Goal: Task Accomplishment & Management: Manage account settings

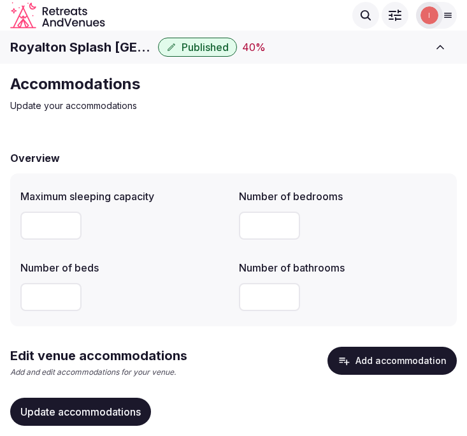
drag, startPoint x: 0, startPoint y: 0, endPoint x: 316, endPoint y: 170, distance: 358.7
click at [424, 115] on div "Accommodations Update your accommodations Overview Maximum sleeping capacity Nu…" at bounding box center [233, 270] width 467 height 413
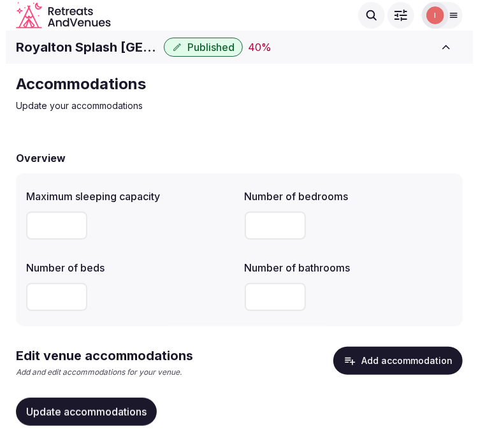
scroll to position [41, 0]
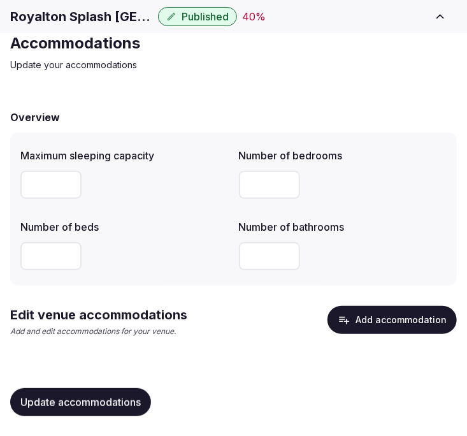
click at [378, 320] on button "Add accommodation" at bounding box center [391, 320] width 129 height 28
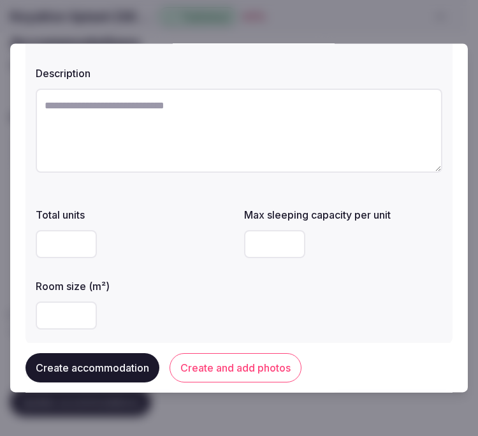
scroll to position [0, 0]
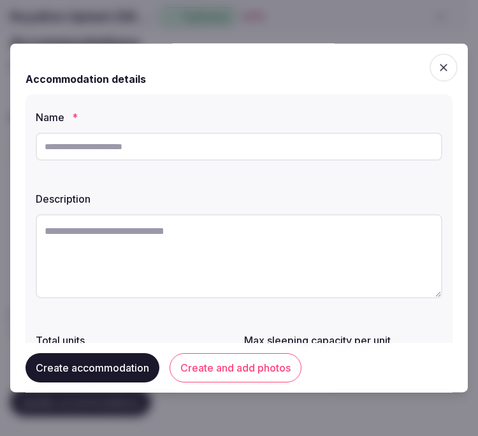
click at [182, 150] on input "text" at bounding box center [239, 146] width 406 height 28
paste input "**********"
type input "**********"
click at [108, 251] on textarea at bounding box center [239, 256] width 406 height 84
paste textarea "**********"
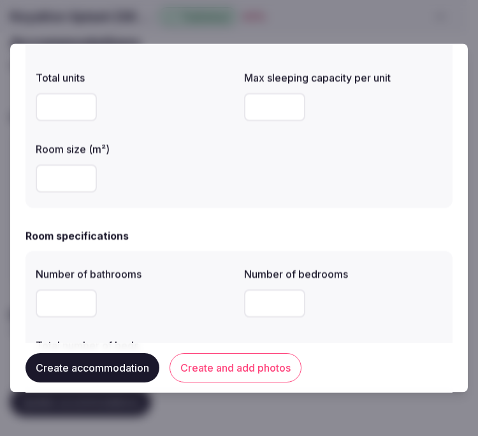
scroll to position [283, 0]
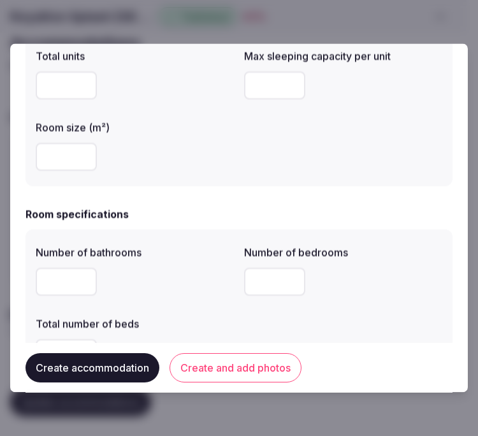
type textarea "**********"
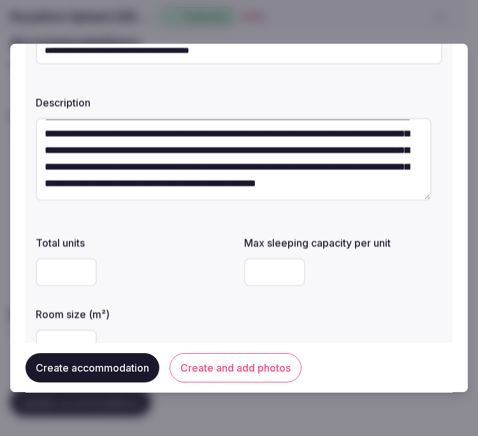
scroll to position [212, 0]
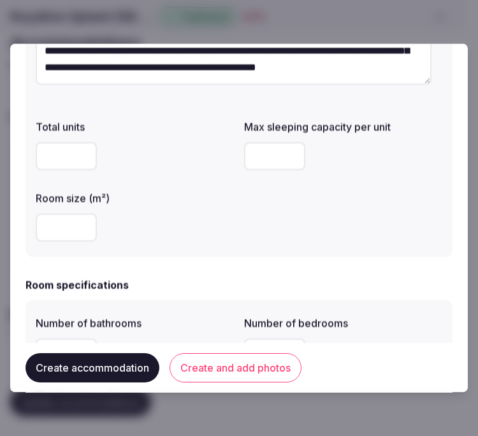
click at [61, 160] on input "number" at bounding box center [66, 157] width 61 height 28
click at [274, 160] on input "number" at bounding box center [274, 157] width 61 height 28
drag, startPoint x: 271, startPoint y: 145, endPoint x: 211, endPoint y: 155, distance: 60.0
click at [211, 155] on div "Total units Max sleeping capacity per unit * Room size (m²)" at bounding box center [239, 181] width 406 height 132
type input "*"
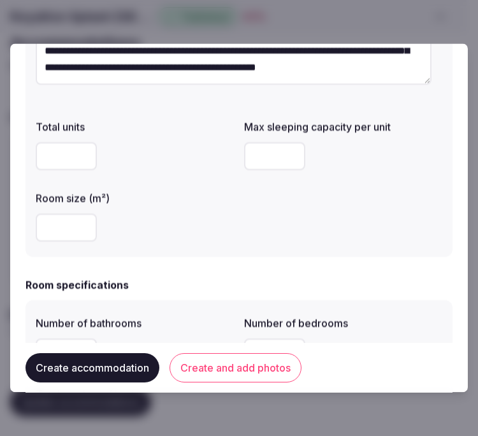
click at [170, 217] on div at bounding box center [135, 228] width 198 height 28
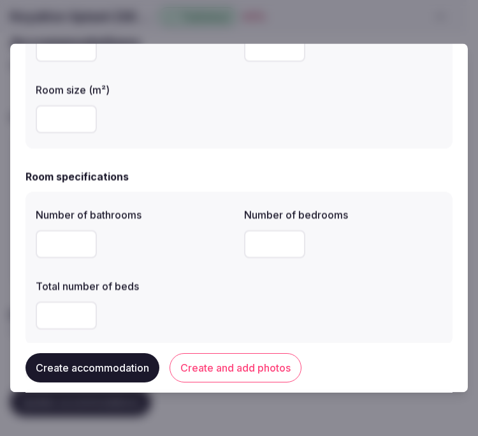
scroll to position [353, 0]
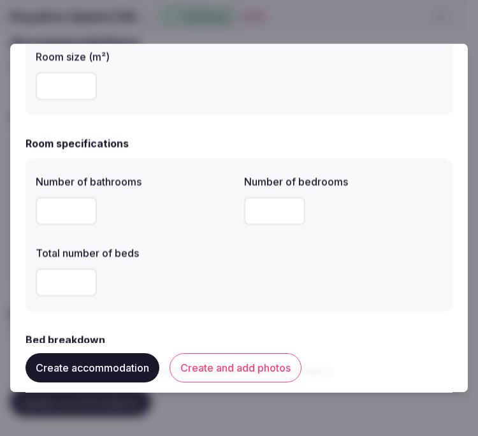
click at [78, 214] on input "number" at bounding box center [66, 211] width 61 height 28
type input "*"
click at [256, 207] on input "*" at bounding box center [274, 211] width 61 height 28
type input "*"
click at [79, 283] on input "number" at bounding box center [66, 283] width 61 height 28
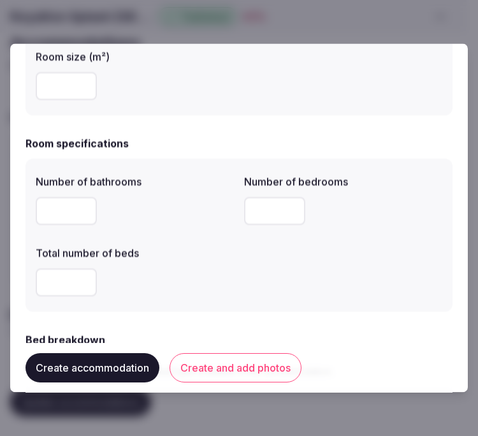
type input "*"
click at [217, 264] on div "*" at bounding box center [135, 283] width 198 height 38
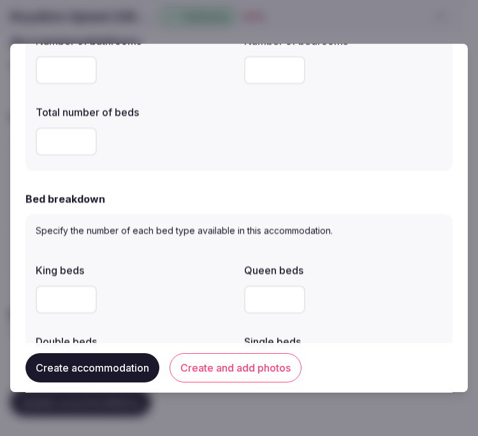
scroll to position [495, 0]
click at [61, 297] on input "number" at bounding box center [66, 299] width 61 height 28
type input "*"
click at [205, 280] on div "*" at bounding box center [135, 299] width 198 height 38
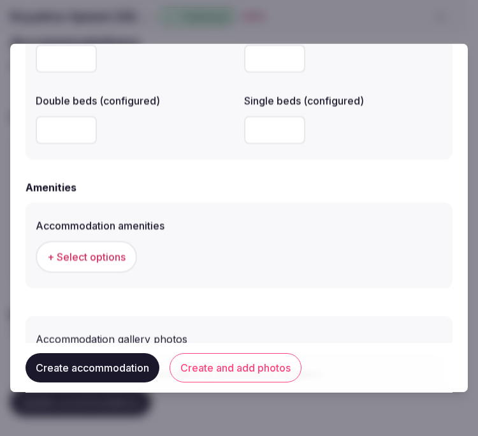
scroll to position [1230, 0]
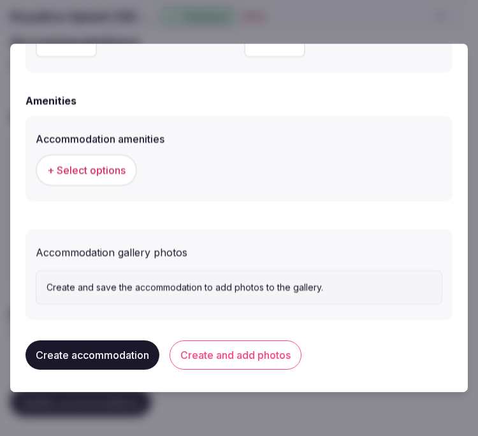
click at [98, 167] on span "+ Select options" at bounding box center [86, 171] width 78 height 14
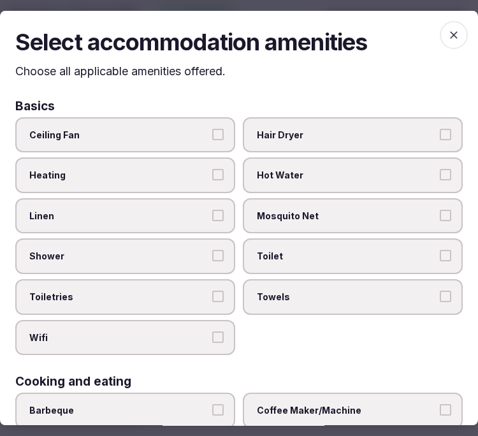
click at [157, 218] on span "Linen" at bounding box center [118, 216] width 179 height 13
click at [212, 218] on button "Linen" at bounding box center [217, 215] width 11 height 11
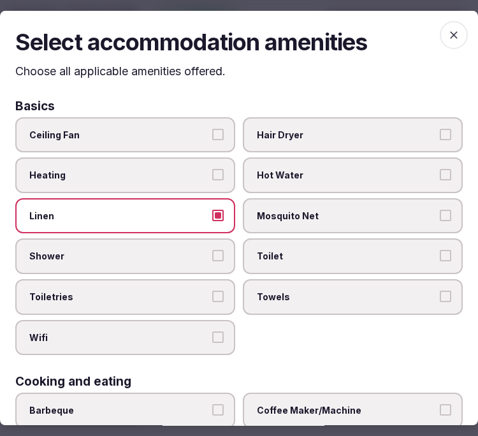
click at [203, 243] on label "Shower" at bounding box center [125, 256] width 220 height 36
click at [212, 250] on button "Shower" at bounding box center [217, 255] width 11 height 11
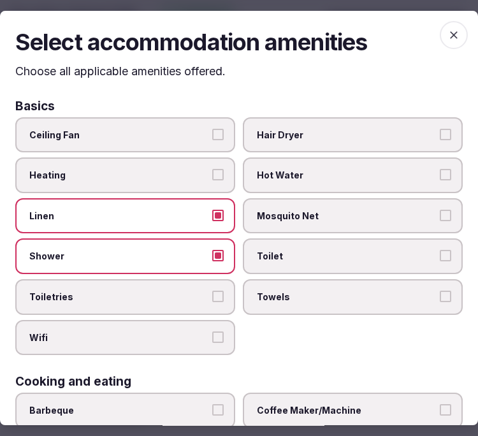
click at [213, 290] on button "Toiletries" at bounding box center [217, 295] width 11 height 11
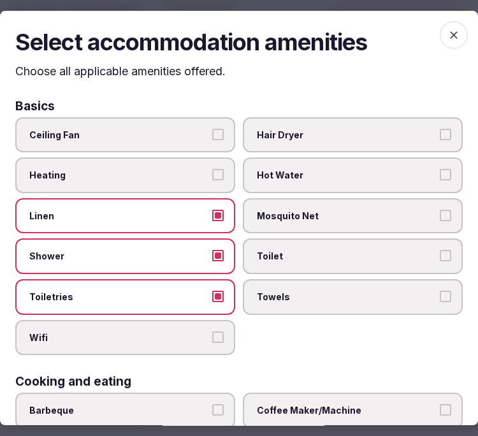
click at [215, 331] on button "Wifi" at bounding box center [217, 336] width 11 height 11
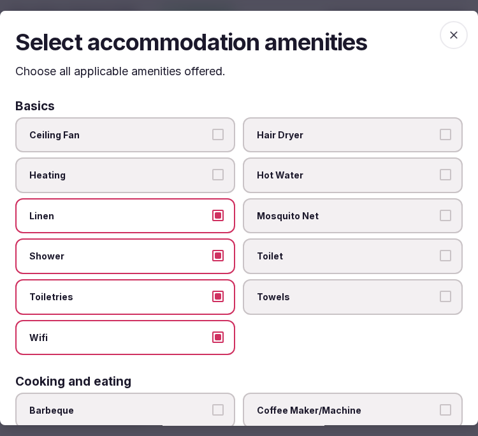
drag, startPoint x: 300, startPoint y: 290, endPoint x: 301, endPoint y: 283, distance: 6.4
click at [300, 290] on span "Towels" at bounding box center [346, 296] width 179 height 13
click at [439, 290] on button "Towels" at bounding box center [444, 295] width 11 height 11
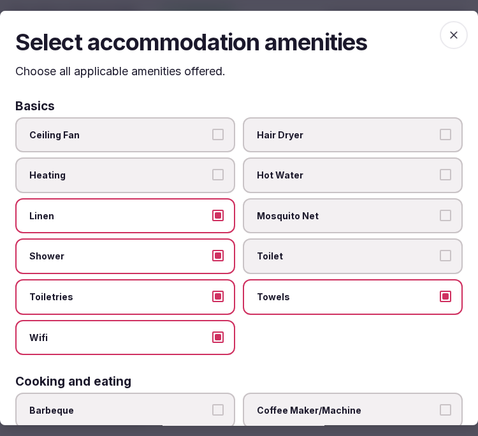
click at [322, 255] on span "Toilet" at bounding box center [346, 256] width 179 height 13
click at [439, 255] on button "Toilet" at bounding box center [444, 255] width 11 height 11
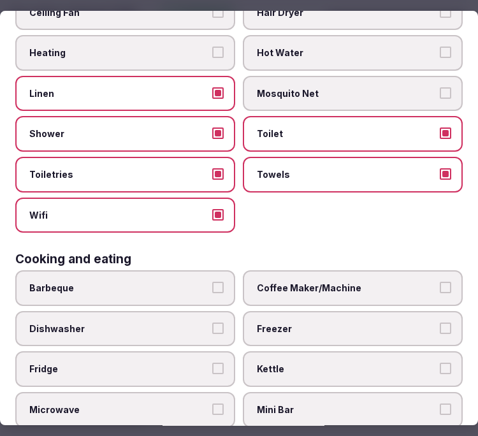
scroll to position [283, 0]
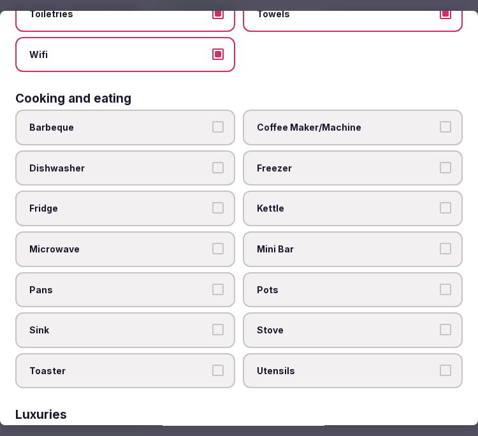
click at [361, 122] on span "Coffee Maker/Machine" at bounding box center [346, 127] width 179 height 13
click at [439, 122] on button "Coffee Maker/Machine" at bounding box center [444, 126] width 11 height 11
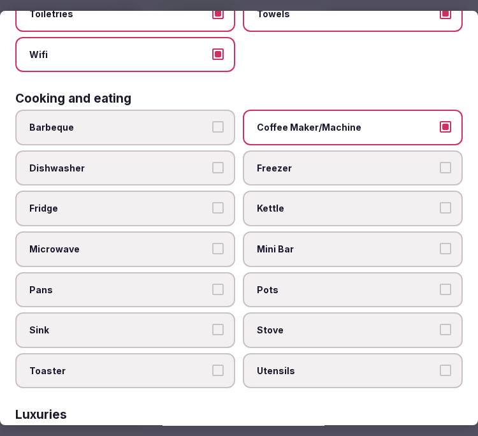
click at [361, 243] on span "Mini Bar" at bounding box center [346, 249] width 179 height 13
click at [439, 243] on button "Mini Bar" at bounding box center [444, 248] width 11 height 11
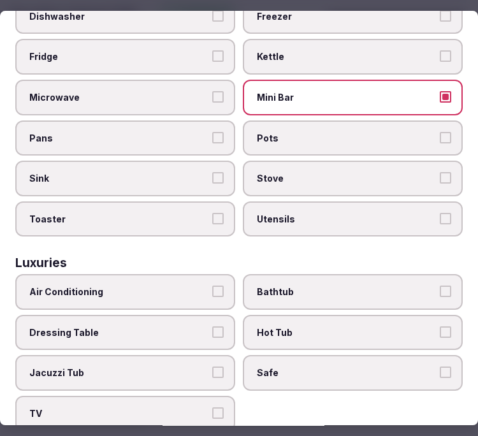
scroll to position [566, 0]
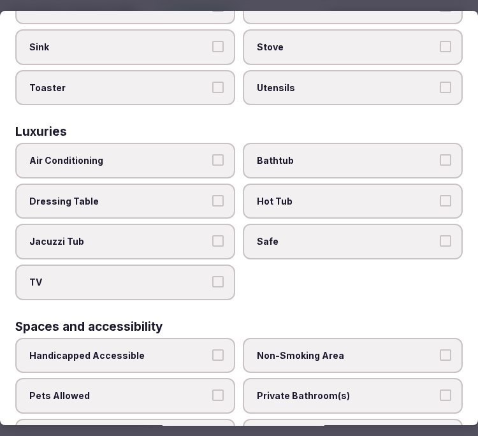
click at [193, 154] on span "Air Conditioning" at bounding box center [118, 160] width 179 height 13
click at [212, 154] on button "Air Conditioning" at bounding box center [217, 159] width 11 height 11
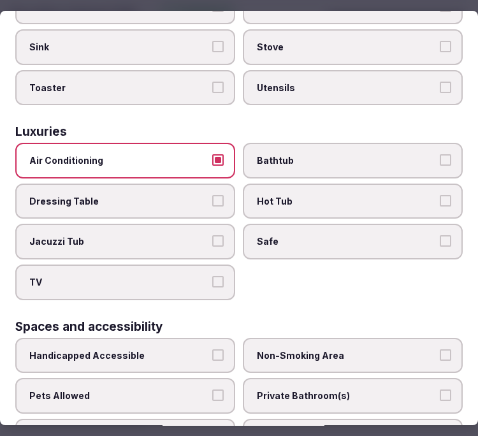
drag, startPoint x: 316, startPoint y: 218, endPoint x: 274, endPoint y: 239, distance: 47.0
click at [311, 236] on span "Safe" at bounding box center [346, 242] width 179 height 13
click at [439, 236] on button "Safe" at bounding box center [444, 241] width 11 height 11
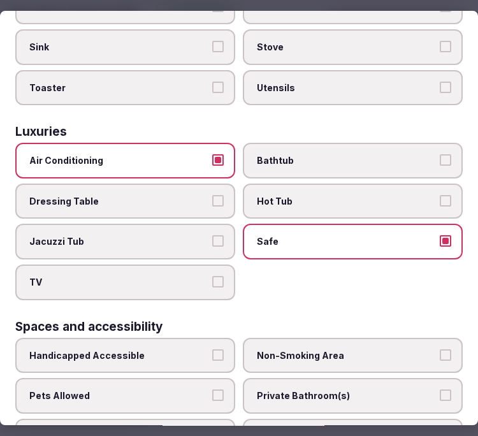
click at [205, 264] on label "TV" at bounding box center [125, 282] width 220 height 36
click at [212, 276] on button "TV" at bounding box center [217, 281] width 11 height 11
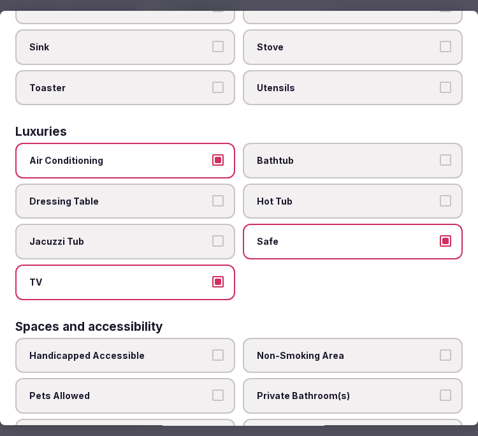
click at [368, 153] on label "Bathtub" at bounding box center [353, 161] width 220 height 36
click at [439, 154] on button "Bathtub" at bounding box center [444, 159] width 11 height 11
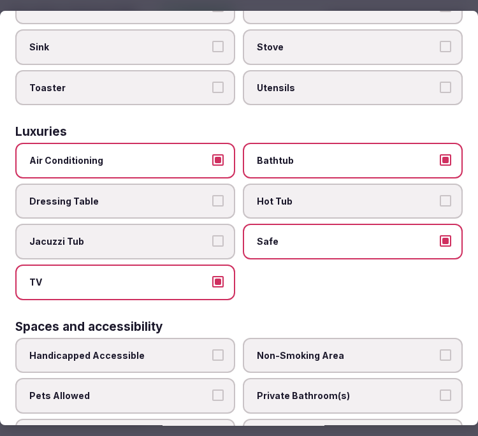
click at [221, 224] on label "Jacuzzi Tub" at bounding box center [125, 242] width 220 height 36
click at [221, 236] on button "Jacuzzi Tub" at bounding box center [217, 241] width 11 height 11
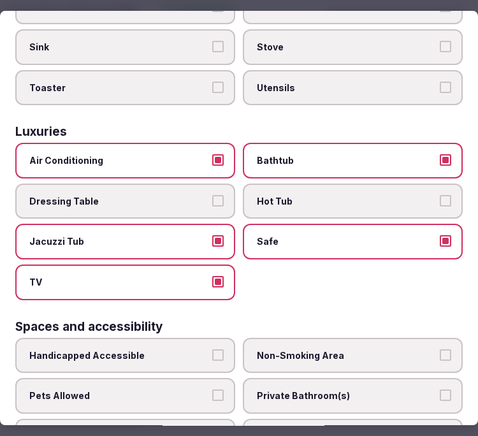
click at [424, 154] on span "Bathtub" at bounding box center [346, 160] width 179 height 13
click at [439, 154] on button "Bathtub" at bounding box center [444, 159] width 11 height 11
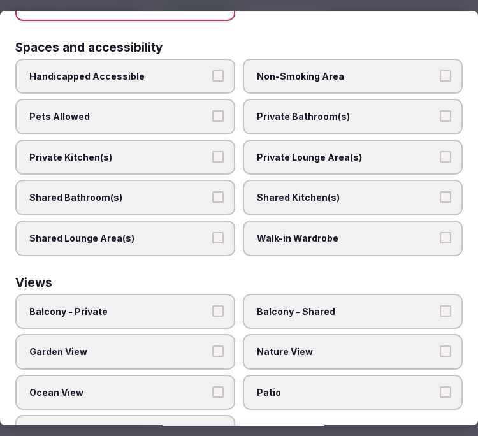
scroll to position [849, 0]
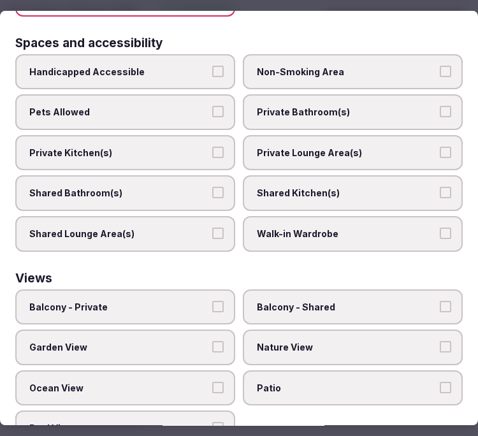
click at [294, 106] on span "Private Bathroom(s)" at bounding box center [346, 112] width 179 height 13
click at [439, 106] on button "Private Bathroom(s)" at bounding box center [444, 111] width 11 height 11
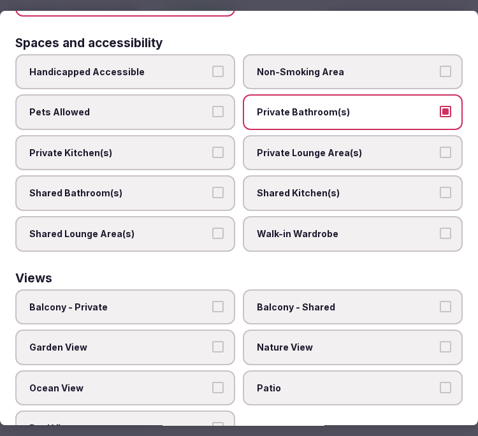
click at [304, 146] on span "Private Lounge Area(s)" at bounding box center [346, 152] width 179 height 13
click at [439, 146] on button "Private Lounge Area(s)" at bounding box center [444, 151] width 11 height 11
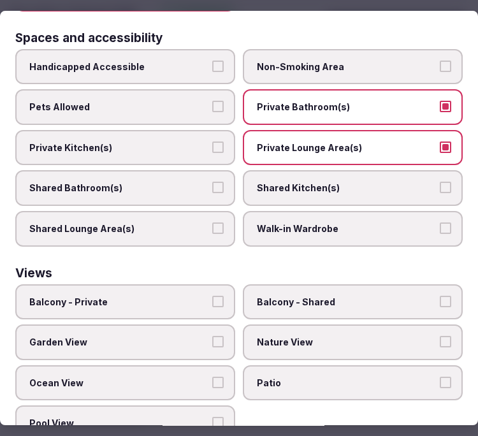
scroll to position [855, 0]
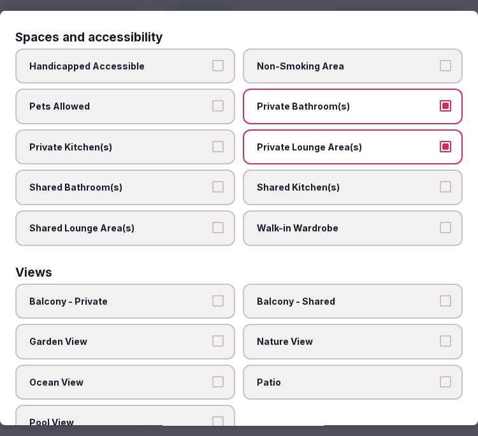
drag, startPoint x: 195, startPoint y: 274, endPoint x: 210, endPoint y: 289, distance: 21.6
click at [196, 295] on span "Balcony - Private" at bounding box center [118, 301] width 179 height 13
click at [212, 295] on button "Balcony - Private" at bounding box center [217, 300] width 11 height 11
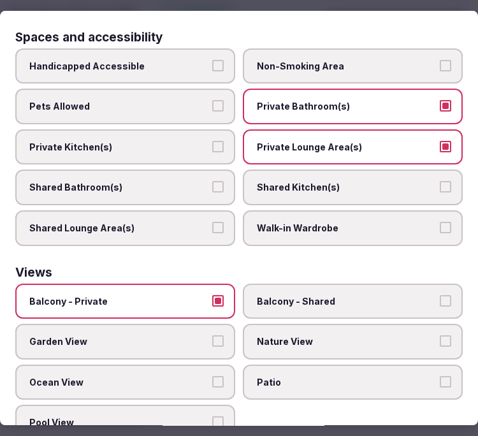
click at [212, 335] on button "Garden View" at bounding box center [217, 340] width 11 height 11
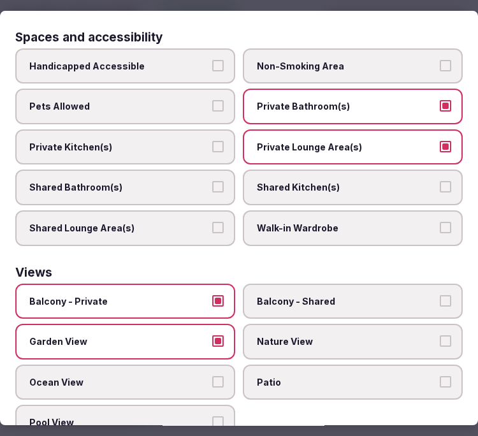
click at [187, 374] on div "Balcony - Private Balcony - Shared Garden View Nature View Ocean View Patio Poo…" at bounding box center [238, 361] width 447 height 157
click at [208, 405] on label "Pool View" at bounding box center [125, 423] width 220 height 36
click at [206, 405] on label "Pool View" at bounding box center [125, 423] width 220 height 36
click at [212, 417] on button "Pool View" at bounding box center [217, 422] width 11 height 11
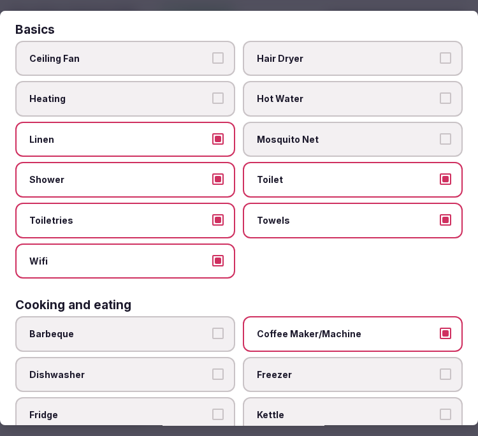
scroll to position [0, 0]
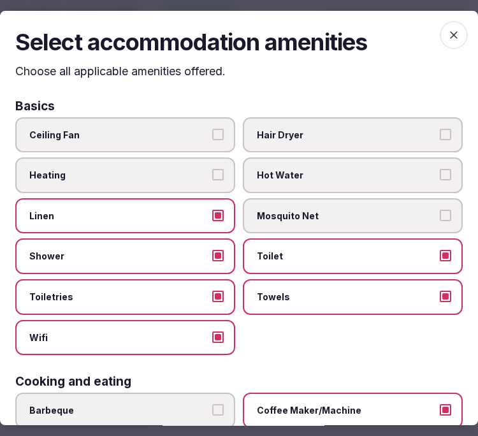
click at [455, 47] on div "Select accommodation amenities Choose all applicable amenities offered. Basics …" at bounding box center [239, 218] width 478 height 414
click at [447, 35] on icon "button" at bounding box center [453, 35] width 13 height 13
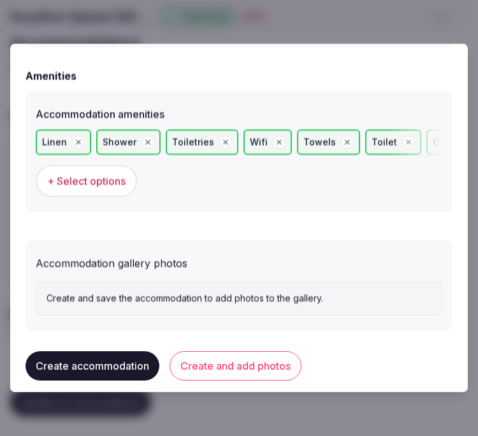
scroll to position [1265, 0]
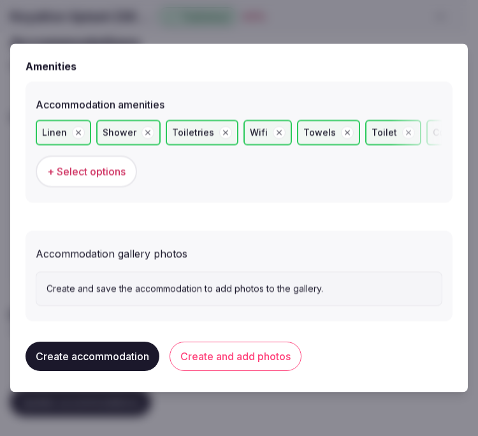
click at [241, 342] on button "Create and add photos" at bounding box center [235, 355] width 132 height 29
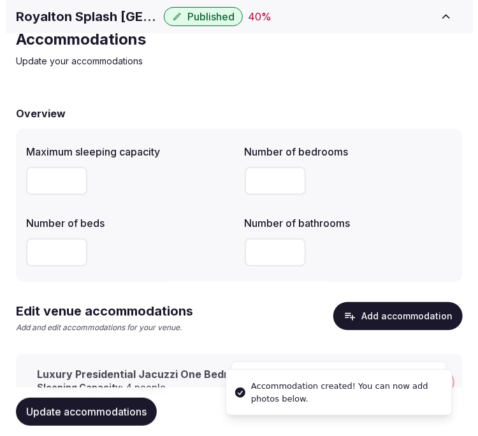
scroll to position [98, 0]
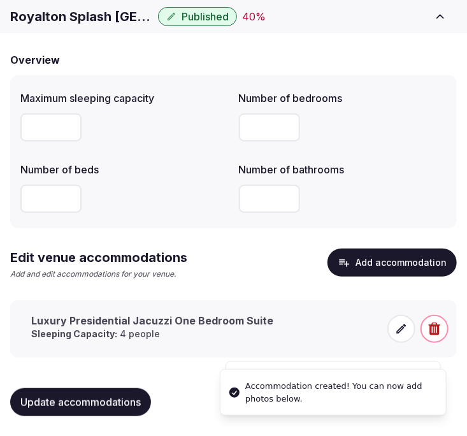
click at [398, 327] on icon at bounding box center [401, 328] width 13 height 13
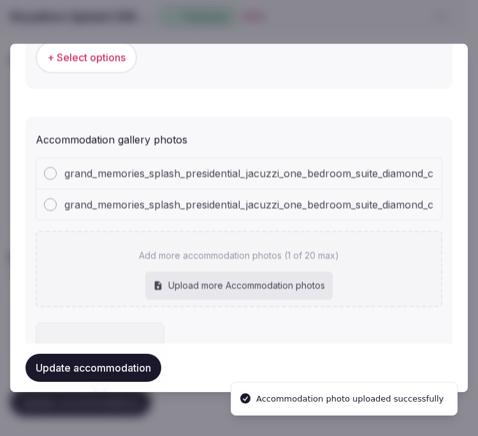
scroll to position [1382, 0]
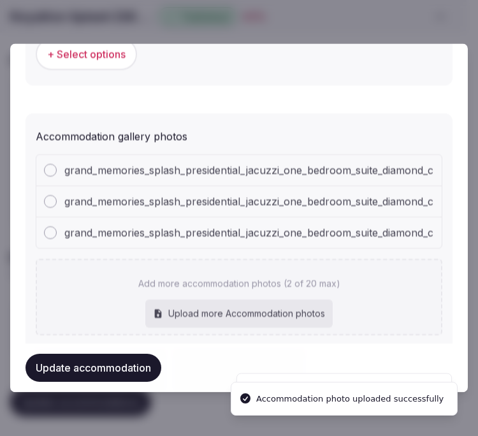
click at [315, 278] on p "Add more accommodation photos (2 of 20 max)" at bounding box center [239, 283] width 202 height 13
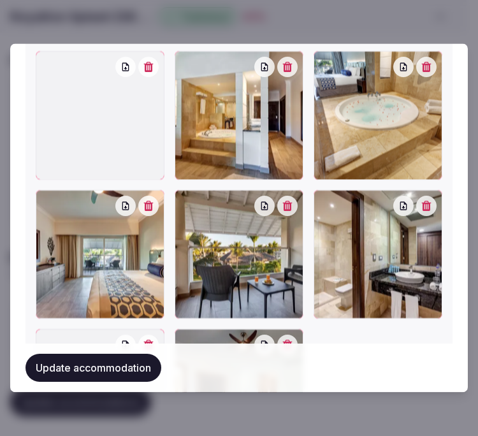
scroll to position [1877, 0]
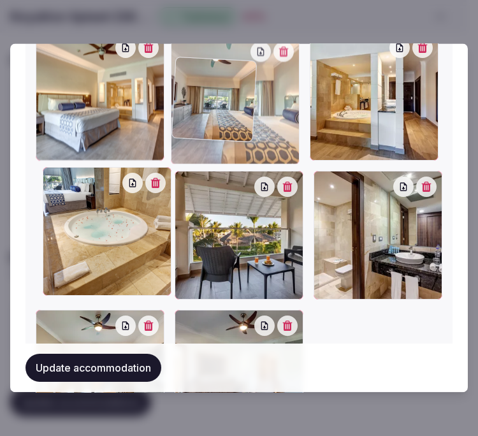
drag, startPoint x: 47, startPoint y: 123, endPoint x: 180, endPoint y: 77, distance: 140.8
click at [180, 57] on div at bounding box center [181, 46] width 20 height 20
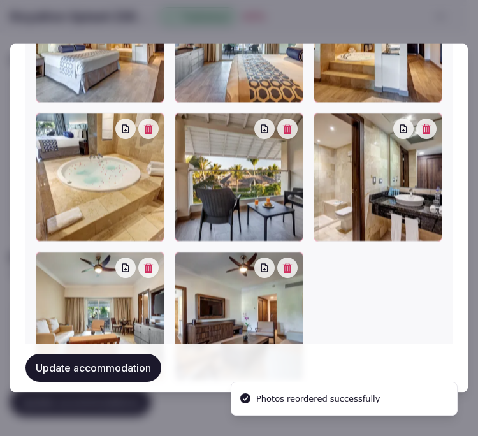
scroll to position [1797, 0]
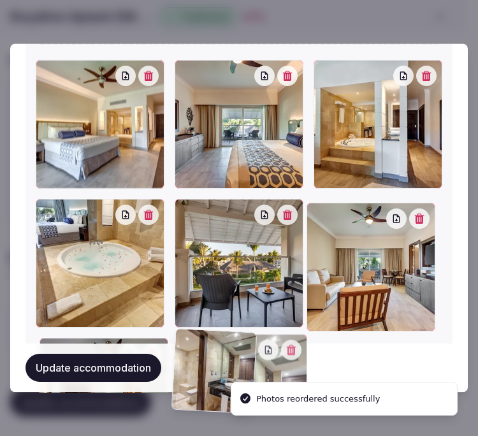
drag, startPoint x: 313, startPoint y: 202, endPoint x: 244, endPoint y: 325, distance: 141.4
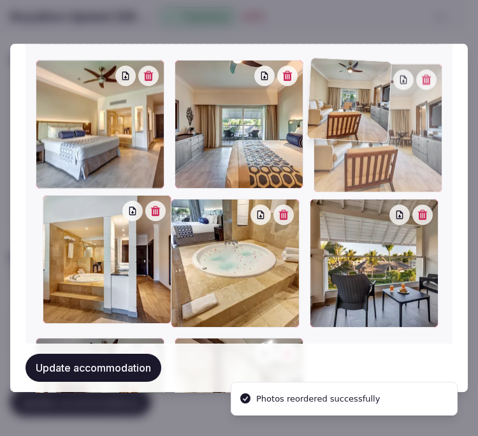
drag, startPoint x: 312, startPoint y: 203, endPoint x: 334, endPoint y: 111, distance: 93.6
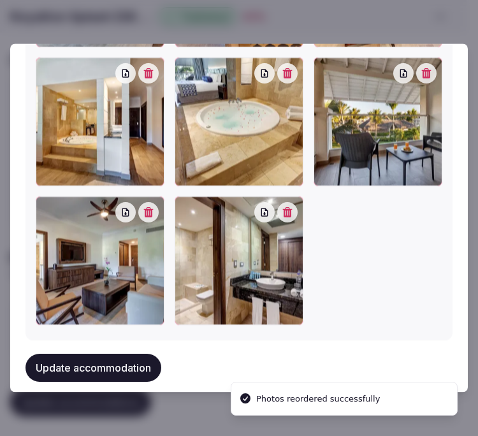
scroll to position [1946, 0]
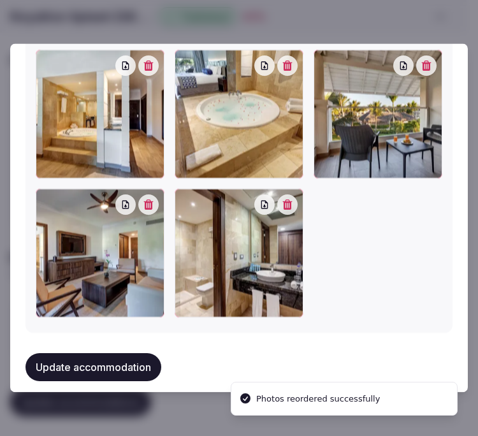
drag, startPoint x: 46, startPoint y: 187, endPoint x: 74, endPoint y: 111, distance: 80.6
click at [74, 134] on div at bounding box center [239, 114] width 406 height 406
click at [73, 89] on div at bounding box center [100, 114] width 129 height 129
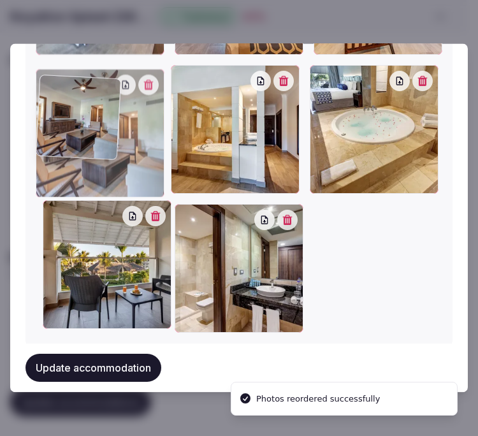
drag, startPoint x: 45, startPoint y: 196, endPoint x: 57, endPoint y: 99, distance: 98.3
click at [57, 99] on div at bounding box center [100, 133] width 129 height 129
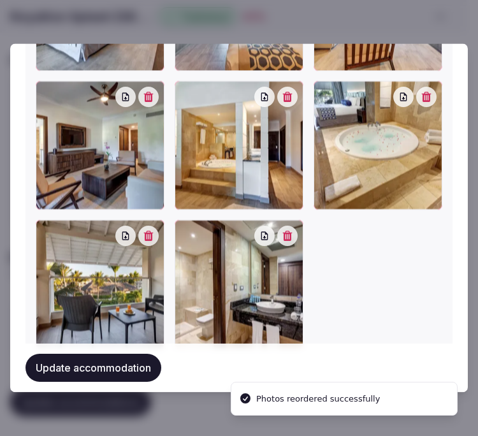
click at [115, 370] on button "Update accommodation" at bounding box center [93, 368] width 136 height 28
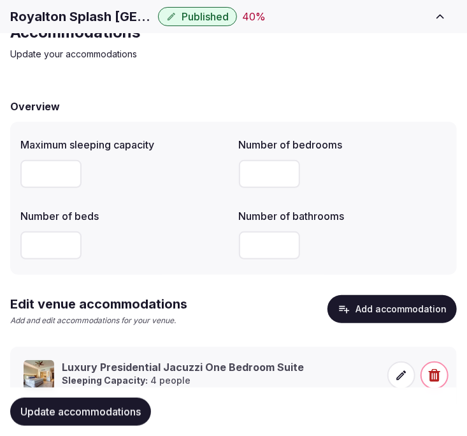
scroll to position [98, 0]
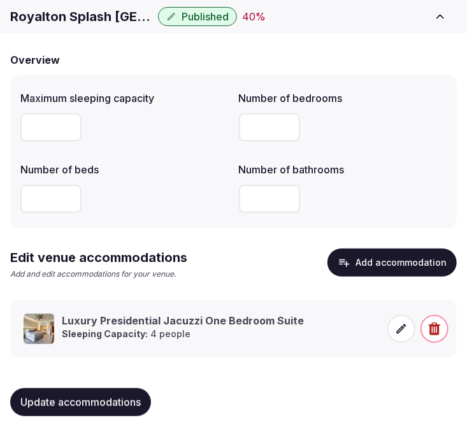
drag, startPoint x: 129, startPoint y: 395, endPoint x: 169, endPoint y: 380, distance: 43.2
click at [129, 396] on span "Update accommodations" at bounding box center [80, 401] width 120 height 13
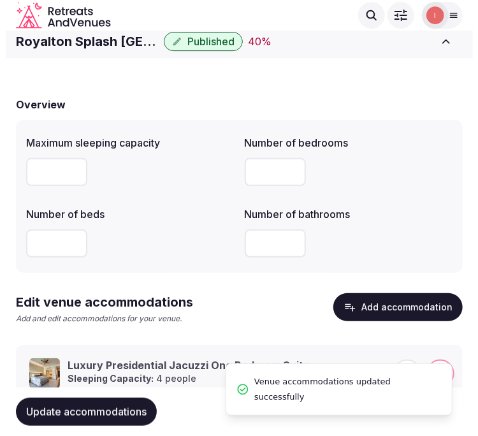
scroll to position [0, 0]
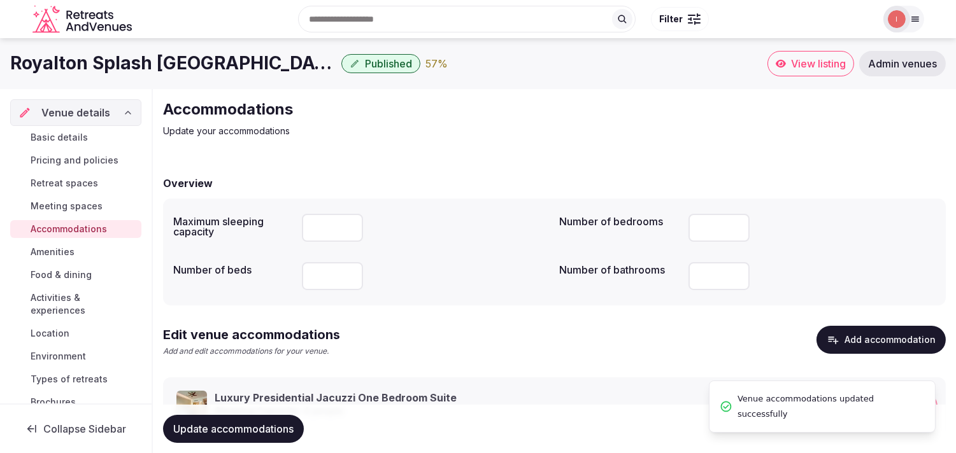
click at [67, 248] on span "Amenities" at bounding box center [53, 252] width 44 height 13
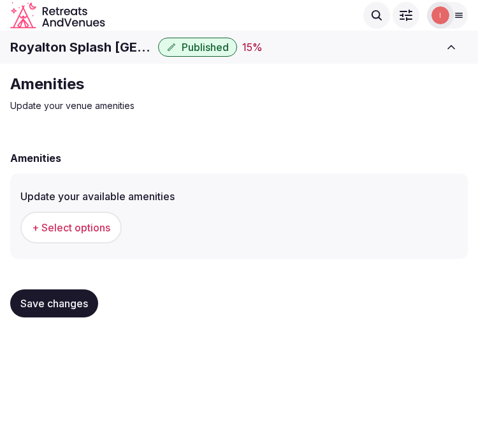
click at [97, 227] on span "+ Select options" at bounding box center [71, 227] width 78 height 14
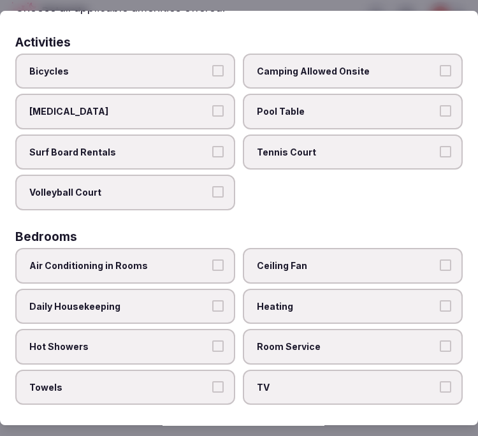
scroll to position [141, 0]
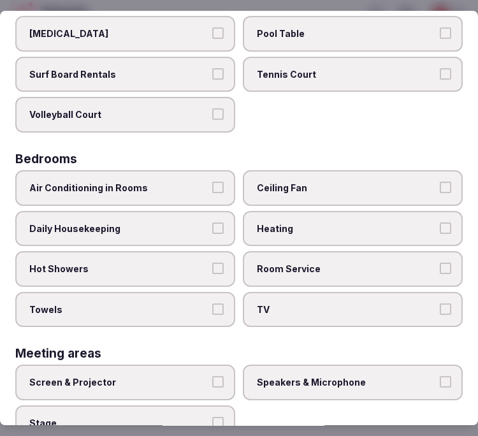
click at [215, 182] on button "Air Conditioning in Rooms" at bounding box center [217, 187] width 11 height 11
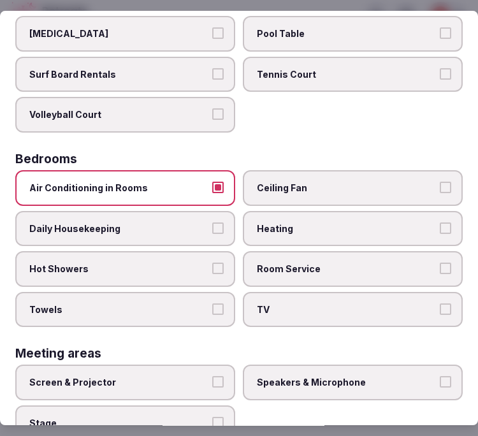
drag, startPoint x: 314, startPoint y: 288, endPoint x: 230, endPoint y: 295, distance: 84.3
click at [304, 292] on label "TV" at bounding box center [353, 310] width 220 height 36
click at [439, 303] on button "TV" at bounding box center [444, 308] width 11 height 11
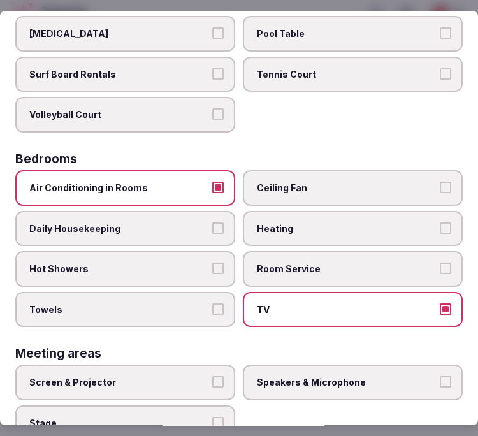
click at [217, 303] on button "Towels" at bounding box center [217, 308] width 11 height 11
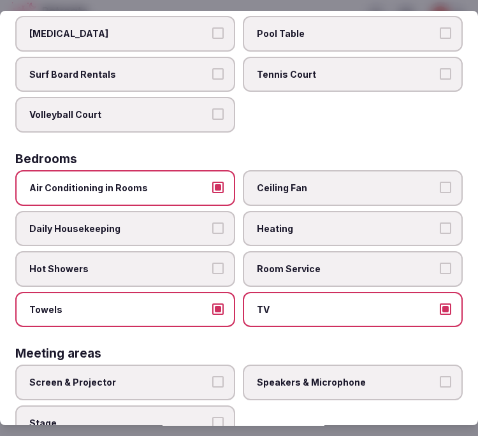
click at [217, 222] on button "Daily Housekeeping" at bounding box center [217, 227] width 11 height 11
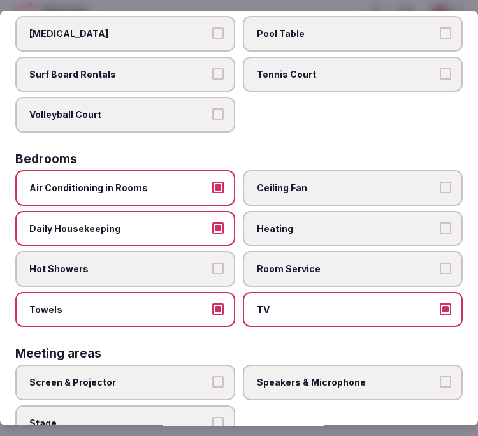
click at [208, 252] on label "Hot Showers" at bounding box center [125, 269] width 220 height 36
click at [212, 262] on button "Hot Showers" at bounding box center [217, 267] width 11 height 11
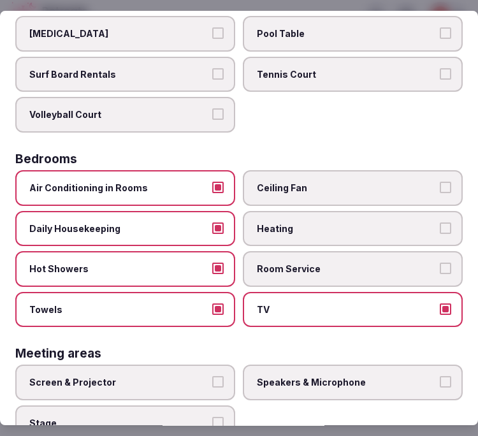
click at [259, 262] on span "Room Service" at bounding box center [346, 268] width 179 height 13
click at [439, 262] on button "Room Service" at bounding box center [444, 267] width 11 height 11
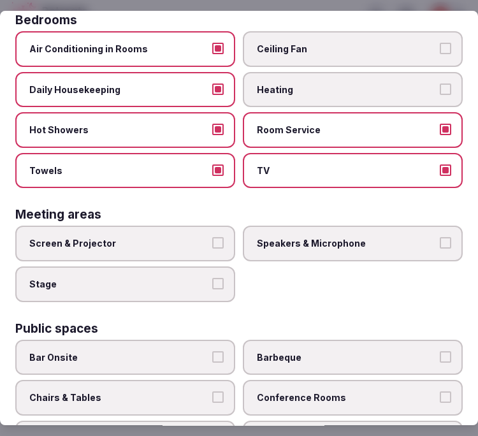
scroll to position [283, 0]
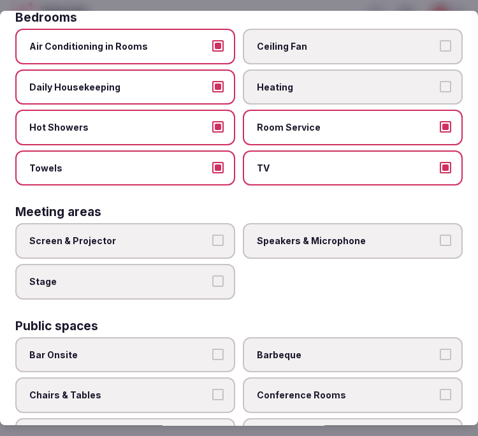
click at [182, 234] on span "Screen & Projector" at bounding box center [118, 240] width 179 height 13
click at [212, 234] on button "Screen & Projector" at bounding box center [217, 239] width 11 height 11
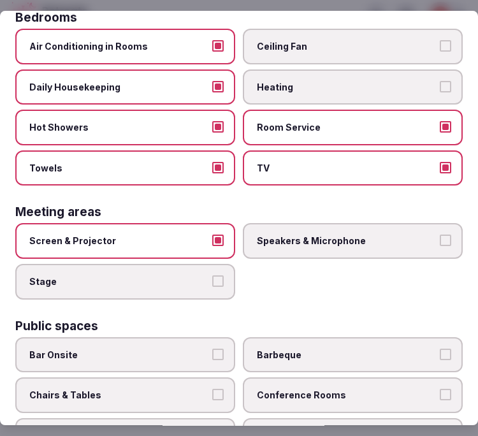
click at [271, 241] on label "Speakers & Microphone" at bounding box center [353, 241] width 220 height 36
click at [439, 241] on button "Speakers & Microphone" at bounding box center [444, 239] width 11 height 11
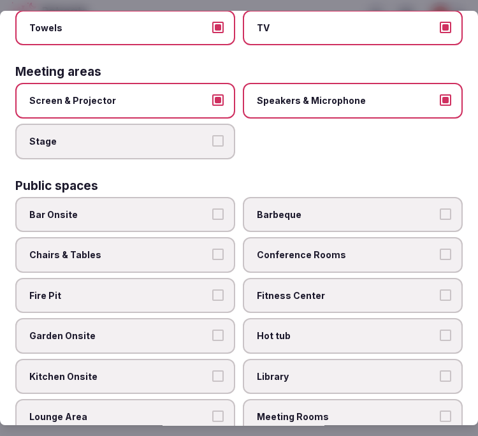
scroll to position [424, 0]
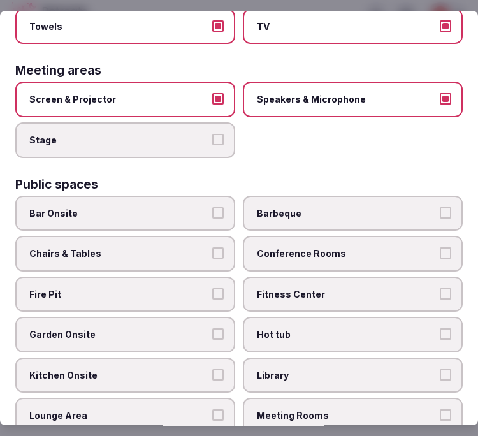
click at [214, 247] on button "Chairs & Tables" at bounding box center [217, 252] width 11 height 11
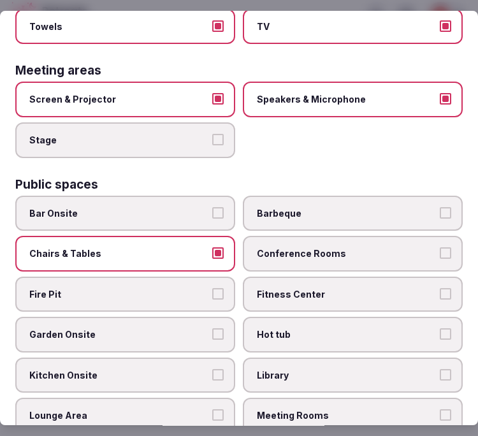
click at [297, 247] on span "Conference Rooms" at bounding box center [346, 253] width 179 height 13
click at [439, 247] on button "Conference Rooms" at bounding box center [444, 252] width 11 height 11
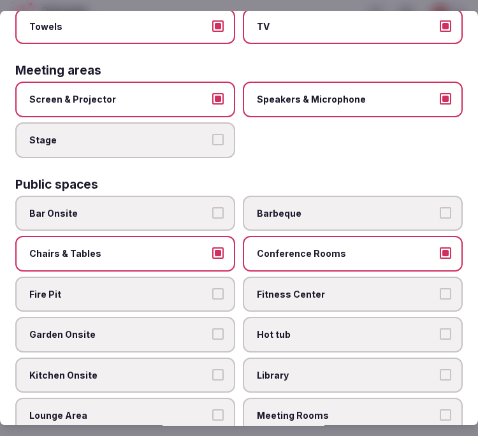
click at [307, 288] on span "Fitness Center" at bounding box center [346, 294] width 179 height 13
click at [439, 288] on button "Fitness Center" at bounding box center [444, 293] width 11 height 11
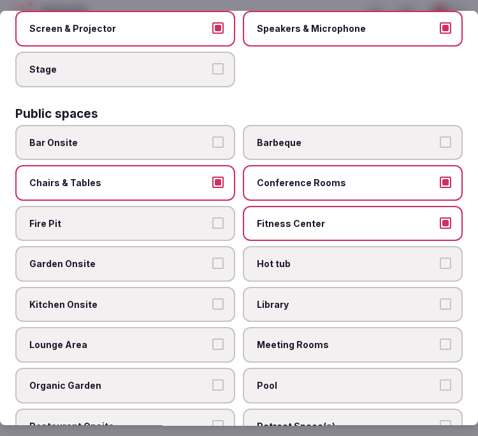
click at [212, 257] on button "Garden Onsite" at bounding box center [217, 262] width 11 height 11
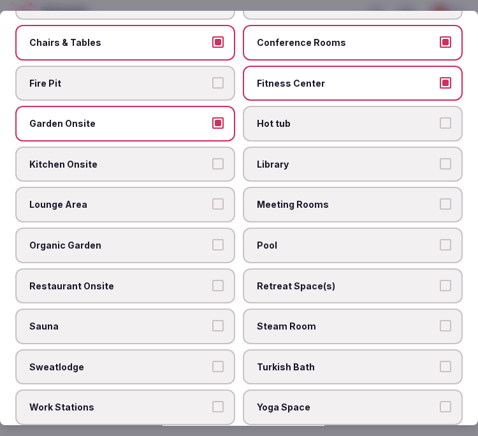
scroll to position [637, 0]
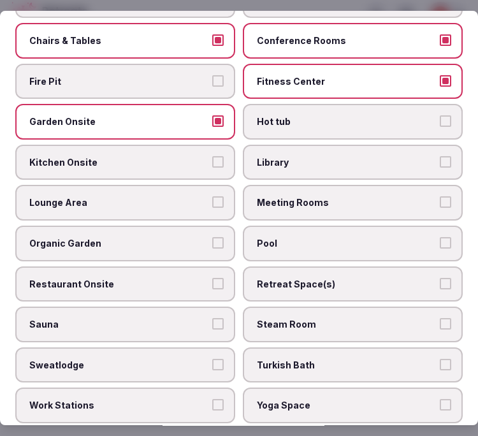
click at [210, 266] on label "Restaurant Onsite" at bounding box center [125, 284] width 220 height 36
click at [212, 278] on button "Restaurant Onsite" at bounding box center [217, 283] width 11 height 11
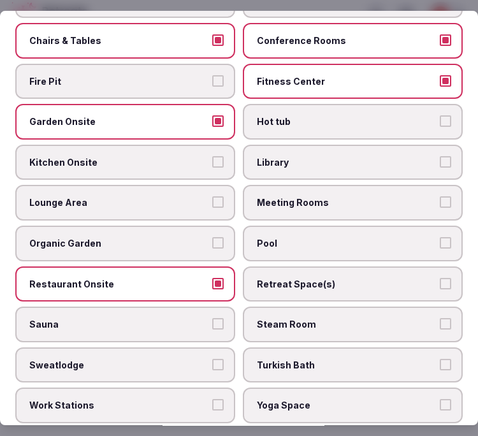
click at [294, 193] on label "Meeting Rooms" at bounding box center [353, 203] width 220 height 36
click at [439, 197] on button "Meeting Rooms" at bounding box center [444, 202] width 11 height 11
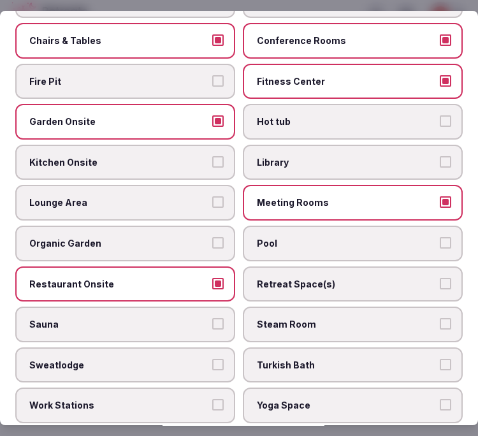
click at [285, 237] on span "Pool" at bounding box center [346, 243] width 179 height 13
click at [439, 237] on button "Pool" at bounding box center [444, 242] width 11 height 11
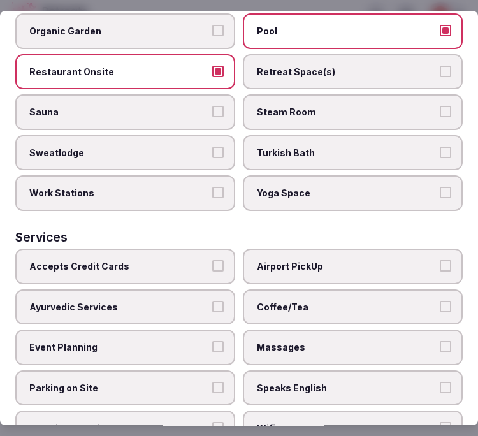
scroll to position [894, 0]
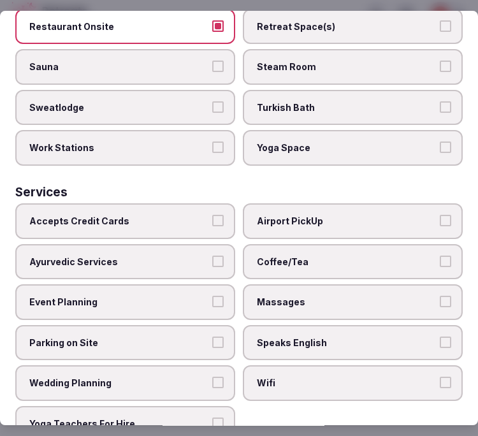
click at [322, 296] on span "Massages" at bounding box center [346, 302] width 179 height 13
click at [439, 296] on button "Massages" at bounding box center [444, 301] width 11 height 11
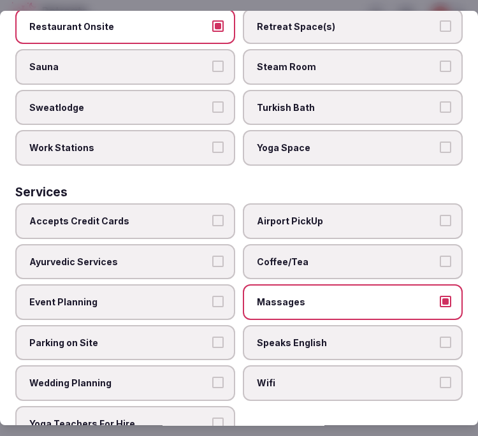
click at [189, 203] on label "Accepts Credit Cards" at bounding box center [125, 221] width 220 height 36
click at [212, 215] on button "Accepts Credit Cards" at bounding box center [217, 220] width 11 height 11
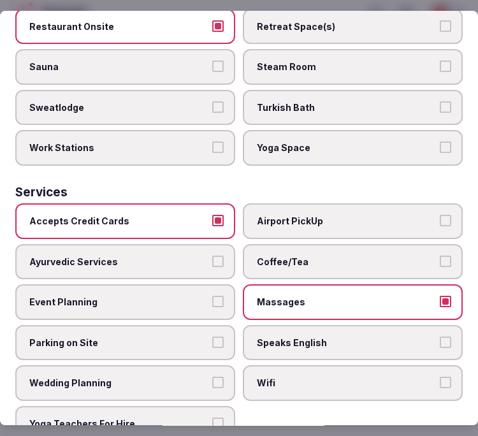
click at [296, 255] on span "Coffee/Tea" at bounding box center [346, 261] width 179 height 13
click at [439, 255] on button "Coffee/Tea" at bounding box center [444, 260] width 11 height 11
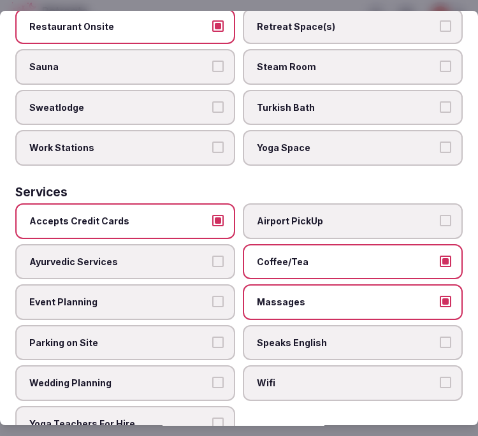
drag, startPoint x: 311, startPoint y: 323, endPoint x: 322, endPoint y: 335, distance: 16.7
click at [313, 325] on label "Speaks English" at bounding box center [353, 343] width 220 height 36
click at [439, 336] on button "Speaks English" at bounding box center [444, 341] width 11 height 11
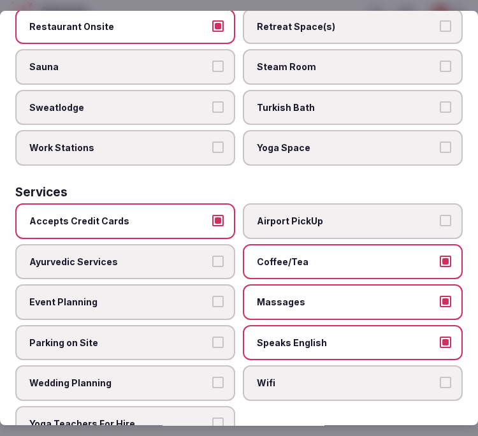
click at [320, 377] on span "Wifi" at bounding box center [346, 383] width 179 height 13
click at [439, 377] on button "Wifi" at bounding box center [444, 382] width 11 height 11
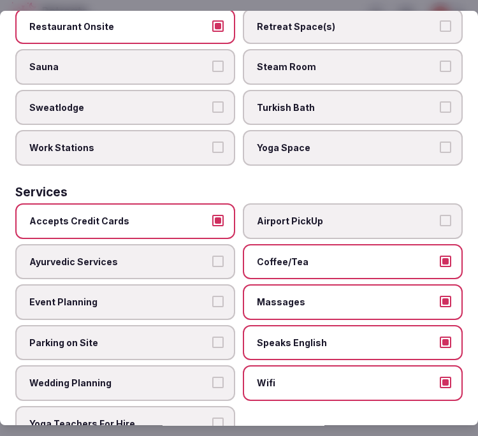
click at [183, 336] on span "Parking on Site" at bounding box center [118, 342] width 179 height 13
click at [212, 336] on button "Parking on Site" at bounding box center [217, 341] width 11 height 11
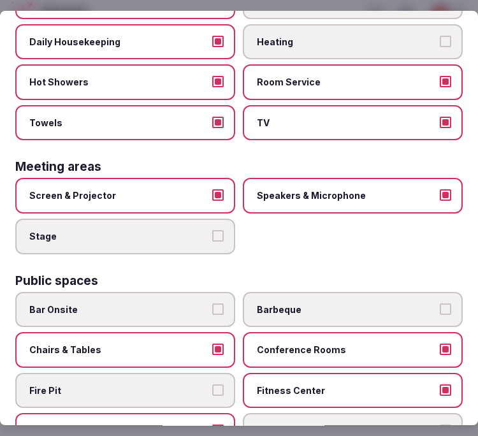
scroll to position [0, 0]
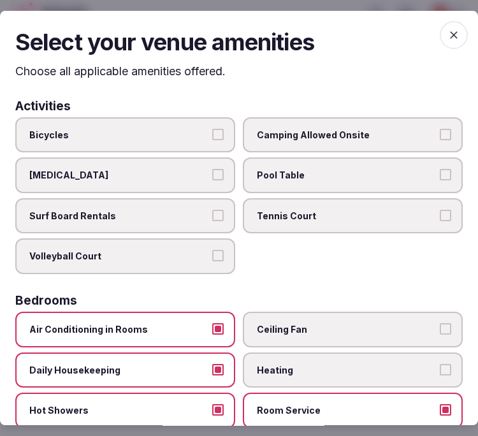
click at [448, 35] on icon "button" at bounding box center [453, 35] width 13 height 13
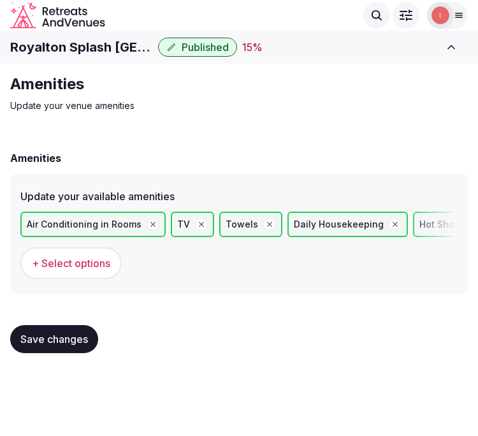
click at [52, 332] on span "Save changes" at bounding box center [54, 338] width 68 height 13
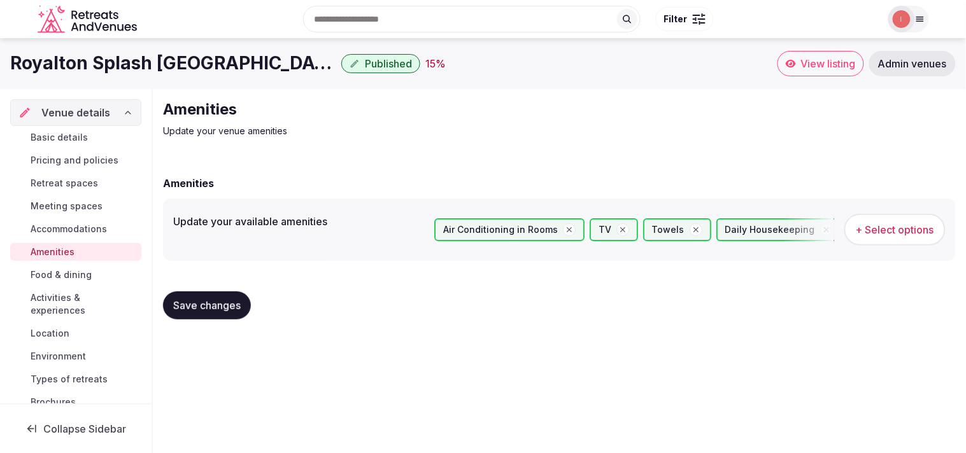
click at [46, 277] on span "Food & dining" at bounding box center [61, 275] width 61 height 13
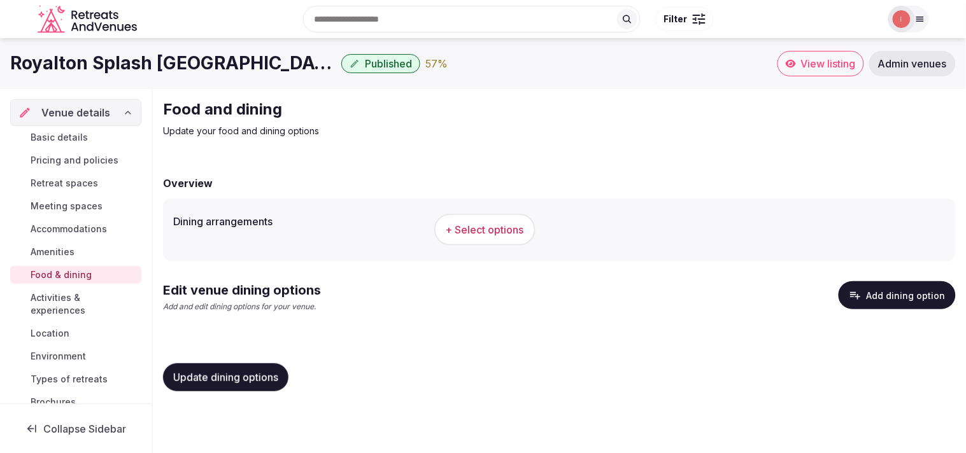
click at [466, 293] on icon "button" at bounding box center [855, 295] width 13 height 13
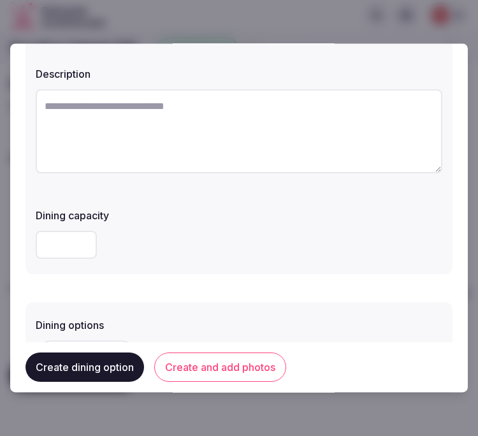
scroll to position [71, 0]
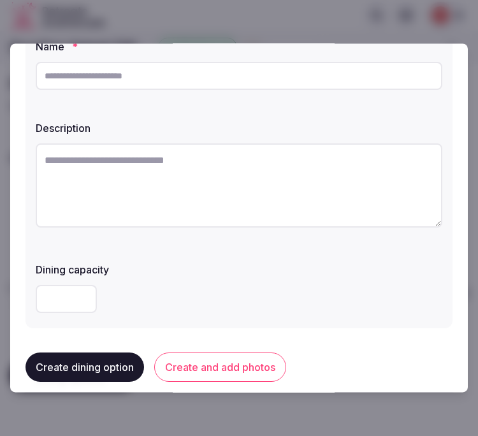
click at [244, 78] on input "text" at bounding box center [239, 76] width 406 height 28
paste input "**********"
type input "**********"
click at [231, 189] on textarea at bounding box center [239, 185] width 406 height 84
paste textarea "**********"
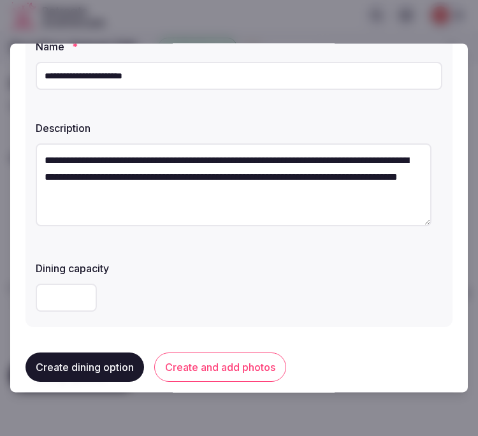
type textarea "**********"
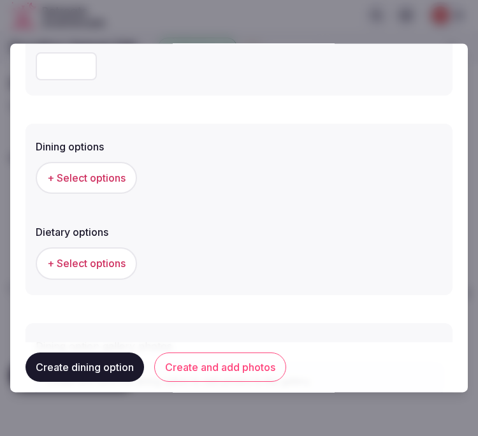
scroll to position [353, 0]
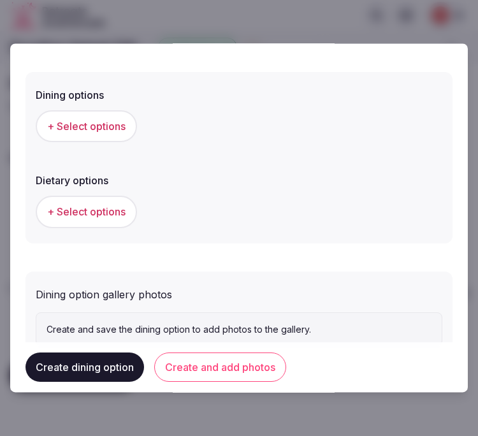
click at [112, 134] on button "+ Select options" at bounding box center [86, 127] width 101 height 32
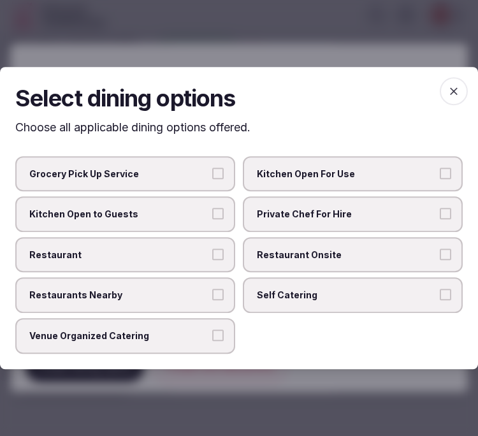
click at [217, 258] on button "Restaurant" at bounding box center [217, 253] width 11 height 11
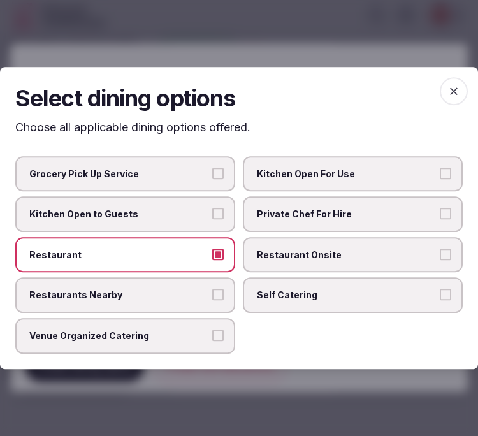
click at [257, 262] on label "Restaurant Onsite" at bounding box center [353, 255] width 220 height 36
click at [439, 260] on button "Restaurant Onsite" at bounding box center [444, 253] width 11 height 11
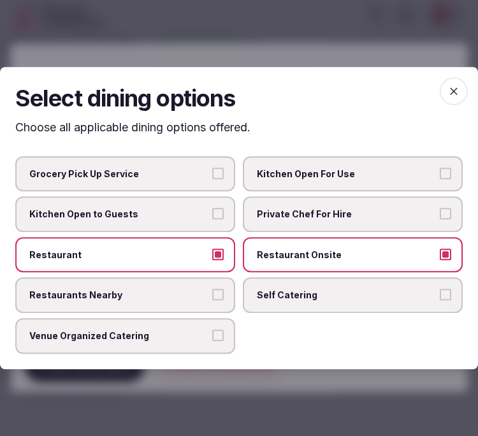
click at [187, 332] on span "Venue Organized Catering" at bounding box center [118, 335] width 179 height 13
click at [212, 332] on button "Venue Organized Catering" at bounding box center [217, 334] width 11 height 11
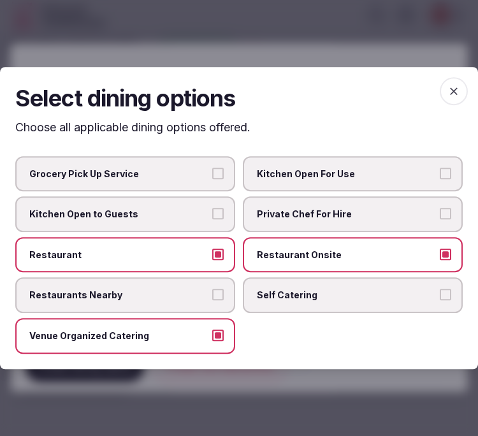
click at [446, 86] on span "button" at bounding box center [453, 91] width 28 height 28
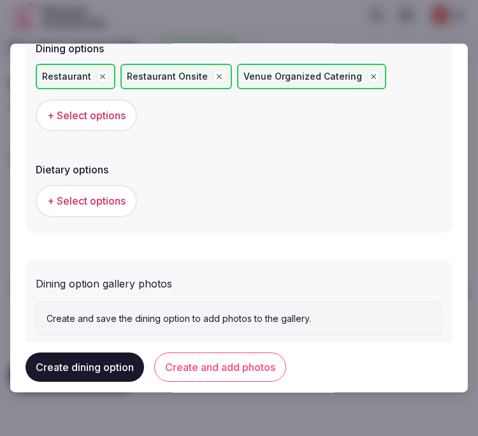
scroll to position [430, 0]
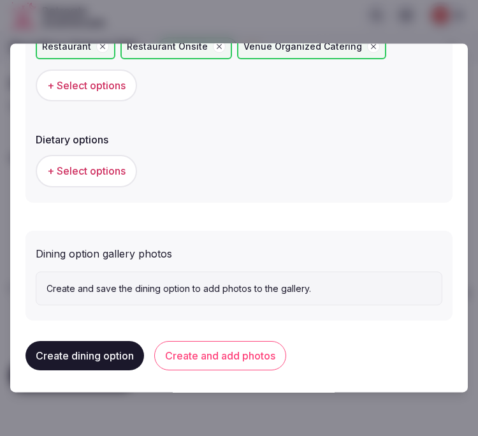
click at [253, 355] on button "Create and add photos" at bounding box center [220, 355] width 132 height 29
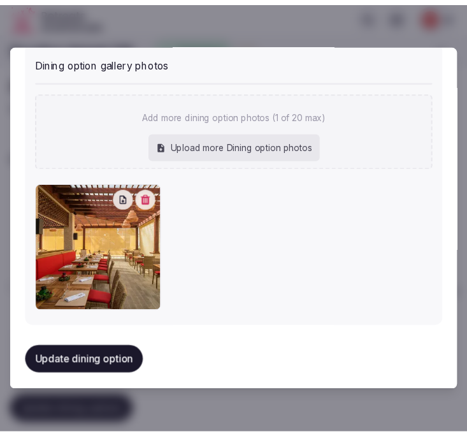
scroll to position [622, 0]
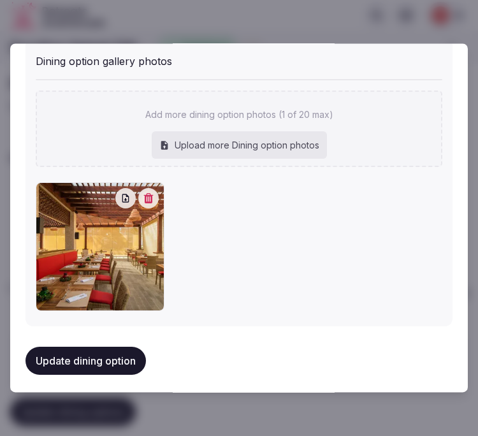
click at [88, 346] on button "Update dining option" at bounding box center [85, 360] width 120 height 28
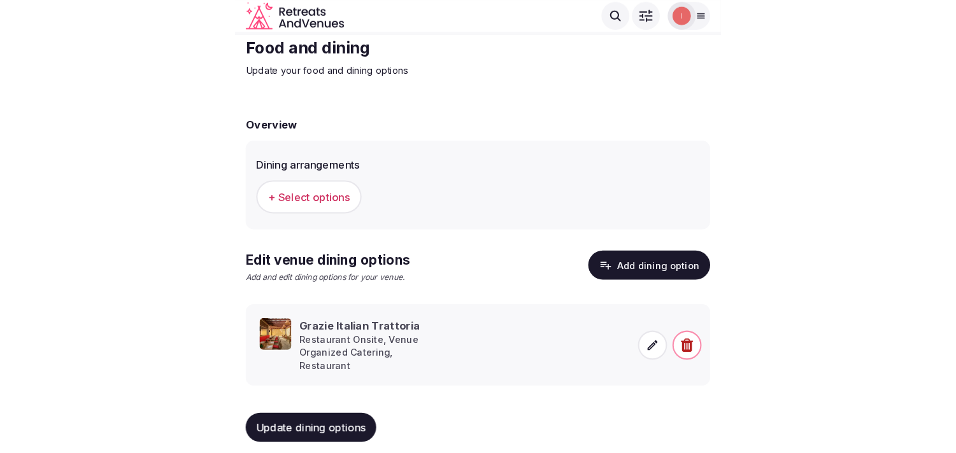
scroll to position [15, 0]
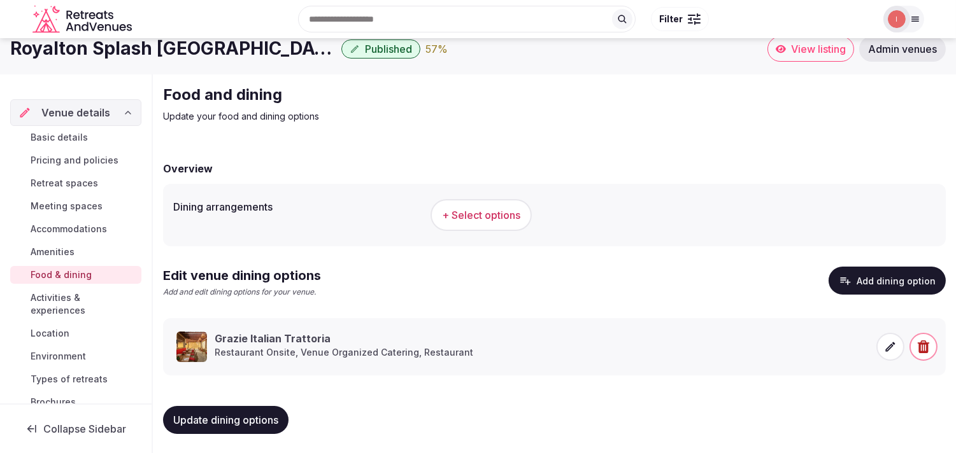
click at [60, 308] on span "Activities & experiences" at bounding box center [84, 304] width 106 height 25
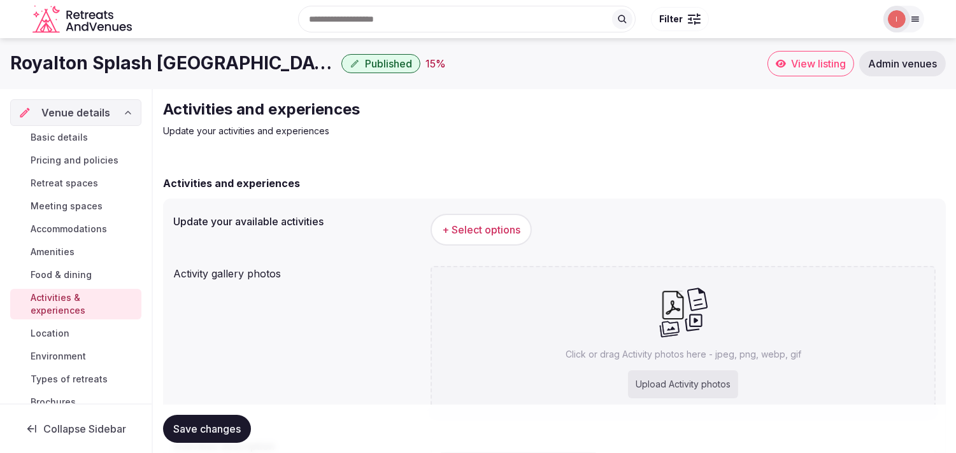
click at [439, 225] on button "+ Select options" at bounding box center [481, 230] width 101 height 32
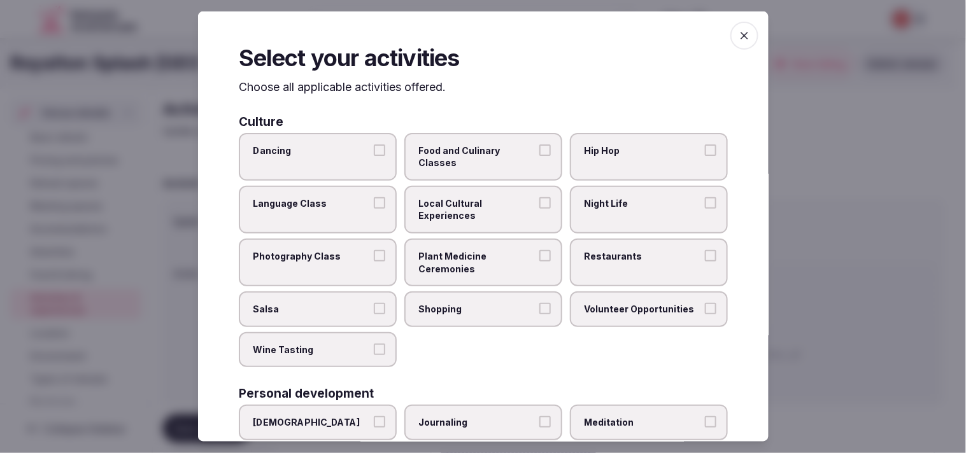
click at [466, 220] on span "Local Cultural Experiences" at bounding box center [476, 209] width 117 height 25
click at [466, 209] on button "Local Cultural Experiences" at bounding box center [544, 202] width 11 height 11
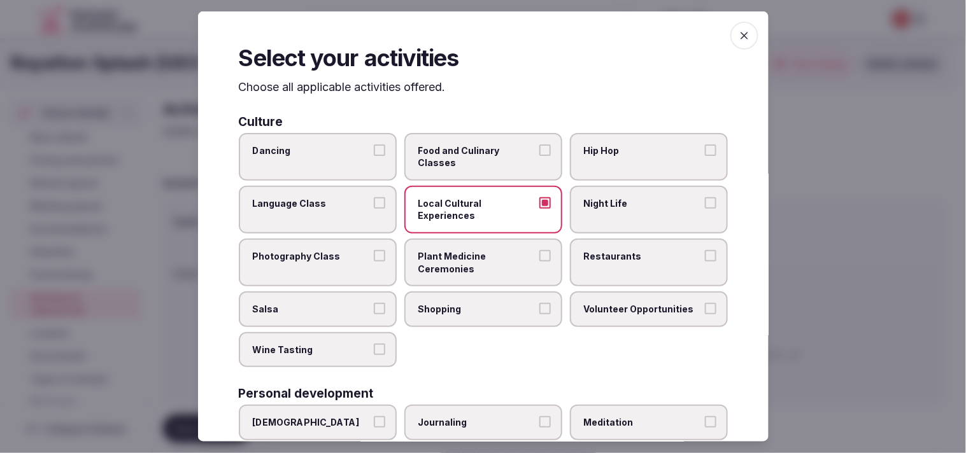
click at [466, 252] on span "Restaurants" at bounding box center [642, 256] width 117 height 13
click at [466, 252] on button "Restaurants" at bounding box center [710, 255] width 11 height 11
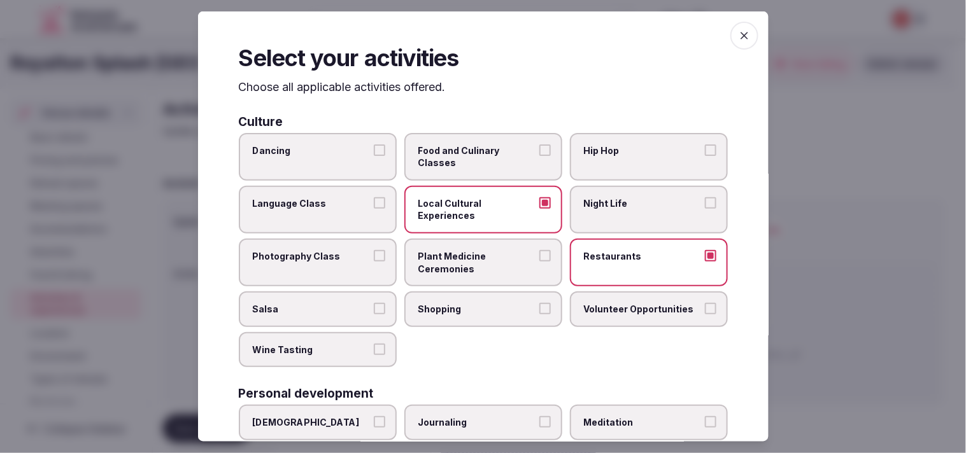
click at [466, 200] on span "Night Life" at bounding box center [642, 203] width 117 height 13
click at [466, 200] on button "Night Life" at bounding box center [710, 202] width 11 height 11
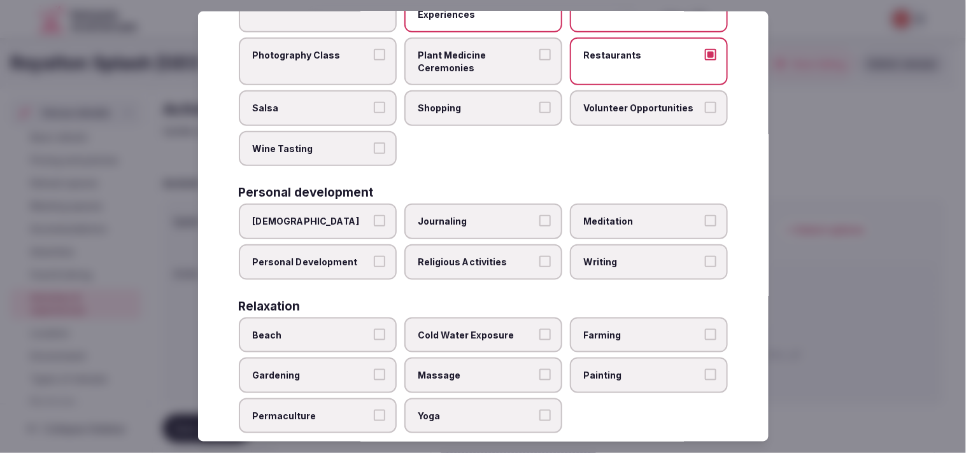
scroll to position [283, 0]
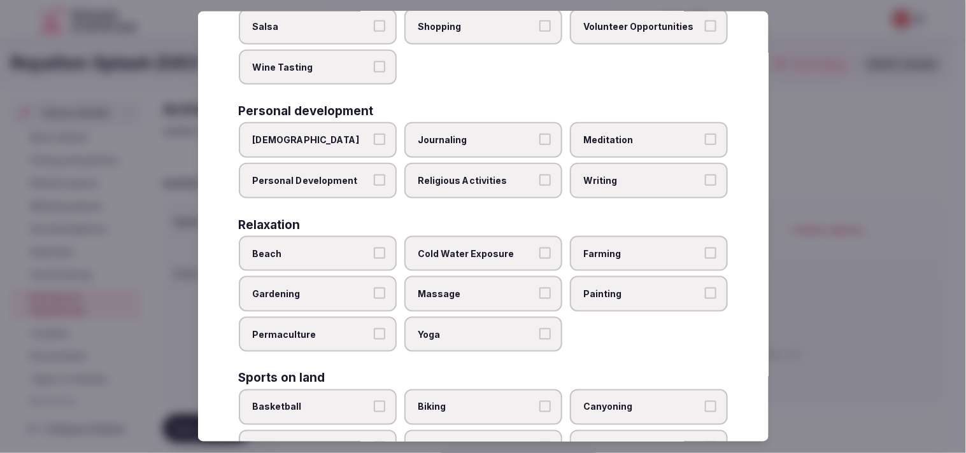
click at [368, 185] on label "Personal Development" at bounding box center [318, 181] width 158 height 36
click at [374, 185] on button "Personal Development" at bounding box center [379, 179] width 11 height 11
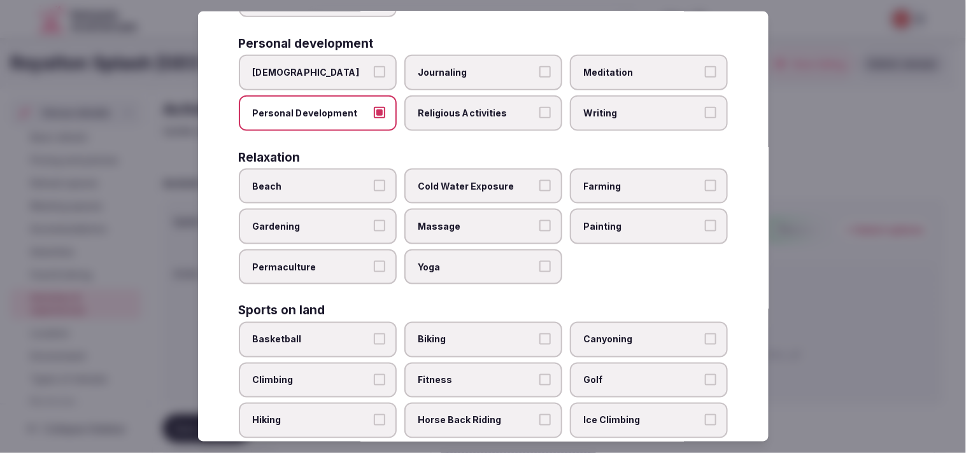
scroll to position [424, 0]
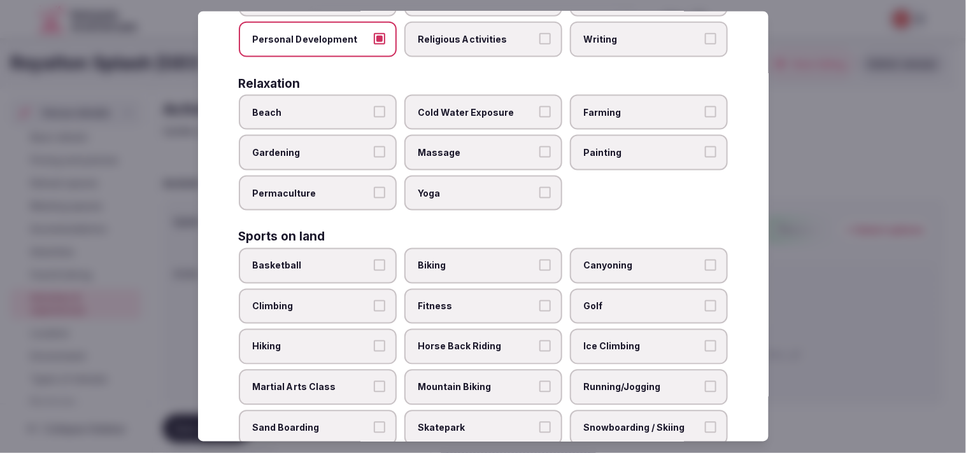
drag, startPoint x: 462, startPoint y: 179, endPoint x: 478, endPoint y: 163, distance: 22.1
click at [464, 187] on span "Yoga" at bounding box center [476, 193] width 117 height 13
click at [466, 187] on button "Yoga" at bounding box center [544, 192] width 11 height 11
click at [466, 154] on label "Massage" at bounding box center [483, 153] width 158 height 36
click at [466, 154] on button "Massage" at bounding box center [544, 151] width 11 height 11
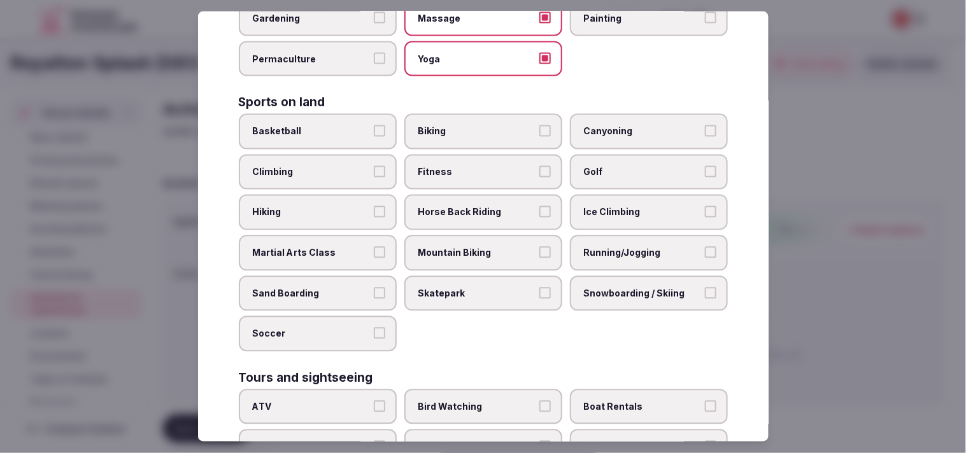
scroll to position [637, 0]
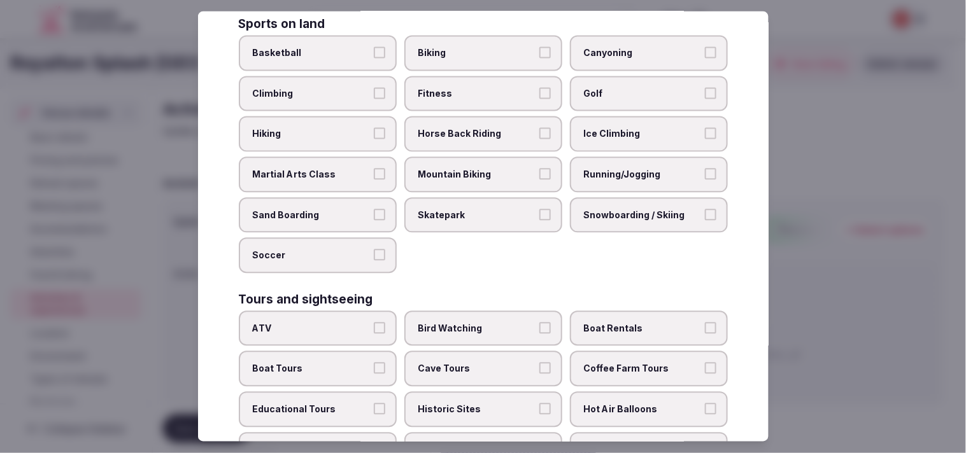
click at [466, 90] on label "Fitness" at bounding box center [483, 94] width 158 height 36
click at [466, 90] on button "Fitness" at bounding box center [544, 93] width 11 height 11
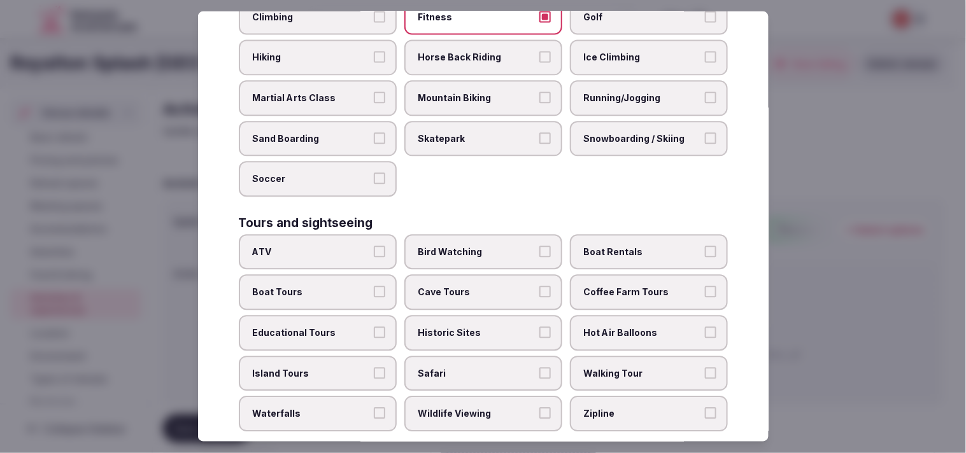
scroll to position [778, 0]
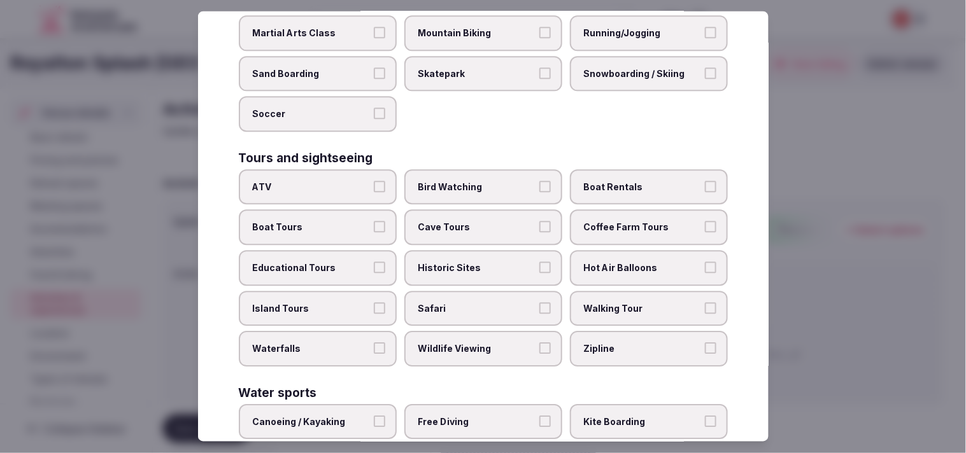
click at [466, 303] on span "Walking Tour" at bounding box center [642, 309] width 117 height 13
click at [466, 303] on button "Walking Tour" at bounding box center [710, 308] width 11 height 11
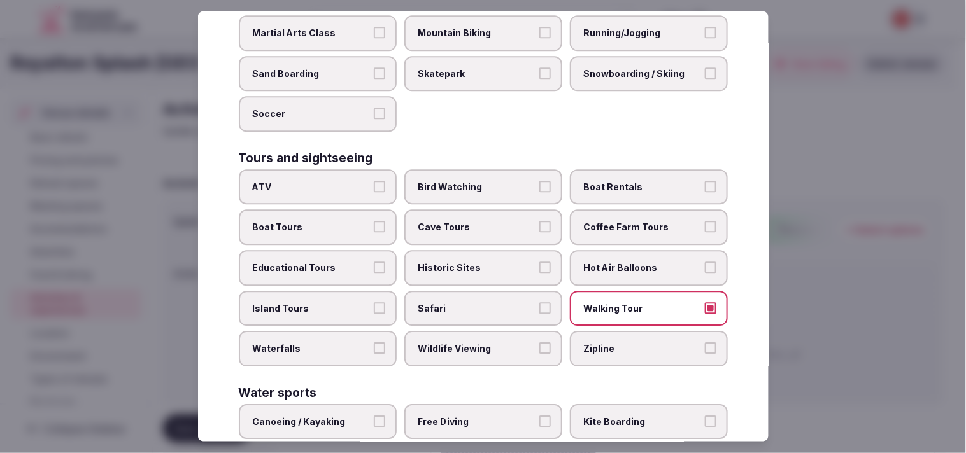
click at [466, 262] on span "Historic Sites" at bounding box center [476, 268] width 117 height 13
click at [466, 262] on button "Historic Sites" at bounding box center [544, 267] width 11 height 11
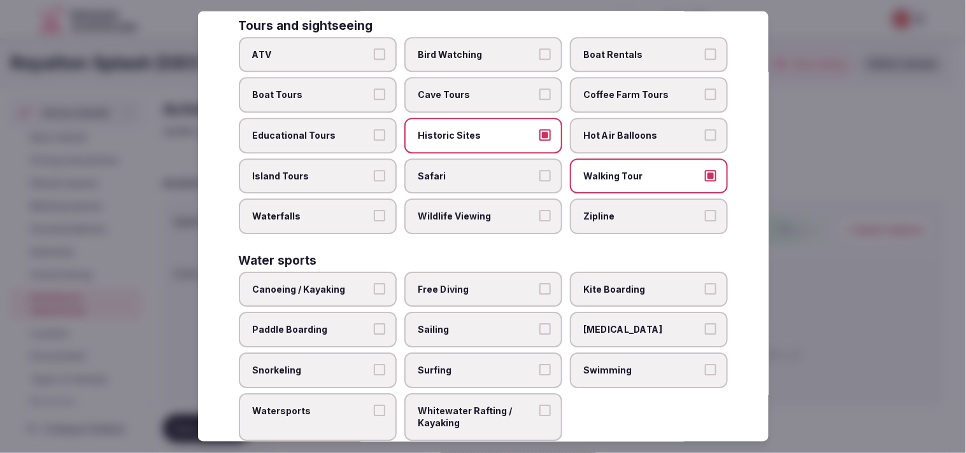
click at [466, 353] on label "Swimming" at bounding box center [649, 371] width 158 height 36
click at [466, 364] on button "Swimming" at bounding box center [710, 369] width 11 height 11
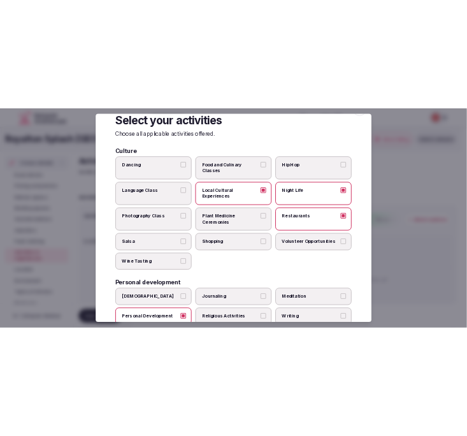
scroll to position [0, 0]
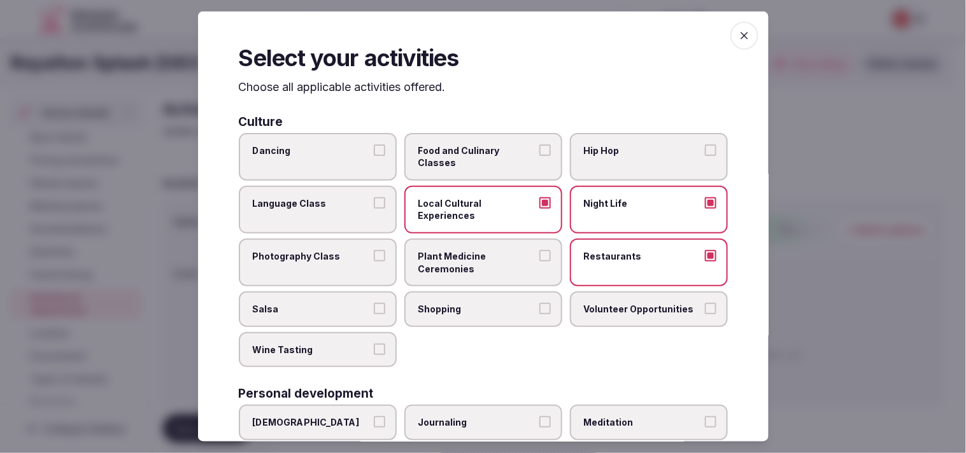
click at [466, 35] on icon "button" at bounding box center [744, 35] width 13 height 13
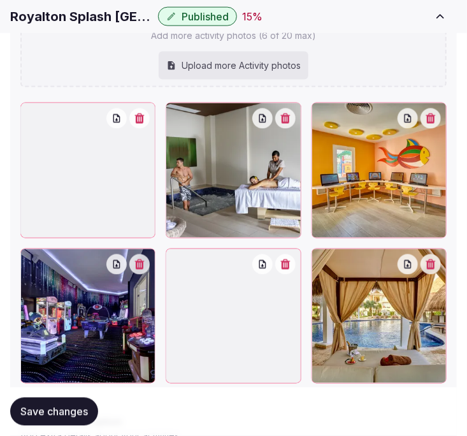
scroll to position [686, 0]
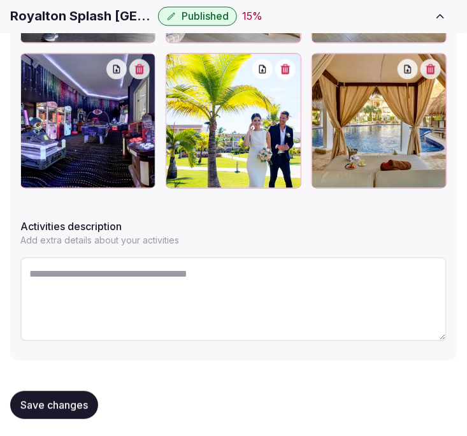
click at [239, 287] on textarea at bounding box center [233, 299] width 426 height 84
paste textarea "**********"
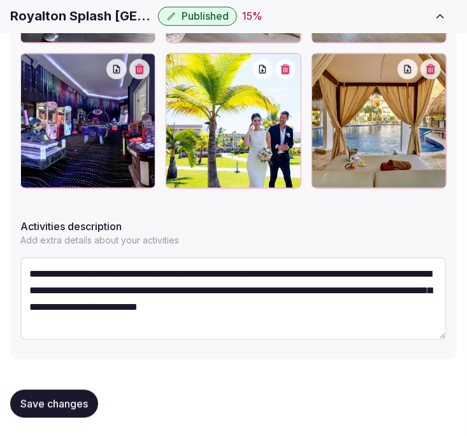
scroll to position [7, 0]
type textarea "**********"
click at [73, 399] on span "Save changes" at bounding box center [54, 403] width 68 height 13
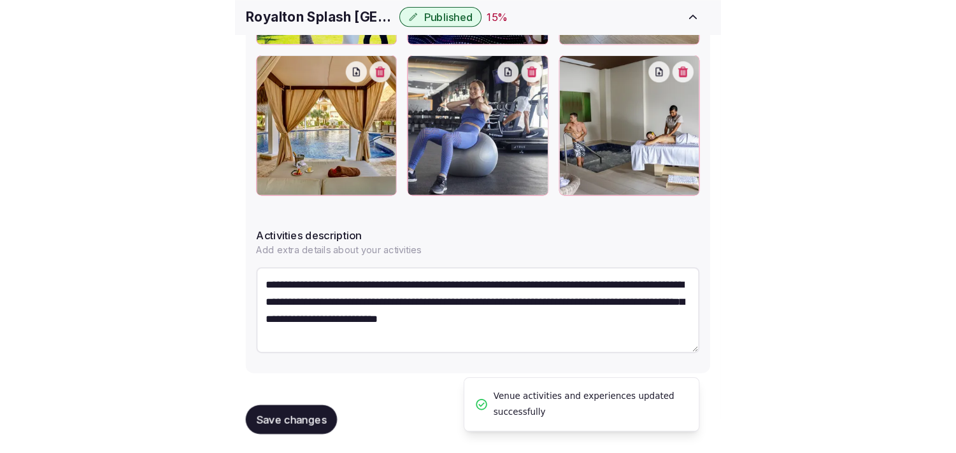
scroll to position [519, 0]
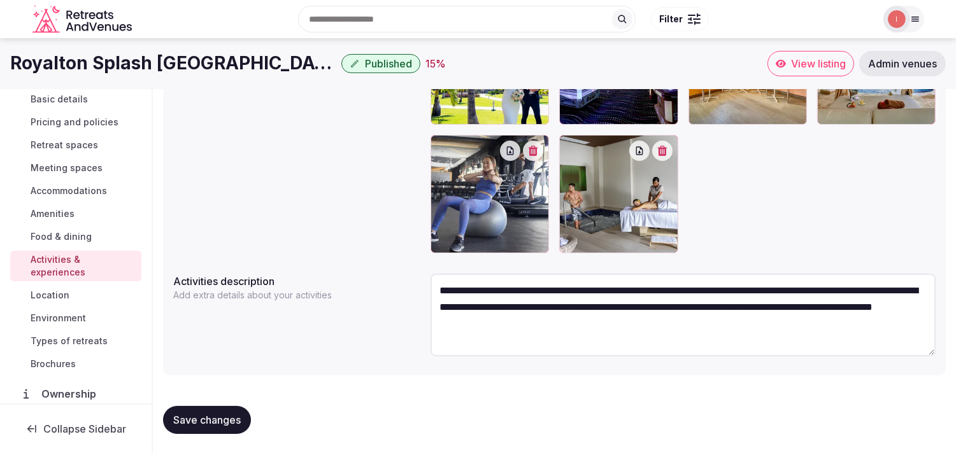
click at [49, 294] on span "Location" at bounding box center [50, 295] width 39 height 13
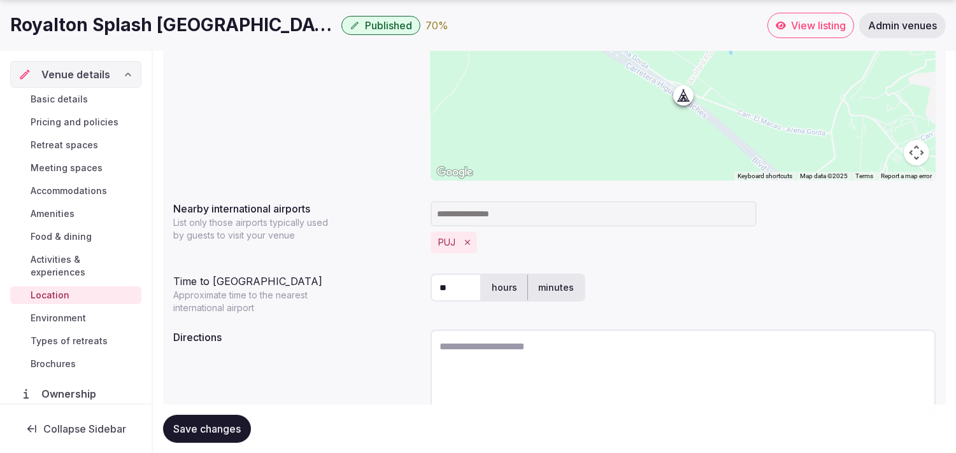
scroll to position [283, 0]
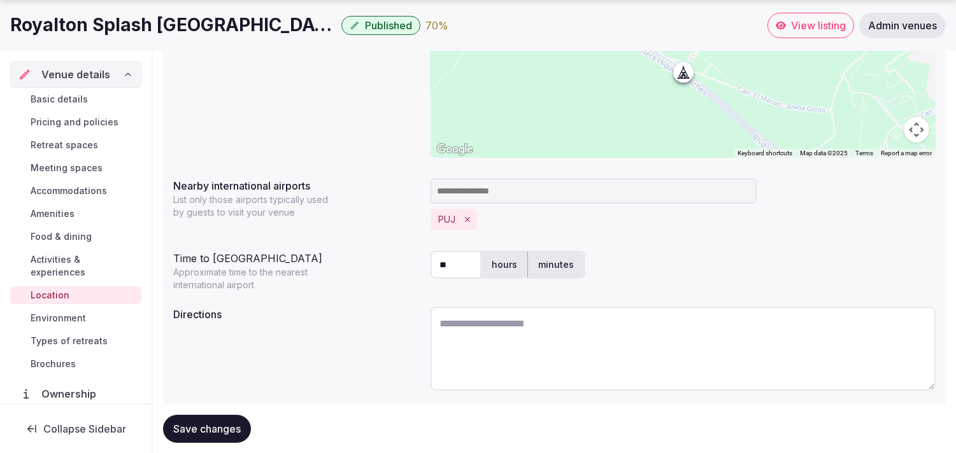
click at [57, 315] on span "Environment" at bounding box center [58, 318] width 55 height 13
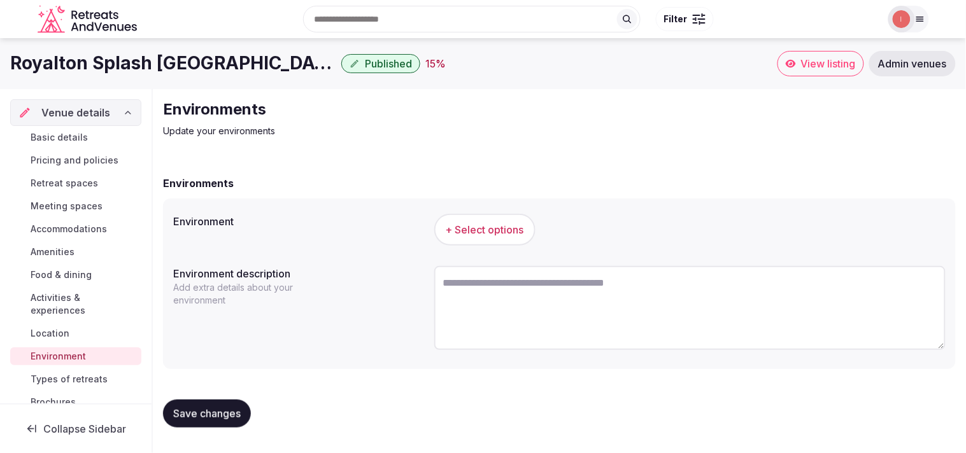
click at [466, 226] on span "+ Select options" at bounding box center [485, 230] width 78 height 14
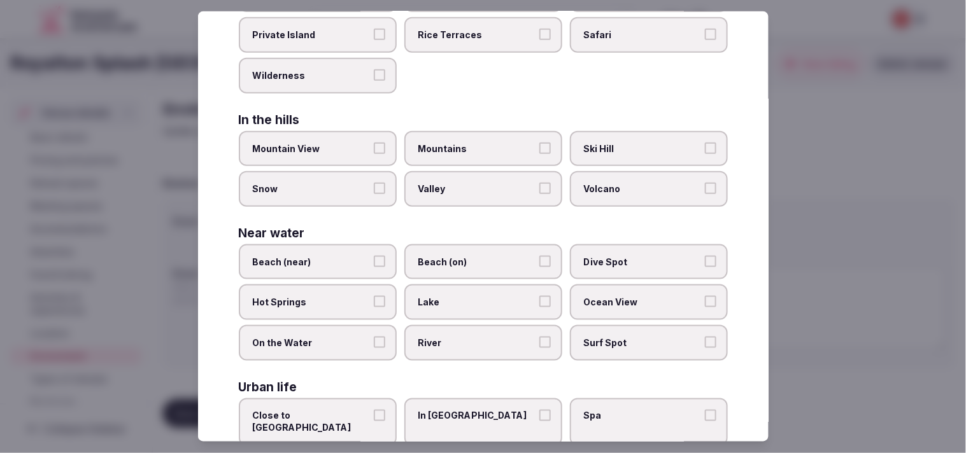
scroll to position [285, 0]
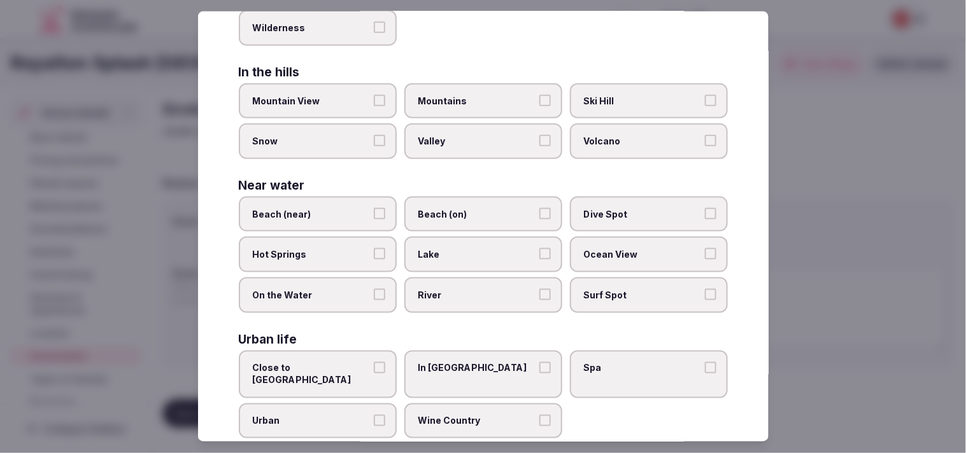
click at [460, 208] on span "Beach (on)" at bounding box center [476, 214] width 117 height 13
click at [466, 208] on button "Beach (on)" at bounding box center [544, 213] width 11 height 11
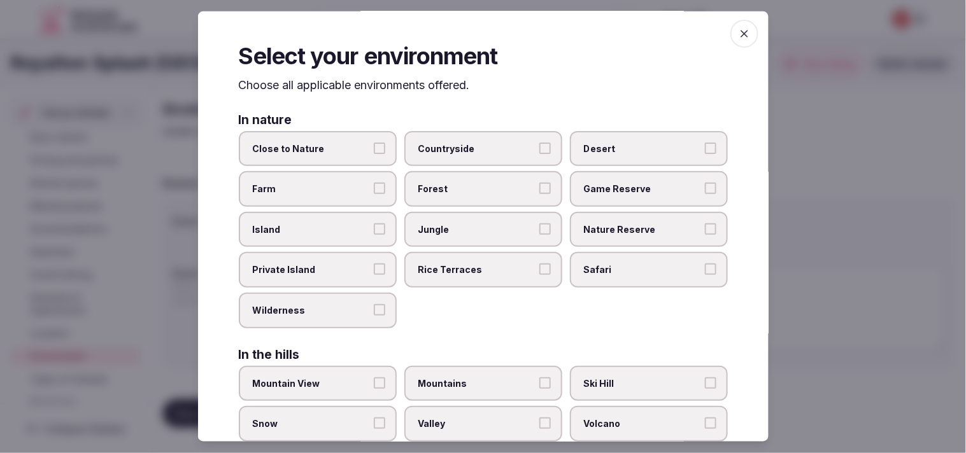
scroll to position [0, 0]
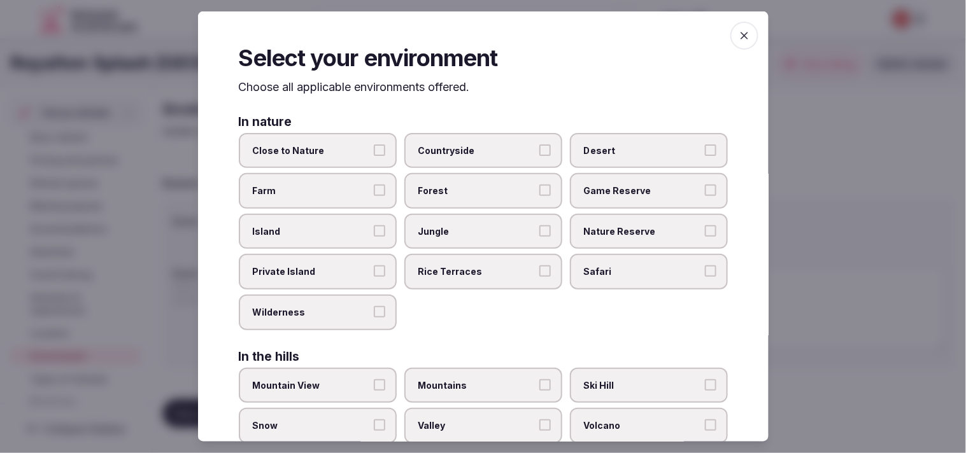
click at [466, 33] on icon "button" at bounding box center [744, 35] width 13 height 13
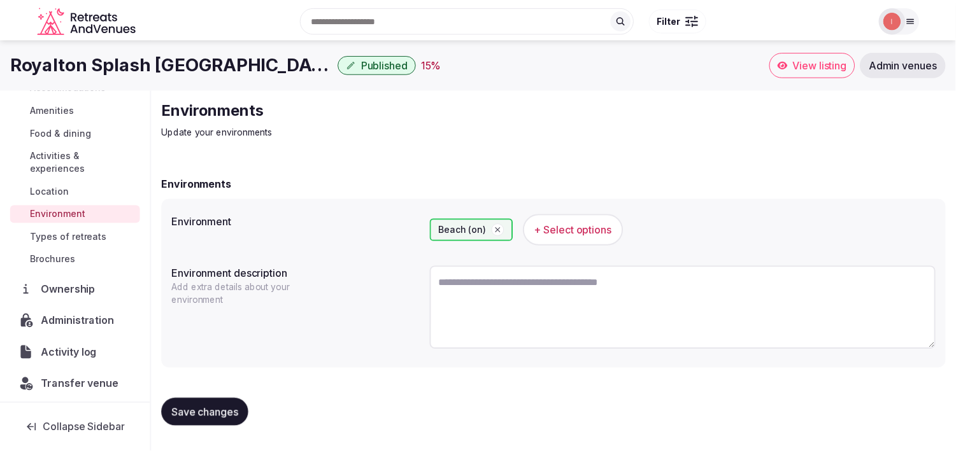
scroll to position [147, 0]
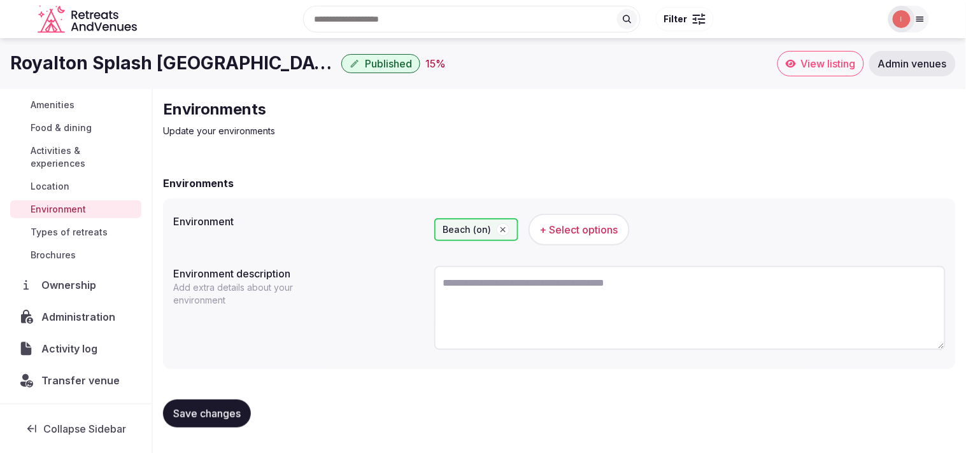
click at [196, 408] on span "Save changes" at bounding box center [207, 414] width 68 height 13
click at [87, 231] on span "Types of retreats" at bounding box center [69, 232] width 77 height 13
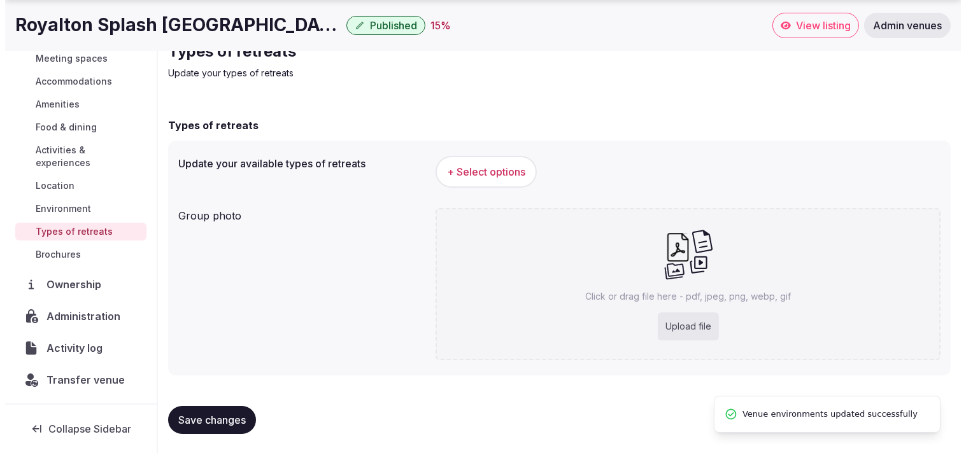
scroll to position [109, 0]
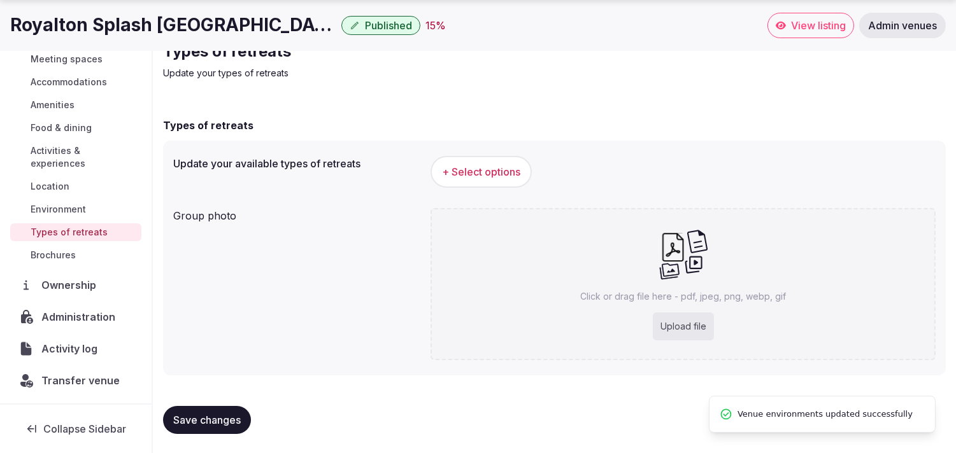
click at [466, 174] on span "+ Select options" at bounding box center [481, 172] width 78 height 14
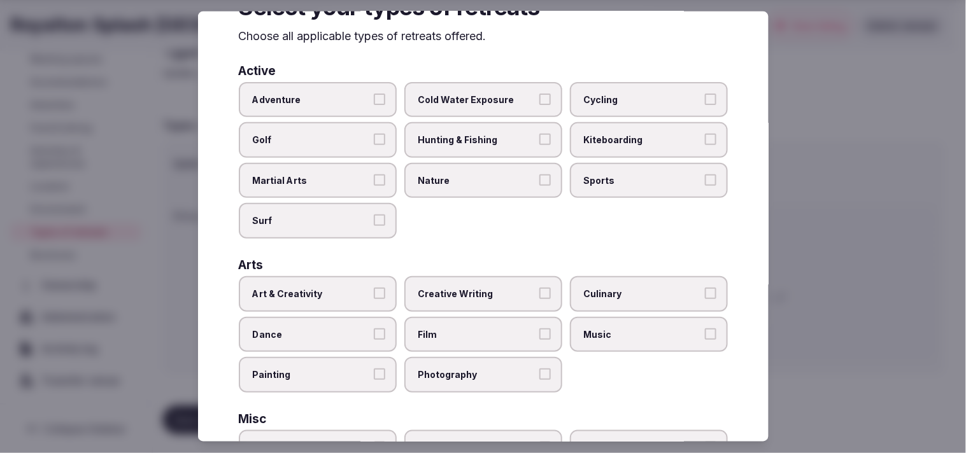
scroll to position [141, 0]
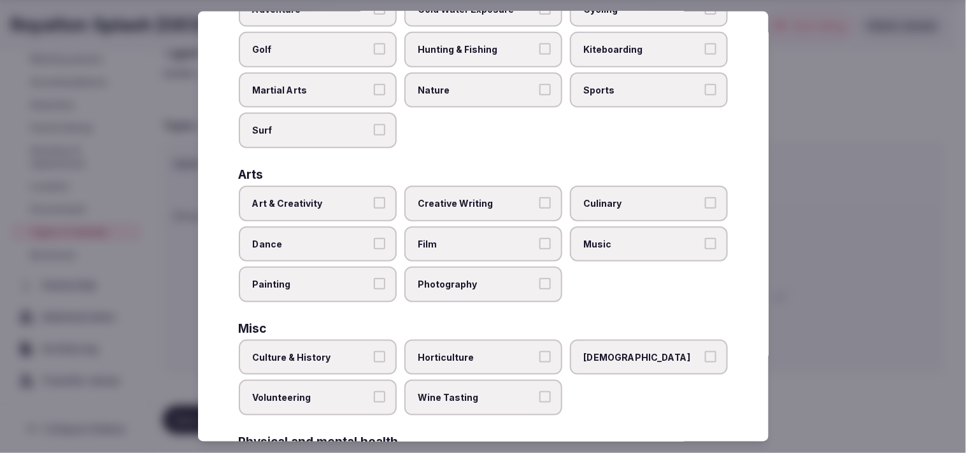
click at [466, 197] on span "Creative Writing" at bounding box center [476, 203] width 117 height 13
click at [466, 197] on button "Creative Writing" at bounding box center [544, 202] width 11 height 11
click at [466, 197] on span "Creative Writing" at bounding box center [476, 203] width 117 height 13
click at [466, 197] on button "Creative Writing" at bounding box center [544, 202] width 11 height 11
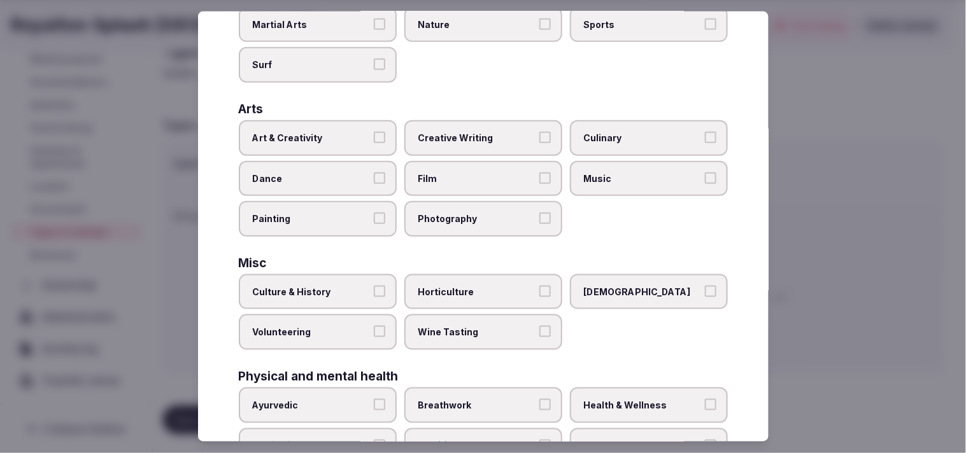
scroll to position [212, 0]
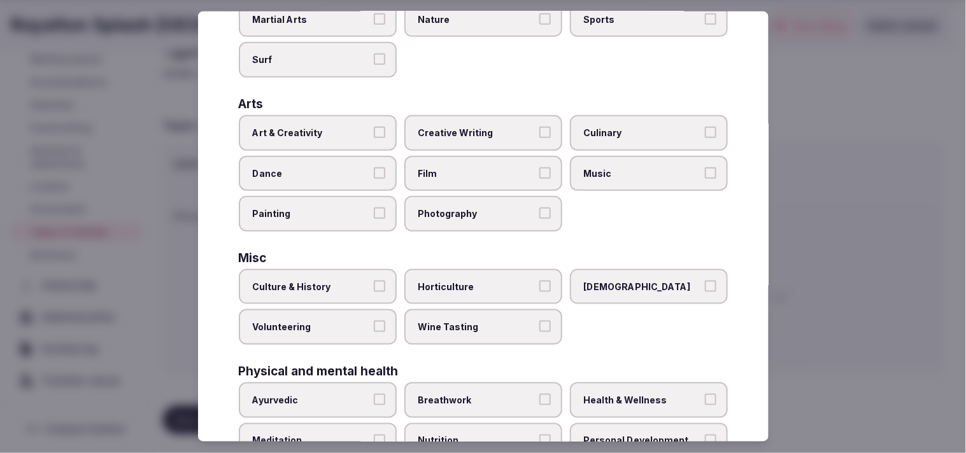
click at [326, 127] on span "Art & Creativity" at bounding box center [311, 133] width 117 height 13
click at [374, 127] on button "Art & Creativity" at bounding box center [379, 132] width 11 height 11
drag, startPoint x: 348, startPoint y: 287, endPoint x: 342, endPoint y: 293, distance: 8.1
click at [346, 290] on label "Culture & History" at bounding box center [318, 287] width 158 height 36
click at [374, 290] on button "Culture & History" at bounding box center [379, 286] width 11 height 11
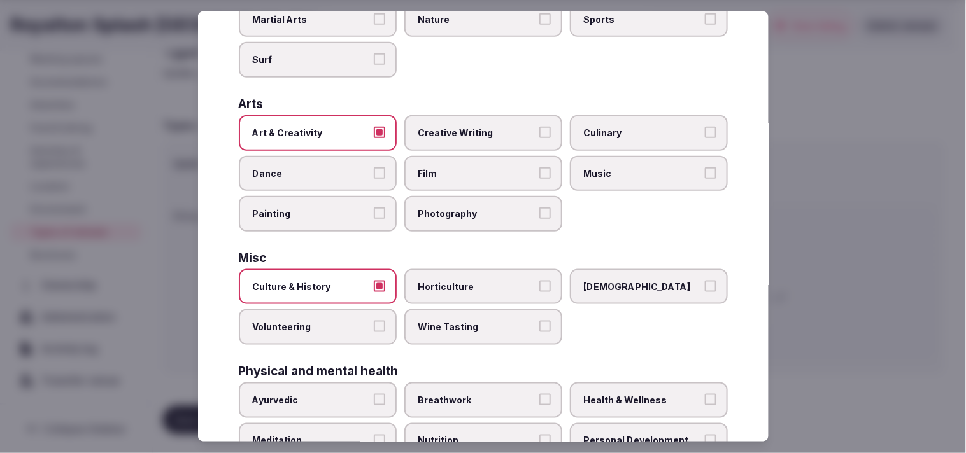
scroll to position [424, 0]
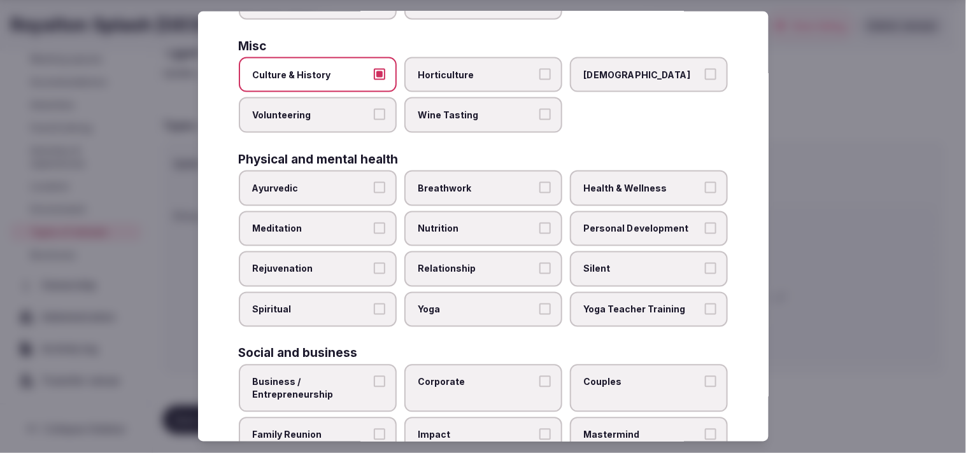
click at [466, 187] on label "Health & Wellness" at bounding box center [649, 189] width 158 height 36
click at [466, 187] on button "Health & Wellness" at bounding box center [710, 187] width 11 height 11
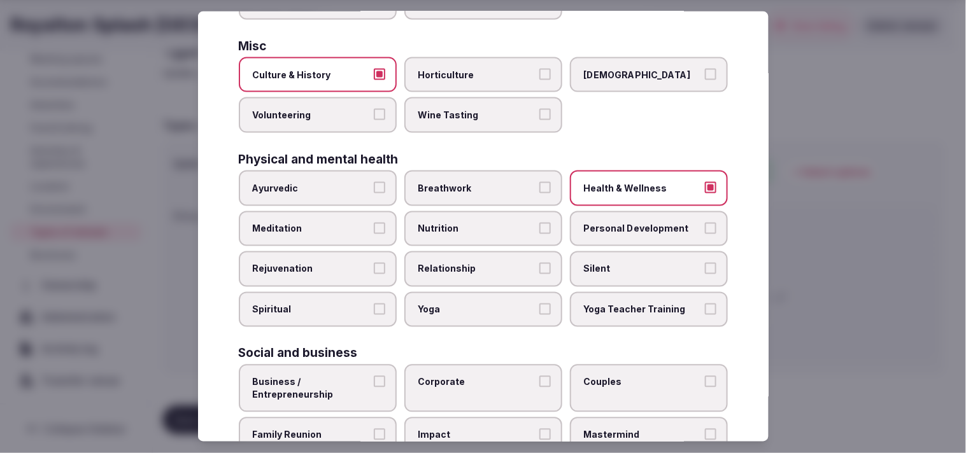
click at [466, 224] on label "Personal Development" at bounding box center [649, 229] width 158 height 36
click at [466, 224] on button "Personal Development" at bounding box center [710, 227] width 11 height 11
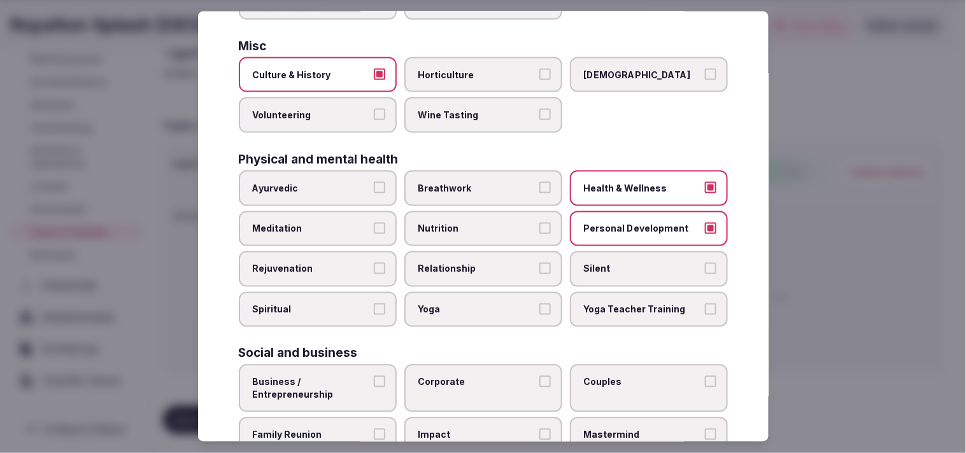
drag, startPoint x: 494, startPoint y: 261, endPoint x: 402, endPoint y: 280, distance: 93.7
click at [466, 263] on span "Relationship" at bounding box center [476, 269] width 117 height 13
click at [466, 263] on button "Relationship" at bounding box center [544, 268] width 11 height 11
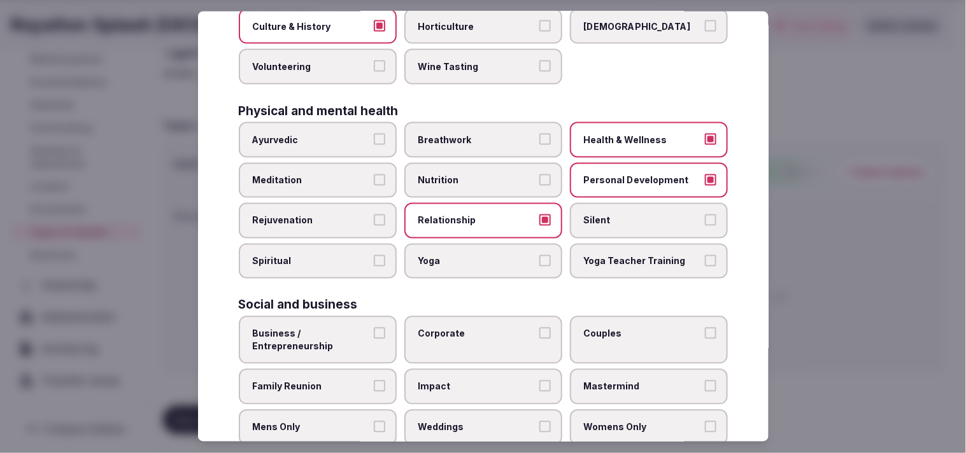
scroll to position [487, 0]
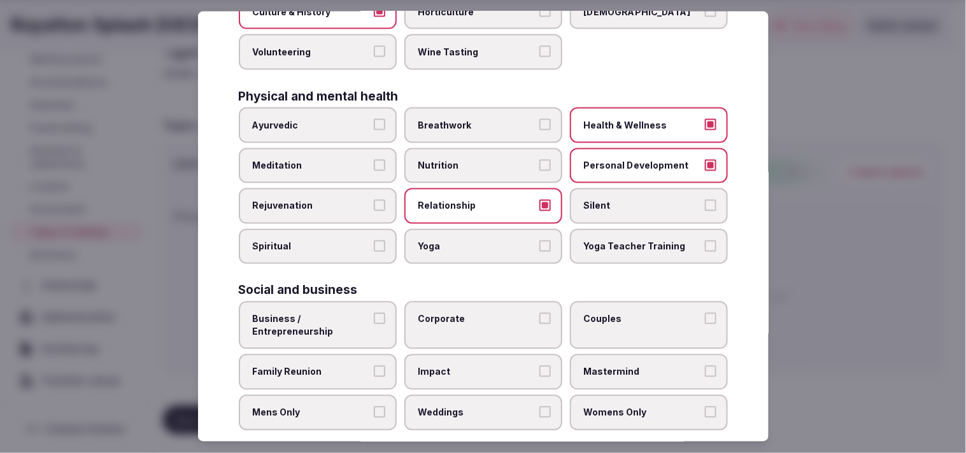
drag, startPoint x: 347, startPoint y: 317, endPoint x: 429, endPoint y: 299, distance: 83.4
click at [363, 313] on span "Business / Entrepreneurship" at bounding box center [311, 325] width 117 height 25
click at [374, 313] on button "Business / Entrepreneurship" at bounding box center [379, 318] width 11 height 11
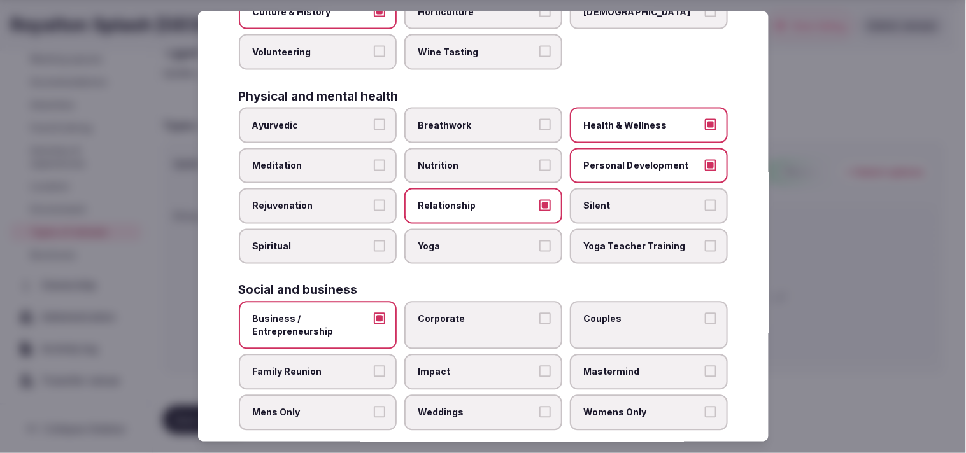
click at [466, 313] on span "Corporate" at bounding box center [476, 319] width 117 height 13
click at [466, 313] on button "Corporate" at bounding box center [544, 318] width 11 height 11
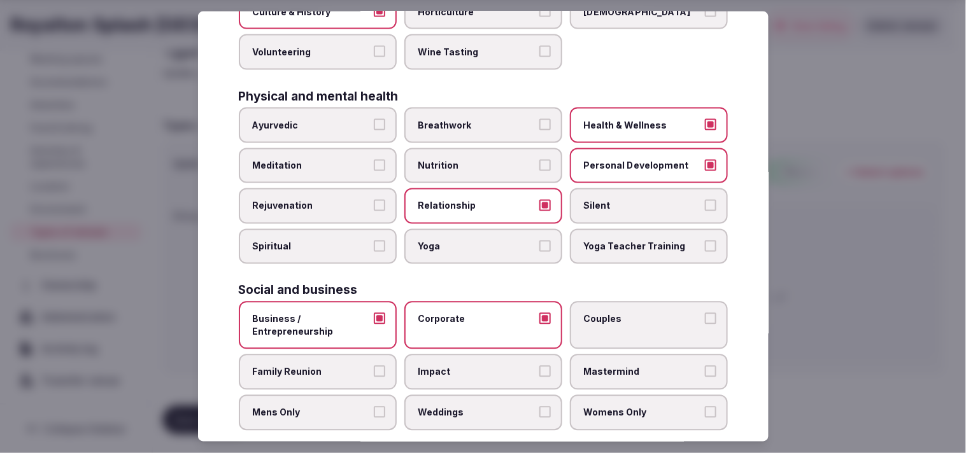
click at [380, 366] on button "Family Reunion" at bounding box center [379, 371] width 11 height 11
click at [466, 407] on span "Weddings" at bounding box center [476, 413] width 117 height 13
click at [466, 407] on button "Weddings" at bounding box center [544, 412] width 11 height 11
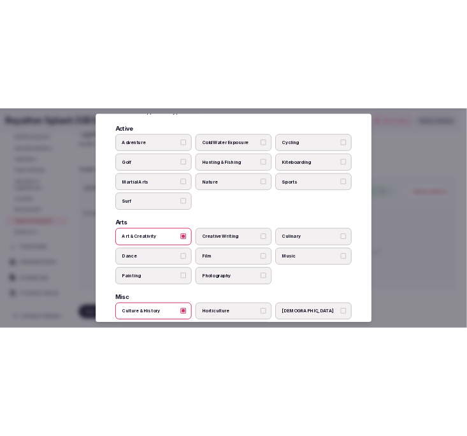
scroll to position [0, 0]
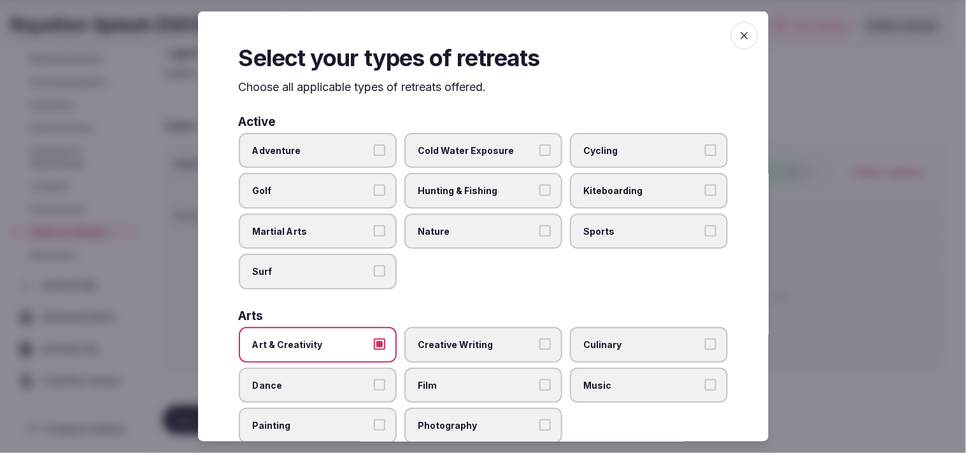
click at [466, 37] on icon "button" at bounding box center [745, 36] width 8 height 8
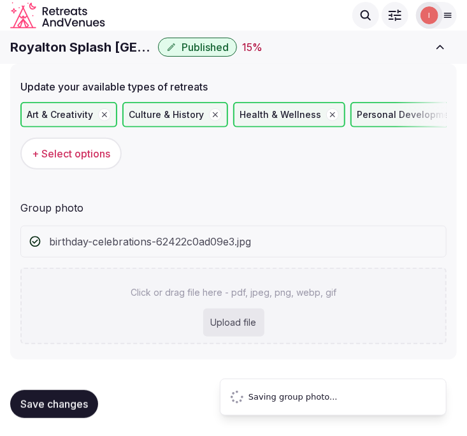
scroll to position [41, 0]
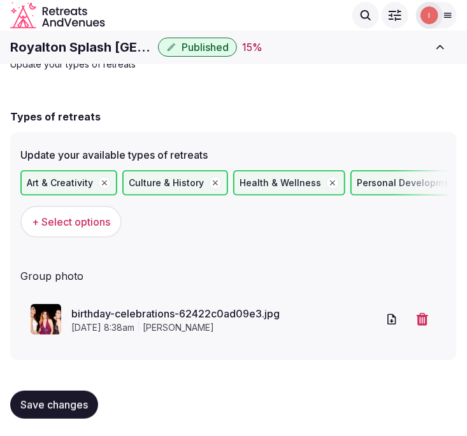
click at [395, 150] on label "Update your available types of retreats" at bounding box center [233, 155] width 426 height 10
click at [85, 408] on span "Save changes" at bounding box center [54, 404] width 68 height 13
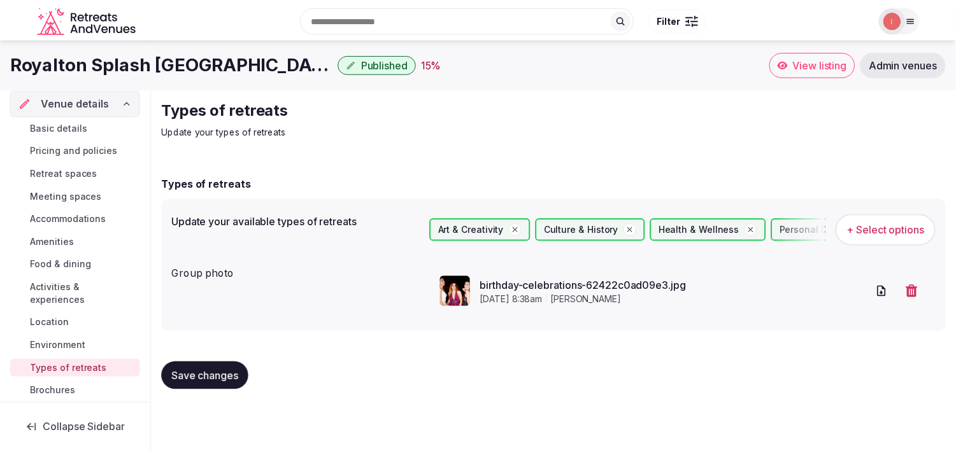
scroll to position [5, 0]
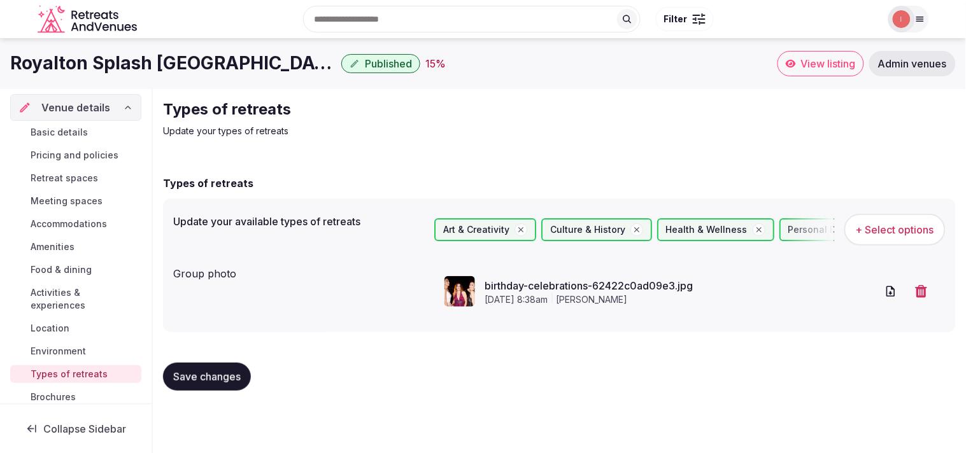
click at [82, 126] on span "Basic details" at bounding box center [59, 132] width 57 height 13
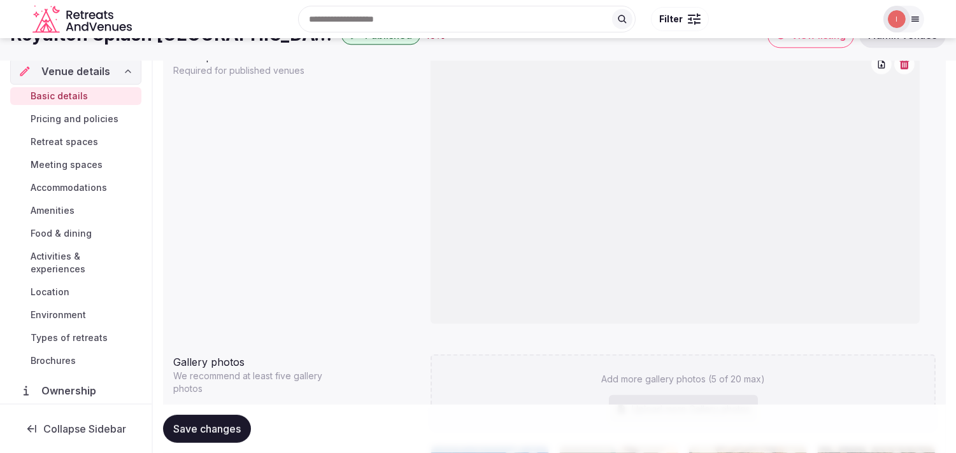
scroll to position [990, 0]
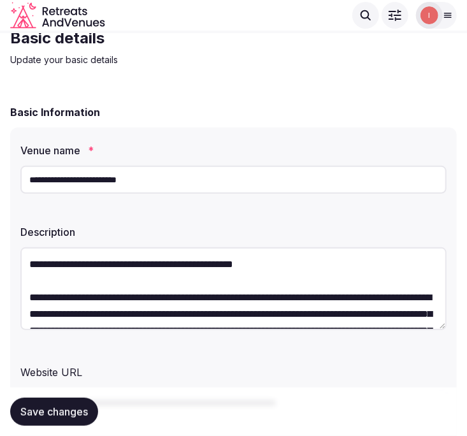
scroll to position [71, 0]
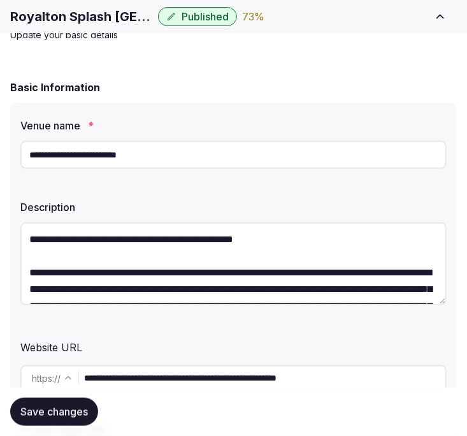
click at [64, 415] on span "Save changes" at bounding box center [54, 411] width 68 height 13
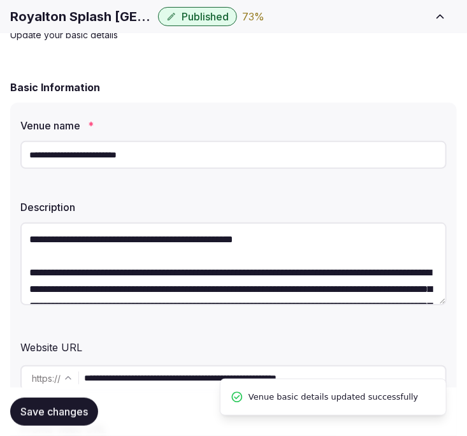
click at [432, 208] on label "Description" at bounding box center [233, 207] width 426 height 10
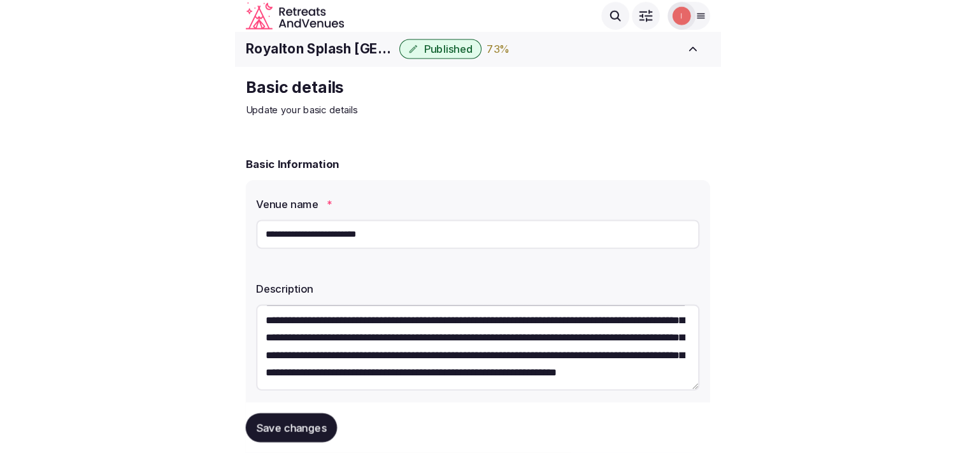
scroll to position [49, 0]
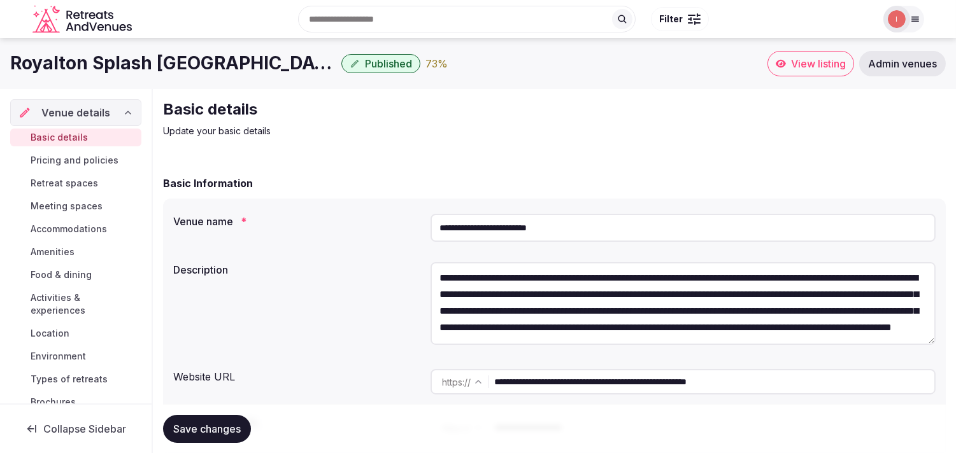
click at [80, 229] on span "Accommodations" at bounding box center [69, 229] width 76 height 13
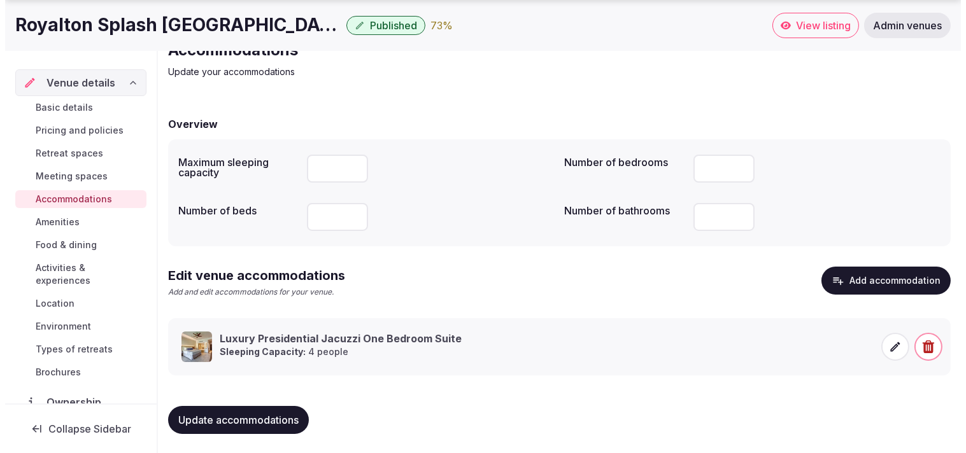
scroll to position [60, 0]
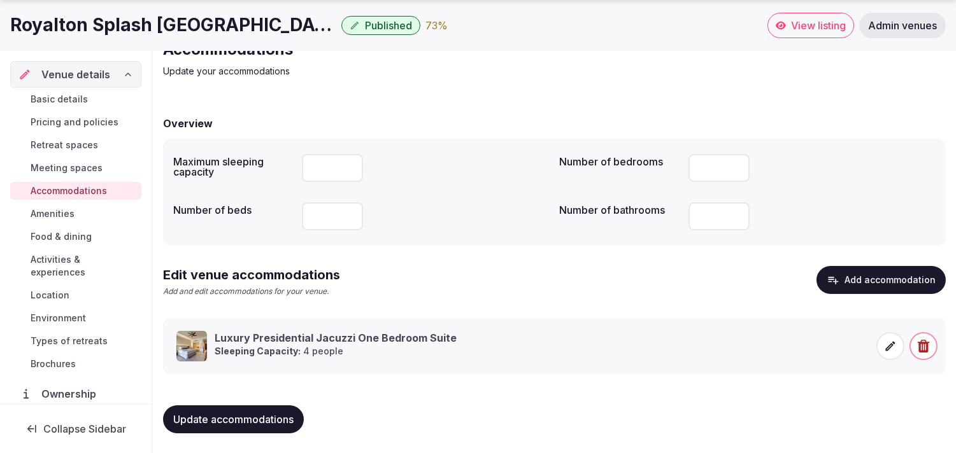
click at [889, 346] on icon at bounding box center [890, 346] width 13 height 13
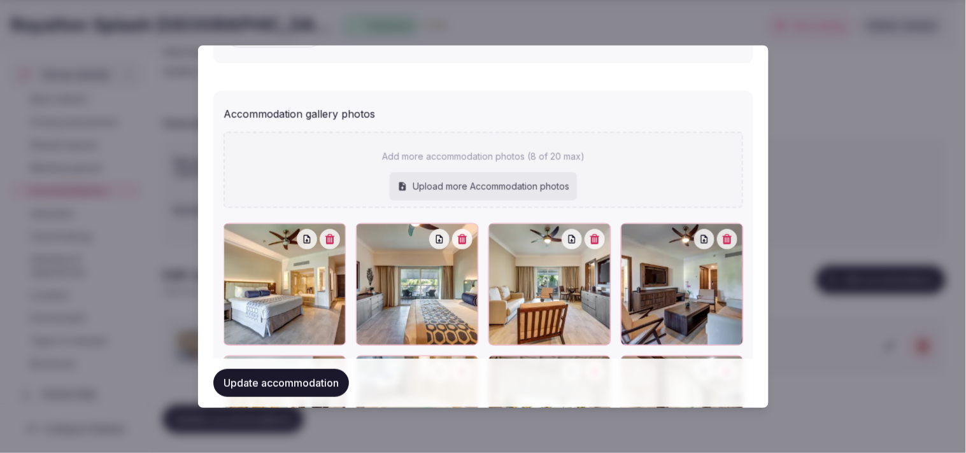
scroll to position [1486, 0]
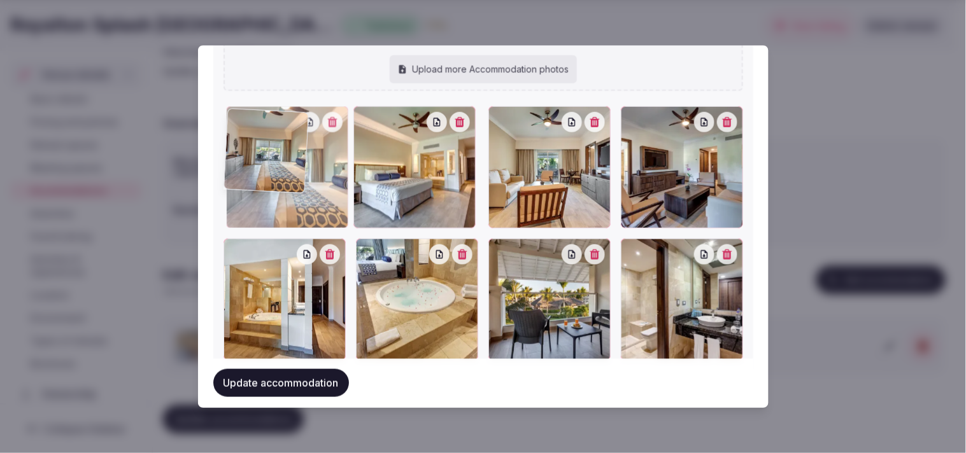
drag, startPoint x: 361, startPoint y: 110, endPoint x: 265, endPoint y: 108, distance: 96.2
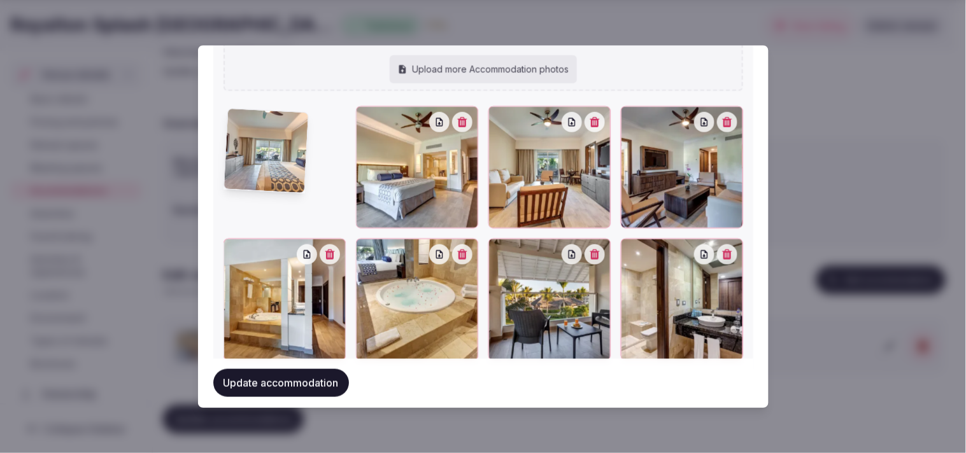
scroll to position [1474, 0]
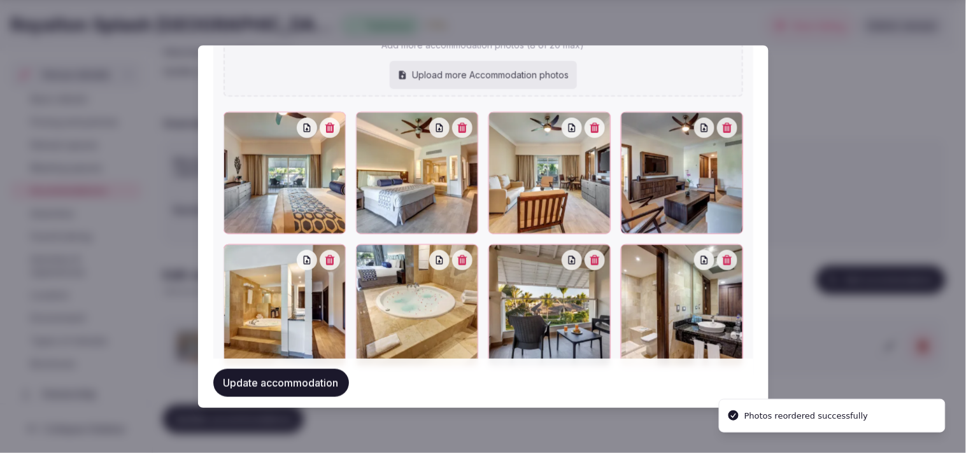
click at [319, 388] on button "Update accommodation" at bounding box center [281, 384] width 136 height 28
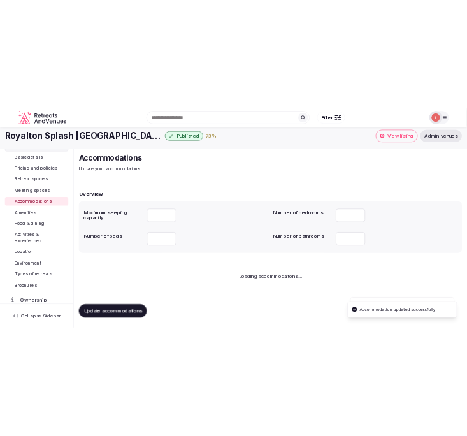
scroll to position [6, 0]
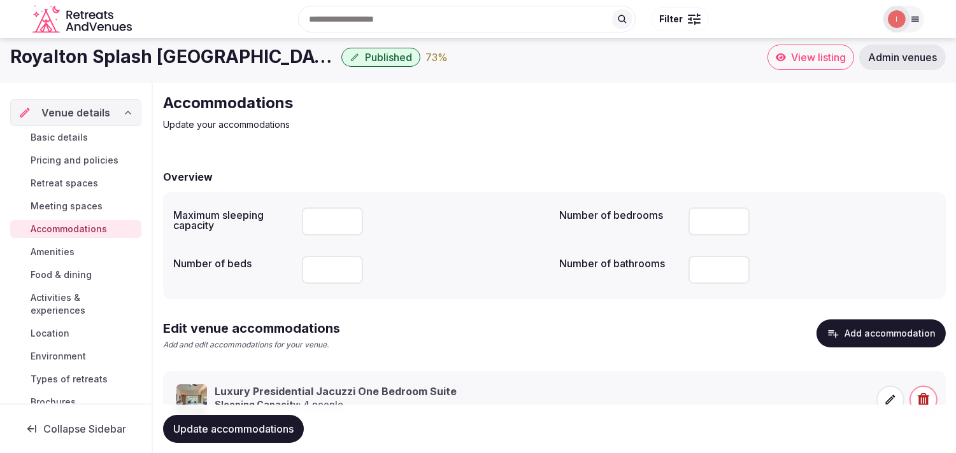
drag, startPoint x: 271, startPoint y: 422, endPoint x: 276, endPoint y: 413, distance: 10.8
click at [274, 419] on button "Update accommodations" at bounding box center [233, 429] width 141 height 28
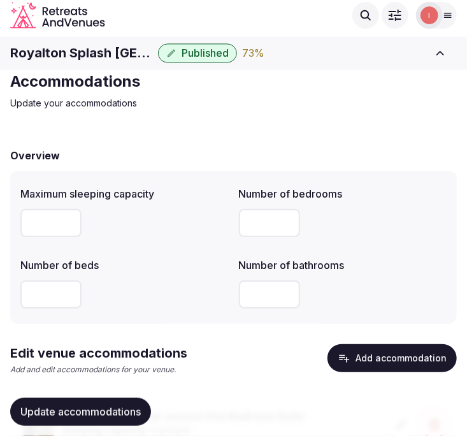
scroll to position [0, 0]
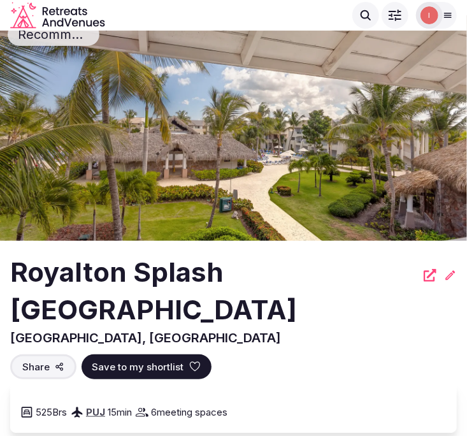
scroll to position [71, 0]
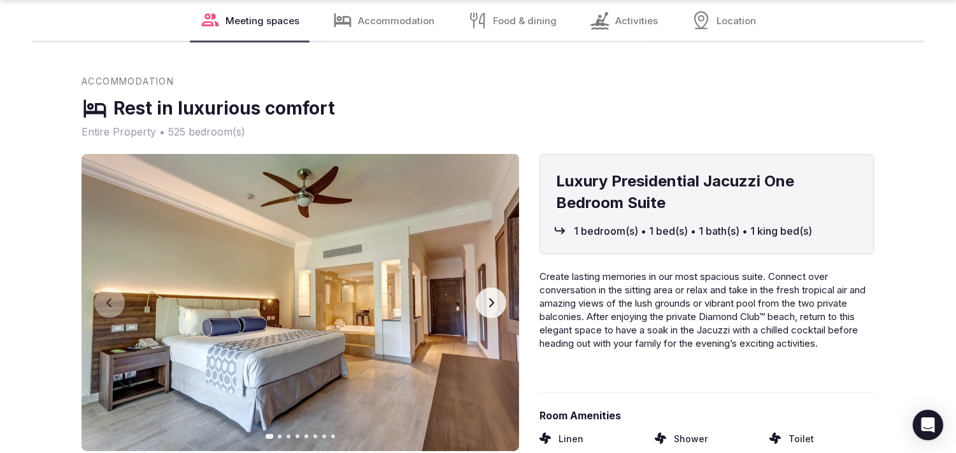
scroll to position [1486, 0]
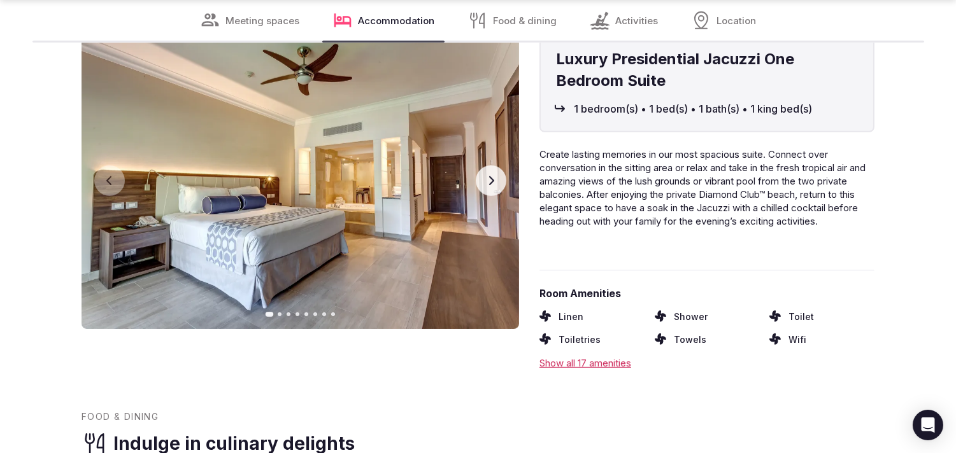
click at [488, 166] on button "Next slide" at bounding box center [491, 181] width 31 height 31
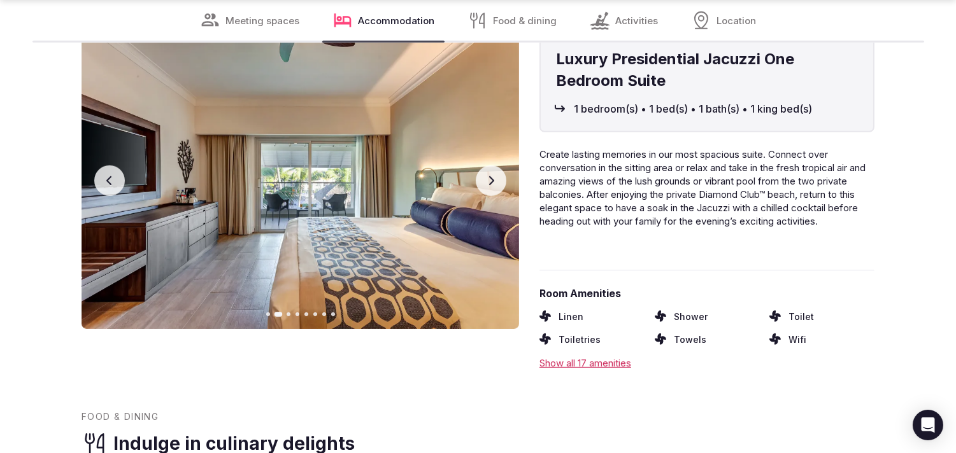
click at [117, 166] on button "Previous slide" at bounding box center [109, 181] width 31 height 31
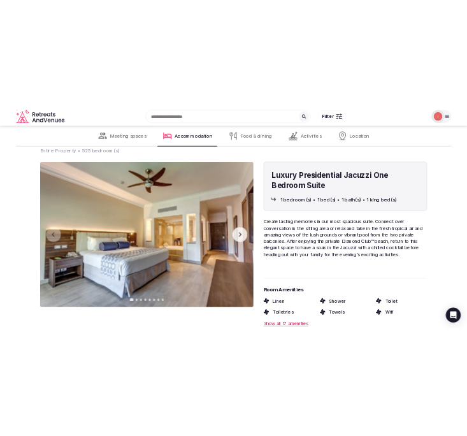
scroll to position [1274, 0]
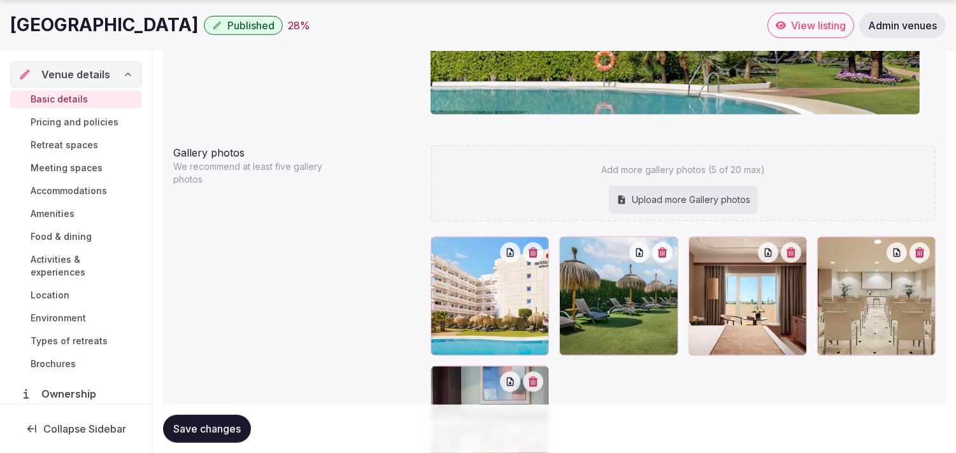
scroll to position [1415, 0]
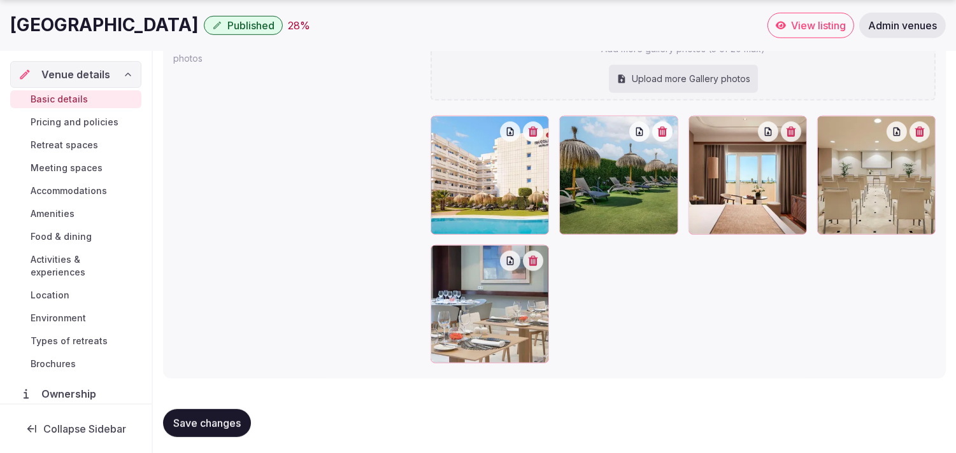
click at [68, 143] on span "Retreat spaces" at bounding box center [65, 145] width 68 height 13
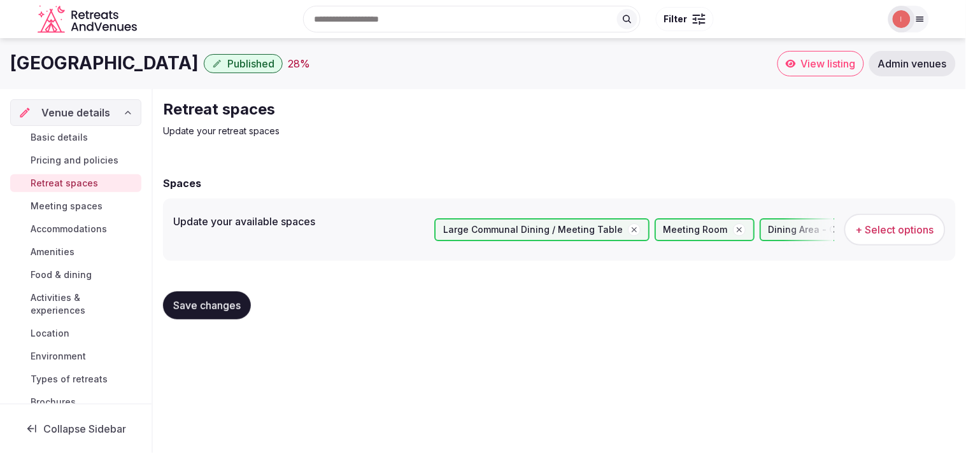
click at [57, 204] on span "Meeting spaces" at bounding box center [67, 206] width 72 height 13
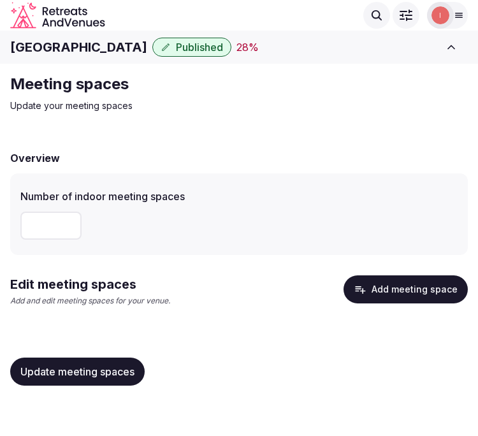
click at [406, 211] on div "*" at bounding box center [238, 225] width 437 height 28
click at [394, 287] on button "Add meeting space" at bounding box center [405, 289] width 124 height 28
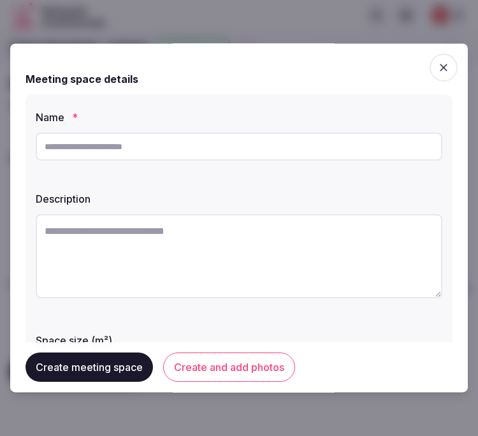
click at [290, 146] on input "text" at bounding box center [239, 146] width 406 height 28
type input "*******"
click at [208, 236] on textarea at bounding box center [239, 256] width 406 height 84
paste textarea "**********"
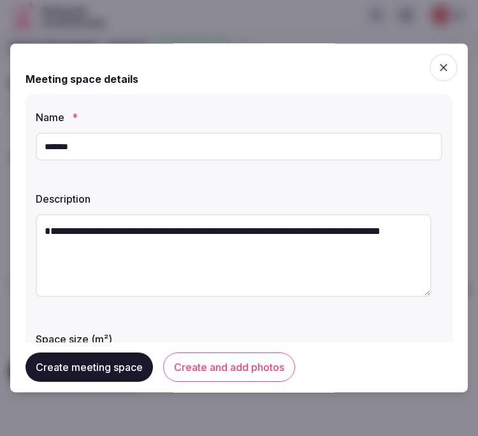
drag, startPoint x: 73, startPoint y: 229, endPoint x: 22, endPoint y: 211, distance: 53.4
click at [14, 218] on div "**********" at bounding box center [238, 217] width 457 height 348
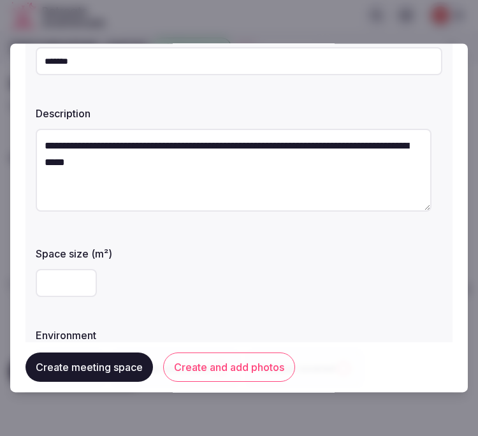
scroll to position [212, 0]
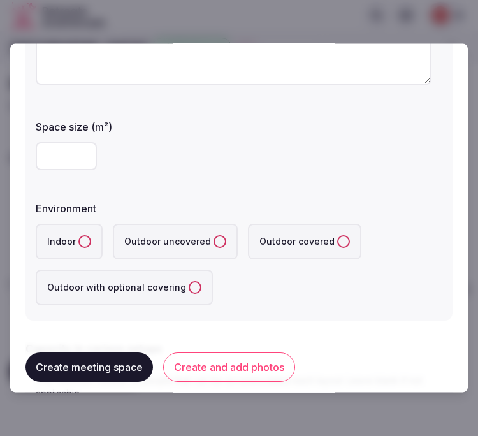
type textarea "**********"
drag, startPoint x: 79, startPoint y: 239, endPoint x: 465, endPoint y: 36, distance: 436.1
click at [83, 239] on button "Indoor" at bounding box center [84, 242] width 13 height 13
click at [68, 157] on input "number" at bounding box center [66, 157] width 61 height 28
type input "**"
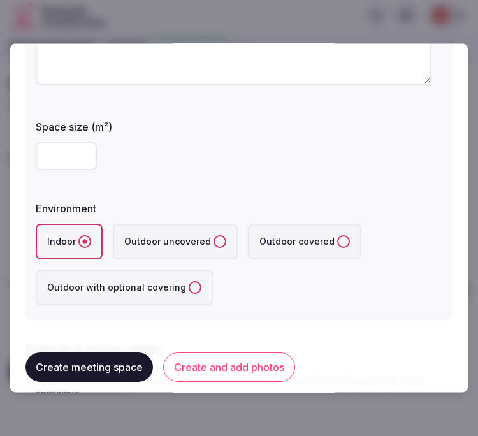
drag, startPoint x: 233, startPoint y: 301, endPoint x: 238, endPoint y: 288, distance: 12.9
click at [234, 297] on div "Indoor Outdoor uncovered Outdoor covered Outdoor with optional covering" at bounding box center [239, 265] width 406 height 82
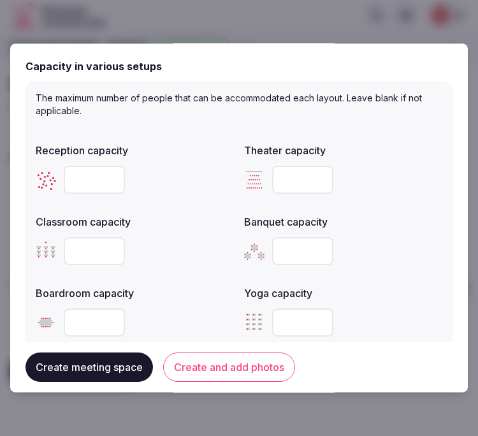
scroll to position [495, 0]
click at [93, 174] on input "number" at bounding box center [94, 180] width 61 height 28
type input "**"
click at [293, 187] on input "number" at bounding box center [302, 180] width 61 height 28
click at [297, 174] on input "number" at bounding box center [302, 180] width 61 height 28
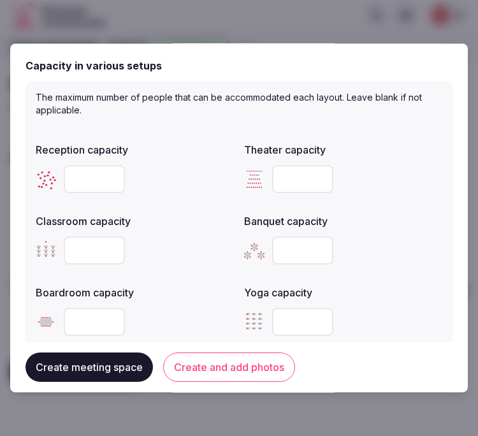
type input "**"
click at [100, 246] on input "number" at bounding box center [94, 251] width 61 height 28
click at [83, 246] on input "number" at bounding box center [94, 251] width 61 height 28
type input "**"
click at [284, 245] on input "number" at bounding box center [302, 251] width 61 height 28
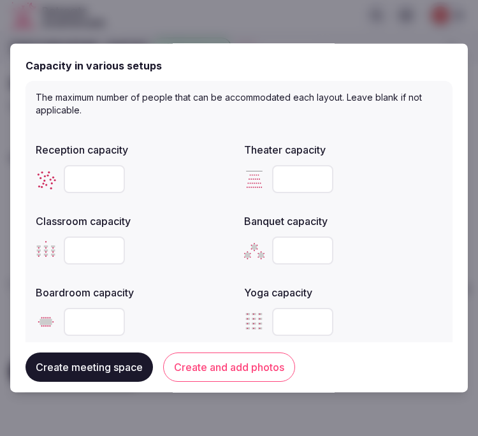
click at [284, 245] on input "number" at bounding box center [302, 251] width 61 height 28
type input "**"
click at [77, 330] on input "number" at bounding box center [94, 322] width 61 height 28
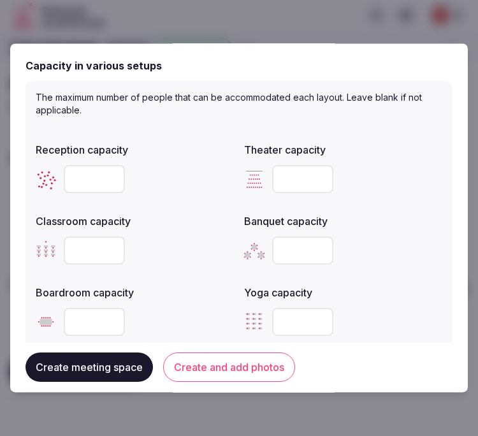
click at [87, 315] on input "number" at bounding box center [94, 322] width 61 height 28
click at [88, 321] on input "number" at bounding box center [94, 322] width 61 height 28
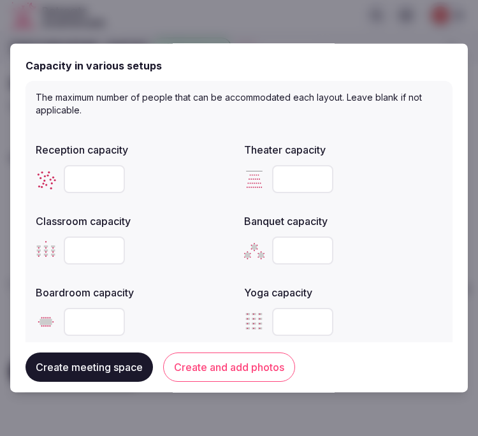
type input "**"
click at [162, 304] on div "**" at bounding box center [135, 322] width 198 height 38
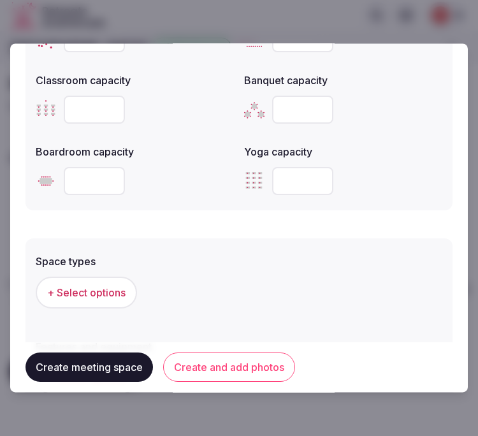
scroll to position [637, 0]
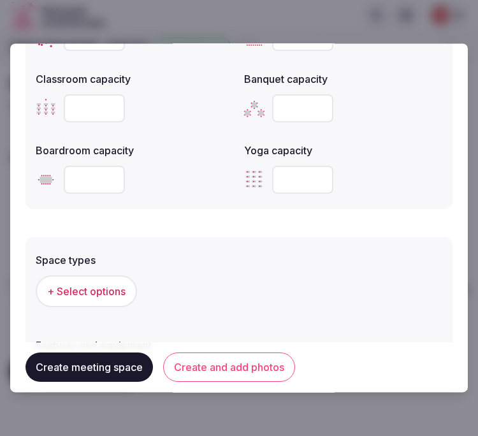
click at [87, 292] on span "+ Select options" at bounding box center [86, 292] width 78 height 14
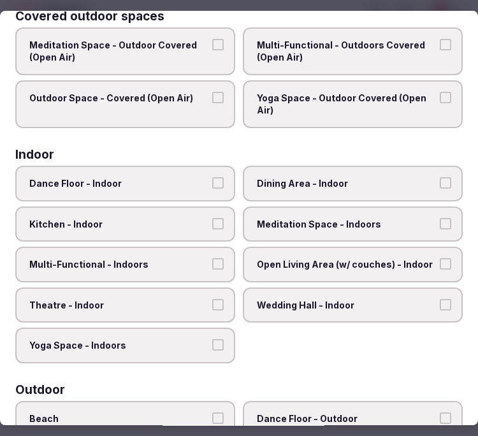
scroll to position [212, 0]
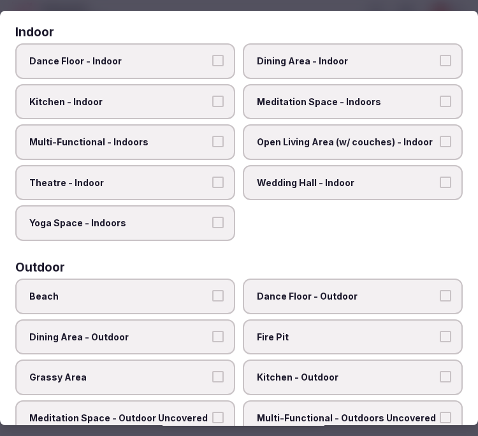
click at [194, 177] on span "Theatre - Indoor" at bounding box center [118, 182] width 179 height 13
click at [212, 177] on button "Theatre - Indoor" at bounding box center [217, 181] width 11 height 11
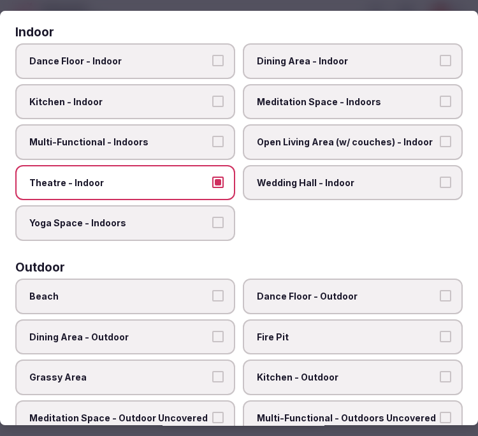
click at [212, 138] on button "Multi-Functional - Indoors" at bounding box center [217, 141] width 11 height 11
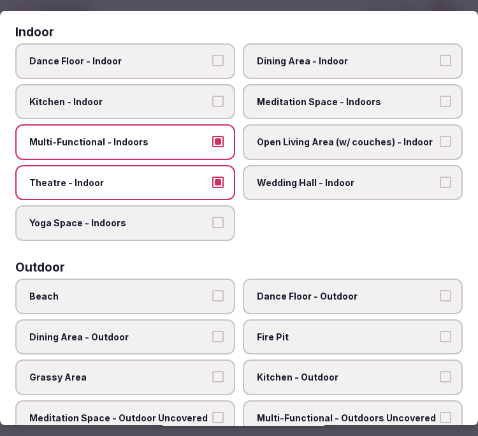
click at [301, 58] on span "Dining Area - Indoor" at bounding box center [346, 61] width 179 height 13
click at [439, 58] on button "Dining Area - Indoor" at bounding box center [444, 60] width 11 height 11
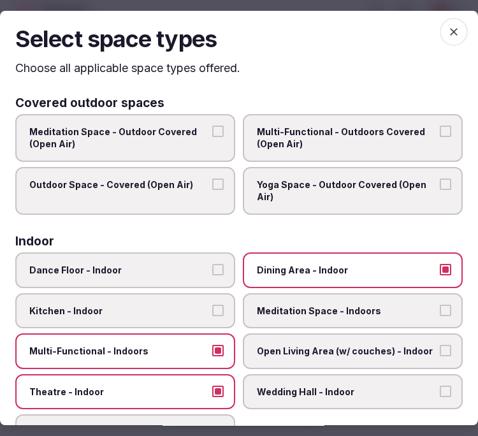
scroll to position [0, 0]
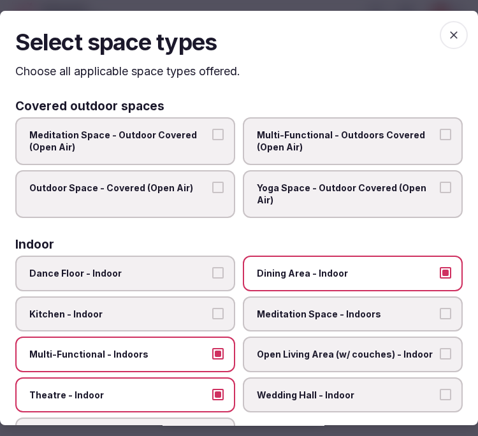
click at [443, 43] on span "button" at bounding box center [453, 35] width 28 height 28
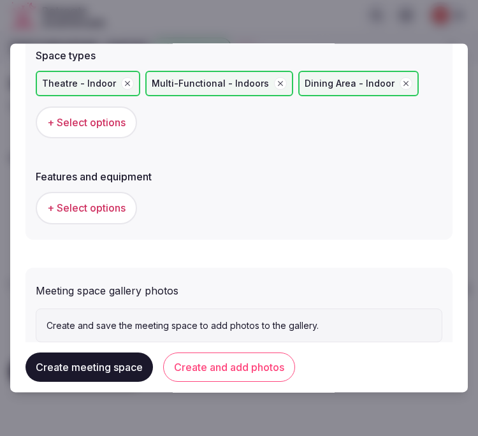
scroll to position [849, 0]
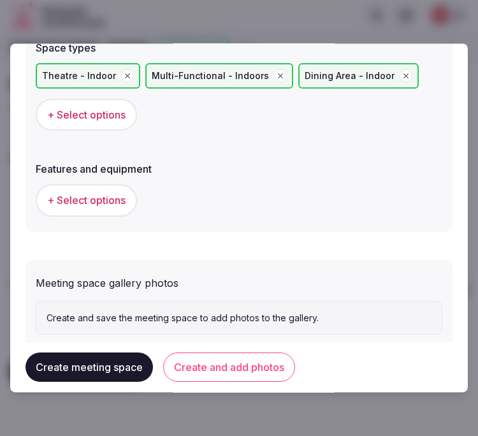
click at [124, 194] on span "+ Select options" at bounding box center [86, 201] width 78 height 14
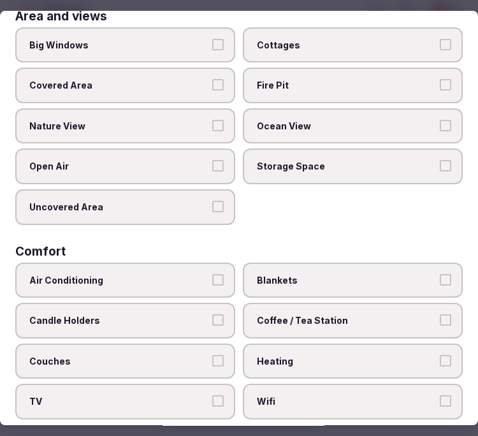
scroll to position [141, 0]
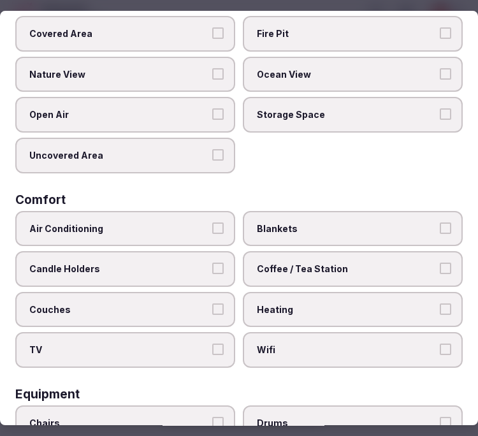
click at [160, 222] on span "Air Conditioning" at bounding box center [118, 228] width 179 height 13
click at [212, 222] on button "Air Conditioning" at bounding box center [217, 227] width 11 height 11
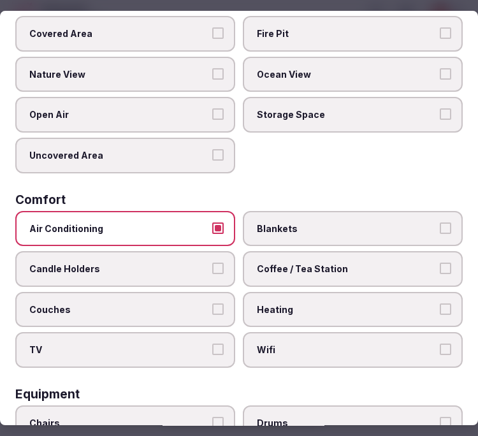
click at [262, 332] on label "Wifi" at bounding box center [353, 350] width 220 height 36
click at [439, 343] on button "Wifi" at bounding box center [444, 348] width 11 height 11
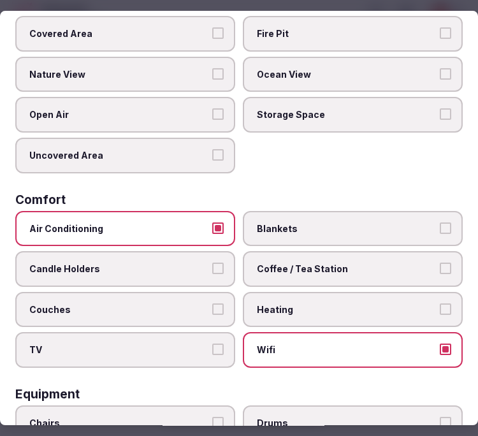
click at [278, 266] on span "Coffee / Tea Station" at bounding box center [346, 268] width 179 height 13
click at [439, 266] on button "Coffee / Tea Station" at bounding box center [444, 267] width 11 height 11
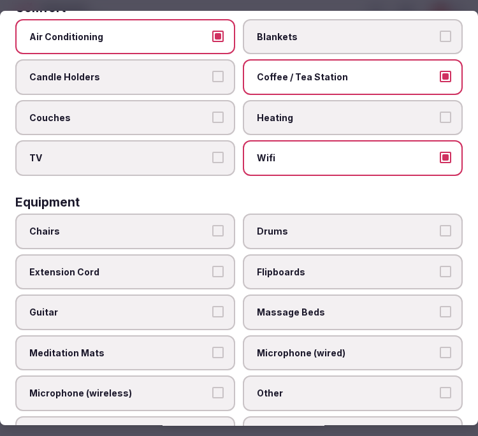
scroll to position [353, 0]
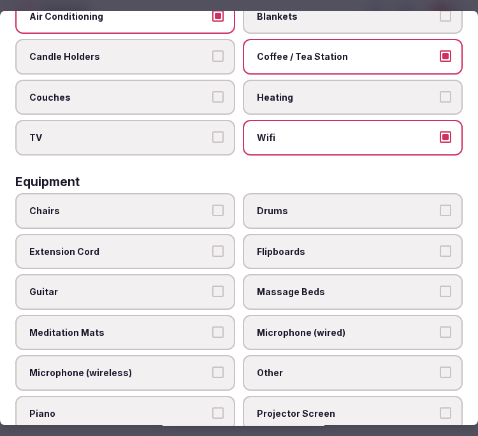
click at [148, 206] on label "Chairs" at bounding box center [125, 211] width 220 height 36
click at [212, 206] on button "Chairs" at bounding box center [217, 209] width 11 height 11
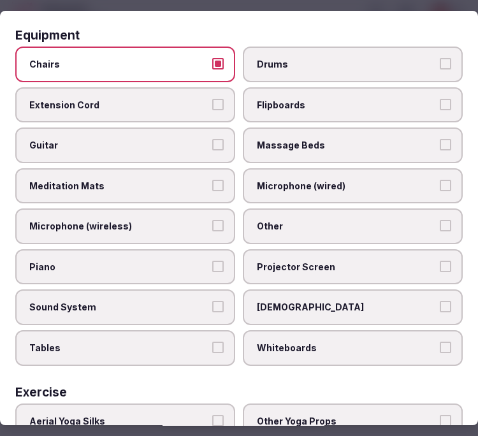
scroll to position [566, 0]
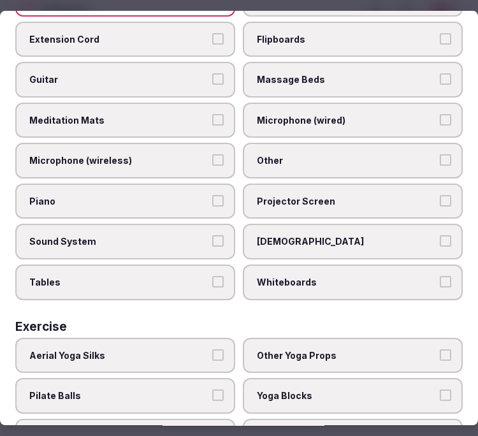
click at [263, 143] on label "Other" at bounding box center [353, 161] width 220 height 36
click at [439, 154] on button "Other" at bounding box center [444, 159] width 11 height 11
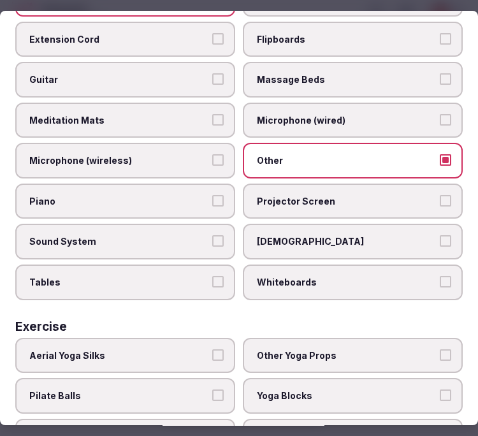
click at [202, 236] on span "Sound System" at bounding box center [118, 242] width 179 height 13
click at [212, 236] on button "Sound System" at bounding box center [217, 241] width 11 height 11
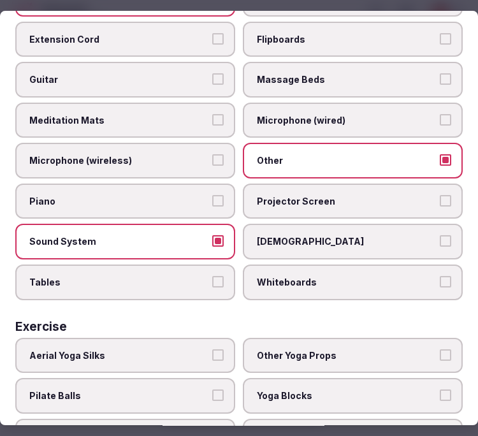
click at [255, 193] on label "Projector Screen" at bounding box center [353, 201] width 220 height 36
click at [439, 195] on button "Projector Screen" at bounding box center [444, 200] width 11 height 11
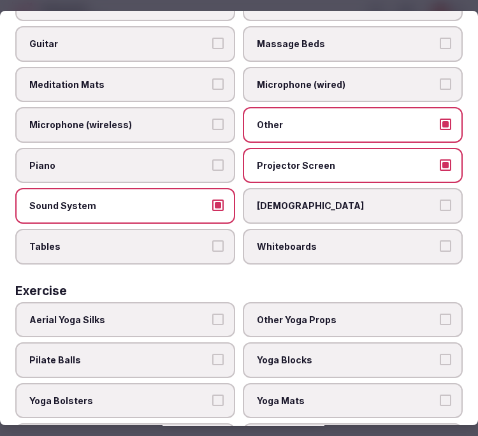
scroll to position [625, 0]
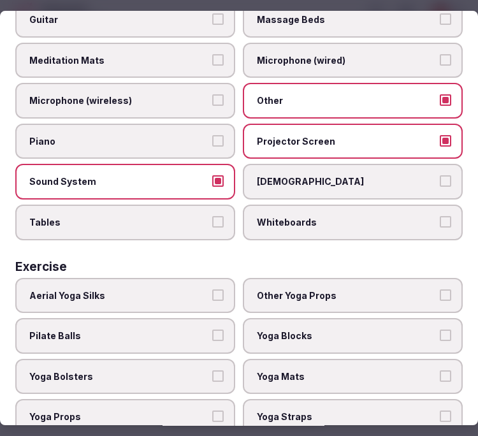
click at [156, 216] on span "Tables" at bounding box center [118, 222] width 179 height 13
click at [212, 216] on button "Tables" at bounding box center [217, 221] width 11 height 11
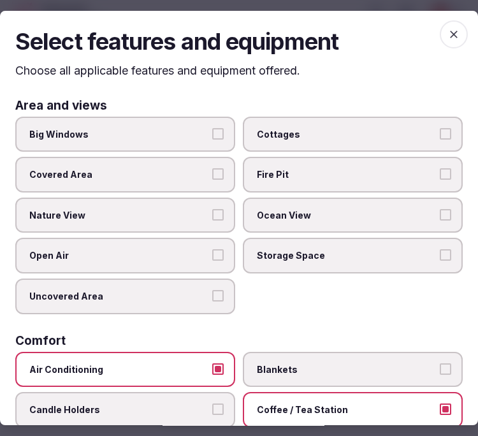
scroll to position [0, 0]
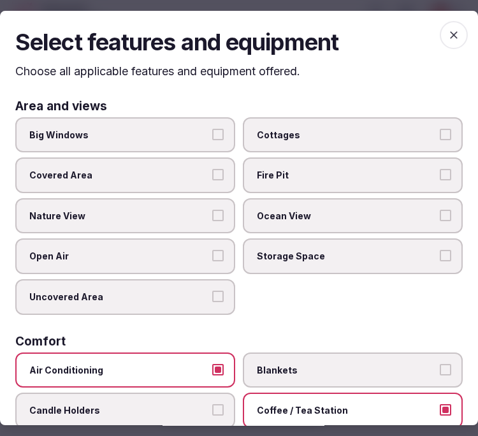
click at [447, 33] on icon "button" at bounding box center [453, 35] width 13 height 13
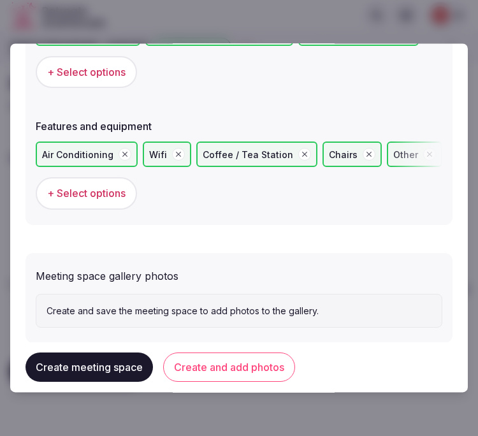
scroll to position [911, 0]
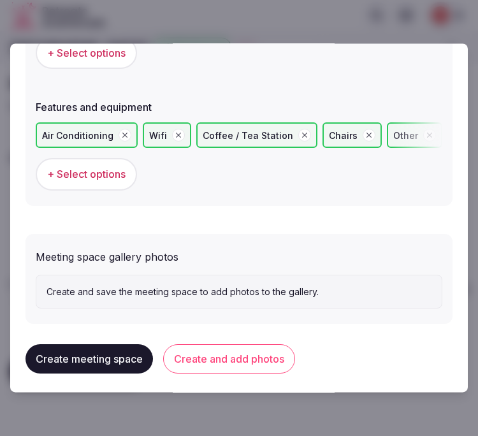
click at [206, 353] on button "Create and add photos" at bounding box center [229, 359] width 132 height 29
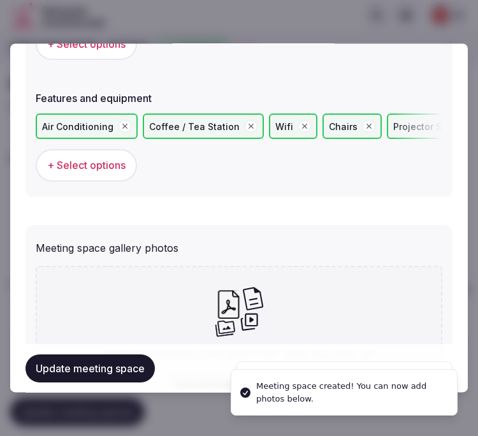
scroll to position [1027, 0]
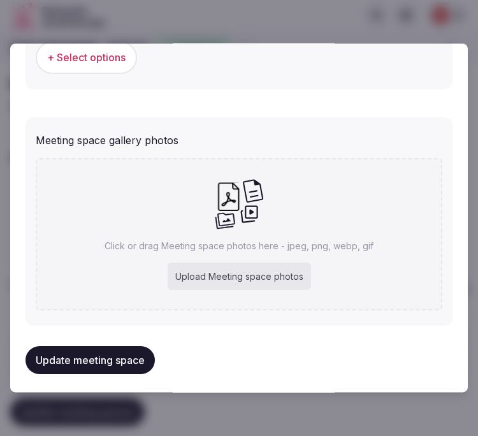
click at [297, 208] on div "Click or drag Meeting space photos here - jpeg, png, webp, gif Upload Meeting s…" at bounding box center [239, 234] width 406 height 152
type input "**********"
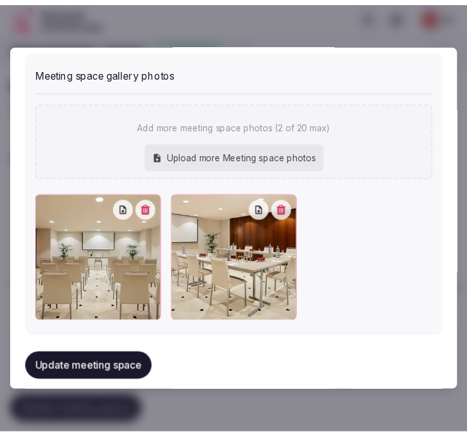
scroll to position [1103, 0]
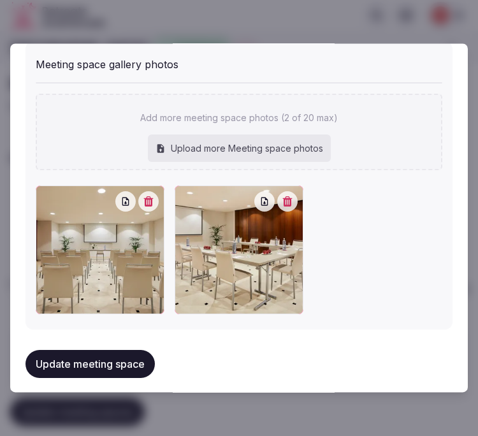
click at [97, 357] on button "Update meeting space" at bounding box center [89, 364] width 129 height 28
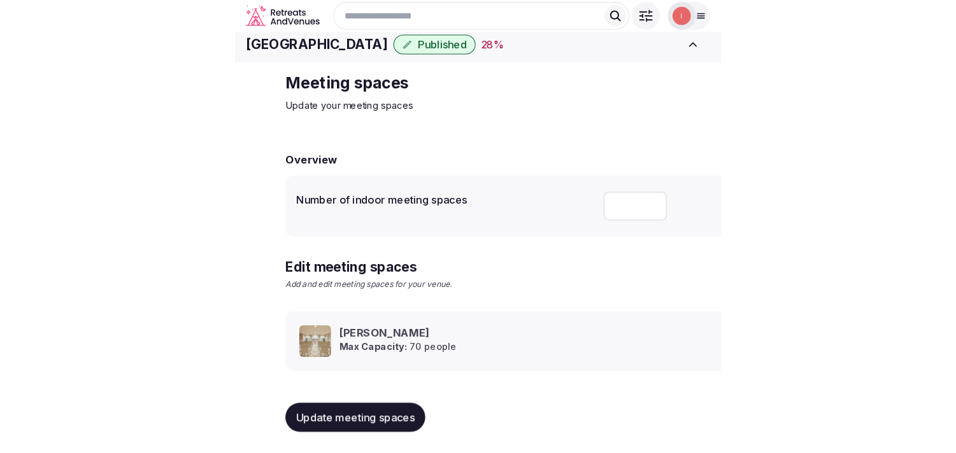
scroll to position [11, 0]
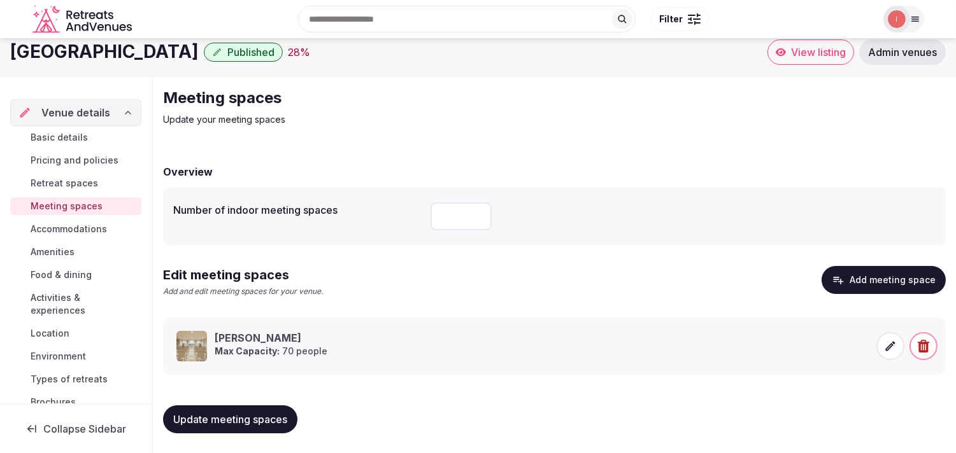
click at [61, 227] on span "Accommodations" at bounding box center [69, 229] width 76 height 13
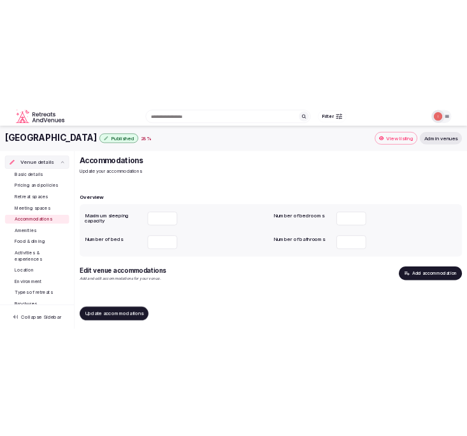
scroll to position [3, 0]
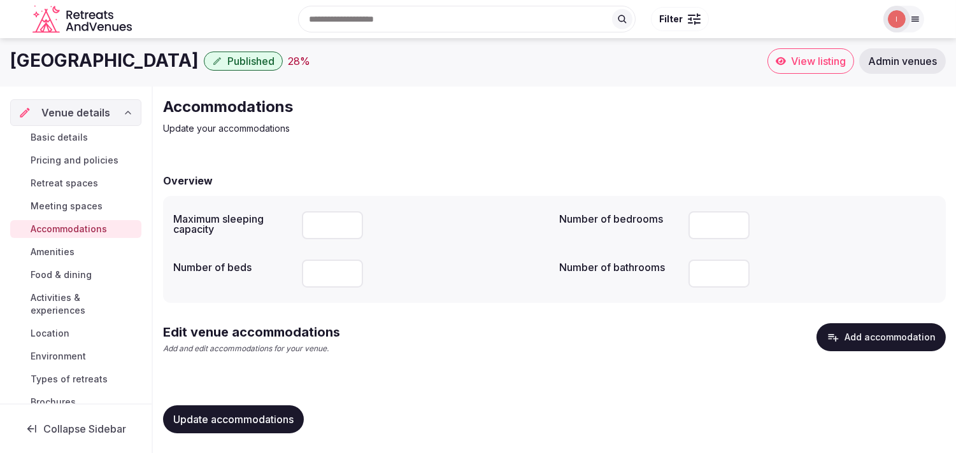
click at [264, 422] on span "Update accommodations" at bounding box center [233, 419] width 120 height 13
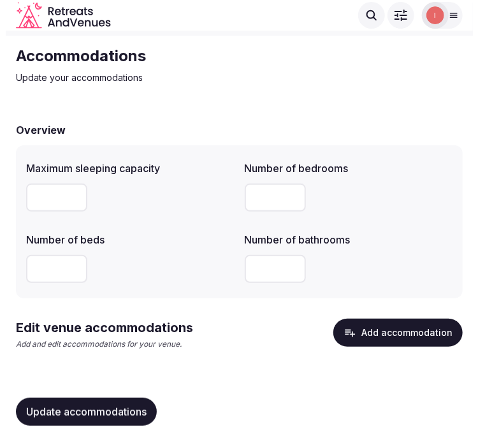
scroll to position [41, 0]
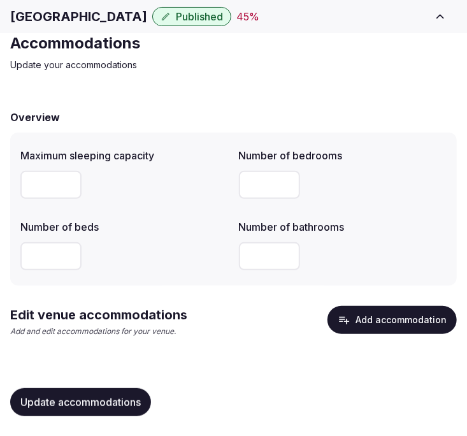
click at [380, 314] on button "Add accommodation" at bounding box center [391, 320] width 129 height 28
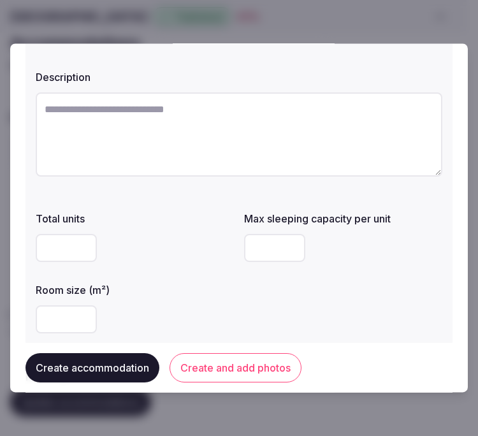
scroll to position [0, 0]
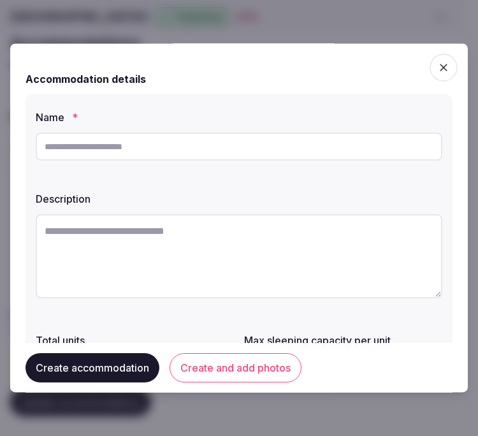
click at [176, 153] on input "text" at bounding box center [239, 146] width 406 height 28
paste input "**********"
type input "**********"
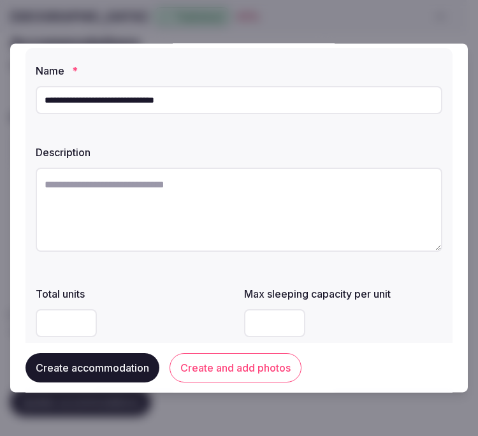
scroll to position [71, 0]
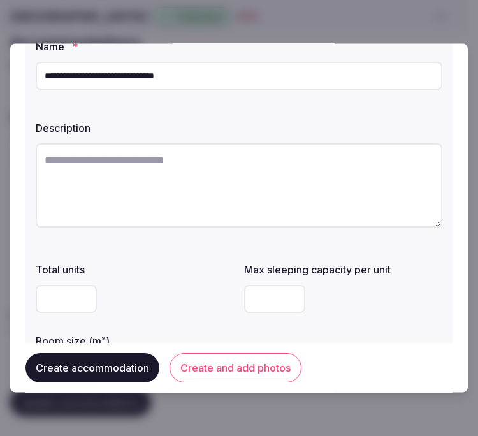
click at [284, 189] on textarea at bounding box center [239, 185] width 406 height 84
paste textarea "**********"
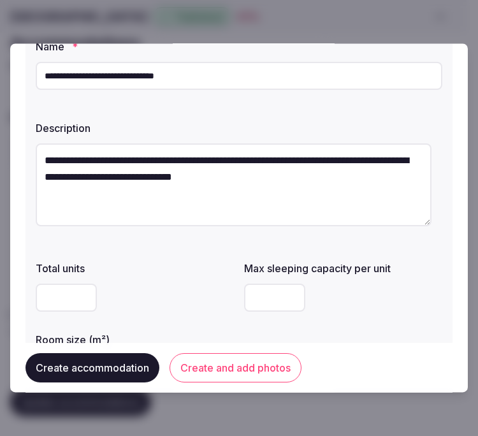
click at [158, 77] on input "**********" at bounding box center [239, 76] width 406 height 28
drag, startPoint x: 222, startPoint y: 161, endPoint x: 22, endPoint y: 160, distance: 199.3
click at [22, 160] on div "**********" at bounding box center [238, 217] width 457 height 348
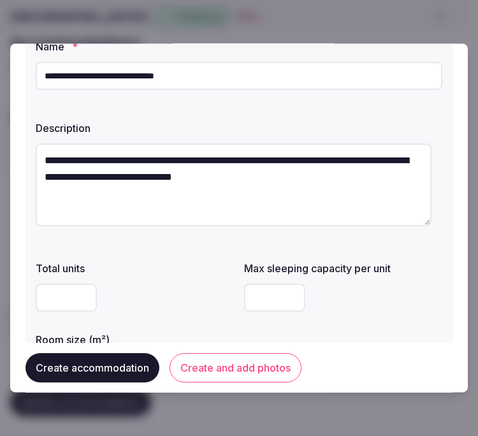
paste textarea
click at [243, 162] on textarea "**********" at bounding box center [233, 184] width 395 height 83
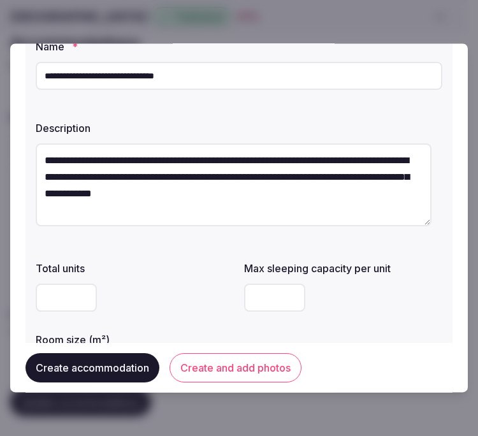
drag, startPoint x: 366, startPoint y: 159, endPoint x: 310, endPoint y: 162, distance: 56.8
click at [310, 162] on textarea "**********" at bounding box center [233, 184] width 395 height 83
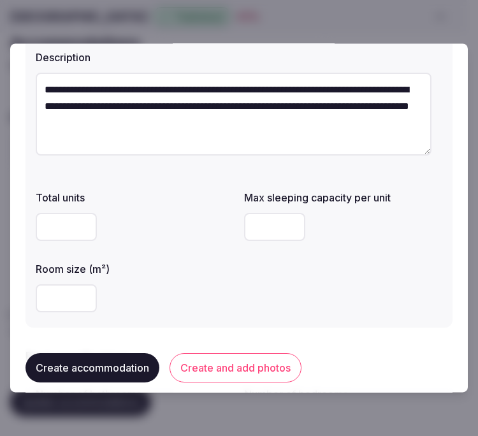
type textarea "**********"
click at [264, 233] on input "number" at bounding box center [274, 227] width 61 height 28
click at [267, 238] on input "number" at bounding box center [274, 227] width 61 height 28
type input "*"
click at [69, 303] on input "number" at bounding box center [66, 299] width 61 height 28
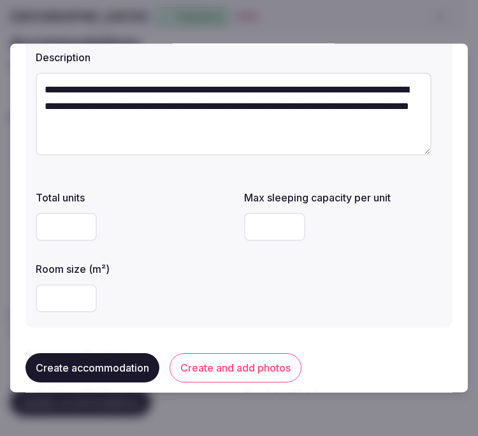
type input "**"
click at [195, 302] on div "**" at bounding box center [135, 299] width 198 height 28
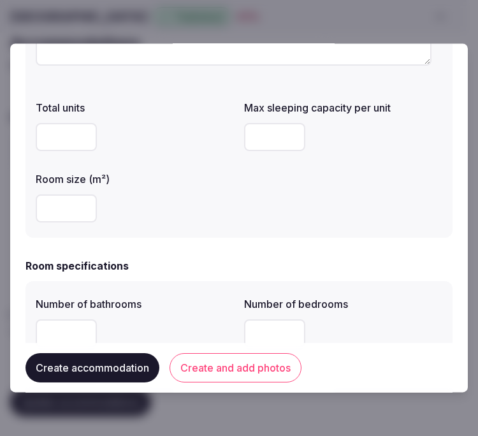
scroll to position [283, 0]
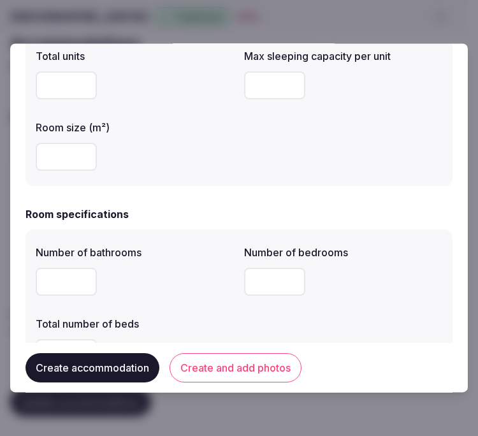
click at [90, 273] on input "number" at bounding box center [66, 282] width 61 height 28
type input "*"
click at [271, 278] on input "number" at bounding box center [274, 282] width 61 height 28
type input "*"
click at [210, 296] on div "*" at bounding box center [135, 282] width 198 height 38
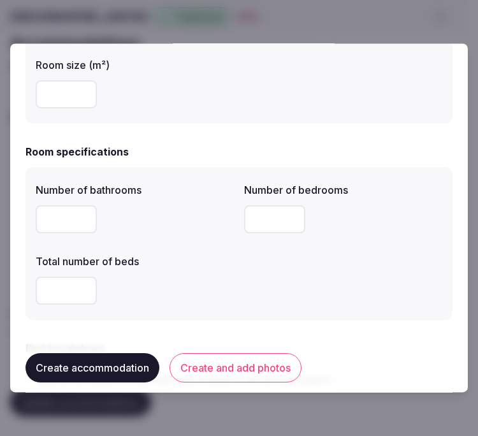
scroll to position [424, 0]
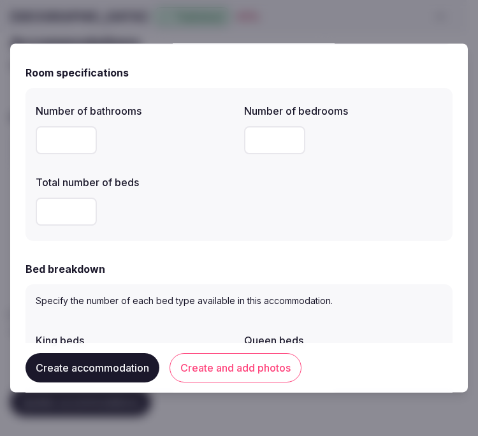
click at [61, 211] on input "number" at bounding box center [66, 212] width 61 height 28
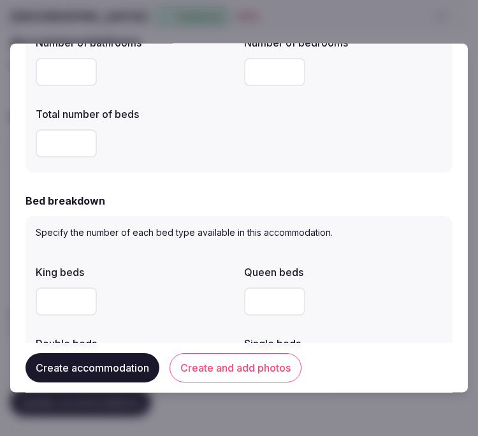
scroll to position [566, 0]
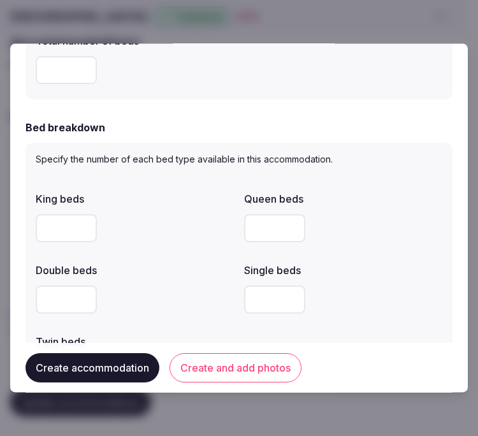
type input "*"
click at [60, 221] on input "number" at bounding box center [66, 229] width 61 height 28
type input "*"
click at [173, 224] on div "*" at bounding box center [135, 229] width 198 height 28
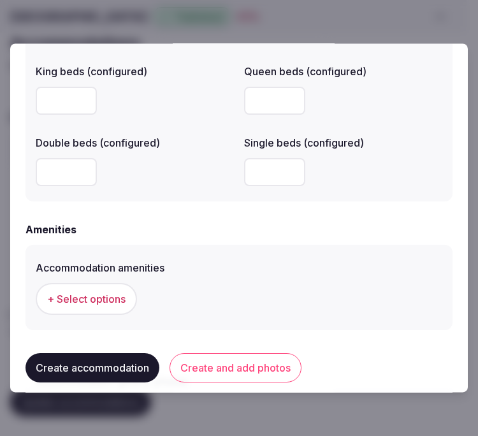
scroll to position [1132, 0]
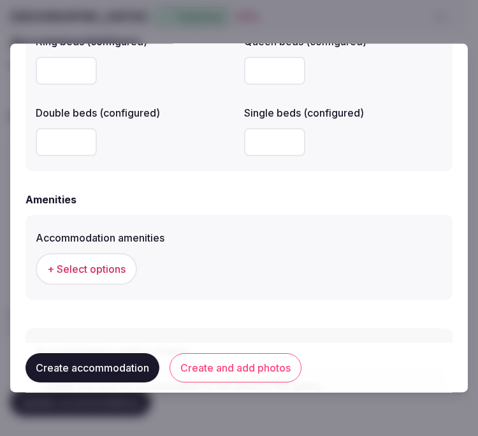
click at [110, 269] on span "+ Select options" at bounding box center [86, 269] width 78 height 14
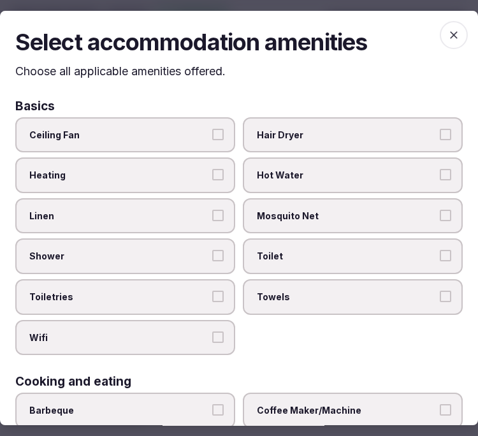
click at [190, 224] on label "Linen" at bounding box center [125, 216] width 220 height 36
click at [212, 221] on button "Linen" at bounding box center [217, 215] width 11 height 11
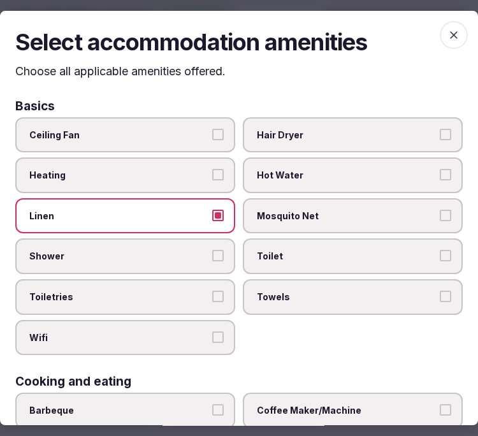
click at [217, 250] on button "Shower" at bounding box center [217, 255] width 11 height 11
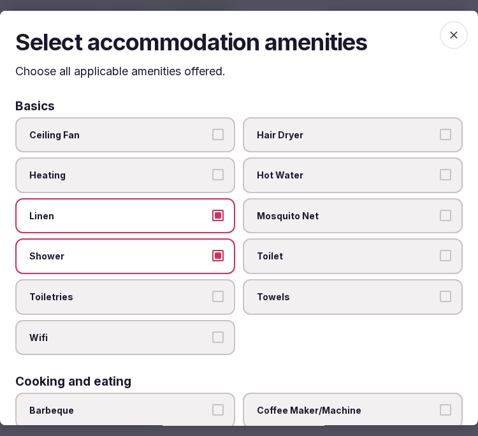
click at [222, 291] on label "Toiletries" at bounding box center [125, 297] width 220 height 36
click at [222, 291] on button "Toiletries" at bounding box center [217, 295] width 11 height 11
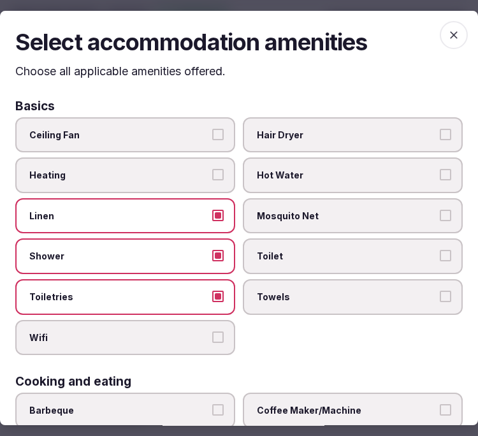
drag, startPoint x: 217, startPoint y: 316, endPoint x: 236, endPoint y: 315, distance: 19.8
click at [217, 320] on label "Wifi" at bounding box center [125, 338] width 220 height 36
click at [217, 331] on button "Wifi" at bounding box center [217, 336] width 11 height 11
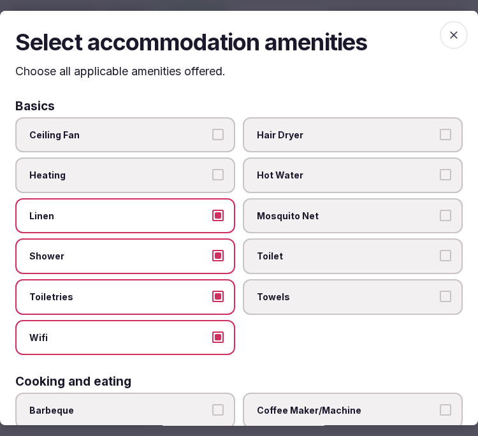
click at [306, 290] on span "Towels" at bounding box center [346, 296] width 179 height 13
click at [439, 290] on button "Towels" at bounding box center [444, 295] width 11 height 11
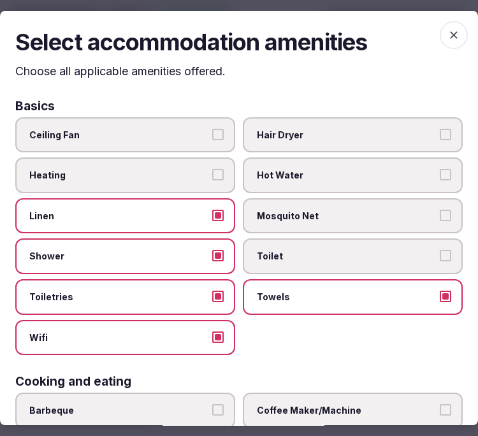
click at [317, 258] on span "Toilet" at bounding box center [346, 256] width 179 height 13
click at [439, 258] on button "Toilet" at bounding box center [444, 255] width 11 height 11
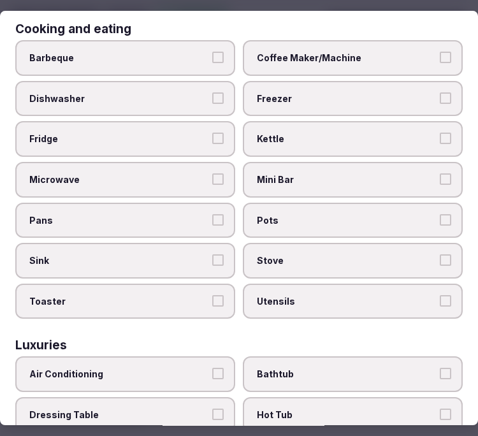
scroll to position [353, 0]
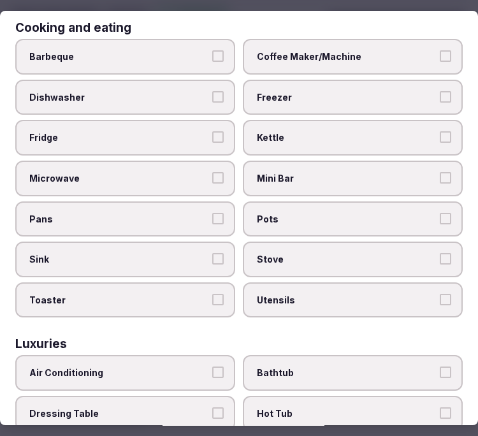
click at [343, 50] on span "Coffee Maker/Machine" at bounding box center [346, 56] width 179 height 13
click at [439, 50] on button "Coffee Maker/Machine" at bounding box center [444, 55] width 11 height 11
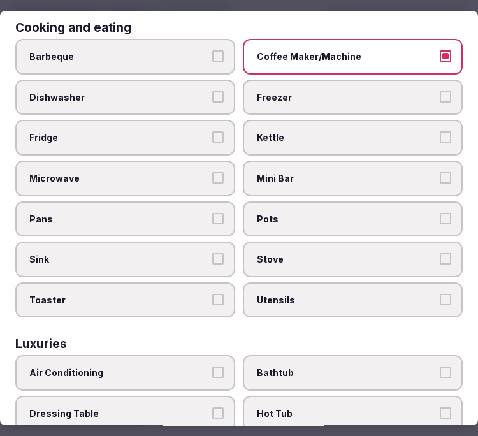
click at [358, 120] on label "Kettle" at bounding box center [353, 138] width 220 height 36
click at [439, 131] on button "Kettle" at bounding box center [444, 136] width 11 height 11
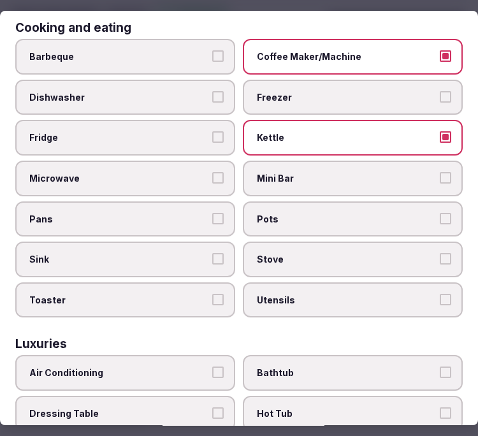
click at [309, 177] on label "Mini Bar" at bounding box center [353, 178] width 220 height 36
click at [439, 177] on button "Mini Bar" at bounding box center [444, 177] width 11 height 11
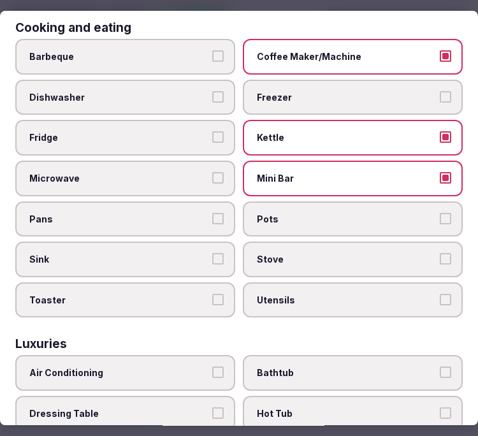
click at [152, 366] on span "Air Conditioning" at bounding box center [118, 372] width 179 height 13
click at [212, 366] on button "Air Conditioning" at bounding box center [217, 371] width 11 height 11
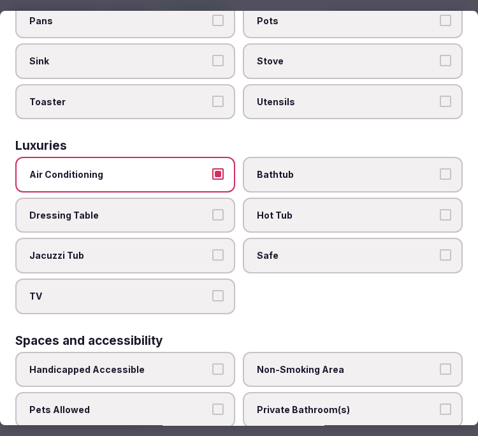
scroll to position [566, 0]
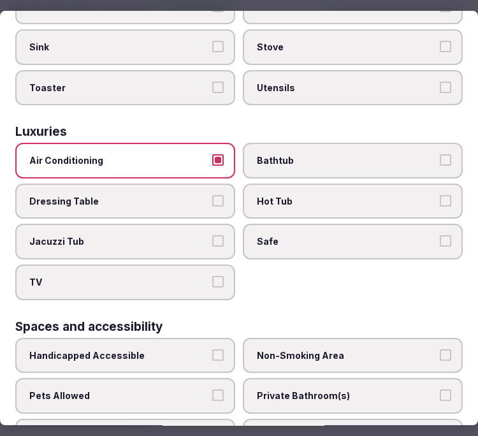
drag, startPoint x: 352, startPoint y: 225, endPoint x: 303, endPoint y: 224, distance: 49.1
click at [348, 236] on span "Safe" at bounding box center [346, 242] width 179 height 13
click at [439, 236] on button "Safe" at bounding box center [444, 241] width 11 height 11
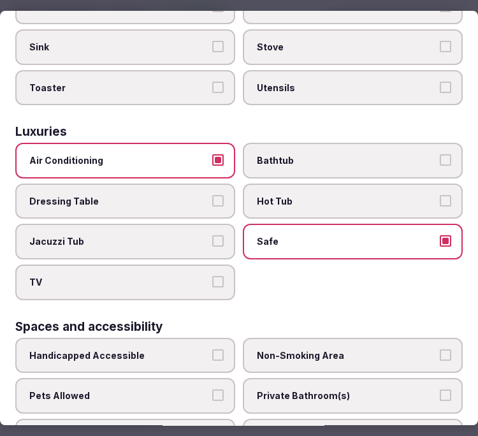
click at [212, 276] on button "TV" at bounding box center [217, 281] width 11 height 11
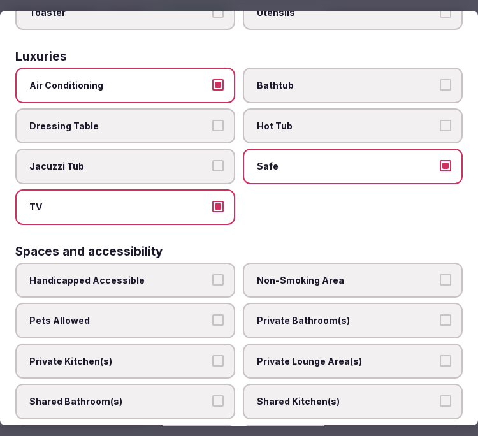
scroll to position [708, 0]
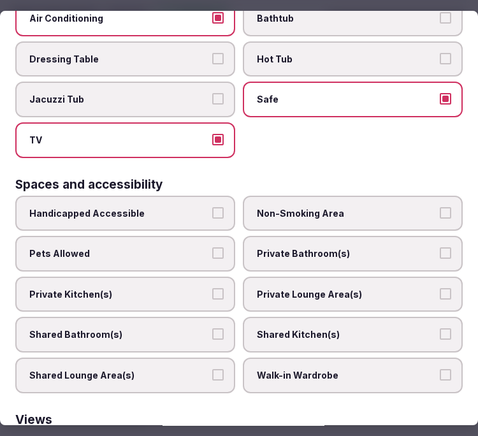
click at [319, 236] on label "Private Bathroom(s)" at bounding box center [353, 254] width 220 height 36
click at [439, 247] on button "Private Bathroom(s)" at bounding box center [444, 252] width 11 height 11
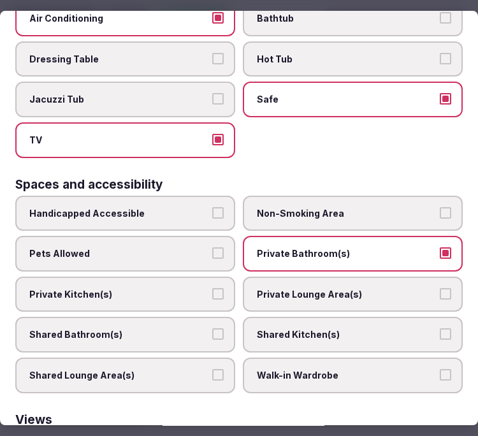
click at [306, 288] on span "Private Lounge Area(s)" at bounding box center [346, 294] width 179 height 13
click at [439, 288] on button "Private Lounge Area(s)" at bounding box center [444, 293] width 11 height 11
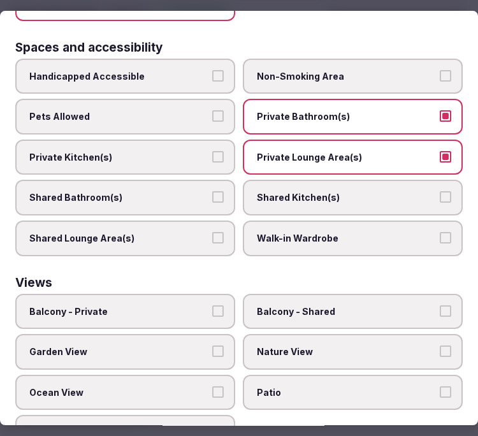
scroll to position [855, 0]
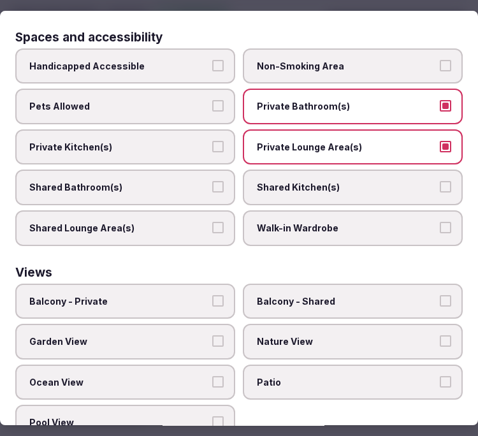
click at [164, 295] on span "Balcony - Private" at bounding box center [118, 301] width 179 height 13
click at [212, 295] on button "Balcony - Private" at bounding box center [217, 300] width 11 height 11
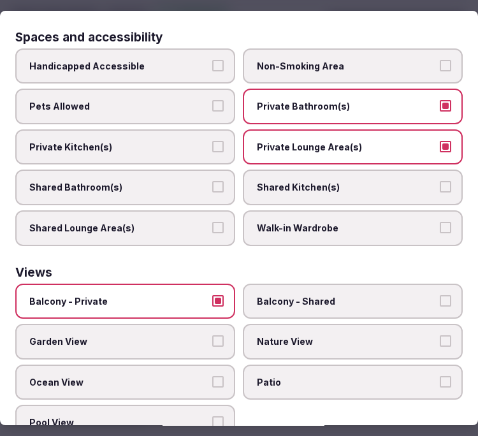
click at [202, 364] on label "Ocean View" at bounding box center [125, 382] width 220 height 36
click at [212, 376] on button "Ocean View" at bounding box center [217, 381] width 11 height 11
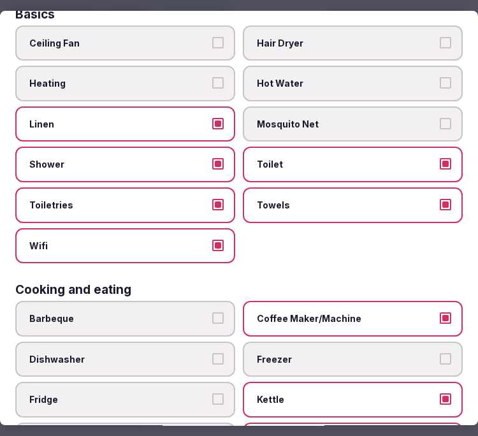
scroll to position [0, 0]
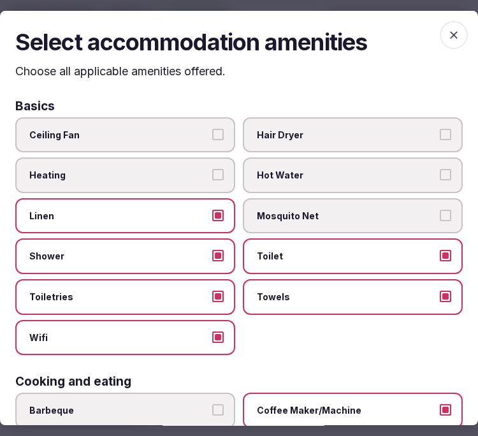
click at [450, 34] on icon "button" at bounding box center [454, 35] width 8 height 8
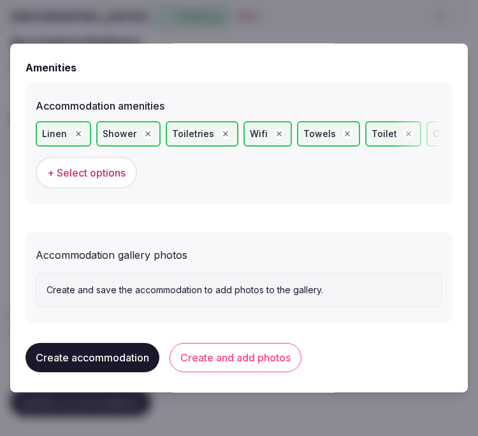
scroll to position [1265, 0]
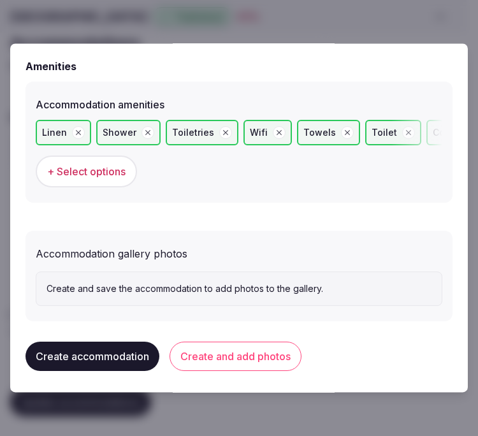
click at [199, 357] on button "Create and add photos" at bounding box center [235, 355] width 132 height 29
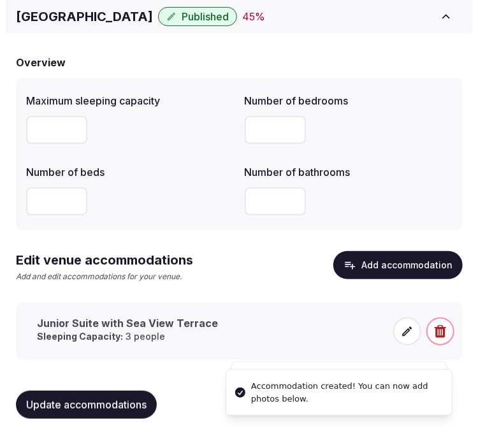
scroll to position [98, 0]
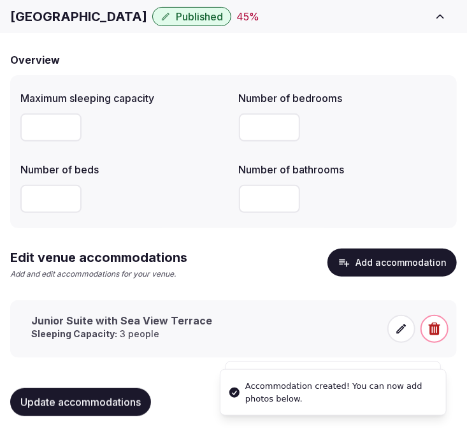
click at [402, 332] on icon at bounding box center [401, 328] width 13 height 13
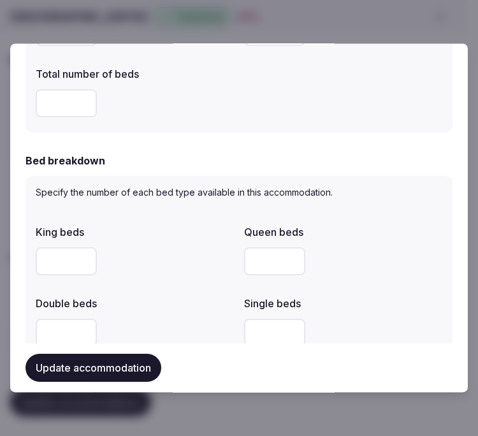
scroll to position [108, 0]
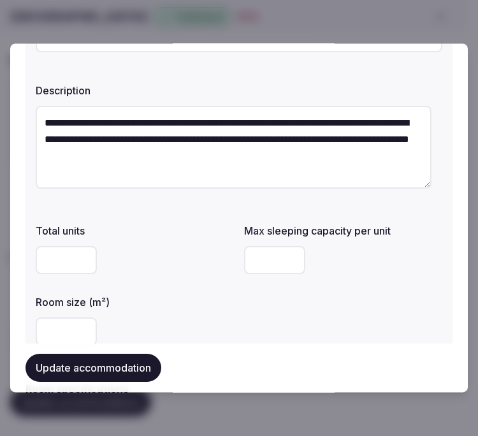
drag, startPoint x: 138, startPoint y: 366, endPoint x: 141, endPoint y: 360, distance: 6.9
click at [138, 366] on button "Update accommodation" at bounding box center [93, 368] width 136 height 28
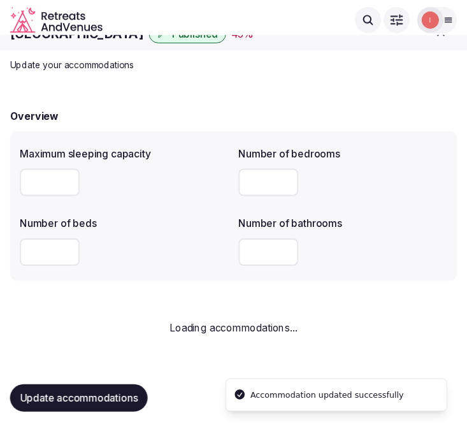
scroll to position [0, 0]
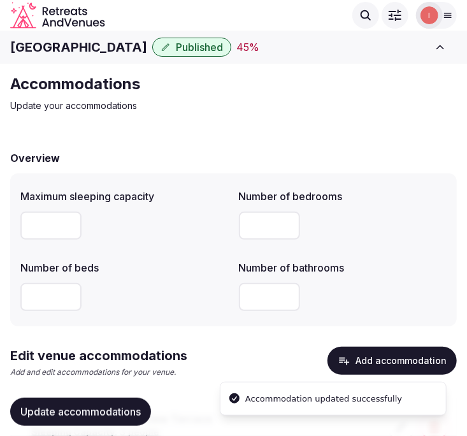
click at [62, 49] on h1 "Hotel NH Marbella" at bounding box center [78, 47] width 137 height 18
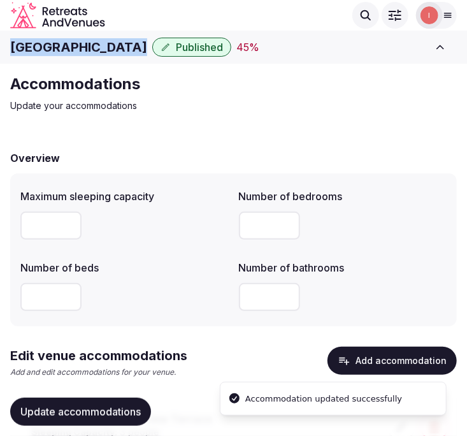
click at [62, 49] on h1 "Hotel NH Marbella" at bounding box center [78, 47] width 137 height 18
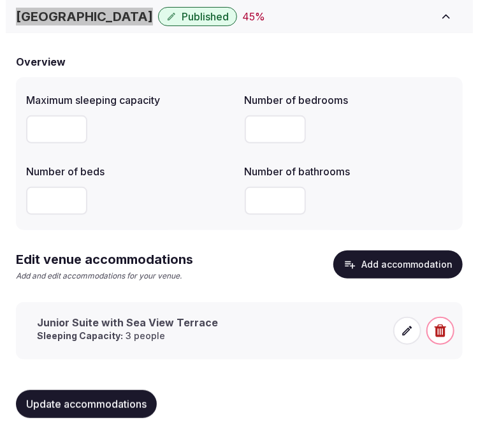
scroll to position [98, 0]
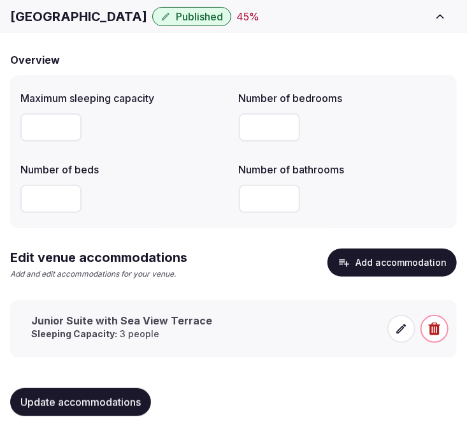
click at [393, 325] on span at bounding box center [401, 329] width 28 height 28
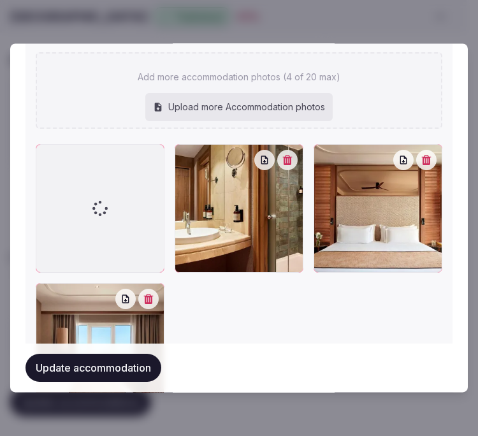
scroll to position [1594, 0]
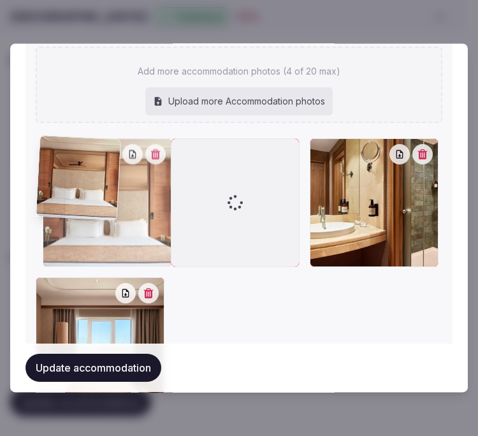
drag, startPoint x: 319, startPoint y: 143, endPoint x: 32, endPoint y: 145, distance: 287.2
click at [32, 145] on div "Accommodation gallery photos 669485014.jpg 669484968.jpg 669485044.jpg Add more…" at bounding box center [238, 162] width 427 height 520
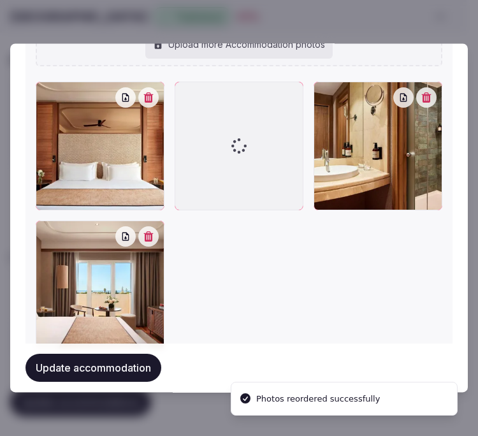
scroll to position [1665, 0]
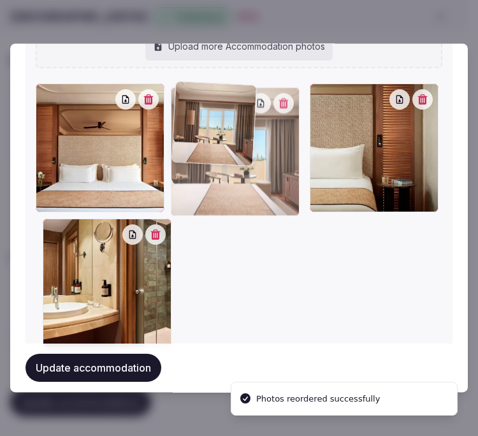
drag, startPoint x: 47, startPoint y: 217, endPoint x: 213, endPoint y: 104, distance: 200.0
click at [213, 104] on div at bounding box center [235, 152] width 129 height 129
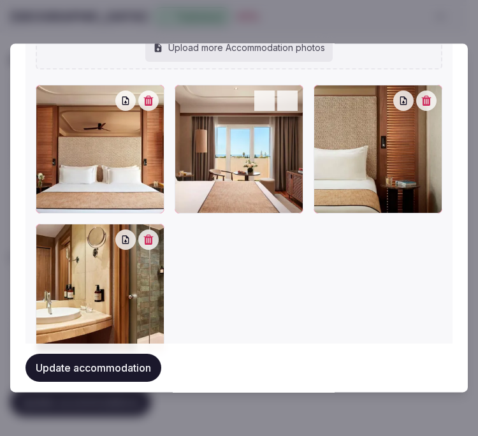
scroll to position [1686, 0]
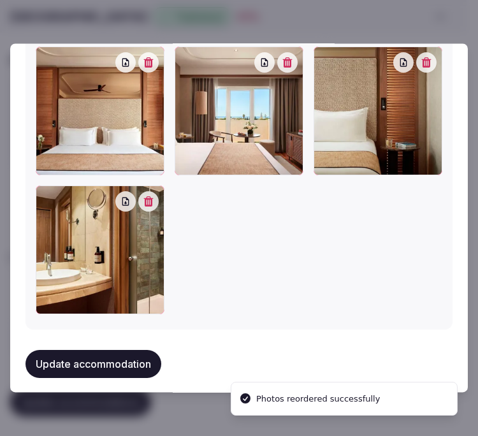
click at [81, 350] on button "Update accommodation" at bounding box center [93, 364] width 136 height 28
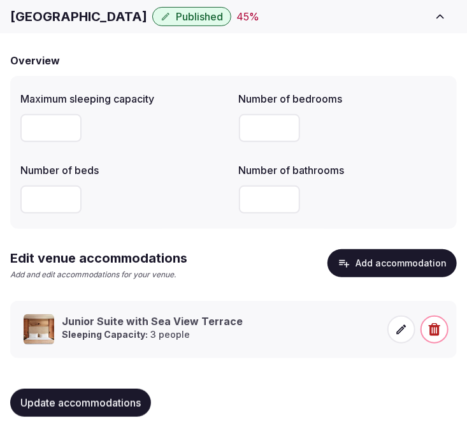
scroll to position [98, 0]
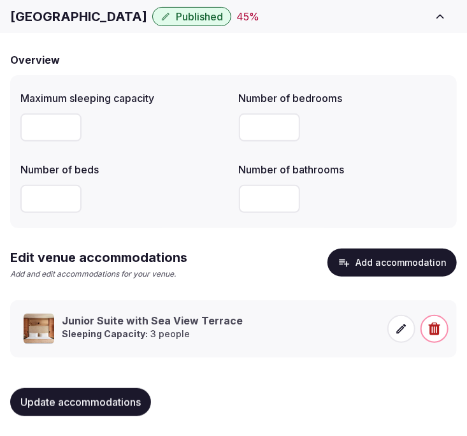
click at [101, 391] on button "Update accommodations" at bounding box center [80, 402] width 141 height 28
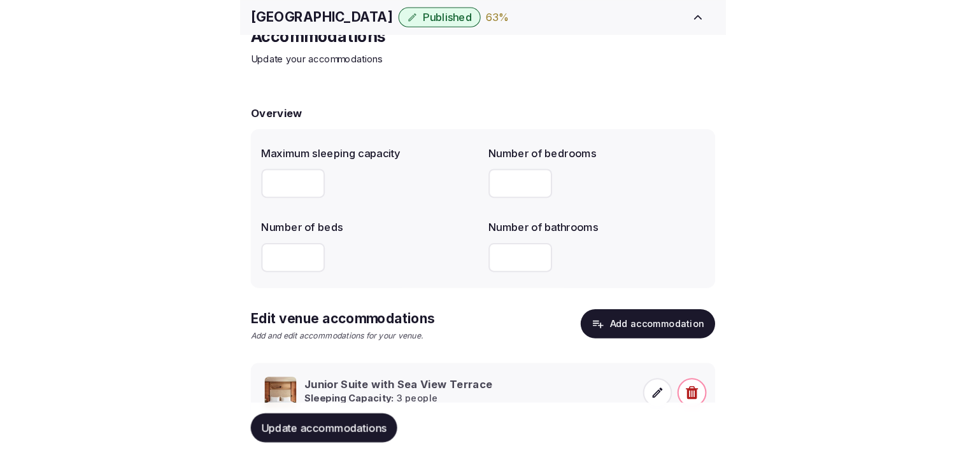
scroll to position [0, 0]
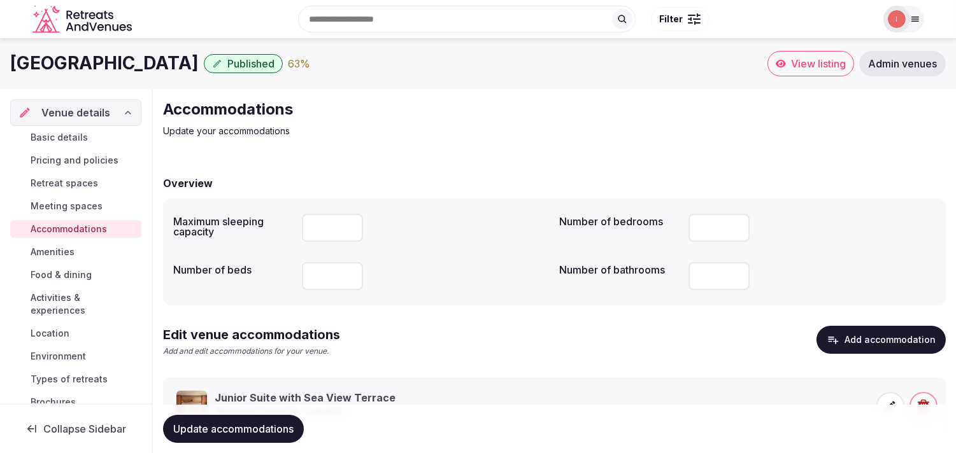
click at [58, 252] on span "Amenities" at bounding box center [53, 252] width 44 height 13
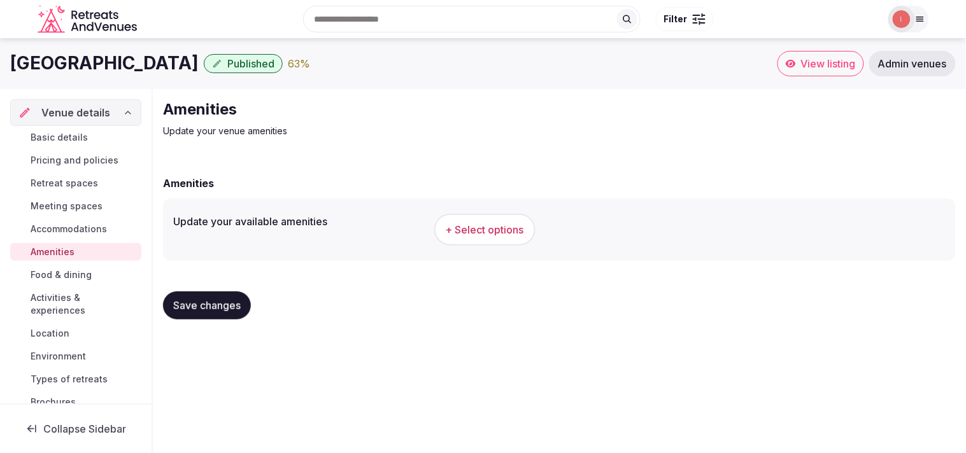
click at [477, 223] on button "+ Select options" at bounding box center [484, 230] width 101 height 32
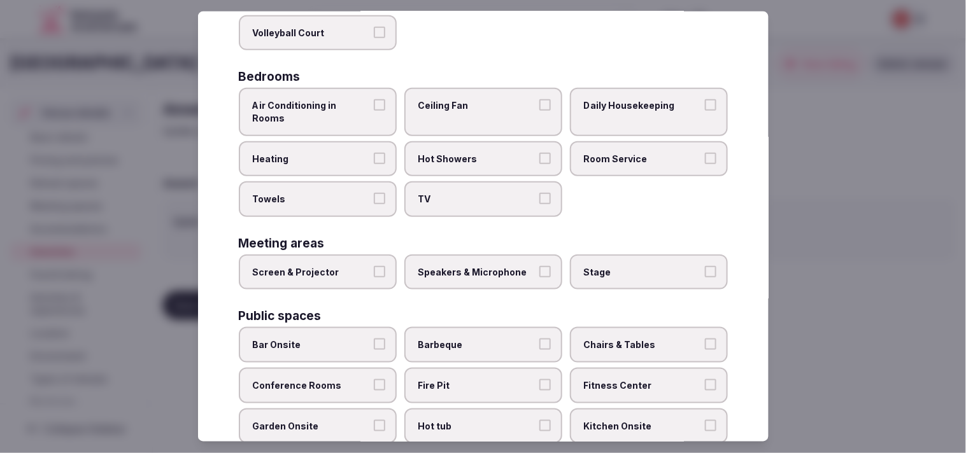
scroll to position [212, 0]
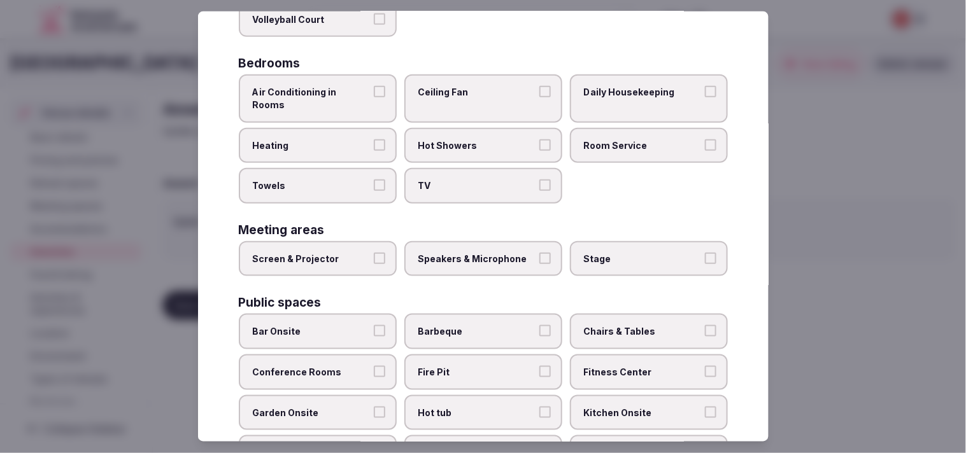
click at [388, 92] on label "Air Conditioning in Rooms" at bounding box center [318, 99] width 158 height 48
click at [385, 92] on button "Air Conditioning in Rooms" at bounding box center [379, 91] width 11 height 11
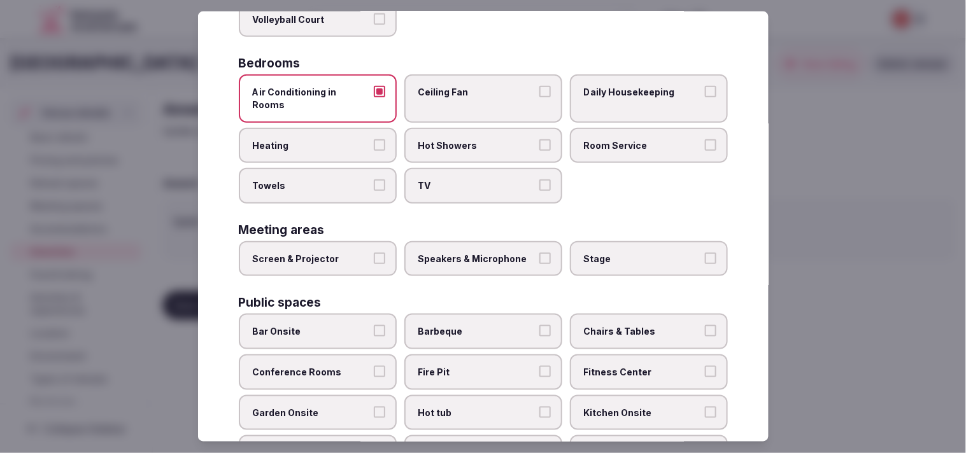
click at [373, 180] on label "Towels" at bounding box center [318, 186] width 158 height 36
click at [374, 180] on button "Towels" at bounding box center [379, 185] width 11 height 11
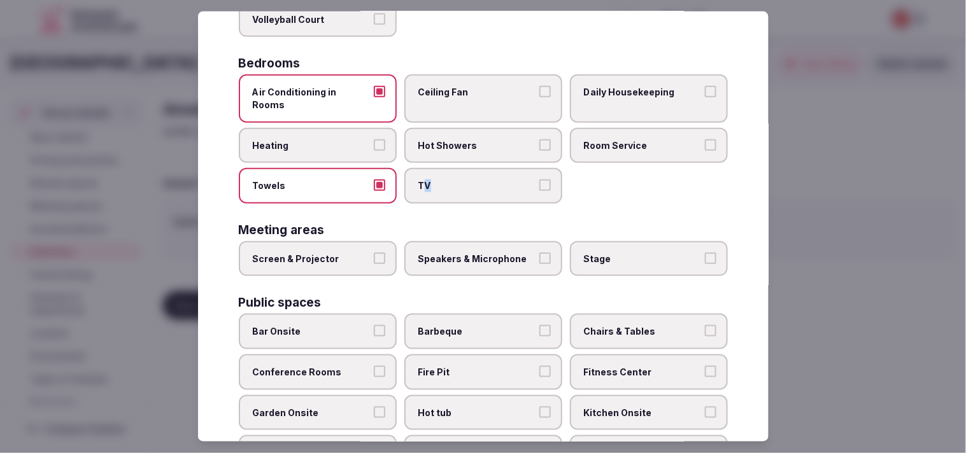
click at [424, 180] on span "TV" at bounding box center [476, 186] width 117 height 13
click at [477, 171] on label "TV" at bounding box center [483, 186] width 158 height 36
click at [477, 180] on button "TV" at bounding box center [544, 185] width 11 height 11
drag, startPoint x: 616, startPoint y: 83, endPoint x: 626, endPoint y: 97, distance: 17.3
click at [477, 86] on span "Daily Housekeeping" at bounding box center [642, 92] width 117 height 13
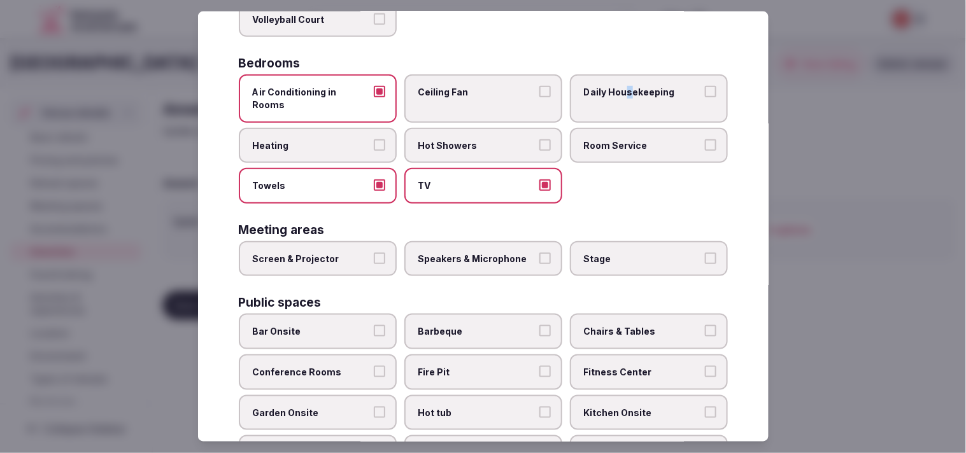
click at [477, 139] on button "Room Service" at bounding box center [710, 144] width 11 height 11
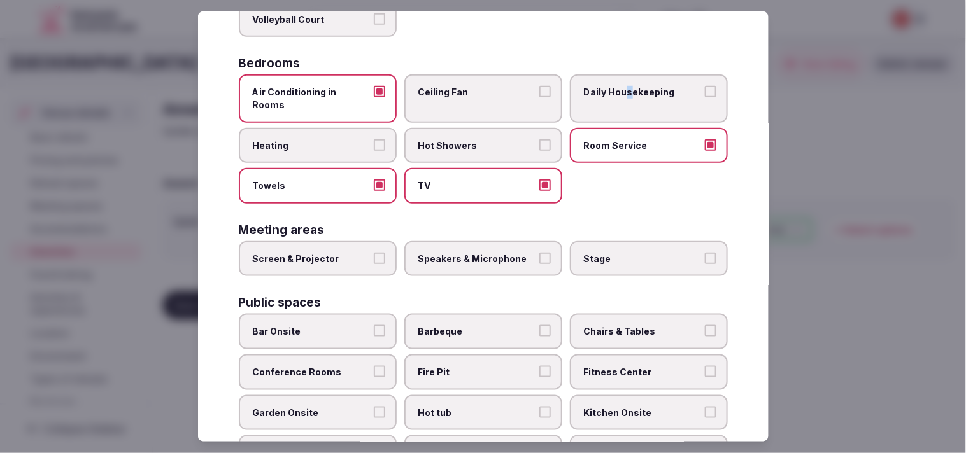
click at [477, 86] on button "Daily Housekeeping" at bounding box center [710, 91] width 11 height 11
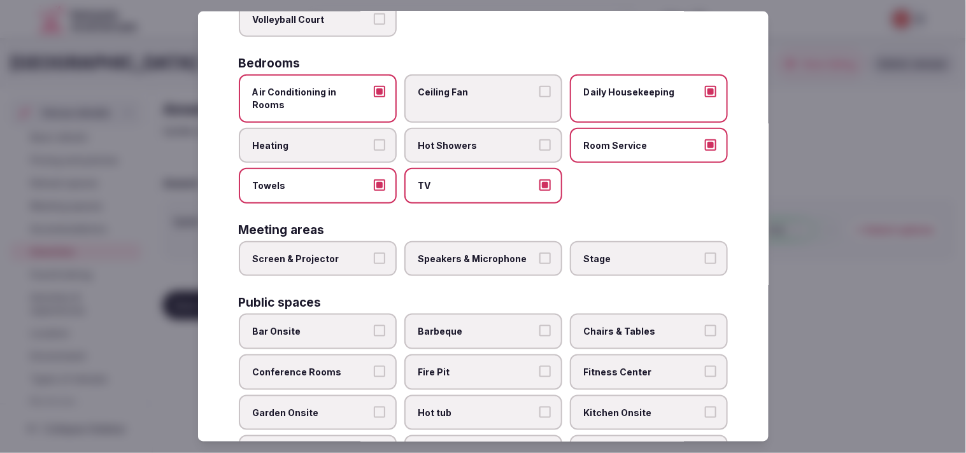
click at [477, 139] on span "Hot Showers" at bounding box center [476, 145] width 117 height 13
click at [477, 139] on button "Hot Showers" at bounding box center [544, 144] width 11 height 11
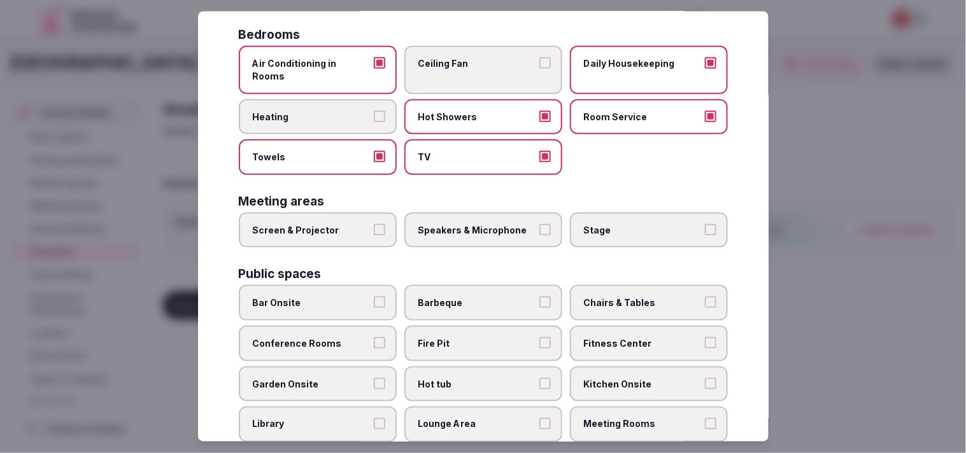
scroll to position [283, 0]
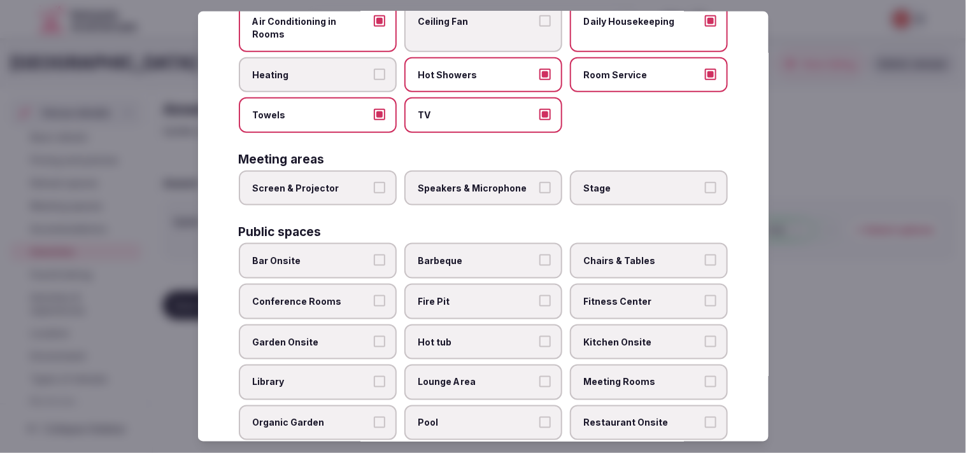
click at [361, 182] on span "Screen & Projector" at bounding box center [311, 188] width 117 height 13
click at [374, 182] on button "Screen & Projector" at bounding box center [379, 187] width 11 height 11
click at [477, 171] on label "Speakers & Microphone" at bounding box center [483, 189] width 158 height 36
click at [477, 182] on button "Speakers & Microphone" at bounding box center [544, 187] width 11 height 11
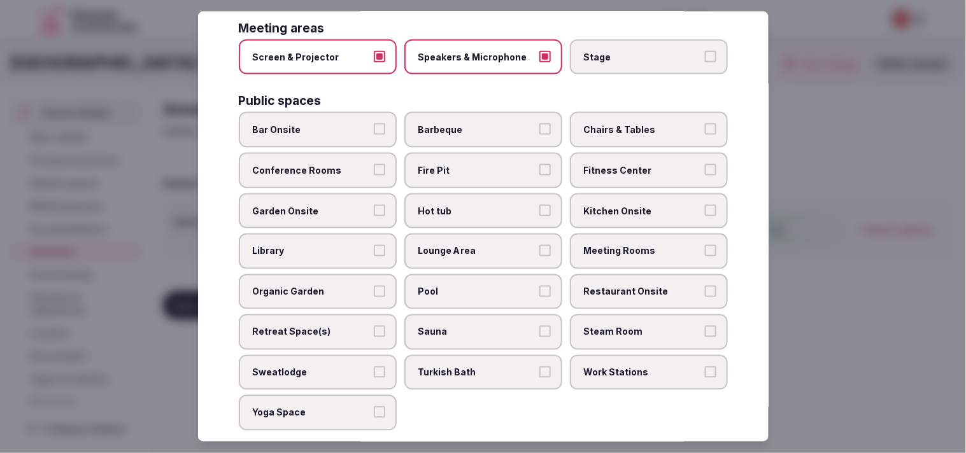
scroll to position [424, 0]
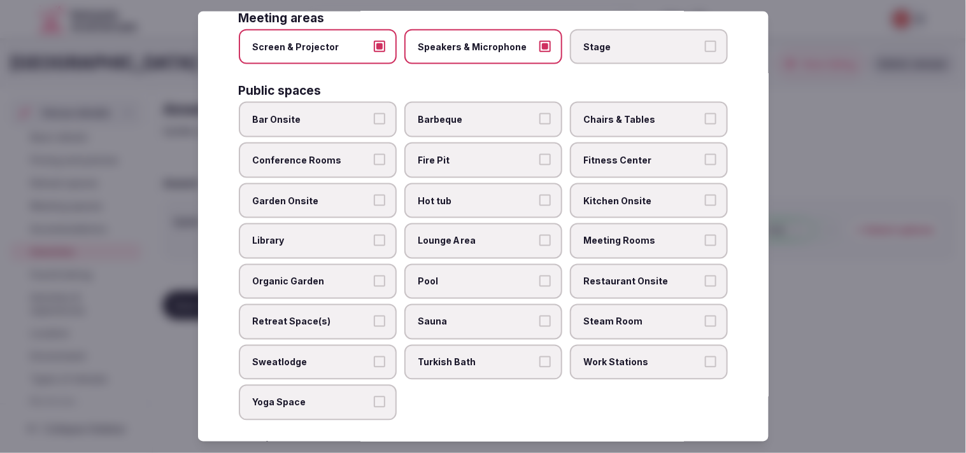
click at [477, 113] on span "Chairs & Tables" at bounding box center [642, 119] width 117 height 13
click at [477, 113] on button "Chairs & Tables" at bounding box center [710, 118] width 11 height 11
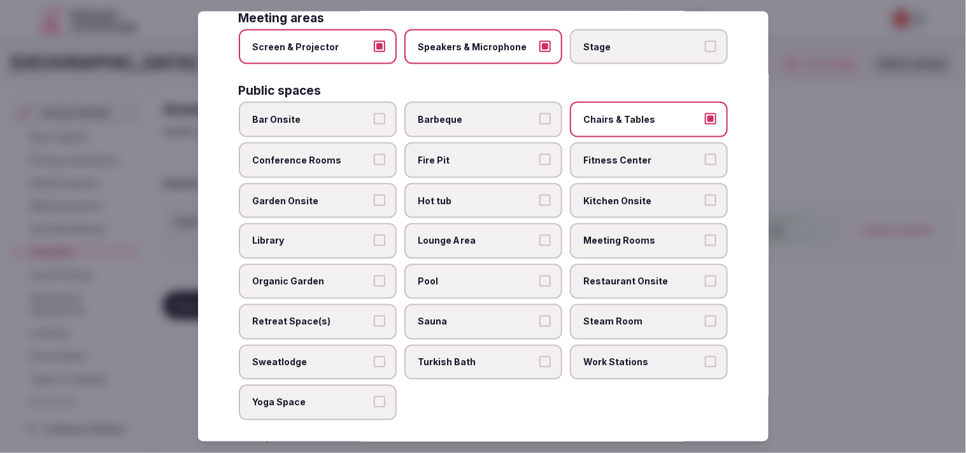
click at [477, 145] on label "Fitness Center" at bounding box center [649, 161] width 158 height 36
click at [477, 154] on button "Fitness Center" at bounding box center [710, 159] width 11 height 11
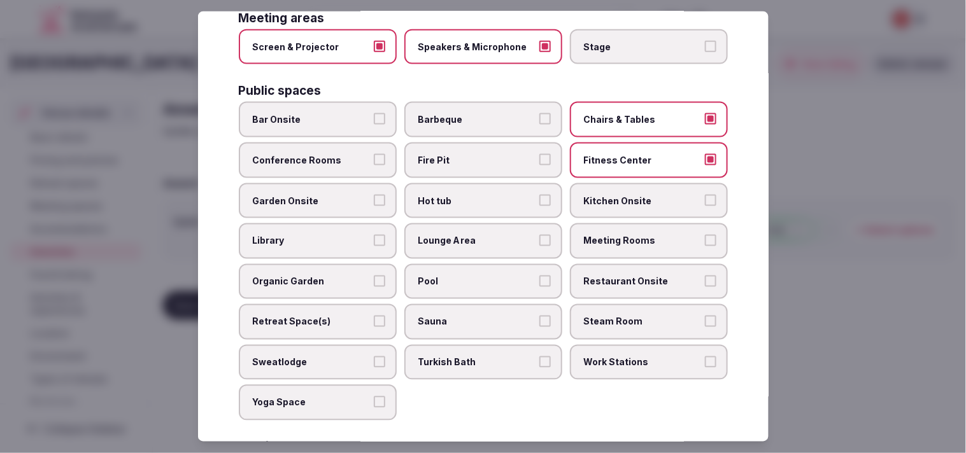
drag, startPoint x: 355, startPoint y: 141, endPoint x: 369, endPoint y: 148, distance: 16.0
click at [357, 154] on span "Conference Rooms" at bounding box center [311, 160] width 117 height 13
click at [374, 154] on button "Conference Rooms" at bounding box center [379, 159] width 11 height 11
click at [368, 183] on label "Garden Onsite" at bounding box center [318, 201] width 158 height 36
click at [374, 194] on button "Garden Onsite" at bounding box center [379, 199] width 11 height 11
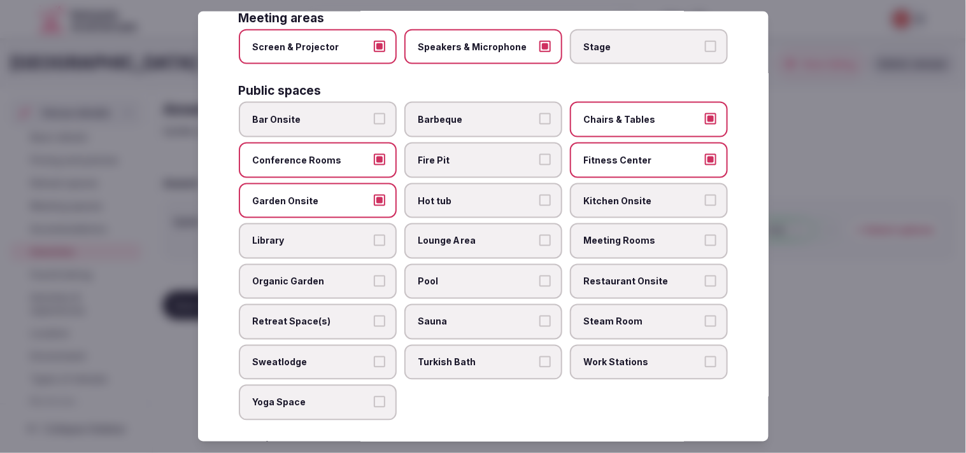
click at [477, 235] on span "Meeting Rooms" at bounding box center [642, 241] width 117 height 13
click at [477, 235] on button "Meeting Rooms" at bounding box center [710, 240] width 11 height 11
click at [359, 194] on span "Garden Onsite" at bounding box center [311, 200] width 117 height 13
click at [374, 194] on button "Garden Onsite" at bounding box center [379, 199] width 11 height 11
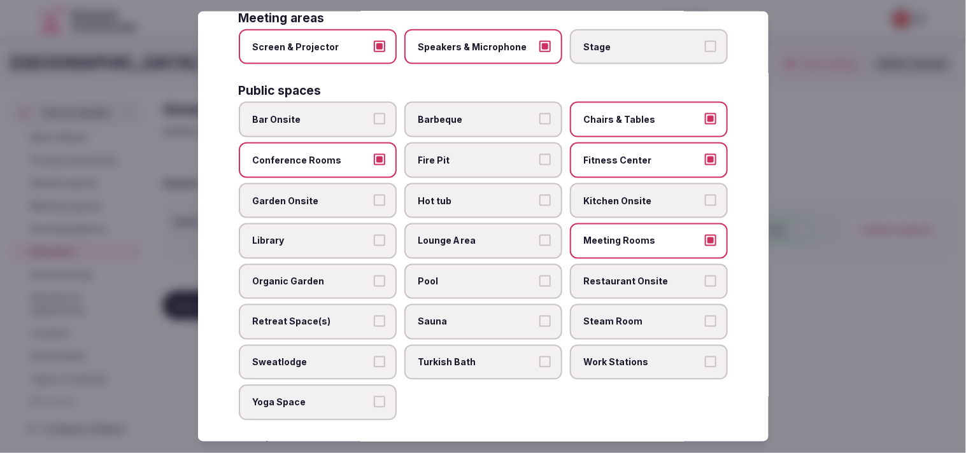
scroll to position [495, 0]
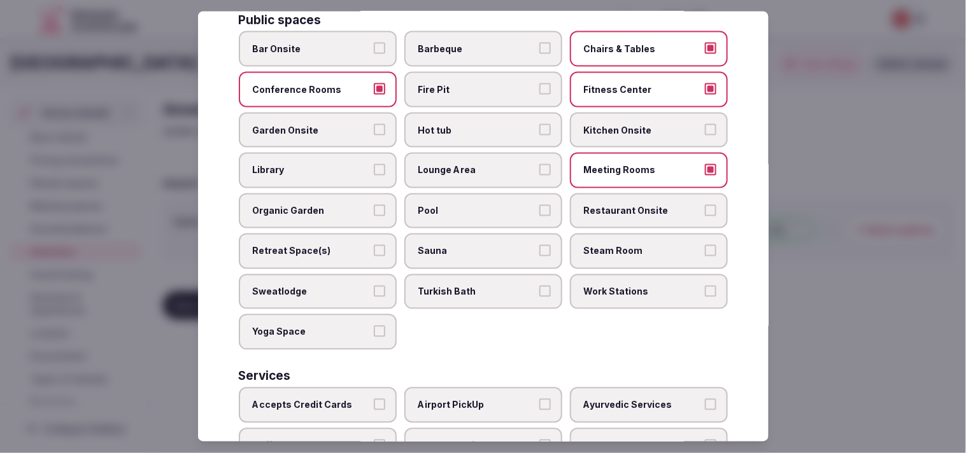
click at [427, 205] on span "Pool" at bounding box center [476, 211] width 117 height 13
click at [477, 205] on button "Pool" at bounding box center [544, 210] width 11 height 11
click at [477, 194] on label "Restaurant Onsite" at bounding box center [649, 212] width 158 height 36
click at [477, 205] on button "Restaurant Onsite" at bounding box center [710, 210] width 11 height 11
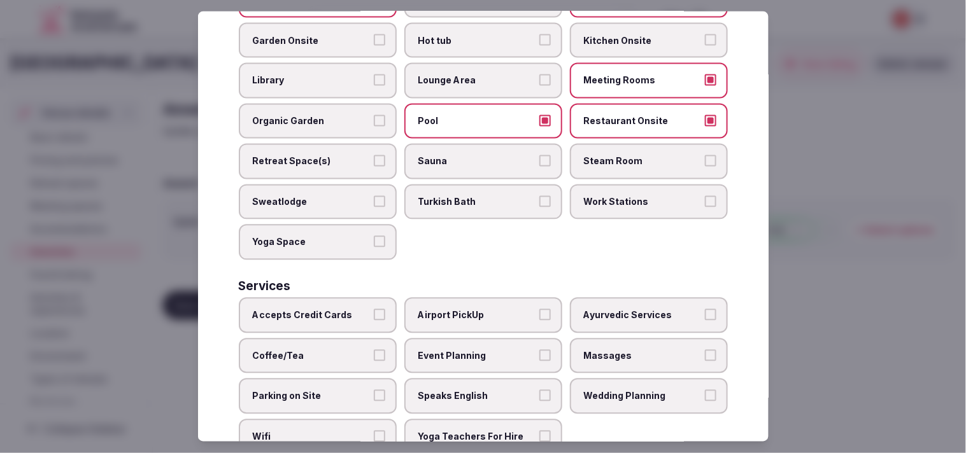
scroll to position [593, 0]
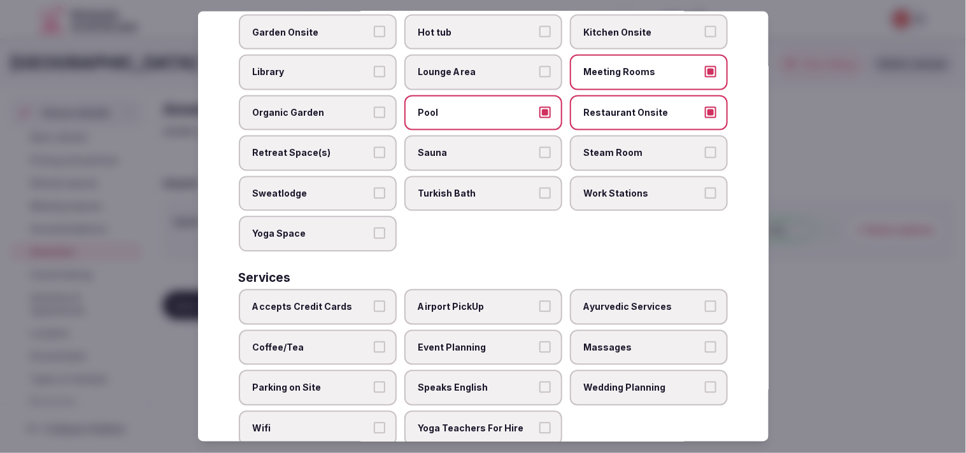
click at [354, 217] on label "Yoga Space" at bounding box center [318, 235] width 158 height 36
click at [374, 228] on button "Yoga Space" at bounding box center [379, 233] width 11 height 11
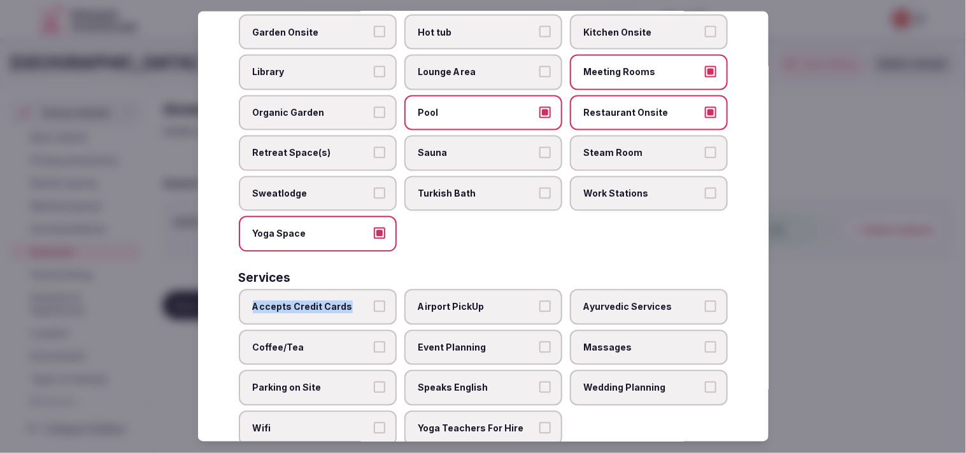
click at [371, 290] on label "Accepts Credit Cards" at bounding box center [318, 308] width 158 height 36
click at [377, 301] on button "Accepts Credit Cards" at bounding box center [379, 306] width 11 height 11
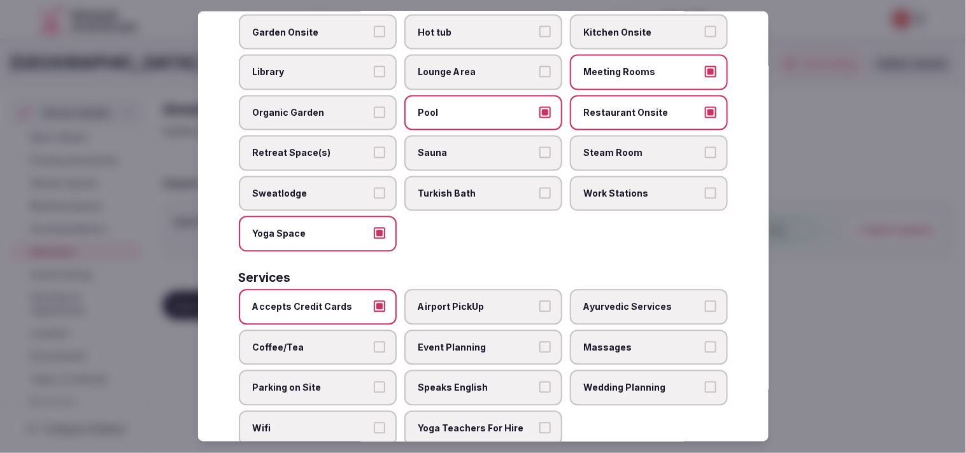
click at [477, 341] on span "Massages" at bounding box center [642, 347] width 117 height 13
click at [477, 341] on button "Massages" at bounding box center [710, 346] width 11 height 11
click at [473, 382] on span "Speaks English" at bounding box center [476, 388] width 117 height 13
click at [477, 382] on button "Speaks English" at bounding box center [544, 387] width 11 height 11
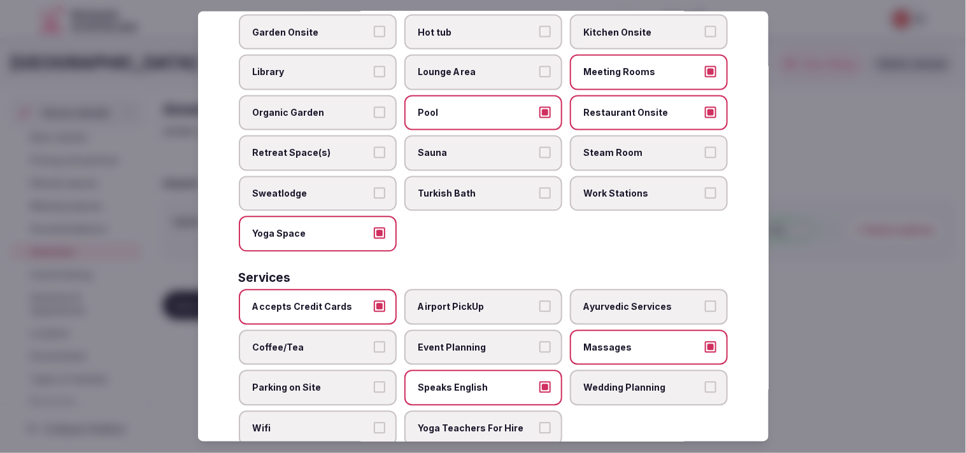
click at [336, 382] on span "Parking on Site" at bounding box center [311, 388] width 117 height 13
click at [374, 382] on button "Parking on Site" at bounding box center [379, 387] width 11 height 11
click at [477, 341] on span "Massages" at bounding box center [642, 347] width 117 height 13
click at [477, 341] on button "Massages" at bounding box center [710, 346] width 11 height 11
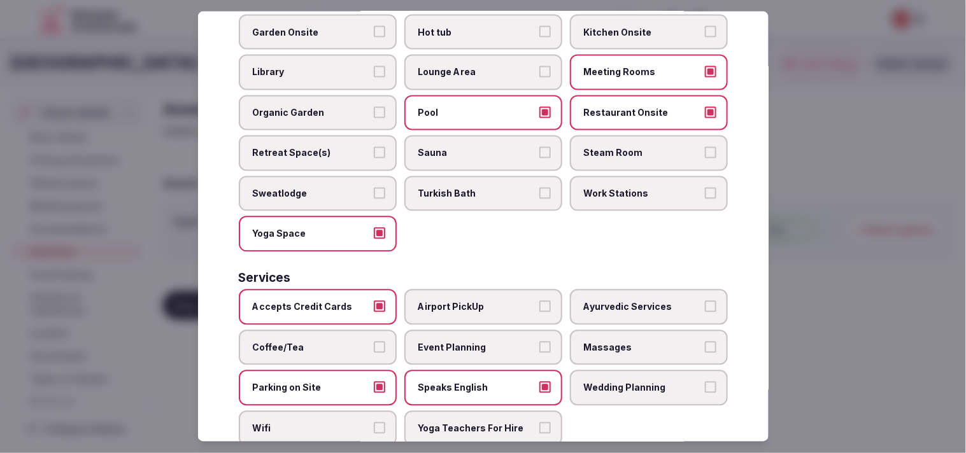
drag, startPoint x: 377, startPoint y: 353, endPoint x: 396, endPoint y: 349, distance: 19.6
click at [380, 382] on button "Parking on Site" at bounding box center [379, 387] width 11 height 11
click at [358, 330] on label "Coffee/Tea" at bounding box center [318, 348] width 158 height 36
click at [374, 341] on button "Coffee/Tea" at bounding box center [379, 346] width 11 height 11
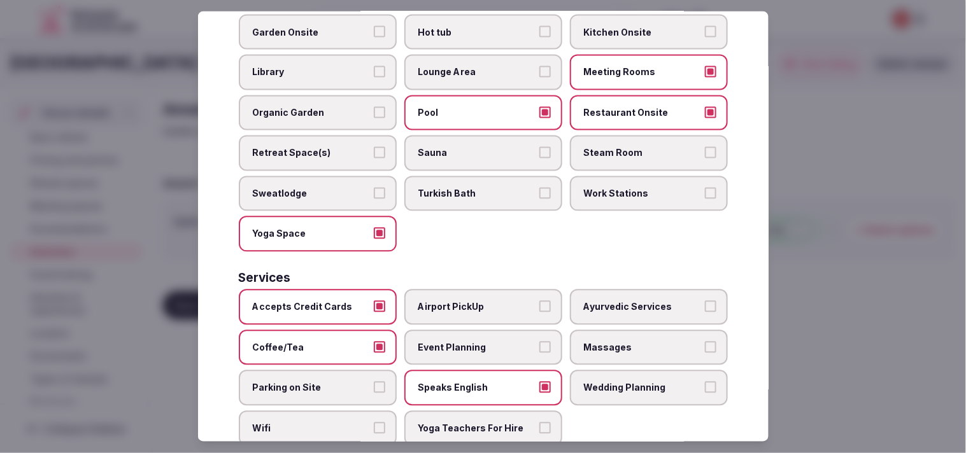
click at [373, 411] on label "Wifi" at bounding box center [318, 429] width 158 height 36
click at [374, 423] on button "Wifi" at bounding box center [379, 428] width 11 height 11
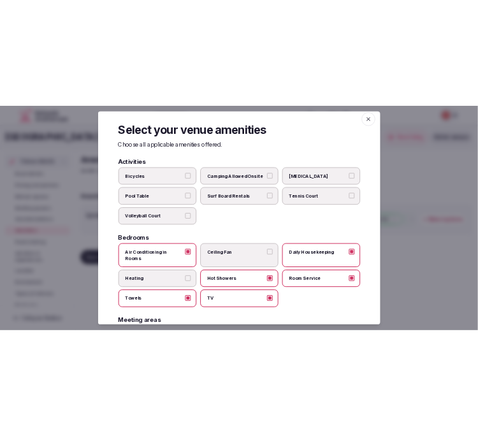
scroll to position [0, 0]
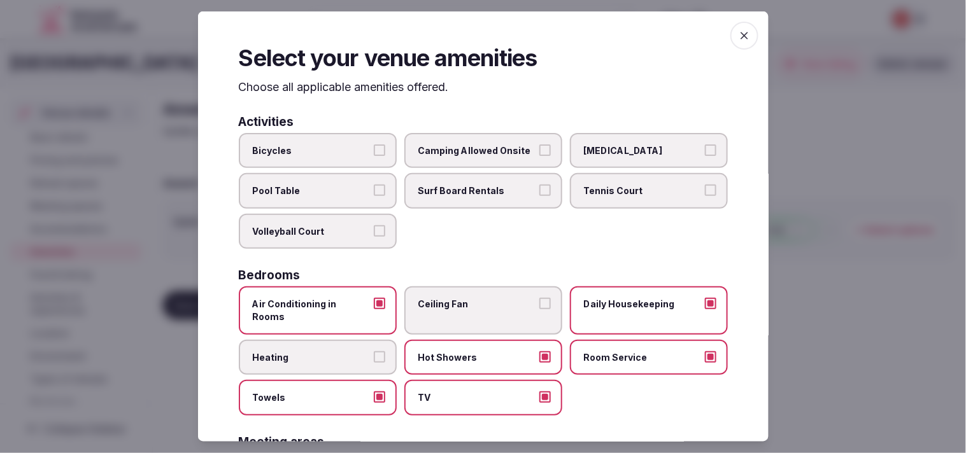
click at [477, 27] on span "button" at bounding box center [744, 36] width 28 height 28
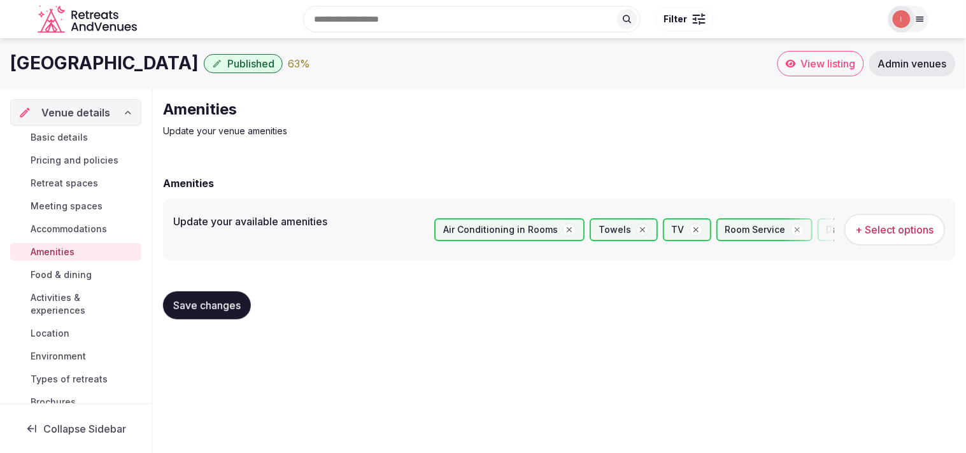
click at [210, 294] on button "Save changes" at bounding box center [207, 306] width 88 height 28
click at [66, 276] on span "Food & dining" at bounding box center [61, 275] width 61 height 13
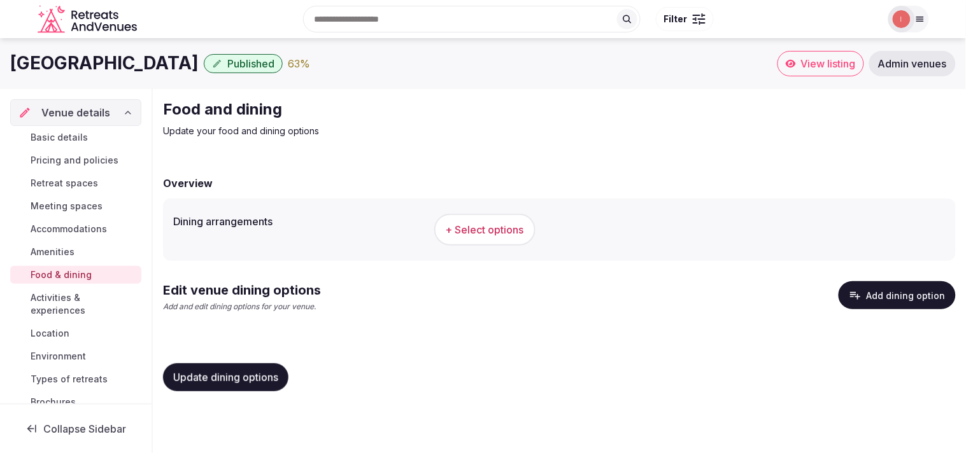
click at [477, 227] on span "+ Select options" at bounding box center [485, 230] width 78 height 14
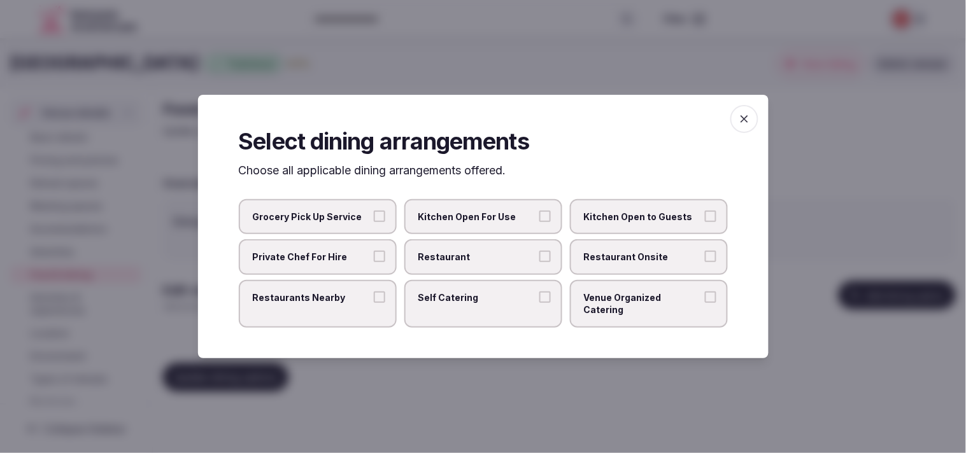
drag, startPoint x: 629, startPoint y: 265, endPoint x: 588, endPoint y: 265, distance: 40.8
click at [477, 264] on span "Restaurant Onsite" at bounding box center [642, 257] width 117 height 13
click at [477, 262] on button "Restaurant Onsite" at bounding box center [710, 256] width 11 height 11
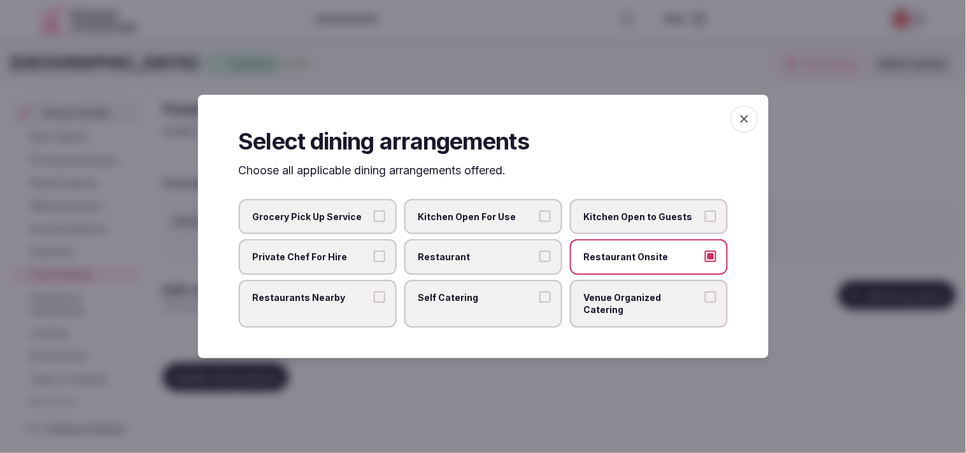
click at [477, 264] on span "Restaurant" at bounding box center [476, 257] width 117 height 13
click at [477, 262] on button "Restaurant" at bounding box center [544, 256] width 11 height 11
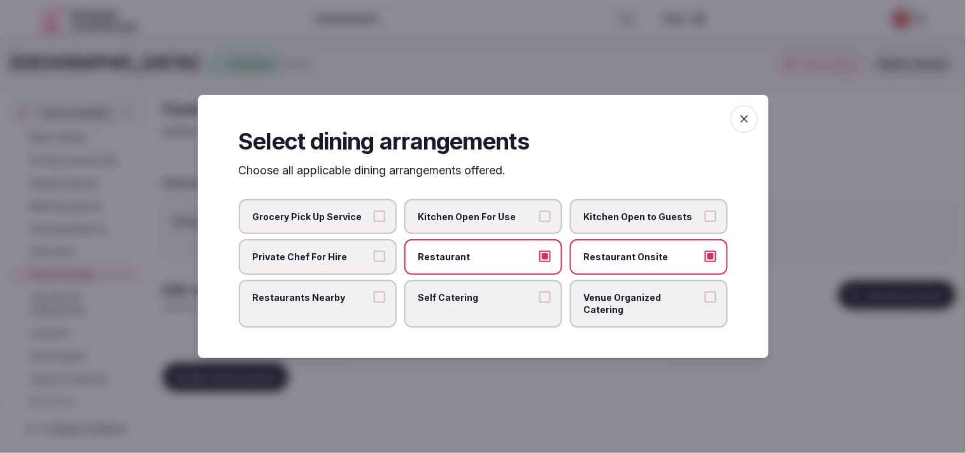
drag, startPoint x: 304, startPoint y: 304, endPoint x: 311, endPoint y: 306, distance: 7.5
click at [306, 304] on span "Restaurants Nearby" at bounding box center [311, 298] width 117 height 13
click at [477, 304] on span "Venue Organized Catering" at bounding box center [642, 304] width 117 height 25
click at [477, 303] on button "Venue Organized Catering" at bounding box center [710, 297] width 11 height 11
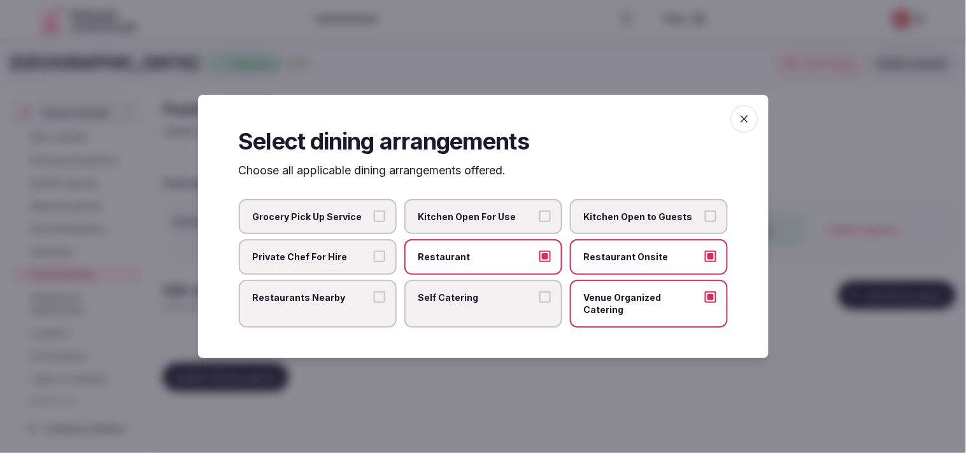
click at [377, 300] on button "Restaurants Nearby" at bounding box center [379, 297] width 11 height 11
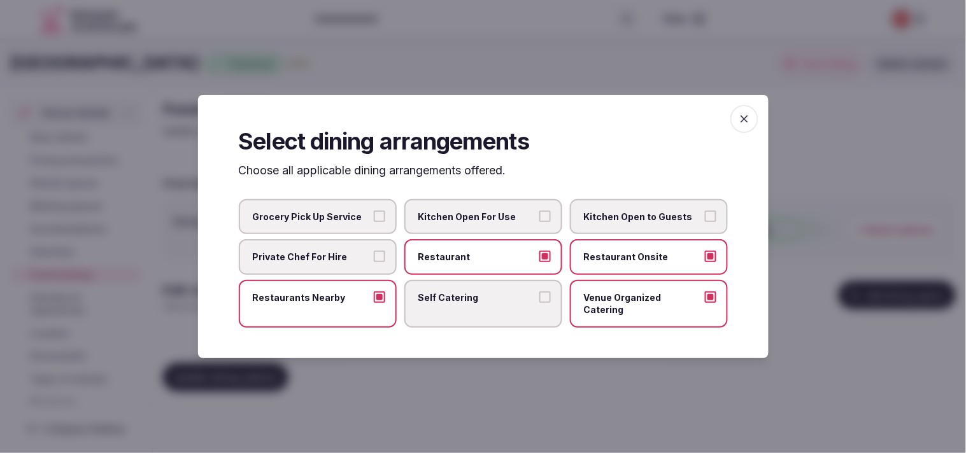
click at [477, 124] on icon "button" at bounding box center [744, 119] width 13 height 13
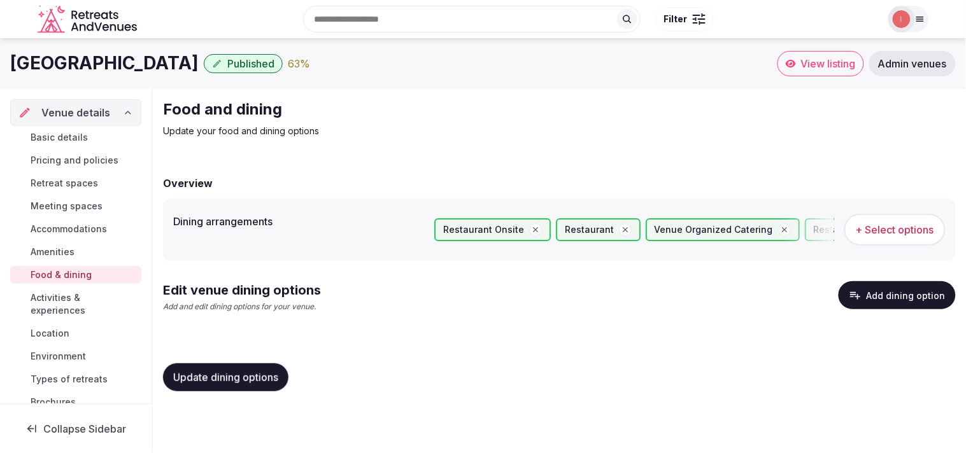
drag, startPoint x: 255, startPoint y: 378, endPoint x: 313, endPoint y: 376, distance: 58.0
click at [255, 378] on span "Update dining options" at bounding box center [225, 377] width 105 height 13
click at [477, 301] on button "Add dining option" at bounding box center [897, 295] width 117 height 28
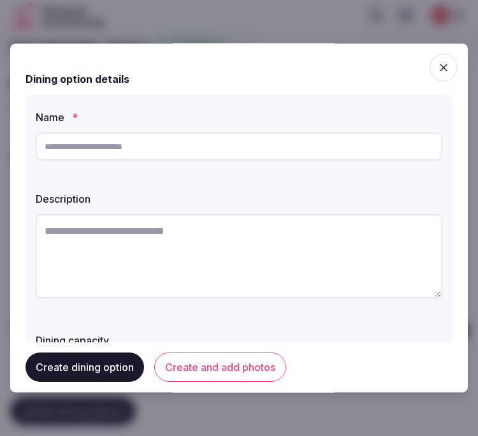
click at [246, 153] on input "text" at bounding box center [239, 146] width 406 height 28
paste input "**********"
drag, startPoint x: 76, startPoint y: 148, endPoint x: -6, endPoint y: 136, distance: 83.1
click at [0, 136] on html "**********" at bounding box center [239, 218] width 478 height 436
click at [155, 157] on input "**********" at bounding box center [239, 146] width 406 height 28
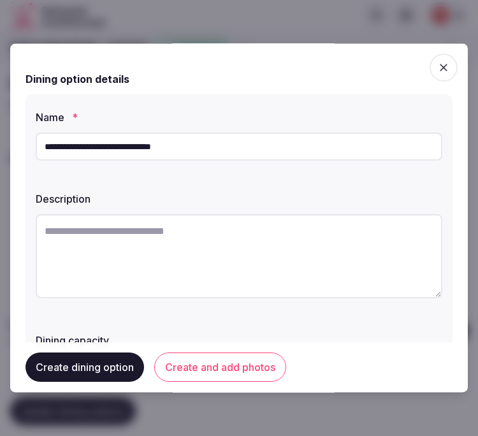
type input "**********"
click at [183, 241] on textarea at bounding box center [239, 256] width 406 height 84
paste textarea "**********"
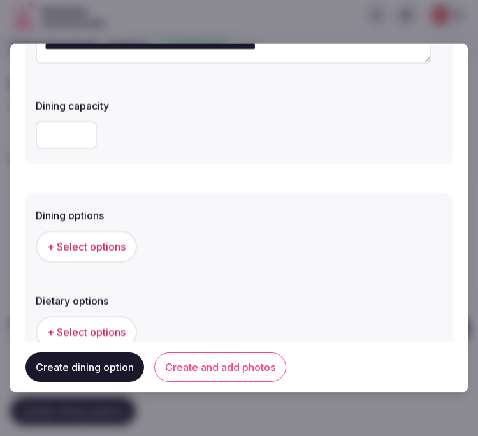
scroll to position [353, 0]
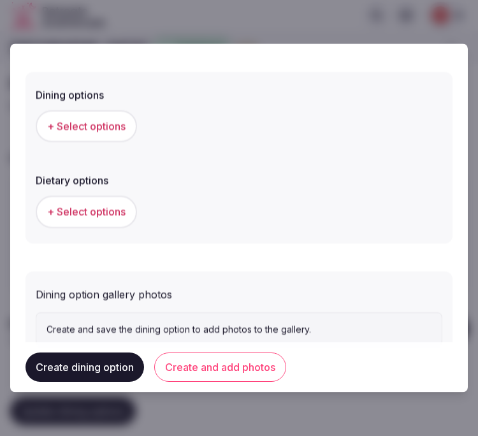
click at [97, 111] on button "+ Select options" at bounding box center [86, 127] width 101 height 32
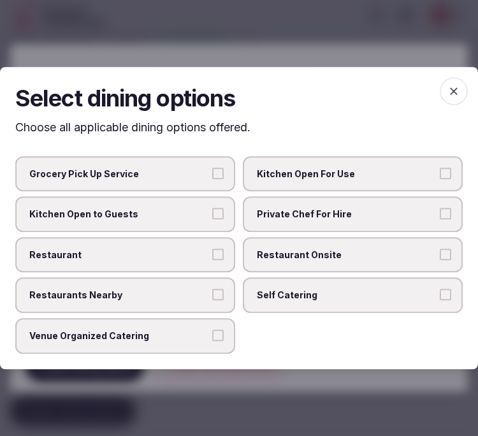
drag, startPoint x: 460, startPoint y: 83, endPoint x: 371, endPoint y: 118, distance: 95.0
click at [457, 83] on span "button" at bounding box center [453, 91] width 28 height 28
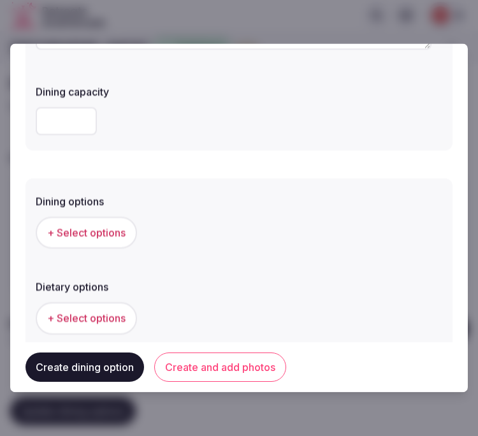
scroll to position [141, 0]
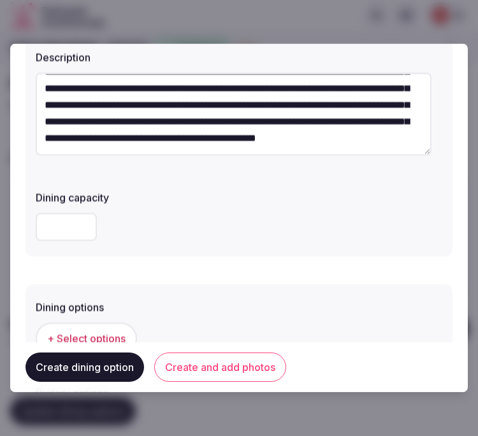
click at [218, 113] on textarea "**********" at bounding box center [233, 114] width 395 height 83
click at [236, 83] on textarea "**********" at bounding box center [233, 114] width 395 height 83
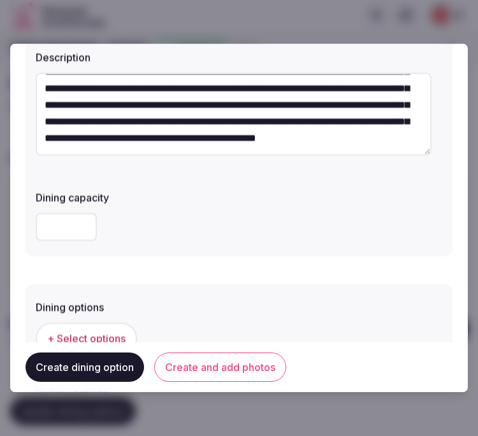
click at [236, 83] on textarea "**********" at bounding box center [233, 114] width 395 height 83
paste textarea "**********"
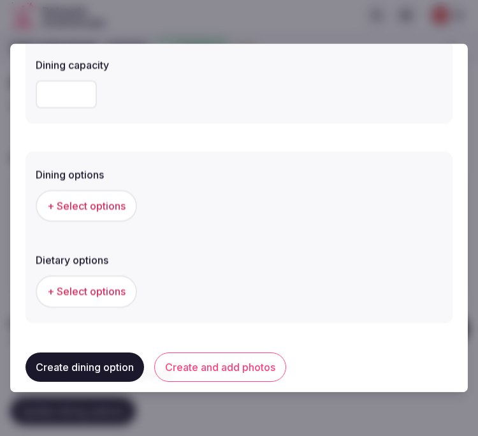
scroll to position [283, 0]
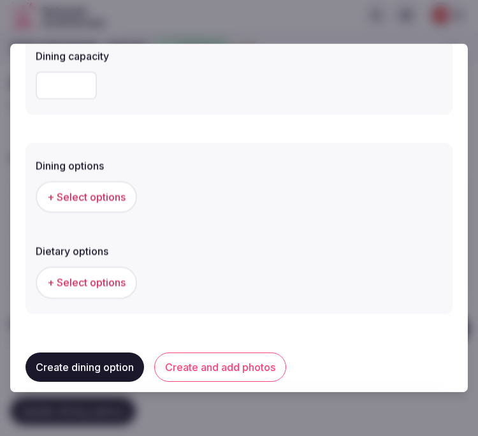
type textarea "**********"
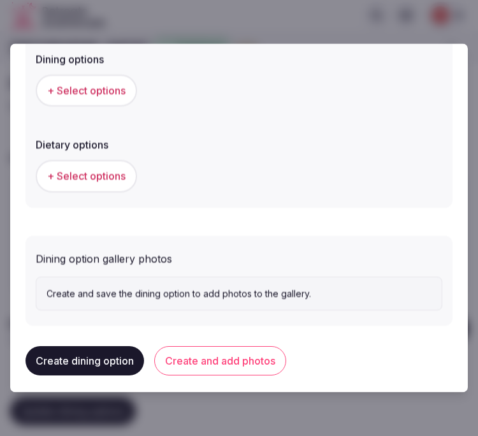
scroll to position [395, 0]
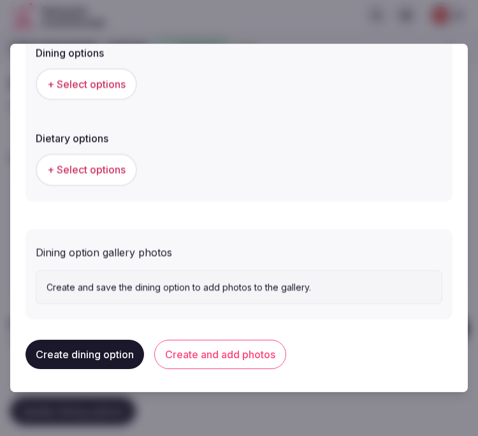
click at [219, 345] on button "Create and add photos" at bounding box center [220, 354] width 132 height 29
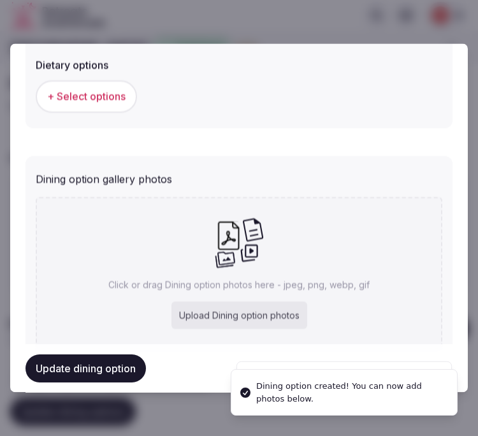
scroll to position [512, 0]
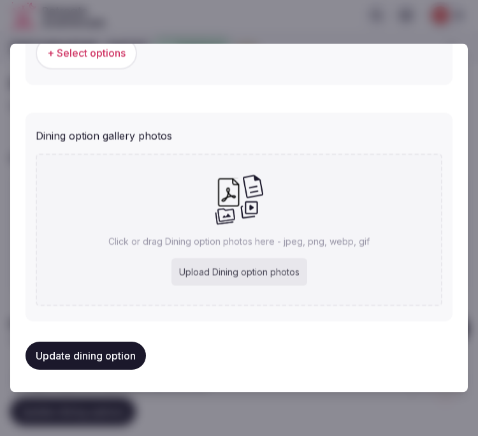
click at [271, 193] on div "Click or drag Dining option photos here - jpeg, png, webp, gif Upload Dining op…" at bounding box center [239, 229] width 406 height 152
type input "**********"
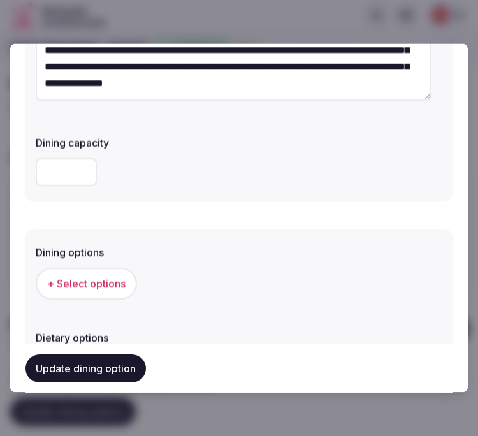
scroll to position [195, 0]
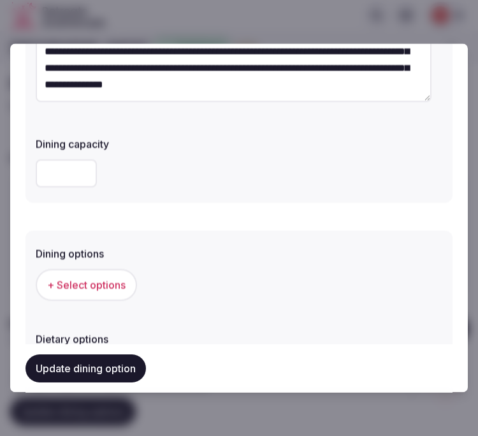
click at [101, 278] on span "+ Select options" at bounding box center [86, 285] width 78 height 14
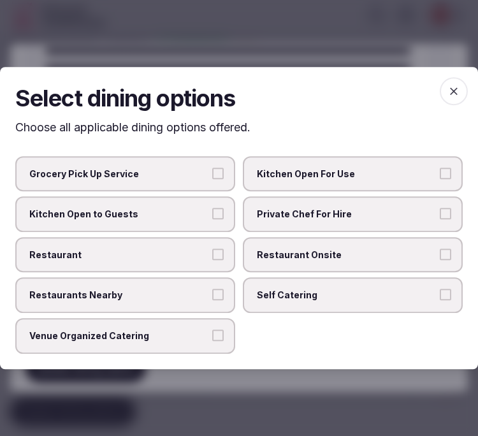
click at [121, 253] on span "Restaurant" at bounding box center [118, 254] width 179 height 13
click at [212, 253] on button "Restaurant" at bounding box center [217, 253] width 11 height 11
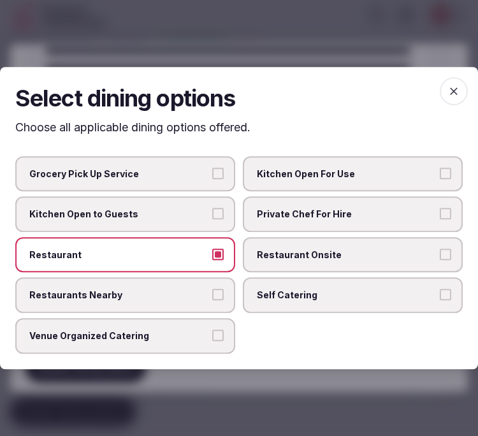
drag, startPoint x: 234, startPoint y: 245, endPoint x: 268, endPoint y: 250, distance: 34.8
click at [249, 245] on div "Grocery Pick Up Service Kitchen Open For Use Kitchen Open to Guests Private Che…" at bounding box center [238, 254] width 447 height 197
click at [269, 250] on span "Restaurant Onsite" at bounding box center [346, 254] width 179 height 13
click at [439, 250] on button "Restaurant Onsite" at bounding box center [444, 253] width 11 height 11
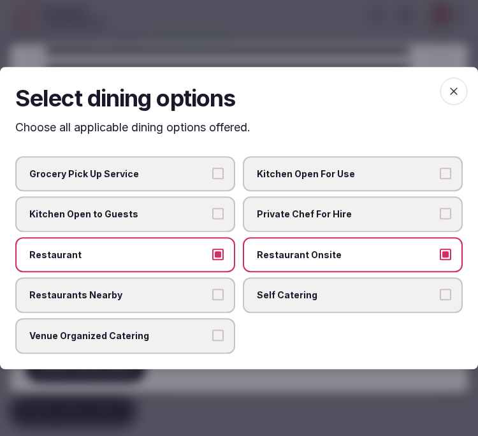
click at [205, 319] on label "Venue Organized Catering" at bounding box center [125, 336] width 220 height 36
click at [212, 329] on button "Venue Organized Catering" at bounding box center [217, 334] width 11 height 11
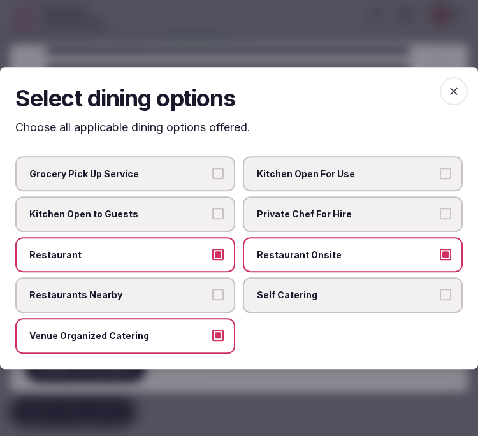
drag, startPoint x: 460, startPoint y: 92, endPoint x: 453, endPoint y: 93, distance: 7.7
click at [459, 92] on span "button" at bounding box center [453, 91] width 28 height 28
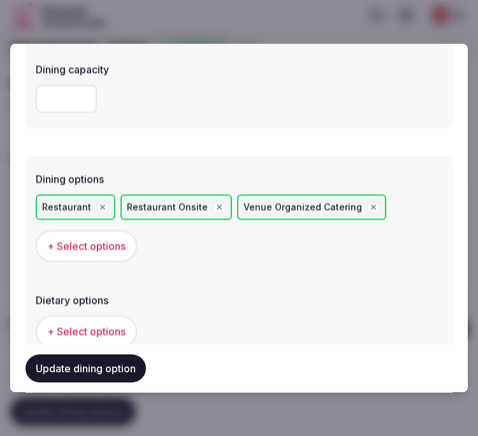
scroll to position [336, 0]
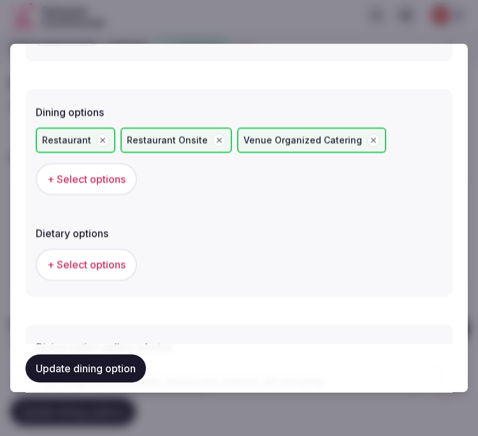
click at [113, 367] on button "Update dining option" at bounding box center [85, 368] width 120 height 28
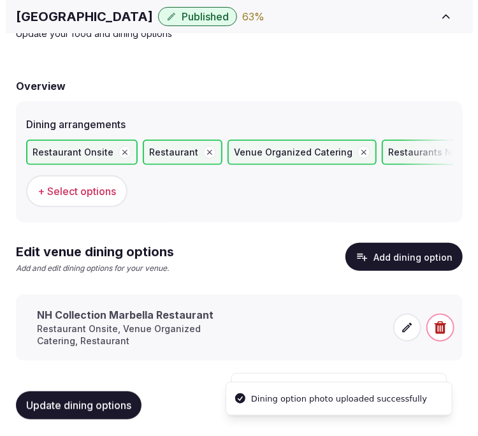
scroll to position [73, 0]
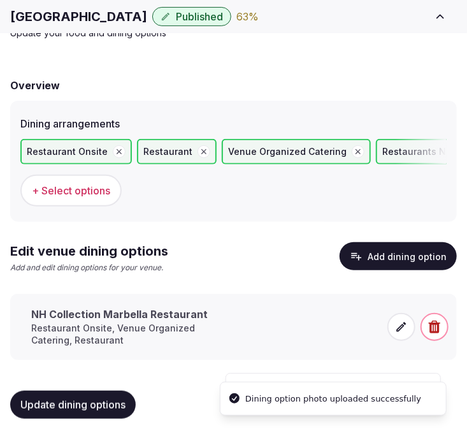
click at [400, 322] on icon at bounding box center [401, 326] width 13 height 13
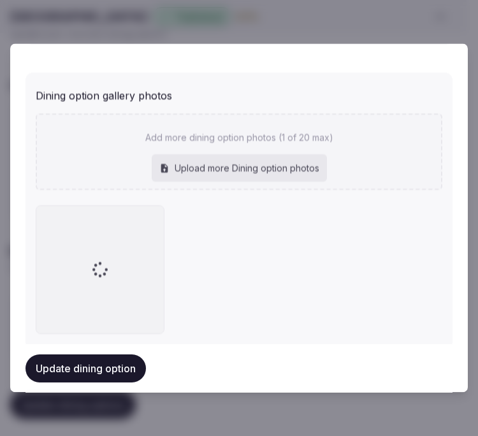
scroll to position [611, 0]
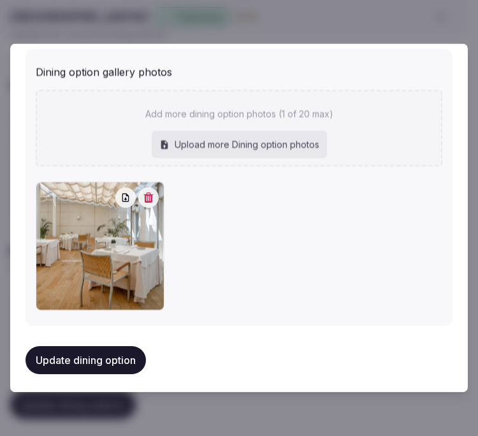
click at [103, 355] on button "Update dining option" at bounding box center [85, 360] width 120 height 28
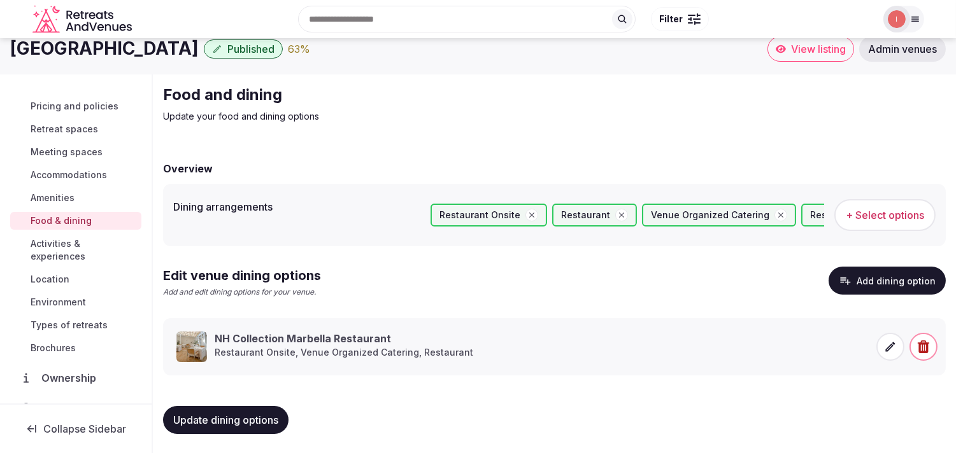
scroll to position [71, 0]
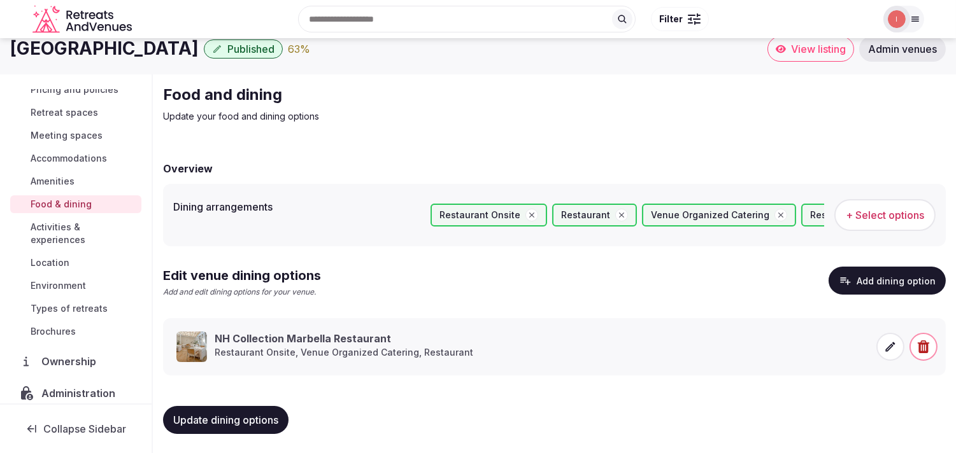
click at [71, 238] on span "Activities & experiences" at bounding box center [84, 233] width 106 height 25
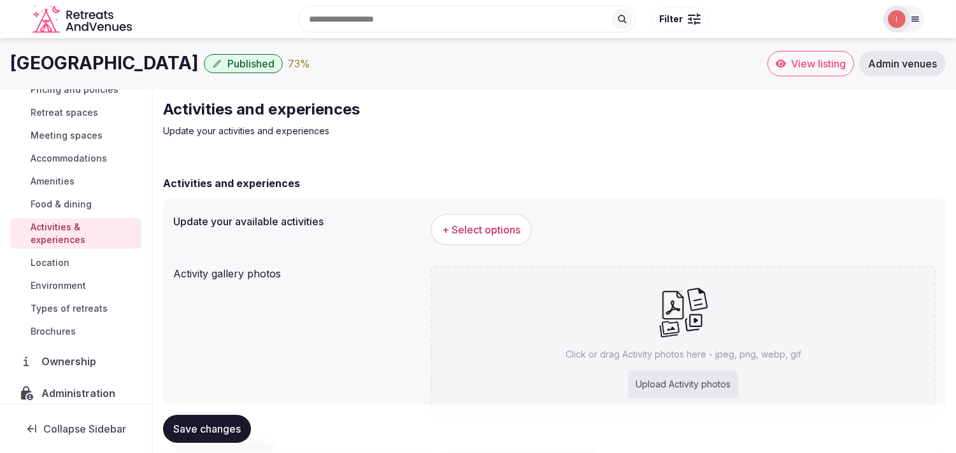
click at [477, 231] on span "+ Select options" at bounding box center [481, 230] width 78 height 14
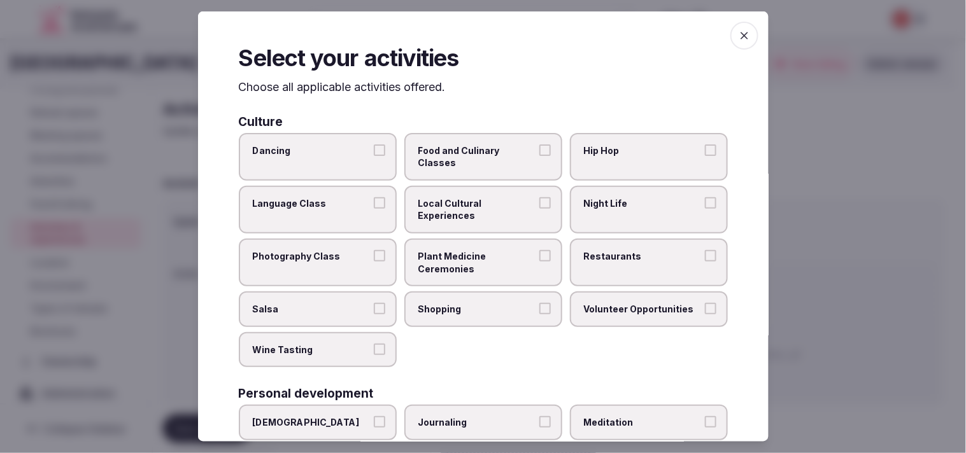
click at [477, 211] on span "Local Cultural Experiences" at bounding box center [476, 209] width 117 height 25
click at [477, 209] on button "Local Cultural Experiences" at bounding box center [544, 202] width 11 height 11
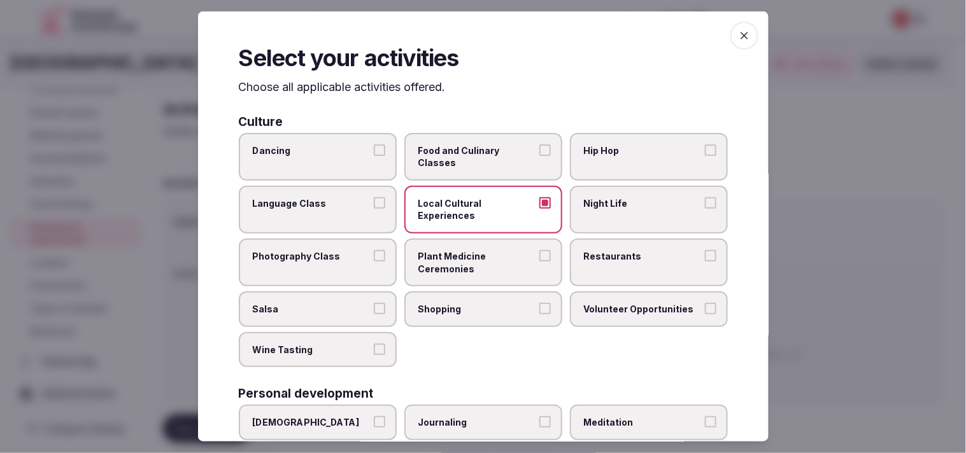
click at [477, 219] on label "Night Life" at bounding box center [649, 210] width 158 height 48
click at [477, 209] on button "Night Life" at bounding box center [710, 202] width 11 height 11
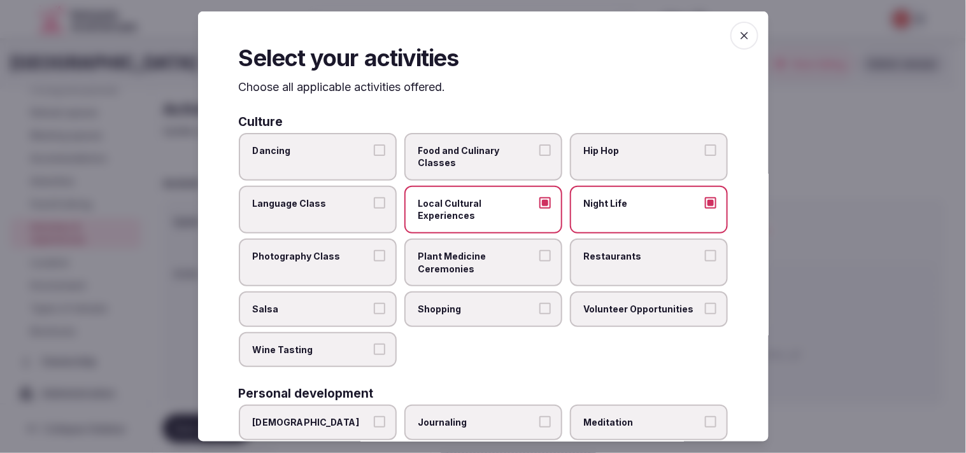
click at [477, 264] on label "Restaurants" at bounding box center [649, 263] width 158 height 48
click at [477, 262] on button "Restaurants" at bounding box center [710, 255] width 11 height 11
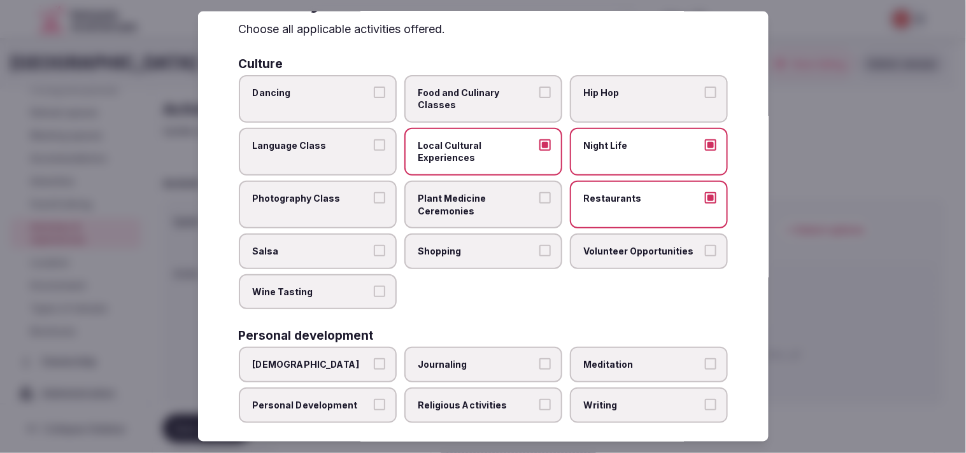
scroll to position [283, 0]
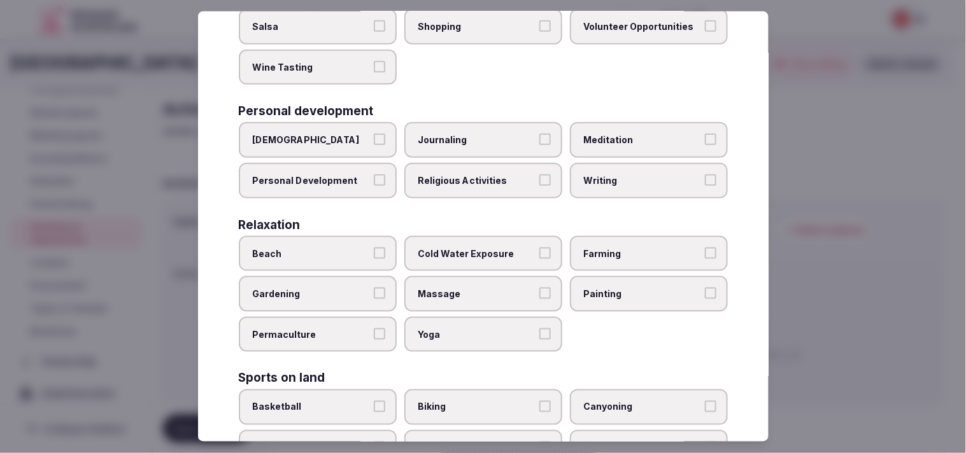
click at [395, 172] on div "Ayurveda Journaling Meditation Personal Development Religious Activities Writing" at bounding box center [483, 160] width 489 height 76
click at [376, 175] on button "Personal Development" at bounding box center [379, 179] width 11 height 11
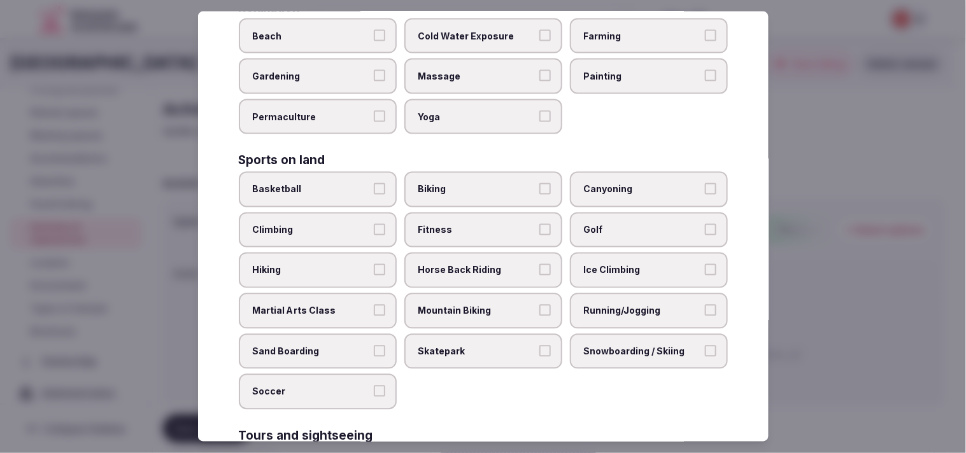
scroll to position [424, 0]
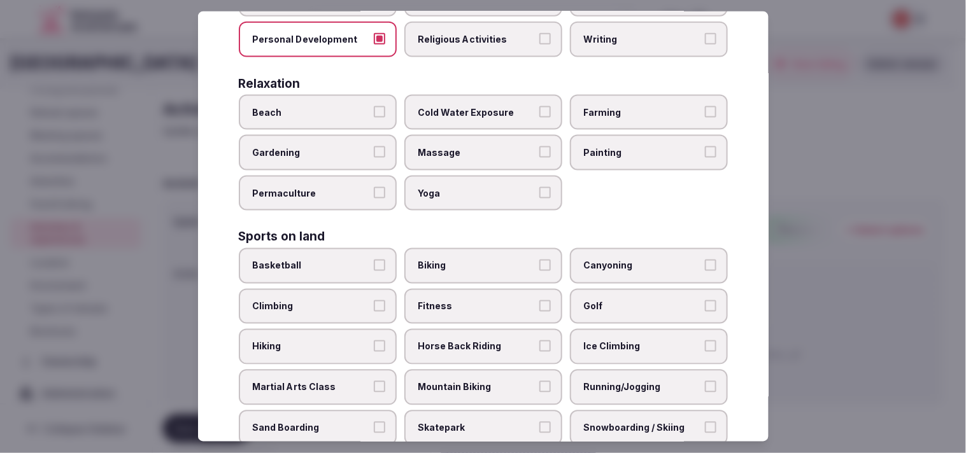
click at [460, 135] on label "Massage" at bounding box center [483, 153] width 158 height 36
click at [477, 146] on button "Massage" at bounding box center [544, 151] width 11 height 11
click at [457, 146] on span "Massage" at bounding box center [476, 152] width 117 height 13
click at [477, 146] on button "Massage" at bounding box center [544, 151] width 11 height 11
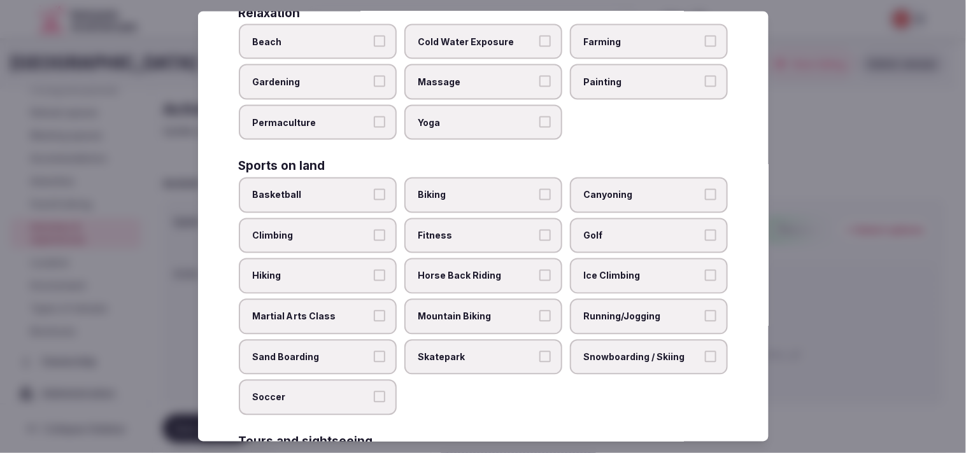
click at [477, 117] on span "Yoga" at bounding box center [476, 123] width 117 height 13
click at [477, 117] on button "Yoga" at bounding box center [544, 122] width 11 height 11
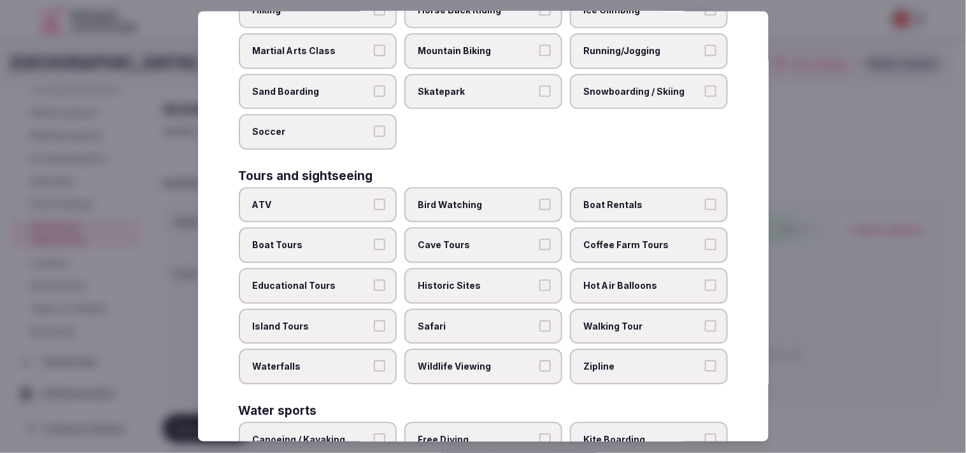
scroll to position [849, 0]
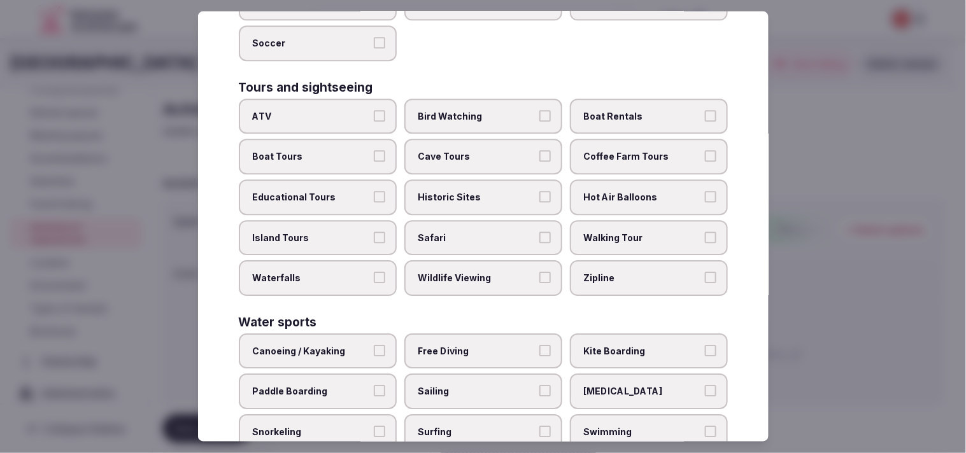
click at [477, 180] on label "Historic Sites" at bounding box center [483, 198] width 158 height 36
click at [477, 192] on button "Historic Sites" at bounding box center [544, 197] width 11 height 11
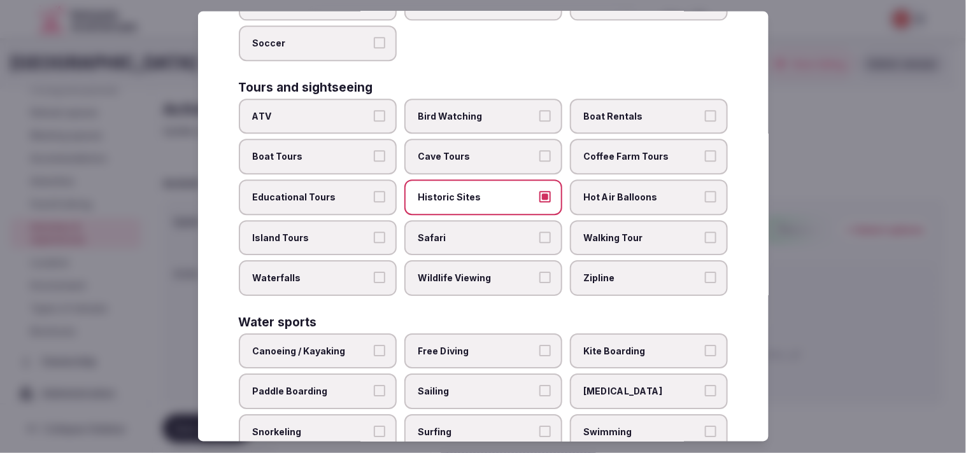
click at [477, 232] on span "Walking Tour" at bounding box center [642, 238] width 117 height 13
click at [477, 232] on button "Walking Tour" at bounding box center [710, 237] width 11 height 11
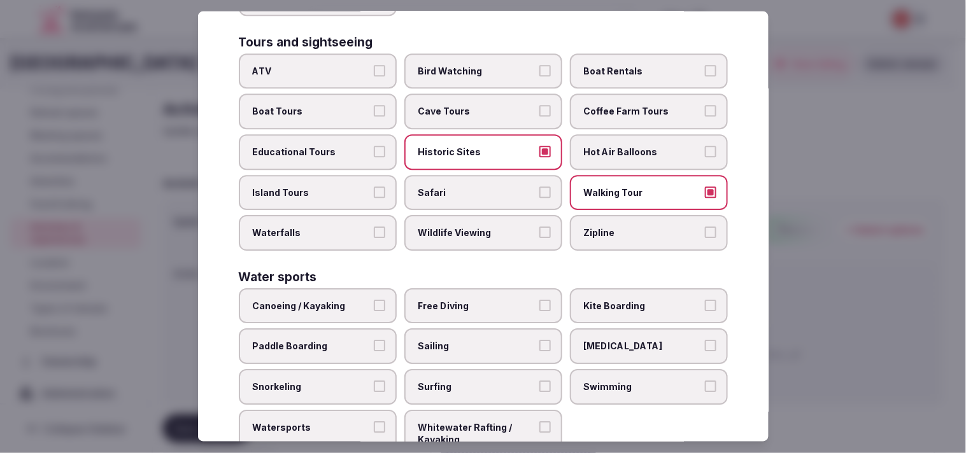
scroll to position [911, 0]
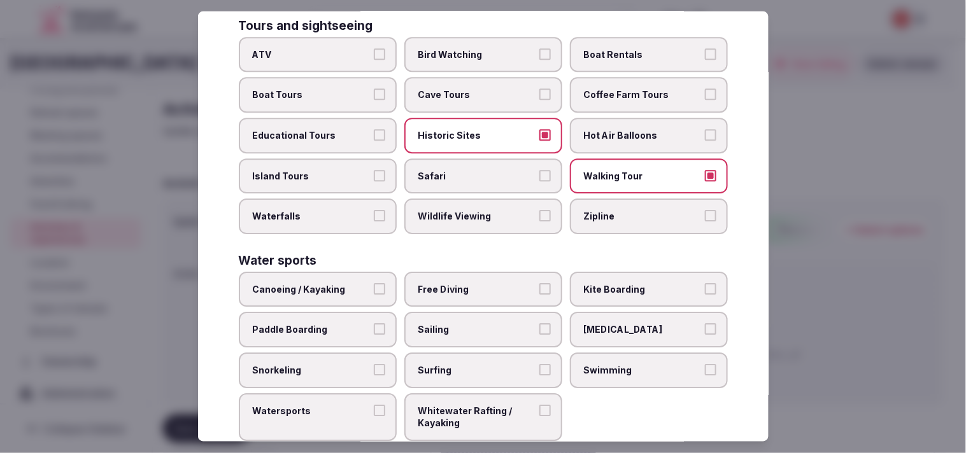
click at [477, 364] on span "Swimming" at bounding box center [642, 370] width 117 height 13
click at [477, 364] on button "Swimming" at bounding box center [710, 369] width 11 height 11
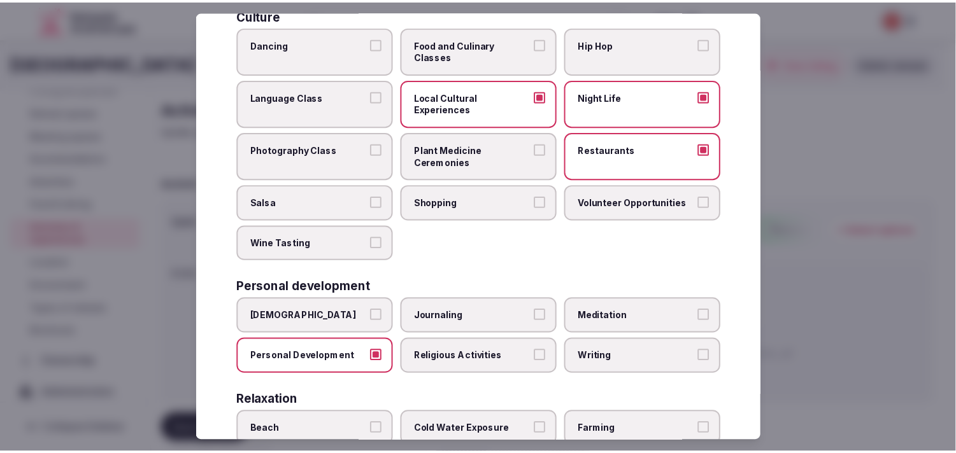
scroll to position [0, 0]
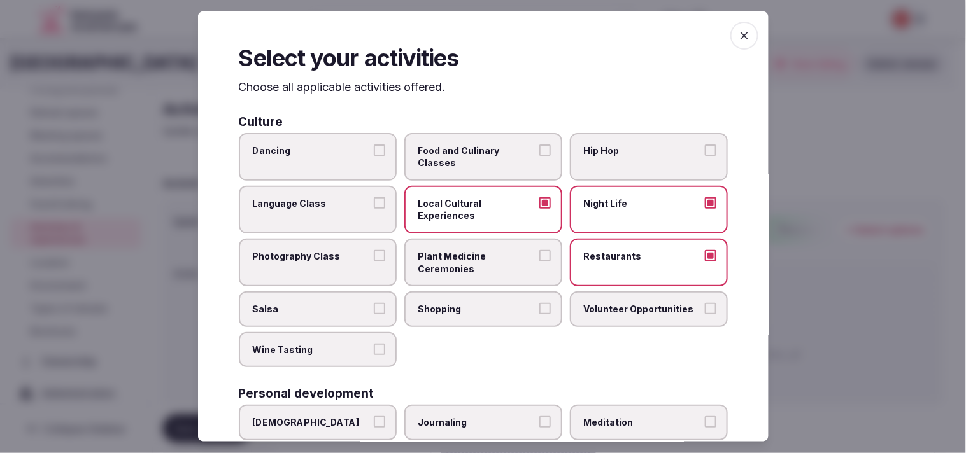
click at [477, 34] on icon "button" at bounding box center [744, 35] width 13 height 13
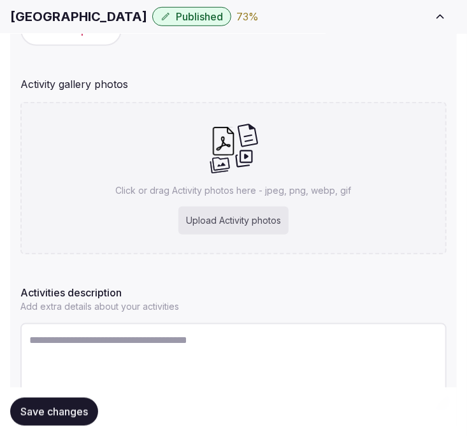
scroll to position [298, 0]
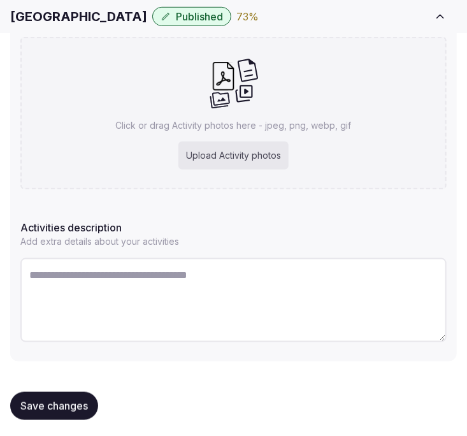
click at [185, 297] on textarea at bounding box center [233, 300] width 426 height 84
paste textarea "**********"
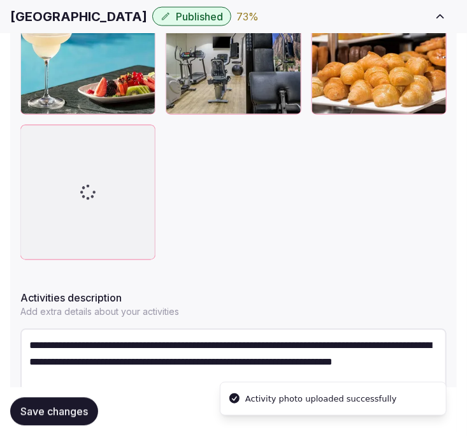
scroll to position [655, 0]
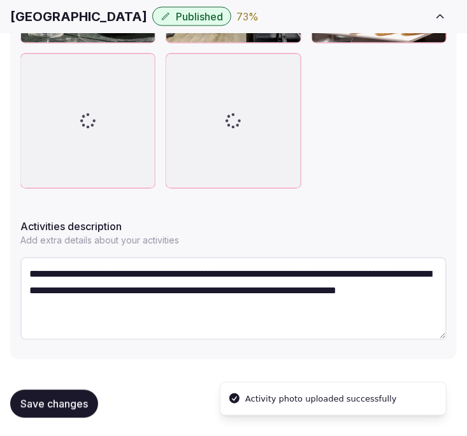
type textarea "**********"
click at [90, 393] on button "Save changes" at bounding box center [54, 404] width 88 height 28
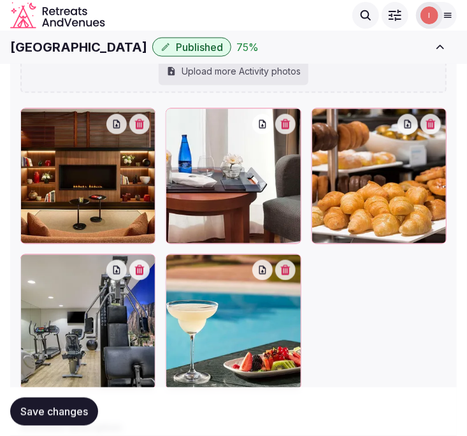
scroll to position [438, 0]
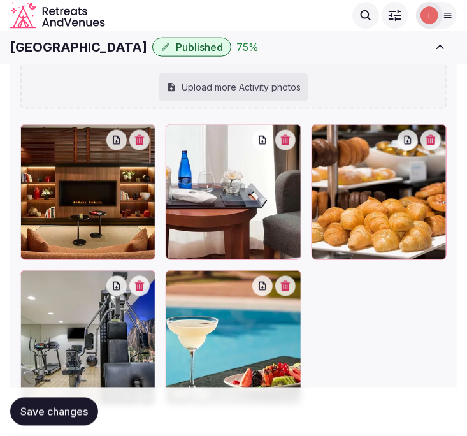
click at [75, 416] on span "Save changes" at bounding box center [54, 411] width 68 height 13
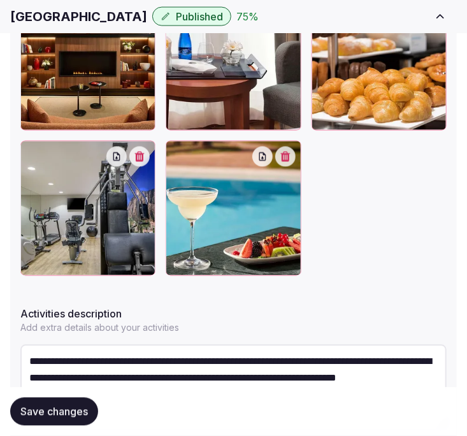
scroll to position [584, 0]
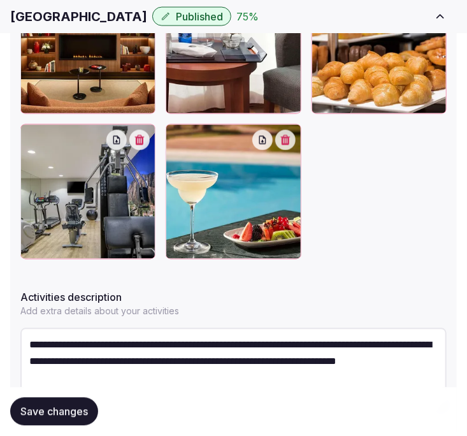
click at [56, 415] on span "Save changes" at bounding box center [54, 411] width 68 height 13
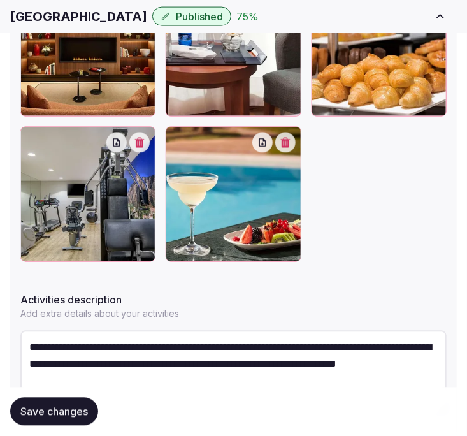
scroll to position [655, 0]
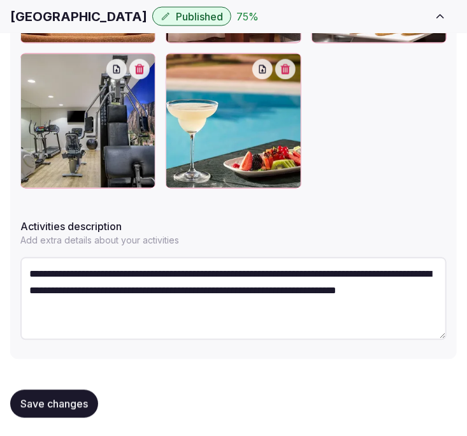
click at [65, 406] on span "Save changes" at bounding box center [54, 403] width 68 height 13
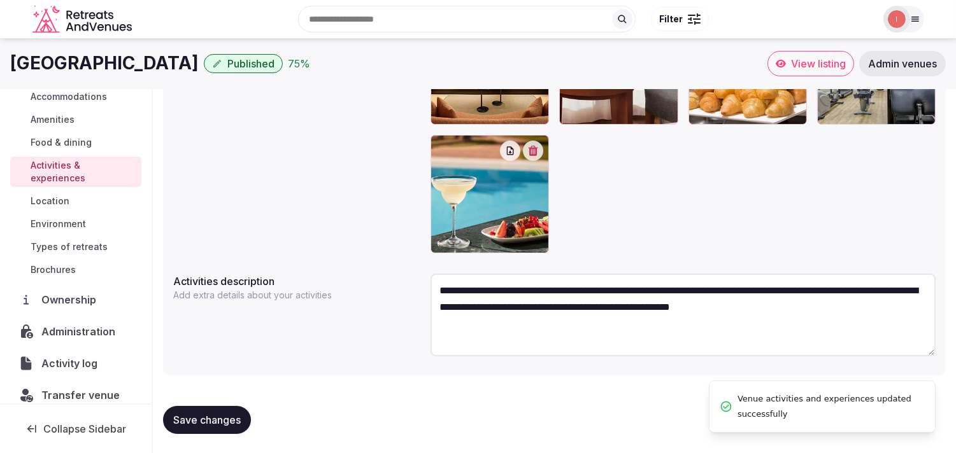
scroll to position [109, 0]
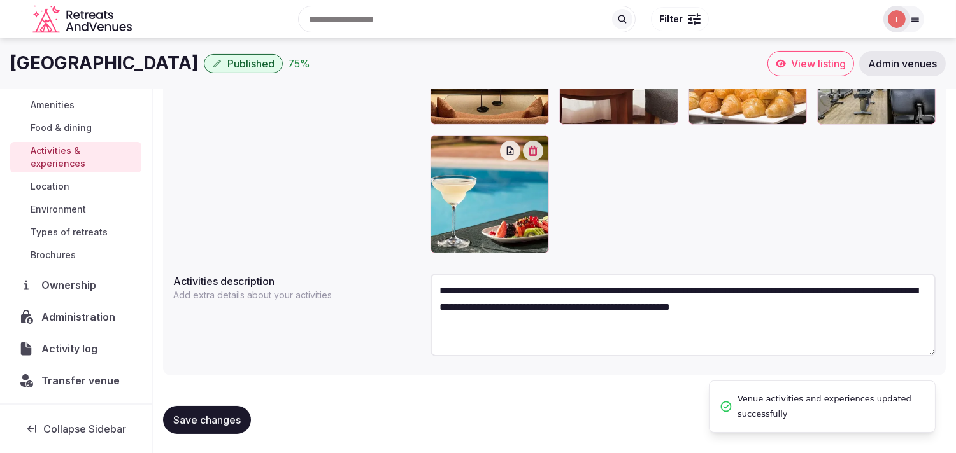
click at [42, 182] on span "Location" at bounding box center [50, 186] width 39 height 13
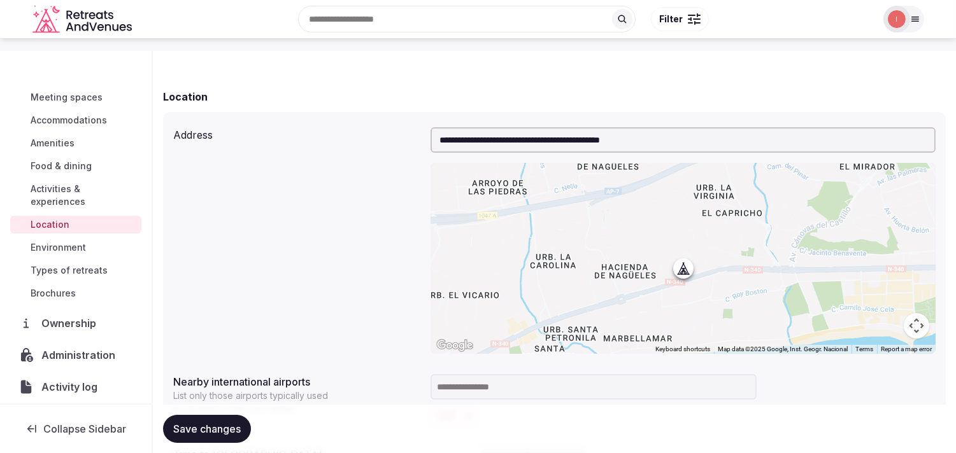
scroll to position [212, 0]
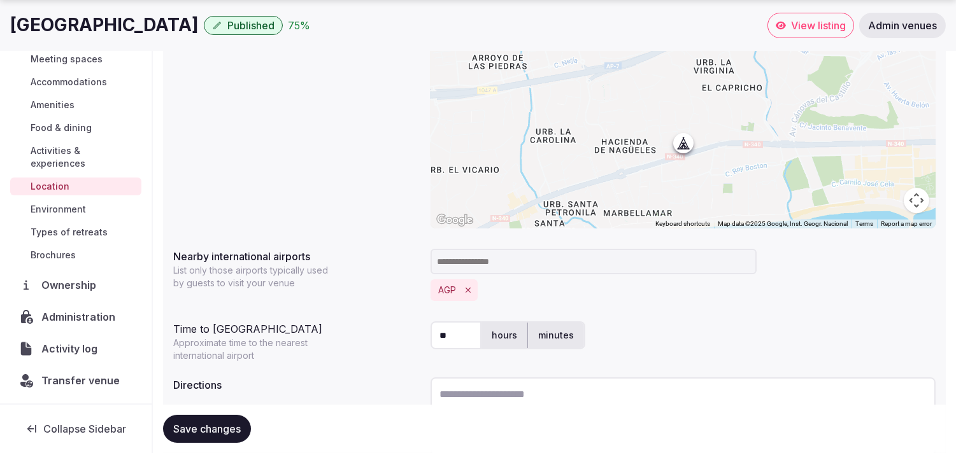
click at [58, 197] on div "Basic details Pricing and policies Retreat spaces Meeting spaces Accommodations…" at bounding box center [75, 123] width 131 height 288
click at [59, 203] on span "Environment" at bounding box center [58, 209] width 55 height 13
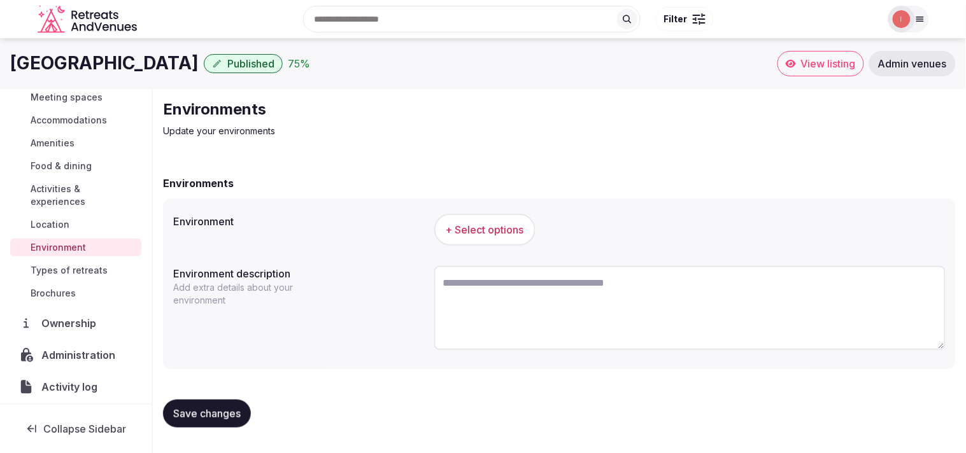
click at [474, 234] on span "+ Select options" at bounding box center [485, 230] width 78 height 14
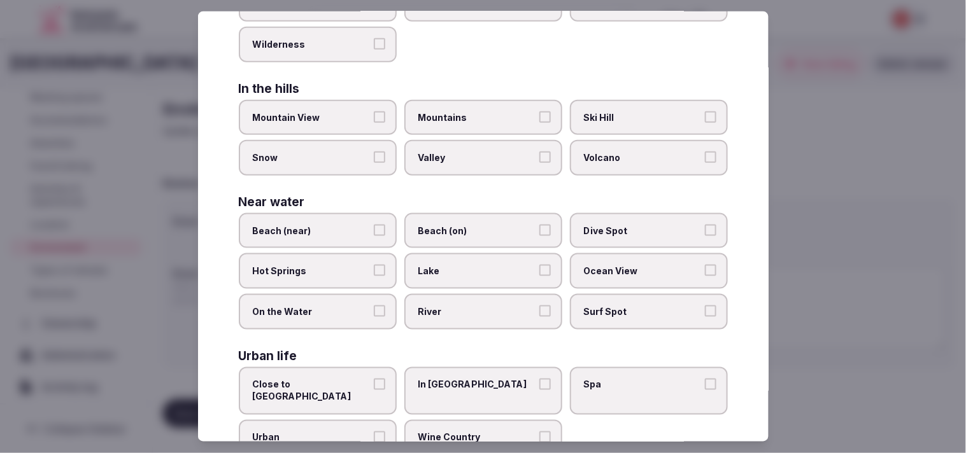
scroll to position [283, 0]
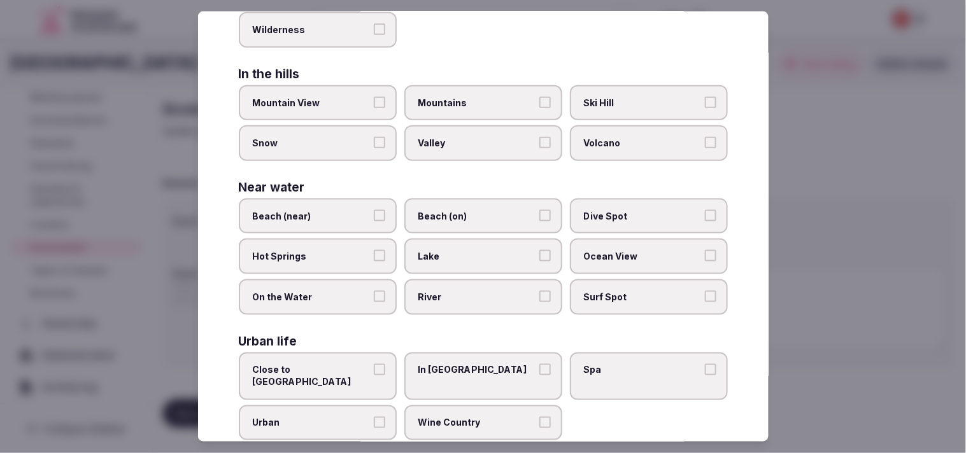
click at [368, 211] on label "Beach (near)" at bounding box center [318, 217] width 158 height 36
click at [374, 211] on button "Beach (near)" at bounding box center [379, 215] width 11 height 11
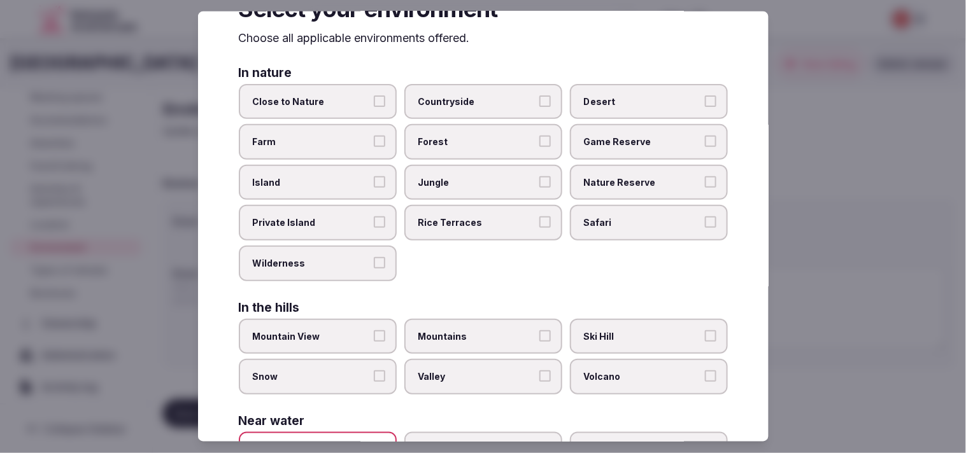
scroll to position [0, 0]
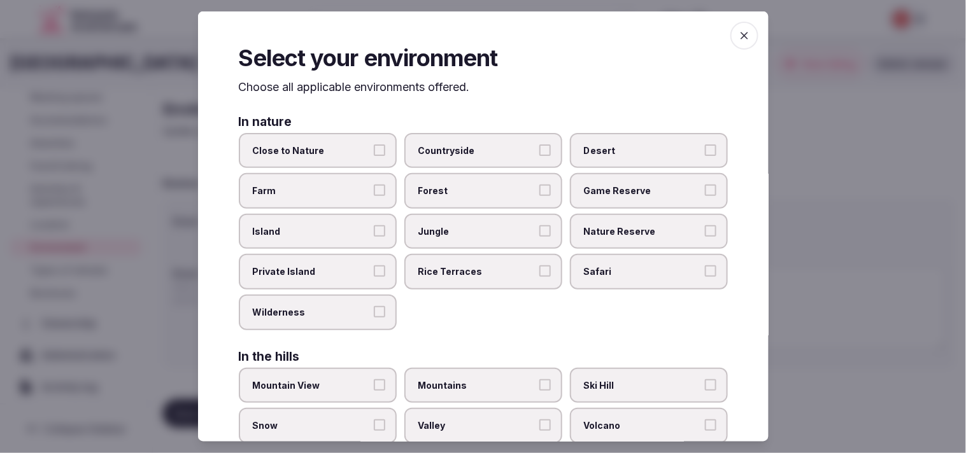
click at [477, 39] on icon "button" at bounding box center [744, 35] width 13 height 13
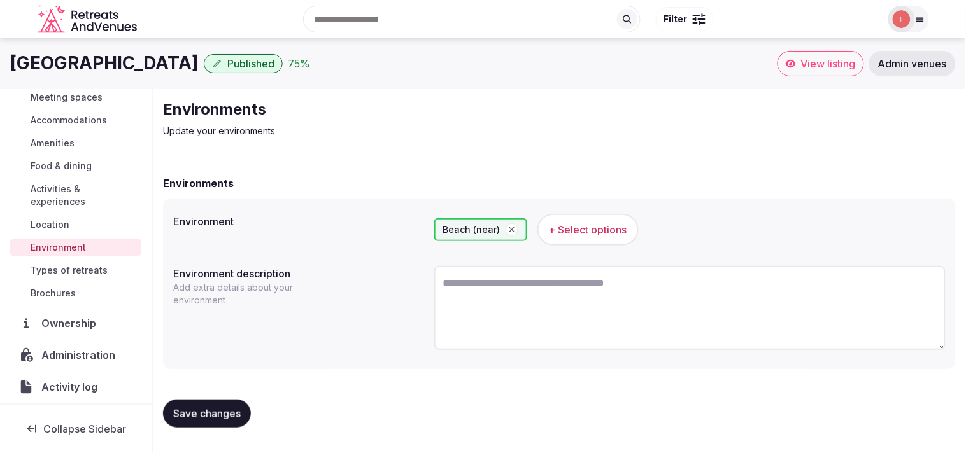
click at [199, 402] on button "Save changes" at bounding box center [207, 414] width 88 height 28
click at [227, 413] on span "Save changes" at bounding box center [207, 414] width 68 height 13
click at [99, 267] on span "Types of retreats" at bounding box center [69, 270] width 77 height 13
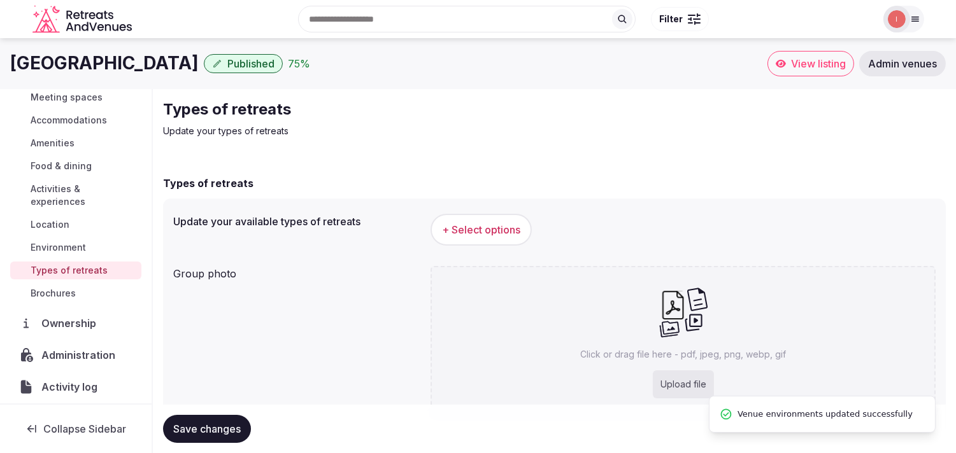
click at [477, 231] on span "+ Select options" at bounding box center [481, 230] width 78 height 14
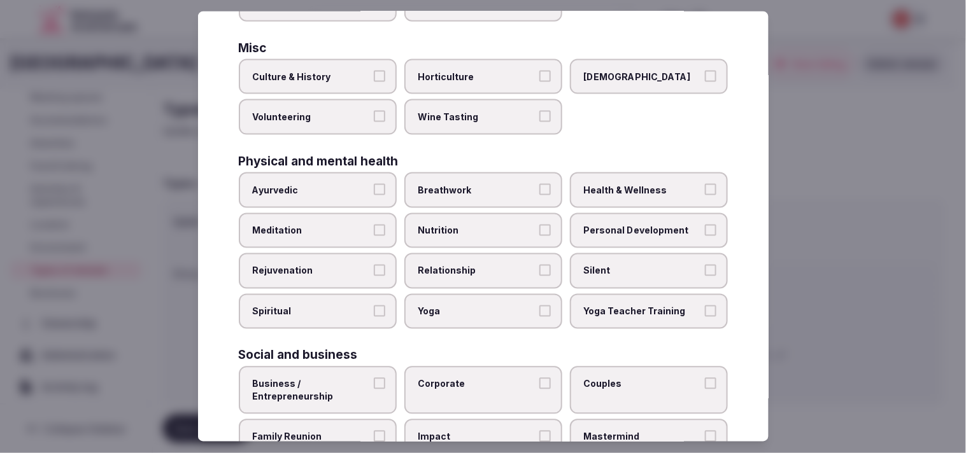
scroll to position [424, 0]
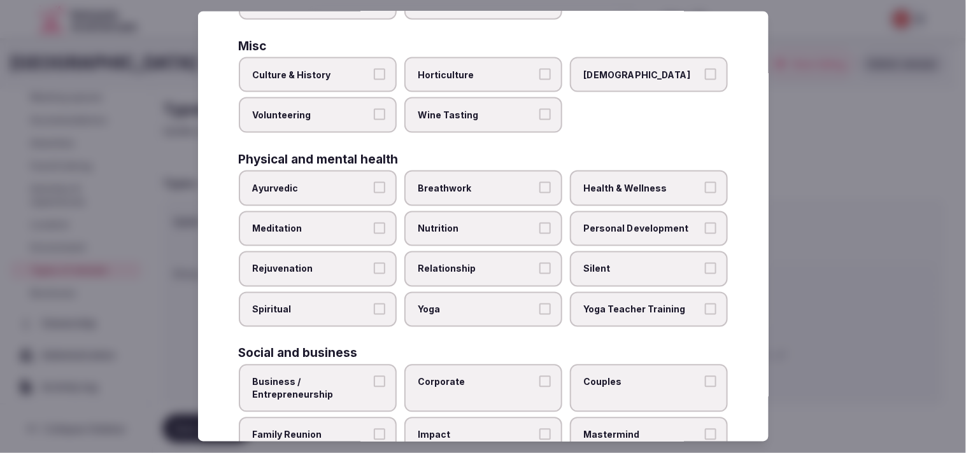
click at [477, 263] on label "Relationship" at bounding box center [483, 270] width 158 height 36
click at [477, 263] on button "Relationship" at bounding box center [544, 268] width 11 height 11
click at [477, 222] on span "Personal Development" at bounding box center [642, 228] width 117 height 13
click at [477, 222] on button "Personal Development" at bounding box center [710, 227] width 11 height 11
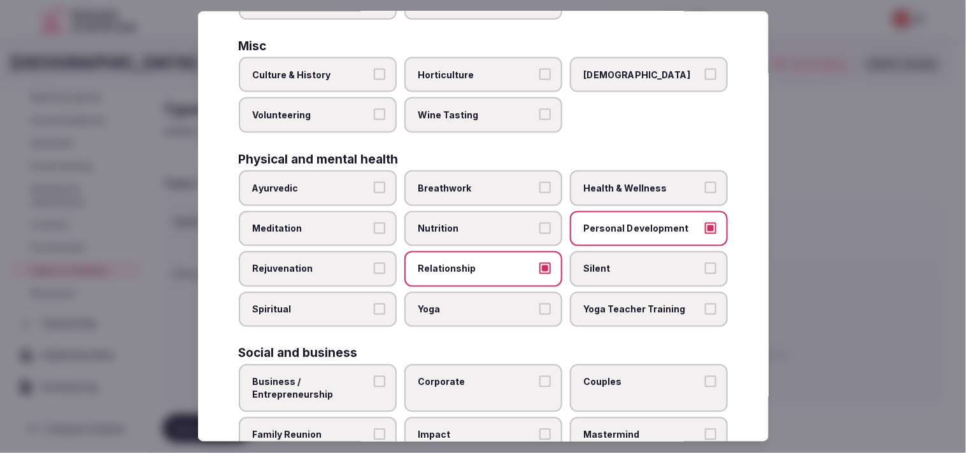
click at [477, 183] on label "Health & Wellness" at bounding box center [649, 189] width 158 height 36
click at [477, 183] on button "Health & Wellness" at bounding box center [710, 187] width 11 height 11
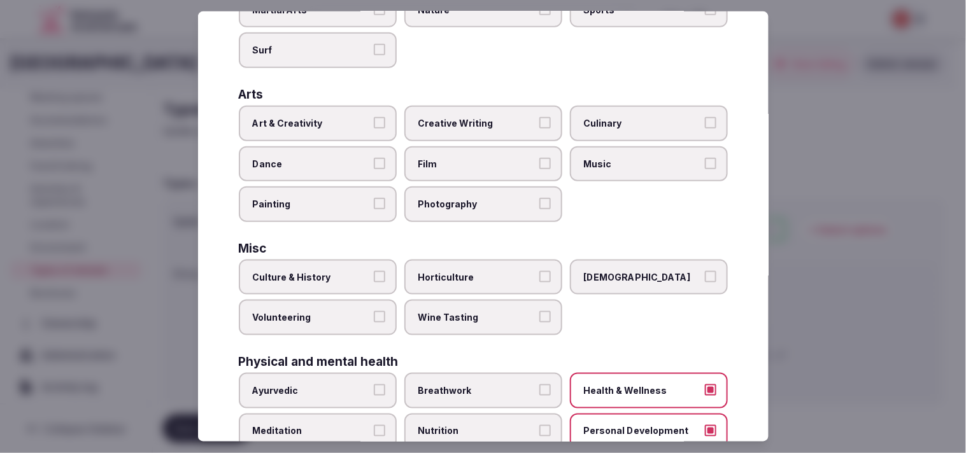
scroll to position [212, 0]
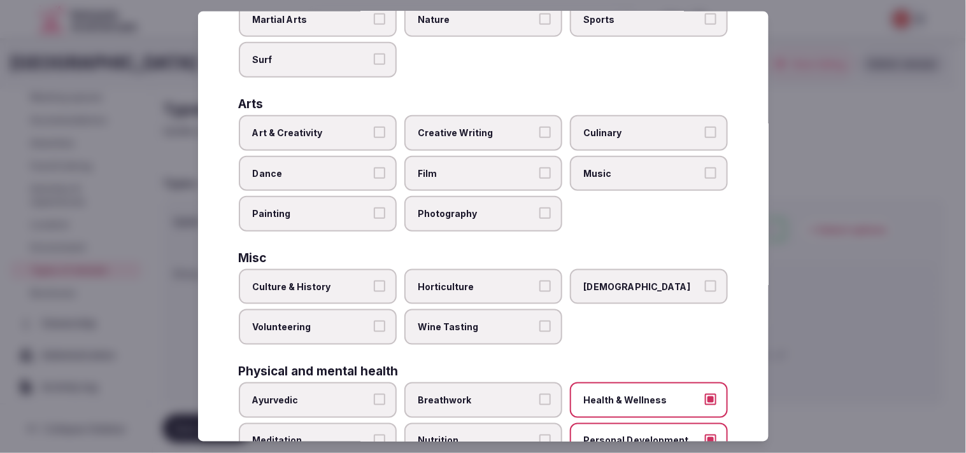
drag, startPoint x: 364, startPoint y: 280, endPoint x: 355, endPoint y: 283, distance: 9.9
click at [358, 281] on span "Culture & History" at bounding box center [311, 287] width 117 height 13
click at [374, 281] on button "Culture & History" at bounding box center [379, 286] width 11 height 11
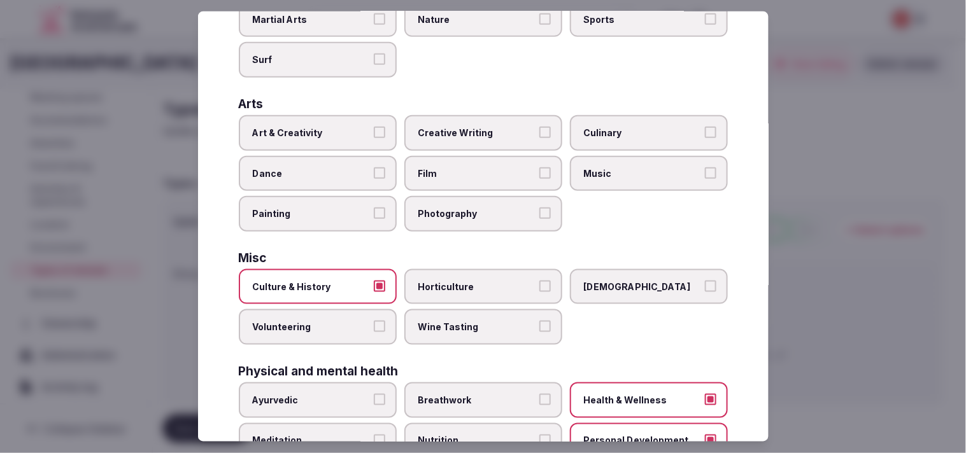
click at [369, 127] on label "Art & Creativity" at bounding box center [318, 133] width 158 height 36
click at [374, 127] on button "Art & Creativity" at bounding box center [379, 132] width 11 height 11
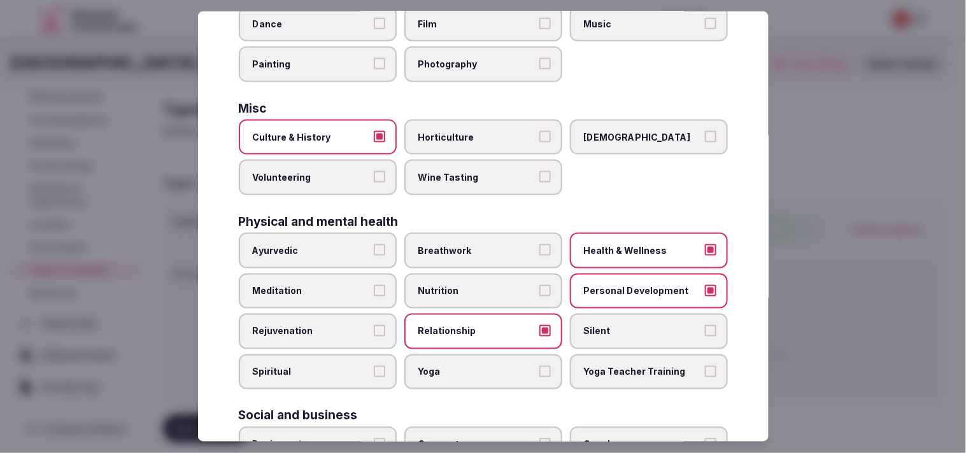
scroll to position [487, 0]
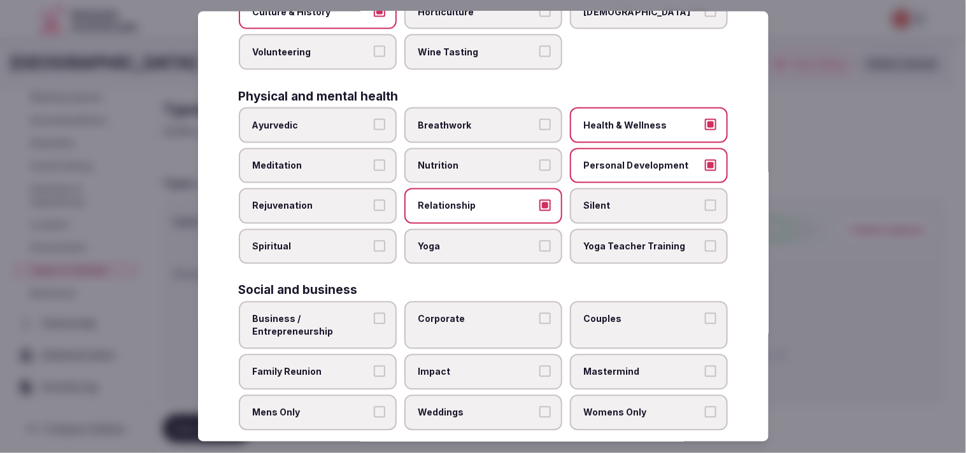
click at [477, 302] on label "Corporate" at bounding box center [483, 326] width 158 height 48
click at [477, 313] on button "Corporate" at bounding box center [544, 318] width 11 height 11
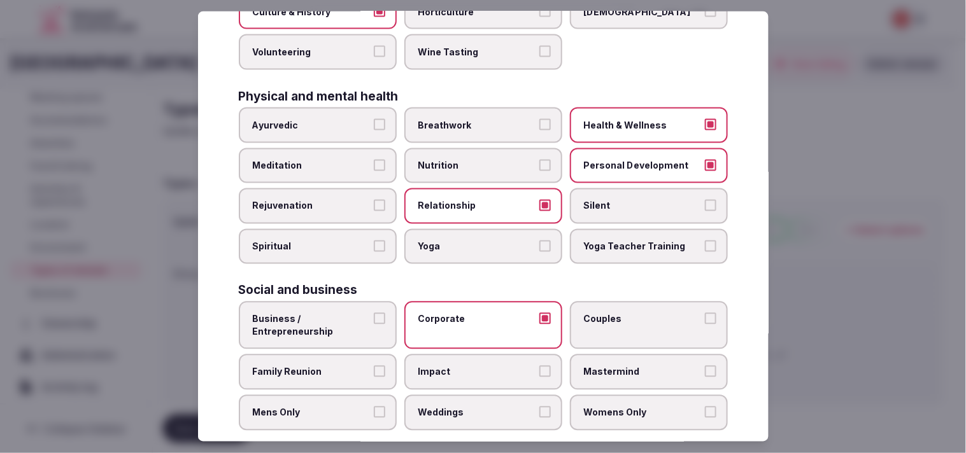
drag, startPoint x: 372, startPoint y: 304, endPoint x: 397, endPoint y: 310, distance: 25.5
click at [374, 313] on button "Business / Entrepreneurship" at bounding box center [379, 318] width 11 height 11
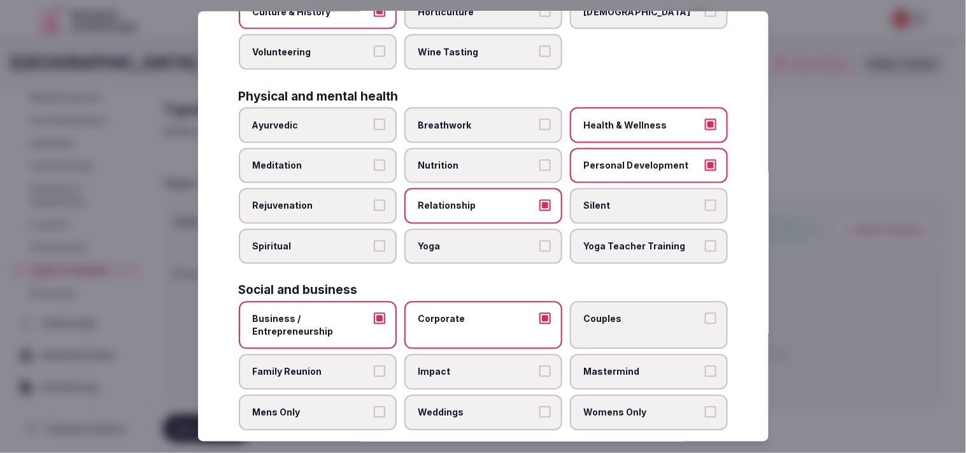
click at [477, 318] on label "Couples" at bounding box center [649, 326] width 158 height 48
click at [477, 318] on button "Couples" at bounding box center [710, 318] width 11 height 11
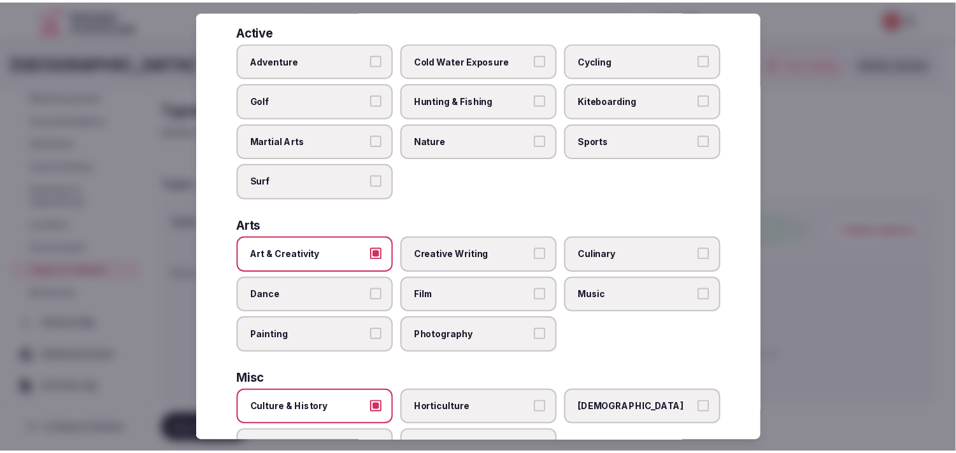
scroll to position [0, 0]
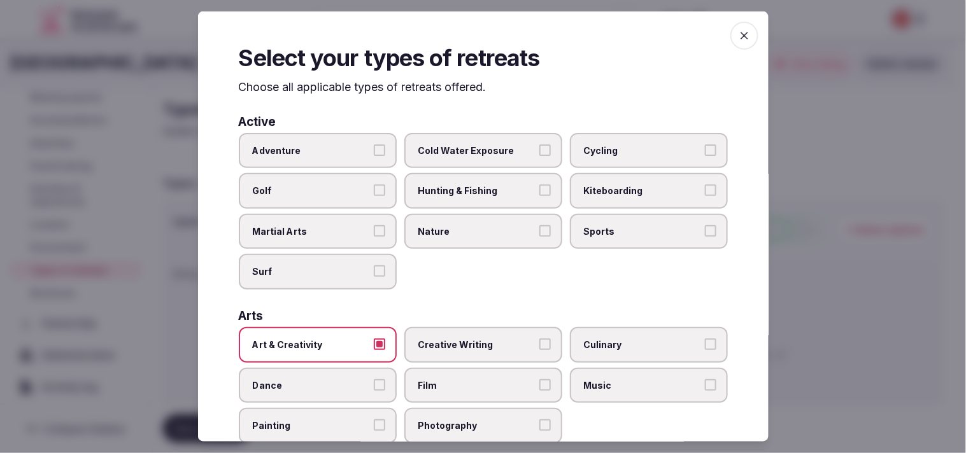
click at [477, 36] on icon "button" at bounding box center [744, 35] width 13 height 13
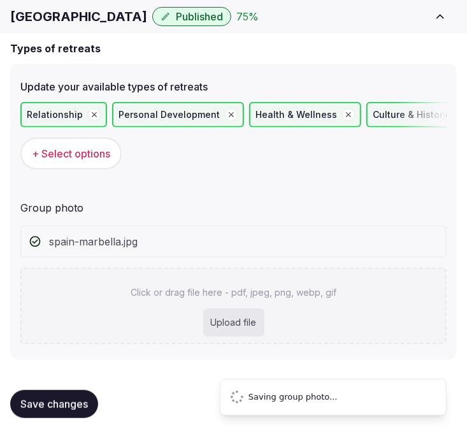
scroll to position [41, 0]
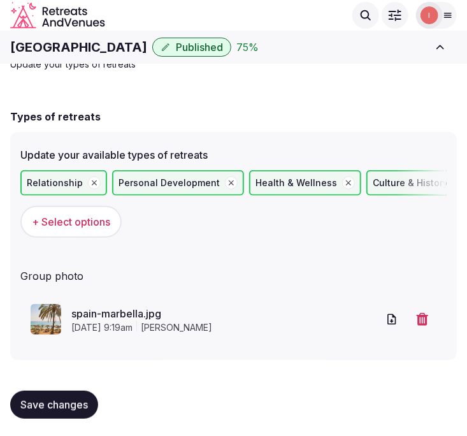
click at [66, 399] on span "Save changes" at bounding box center [54, 404] width 68 height 13
click at [81, 398] on span "Save changes" at bounding box center [54, 404] width 68 height 13
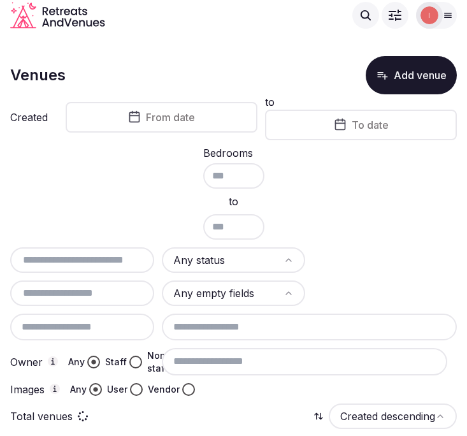
click at [217, 117] on button "From date" at bounding box center [162, 117] width 192 height 31
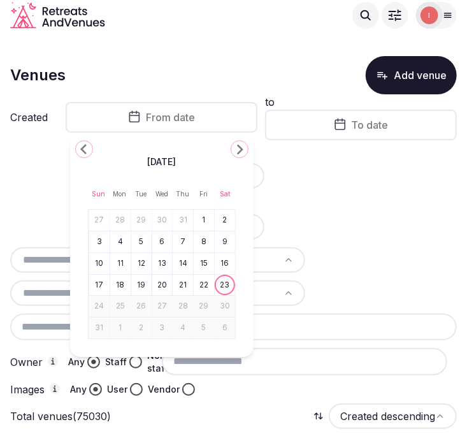
click at [75, 148] on button "Go to the Previous Month" at bounding box center [84, 149] width 18 height 18
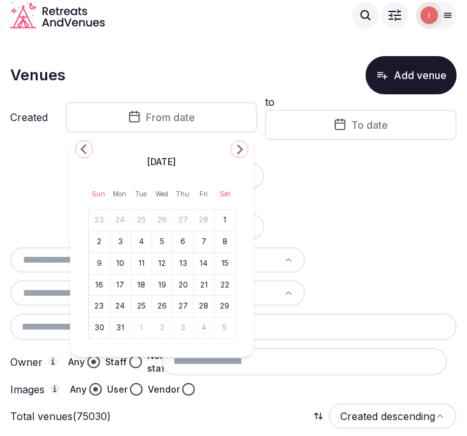
click at [75, 148] on button "Go to the Previous Month" at bounding box center [84, 149] width 18 height 18
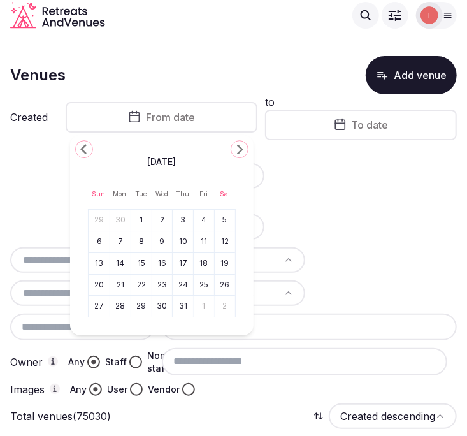
click at [75, 148] on button "Go to the Previous Month" at bounding box center [84, 149] width 18 height 18
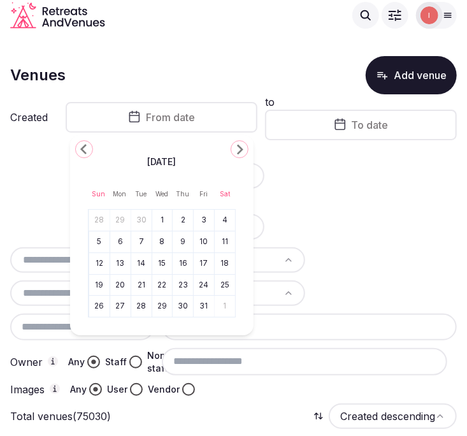
click at [75, 148] on button "Go to the Previous Month" at bounding box center [84, 149] width 18 height 18
click at [125, 217] on button "1" at bounding box center [120, 220] width 18 height 18
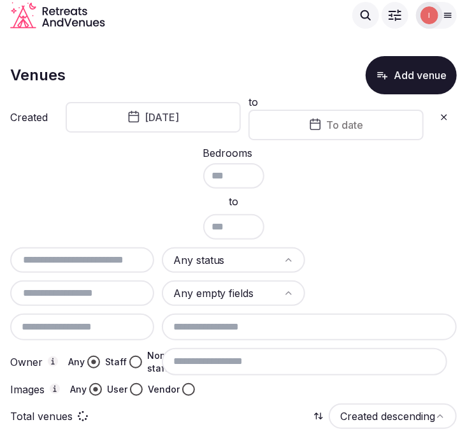
click at [355, 128] on span "To date" at bounding box center [345, 124] width 37 height 13
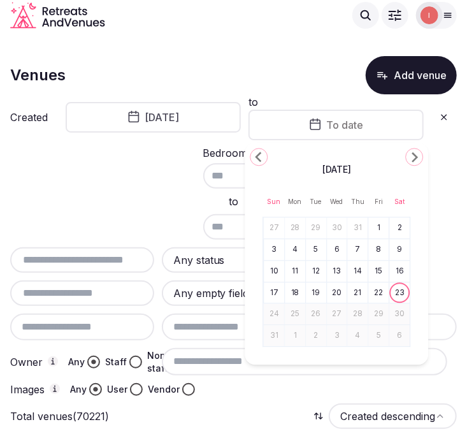
click at [261, 160] on icon "Go to the Previous Month" at bounding box center [258, 156] width 15 height 15
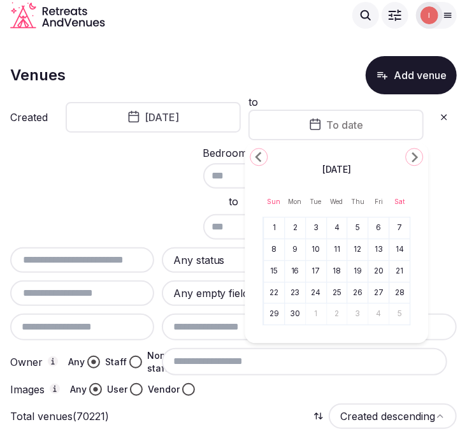
click at [261, 160] on icon "Go to the Previous Month" at bounding box center [258, 156] width 15 height 15
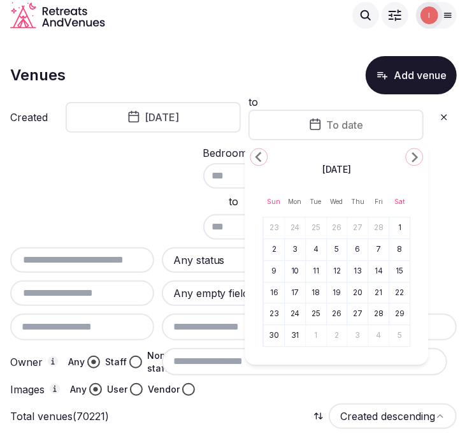
click at [261, 160] on icon "Go to the Previous Month" at bounding box center [258, 156] width 15 height 15
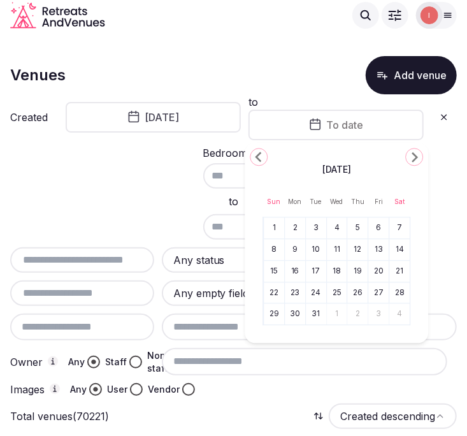
click at [261, 160] on icon "Go to the Previous Month" at bounding box center [258, 156] width 15 height 15
click at [409, 157] on icon "Go to the Next Month" at bounding box center [413, 156] width 15 height 15
click at [315, 314] on button "31" at bounding box center [316, 314] width 18 height 18
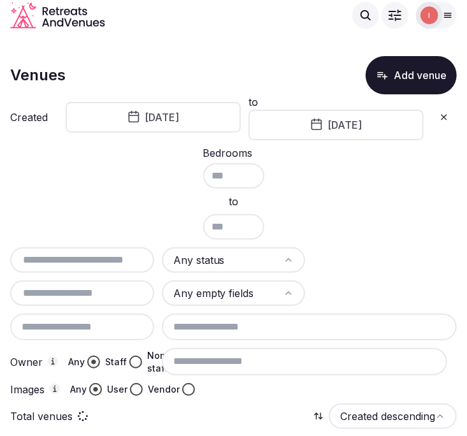
click at [236, 253] on html "Search Popular Destinations Toscana, Italy Riviera Maya, Mexico Indonesia, Bali…" at bounding box center [233, 218] width 467 height 436
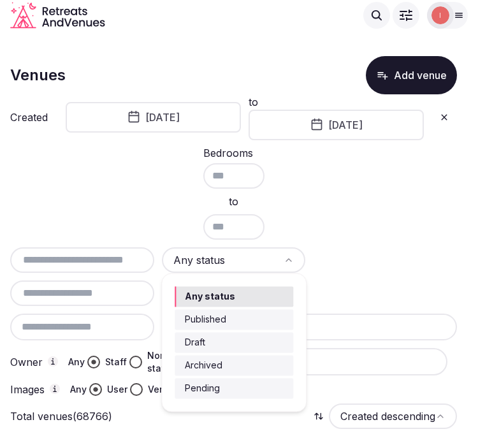
drag, startPoint x: 239, startPoint y: 341, endPoint x: 245, endPoint y: 329, distance: 13.7
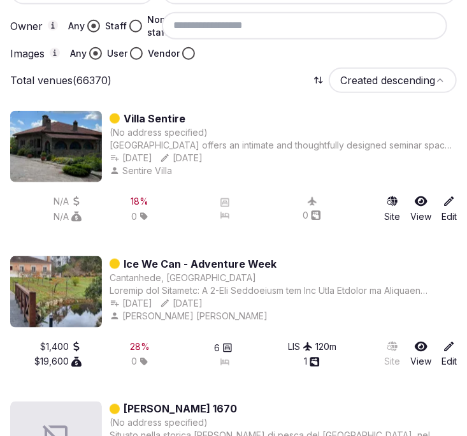
scroll to position [212, 0]
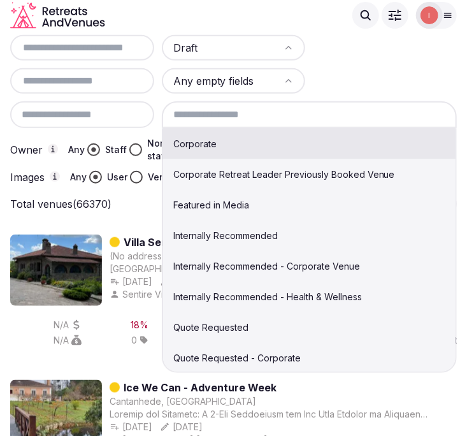
click at [277, 115] on input at bounding box center [309, 114] width 295 height 27
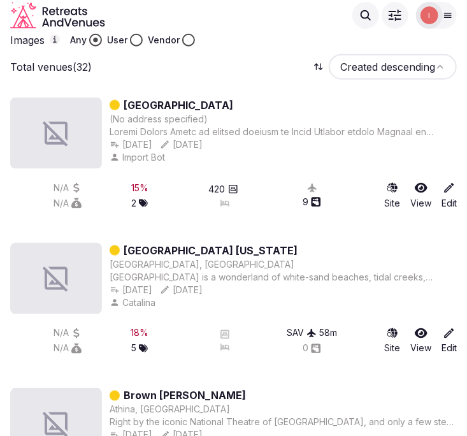
scroll to position [353, 0]
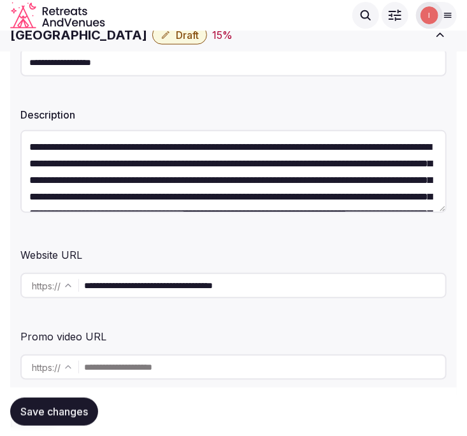
scroll to position [141, 0]
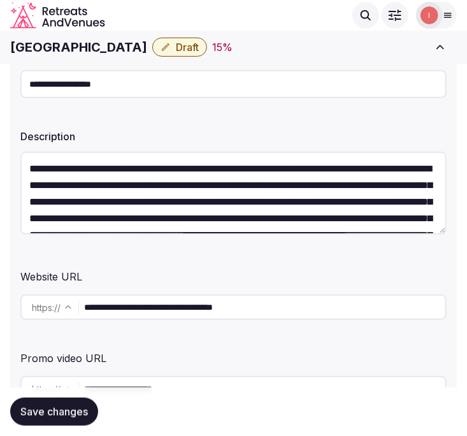
click at [218, 306] on input "**********" at bounding box center [264, 306] width 361 height 25
click at [128, 78] on input "**********" at bounding box center [233, 84] width 426 height 28
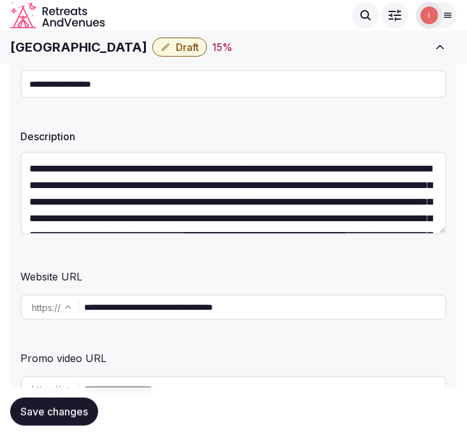
click at [128, 78] on input "**********" at bounding box center [233, 84] width 426 height 28
click at [66, 54] on h1 "[GEOGRAPHIC_DATA]" at bounding box center [78, 47] width 137 height 18
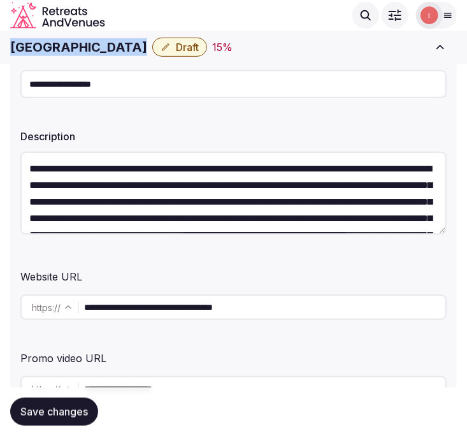
click at [66, 54] on h1 "[GEOGRAPHIC_DATA]" at bounding box center [78, 47] width 137 height 18
copy div "[GEOGRAPHIC_DATA]"
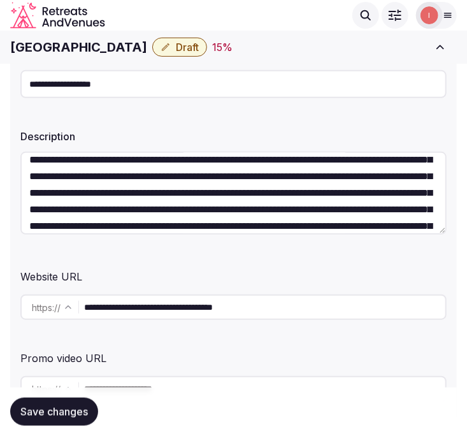
click at [153, 292] on div "**********" at bounding box center [233, 307] width 426 height 36
drag, startPoint x: 153, startPoint y: 295, endPoint x: 150, endPoint y: 301, distance: 7.1
click at [150, 301] on input "**********" at bounding box center [264, 306] width 361 height 25
click at [150, 304] on input "**********" at bounding box center [264, 306] width 361 height 25
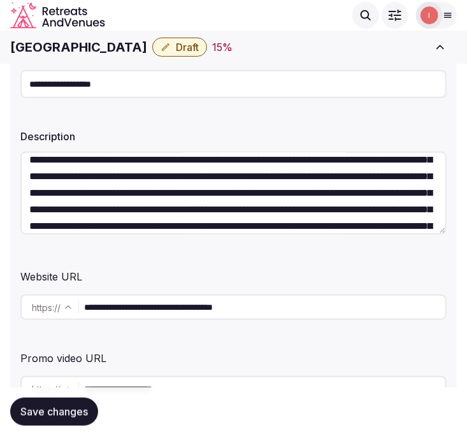
click at [150, 304] on input "**********" at bounding box center [264, 306] width 361 height 25
click at [410, 299] on input "**********" at bounding box center [264, 306] width 361 height 25
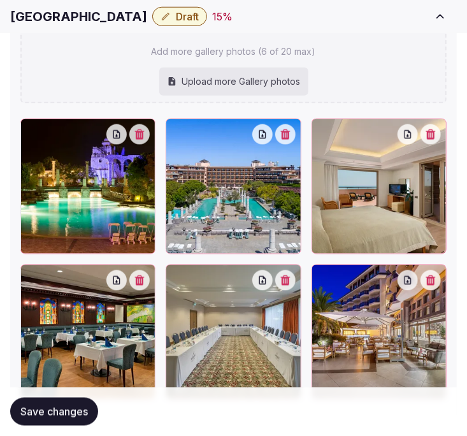
scroll to position [1856, 0]
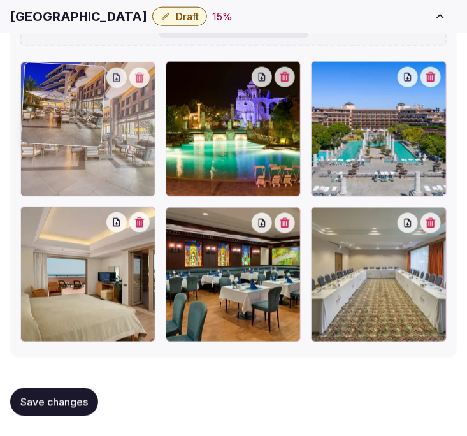
drag, startPoint x: 328, startPoint y: 220, endPoint x: 97, endPoint y: 109, distance: 256.6
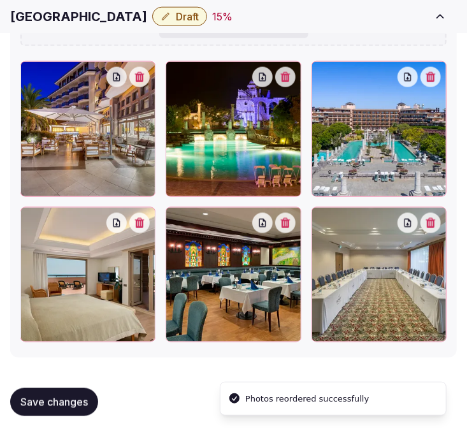
click at [284, 74] on icon "button" at bounding box center [285, 77] width 10 height 10
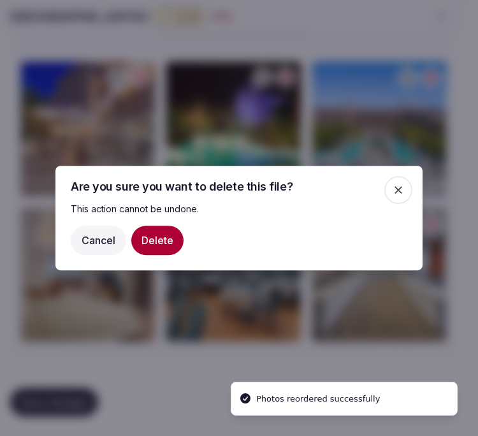
click at [157, 241] on button "Delete" at bounding box center [157, 239] width 52 height 29
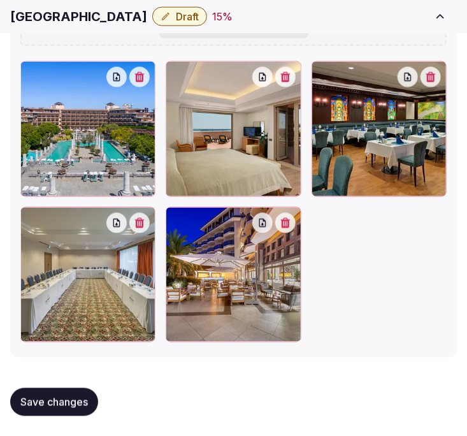
click at [85, 408] on span "Save changes" at bounding box center [54, 401] width 68 height 13
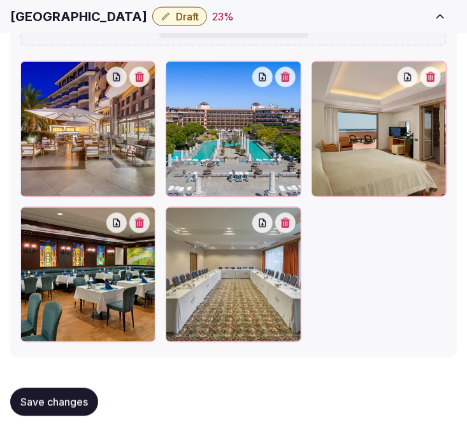
click at [46, 400] on span "Save changes" at bounding box center [54, 401] width 68 height 13
click at [39, 395] on span "Save changes" at bounding box center [54, 401] width 68 height 13
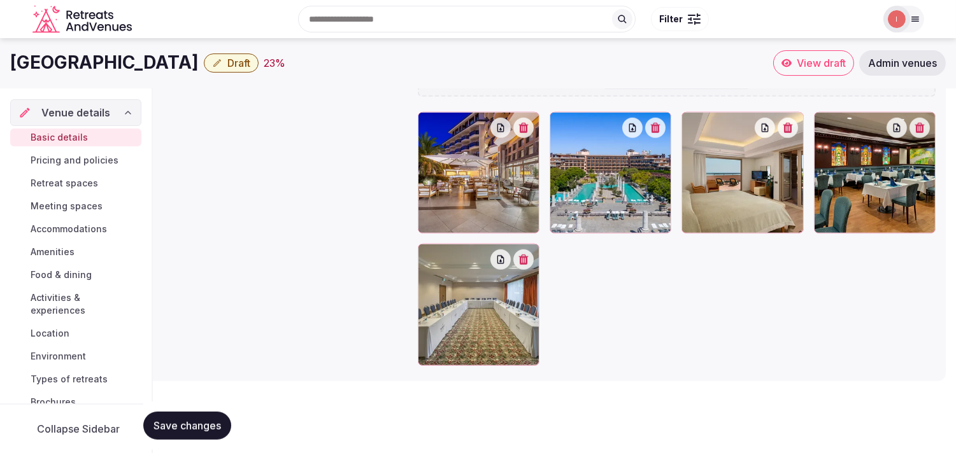
scroll to position [125, 0]
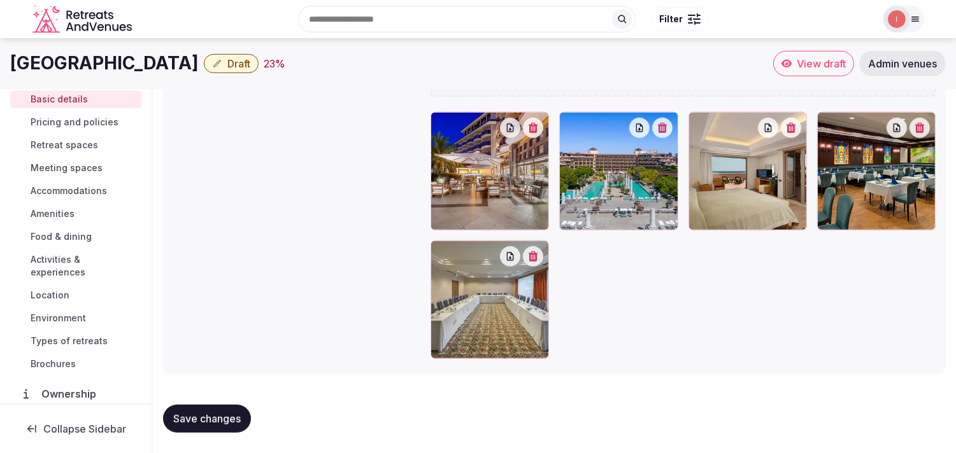
click at [97, 123] on span "Pricing and policies" at bounding box center [75, 122] width 88 height 13
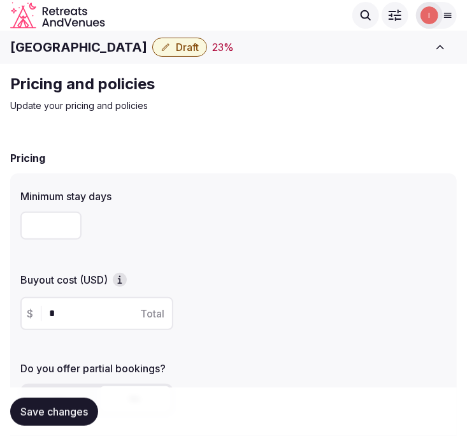
click at [176, 46] on span "Draft" at bounding box center [187, 47] width 23 height 13
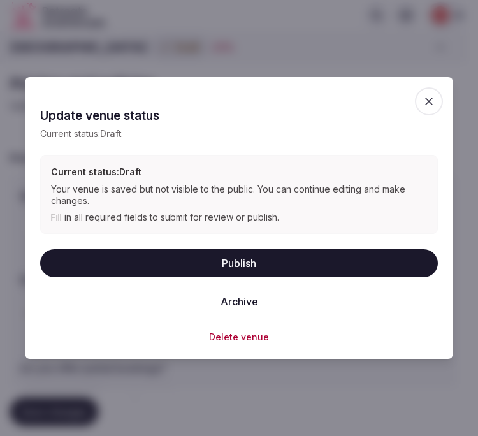
click at [262, 261] on button "Publish" at bounding box center [238, 263] width 397 height 28
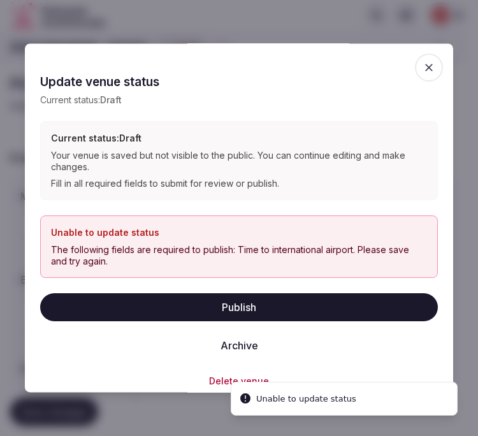
drag, startPoint x: 417, startPoint y: 57, endPoint x: 239, endPoint y: 65, distance: 178.5
click at [416, 57] on span "button" at bounding box center [429, 67] width 28 height 28
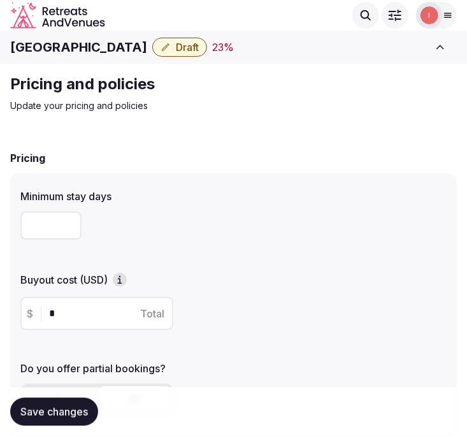
click at [83, 48] on h1 "[GEOGRAPHIC_DATA]" at bounding box center [78, 47] width 137 height 18
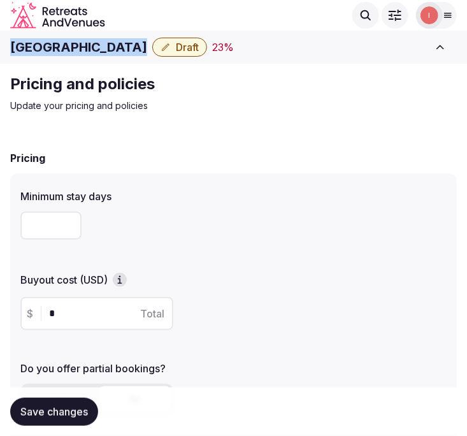
click at [83, 48] on h1 "[GEOGRAPHIC_DATA]" at bounding box center [78, 47] width 137 height 18
copy div "[GEOGRAPHIC_DATA]"
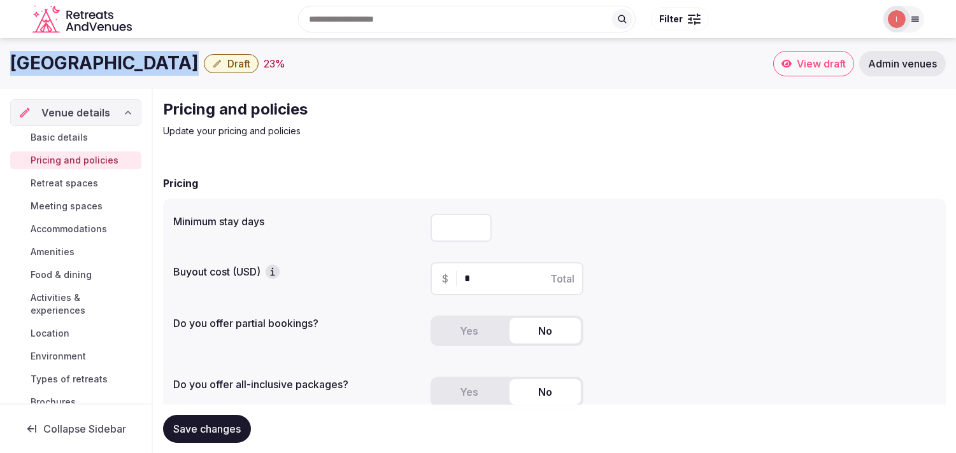
click at [71, 141] on span "Basic details" at bounding box center [59, 137] width 57 height 13
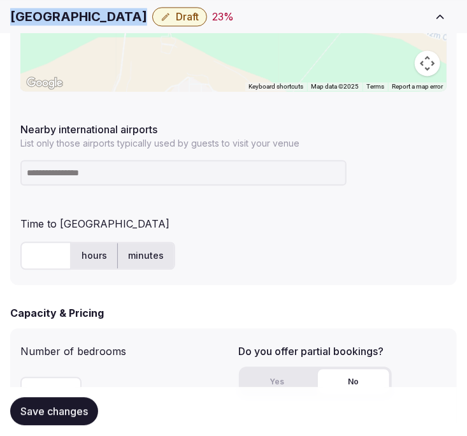
scroll to position [778, 0]
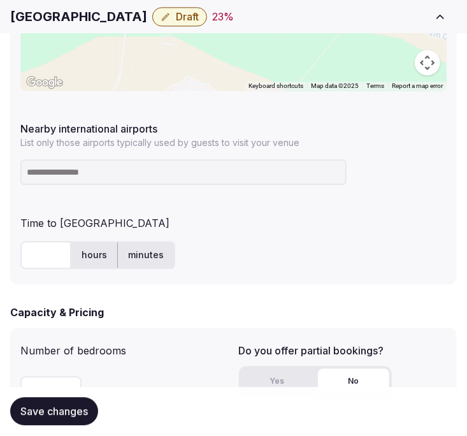
click at [158, 172] on input at bounding box center [183, 171] width 326 height 25
paste input "*******"
type input "*******"
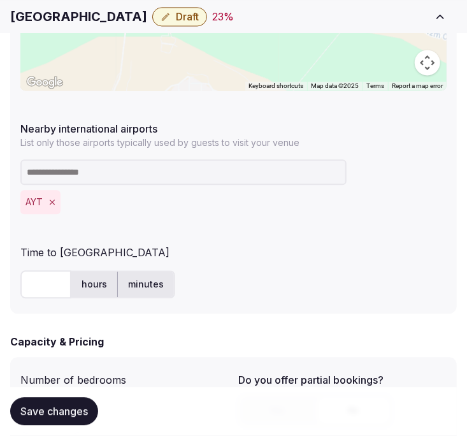
click at [41, 284] on input "text" at bounding box center [45, 284] width 51 height 28
type input "**"
click at [287, 281] on div "** hours minutes" at bounding box center [233, 284] width 426 height 28
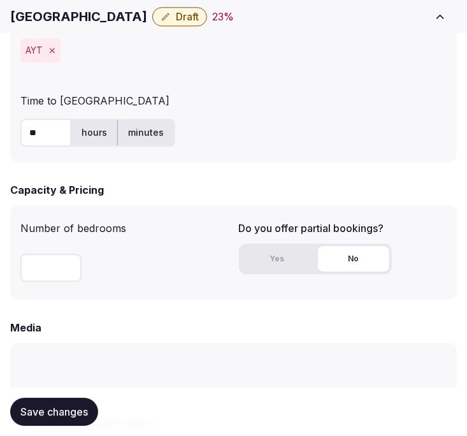
scroll to position [1061, 0]
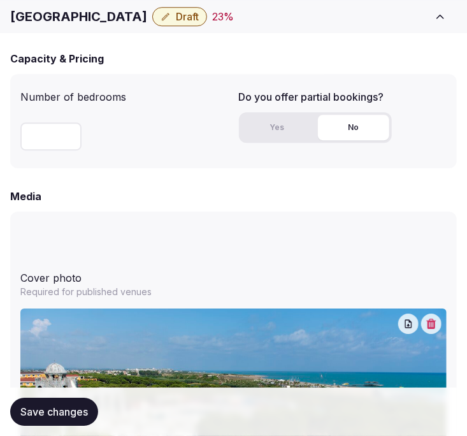
drag, startPoint x: 33, startPoint y: 406, endPoint x: 41, endPoint y: 398, distance: 11.3
click at [34, 405] on span "Save changes" at bounding box center [54, 411] width 68 height 13
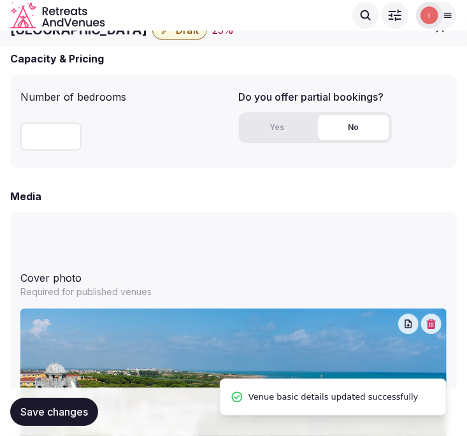
scroll to position [849, 0]
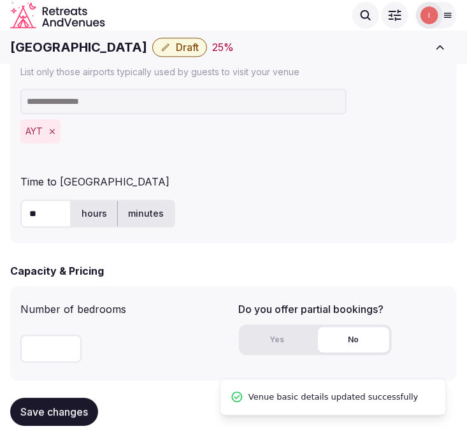
drag, startPoint x: 168, startPoint y: 36, endPoint x: 164, endPoint y: 43, distance: 8.3
click at [166, 41] on div "Xanadu Resort Hotel Draft 25 % View draft Admin venues" at bounding box center [233, 47] width 467 height 28
click at [162, 46] on button "Draft" at bounding box center [179, 47] width 55 height 19
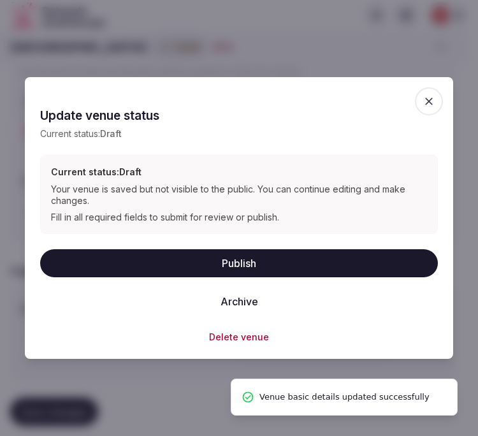
click at [193, 269] on button "Publish" at bounding box center [238, 263] width 397 height 28
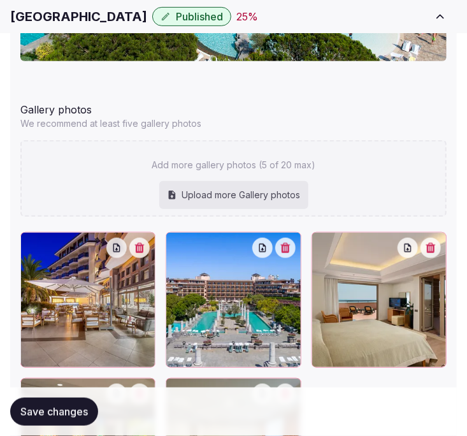
scroll to position [1718, 0]
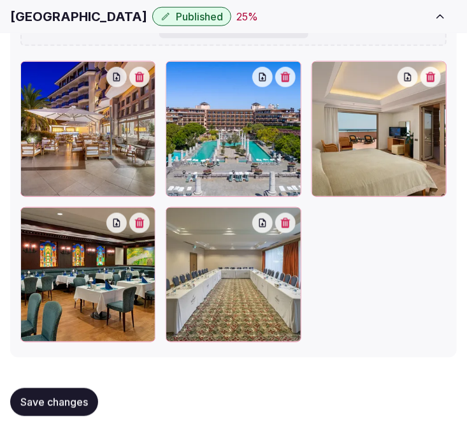
click at [70, 392] on button "Save changes" at bounding box center [54, 402] width 88 height 28
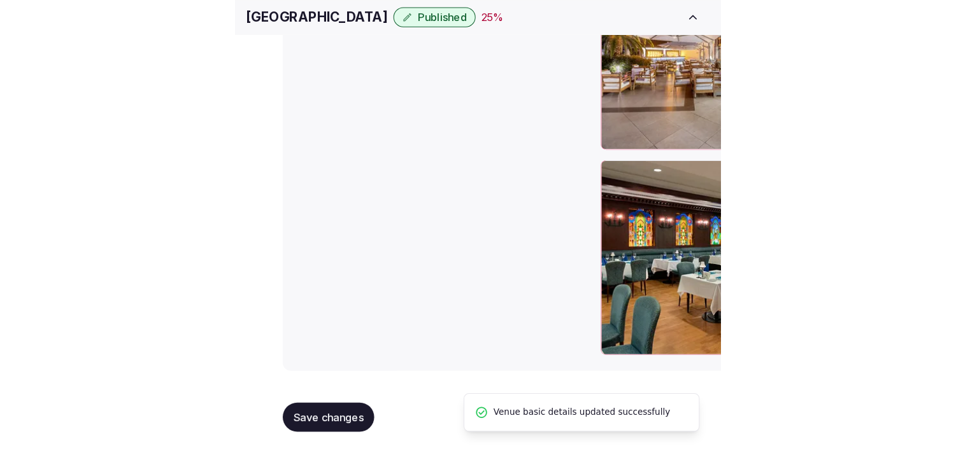
scroll to position [1357, 0]
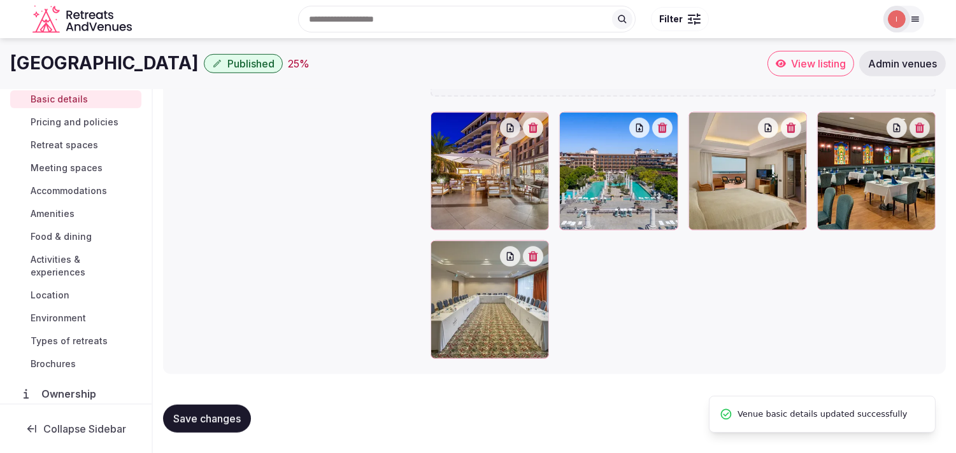
click at [84, 124] on span "Pricing and policies" at bounding box center [75, 122] width 88 height 13
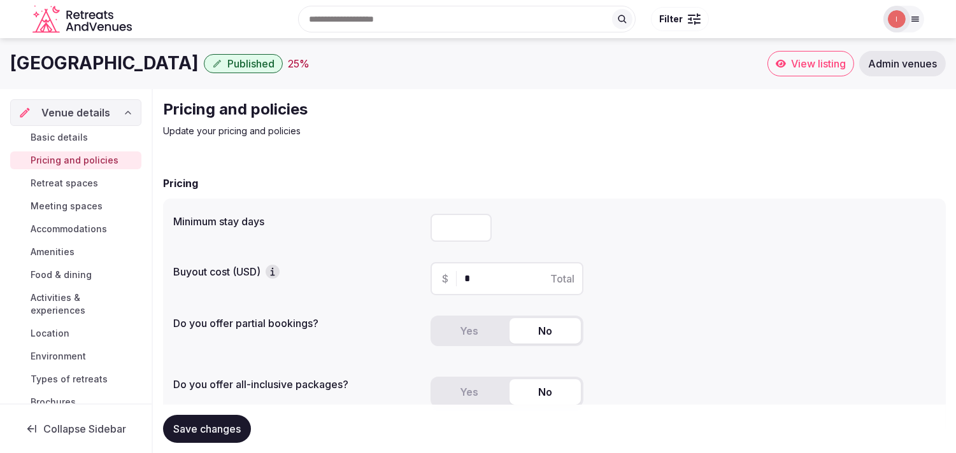
click at [75, 174] on div "Basic details Pricing and policies Retreat spaces Meeting spaces Accommodations…" at bounding box center [75, 270] width 131 height 288
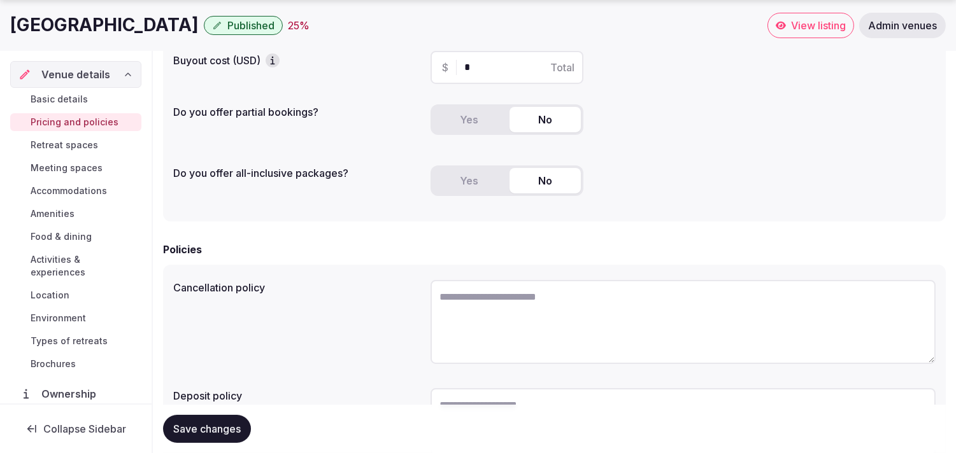
scroll to position [212, 0]
click at [232, 435] on button "Save changes" at bounding box center [207, 429] width 88 height 28
click at [80, 149] on span "Retreat spaces" at bounding box center [65, 145] width 68 height 13
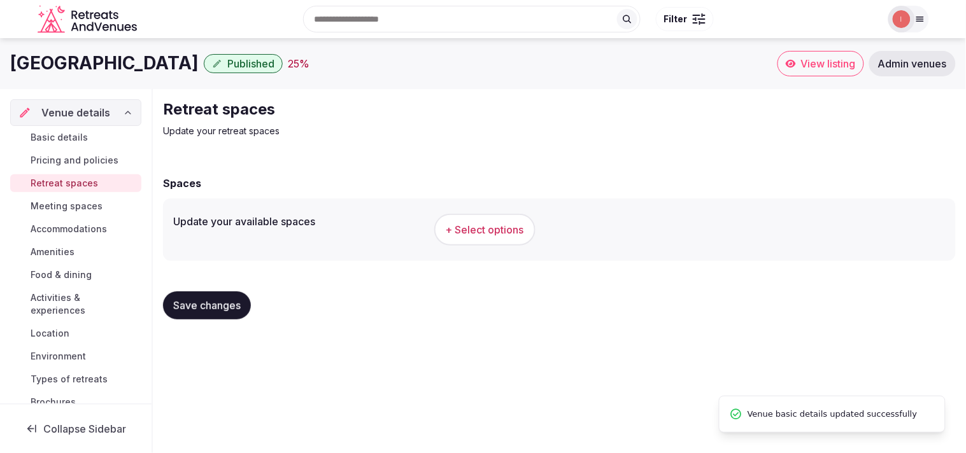
click at [466, 225] on span "+ Select options" at bounding box center [485, 230] width 78 height 14
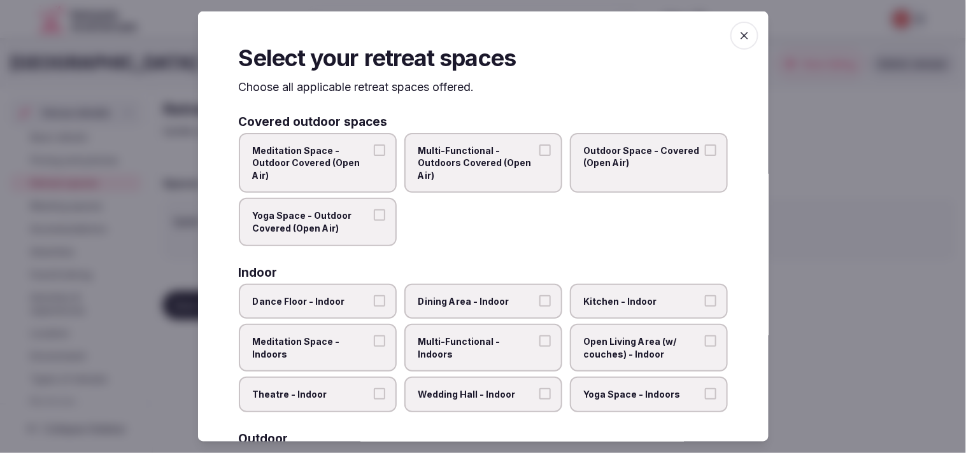
click at [466, 164] on span "Outdoor Space - Covered (Open Air)" at bounding box center [642, 156] width 117 height 25
click at [466, 155] on button "Outdoor Space - Covered (Open Air)" at bounding box center [710, 149] width 11 height 11
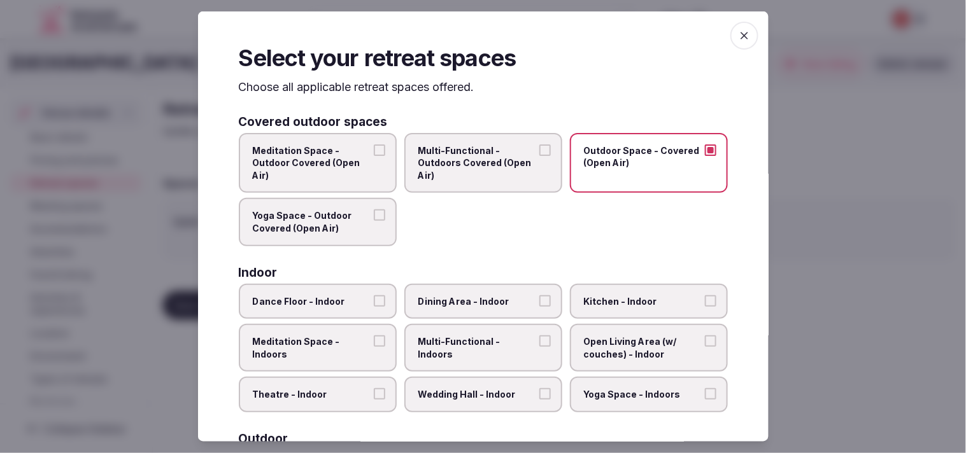
click at [466, 169] on span "Multi-Functional - Outdoors Covered (Open Air)" at bounding box center [476, 163] width 117 height 38
click at [466, 155] on button "Multi-Functional - Outdoors Covered (Open Air)" at bounding box center [544, 149] width 11 height 11
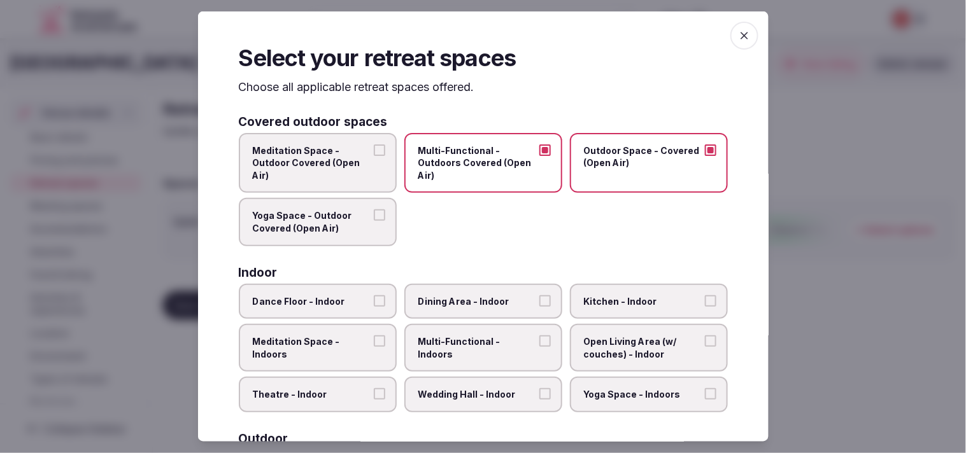
click at [338, 211] on span "Yoga Space - Outdoor Covered (Open Air)" at bounding box center [311, 222] width 117 height 25
click at [374, 211] on button "Yoga Space - Outdoor Covered (Open Air)" at bounding box center [379, 215] width 11 height 11
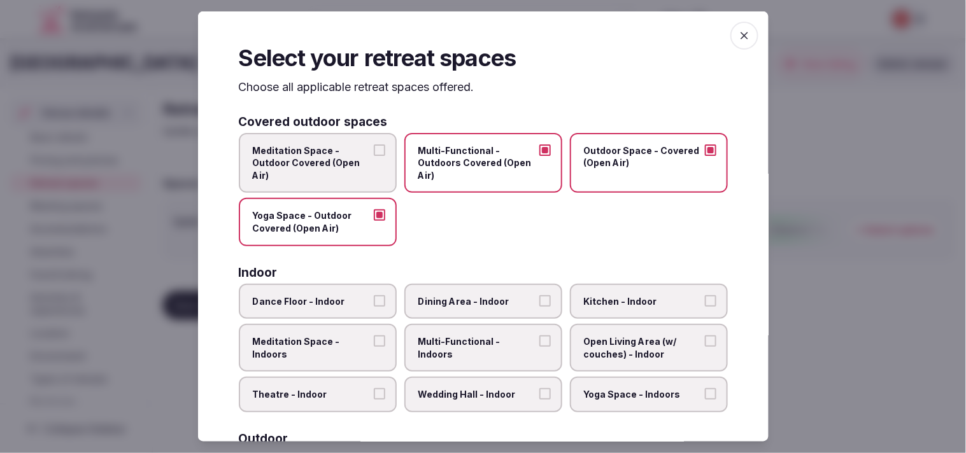
click at [353, 175] on span "Meditation Space - Outdoor Covered (Open Air)" at bounding box center [311, 163] width 117 height 38
click at [374, 155] on button "Meditation Space - Outdoor Covered (Open Air)" at bounding box center [379, 149] width 11 height 11
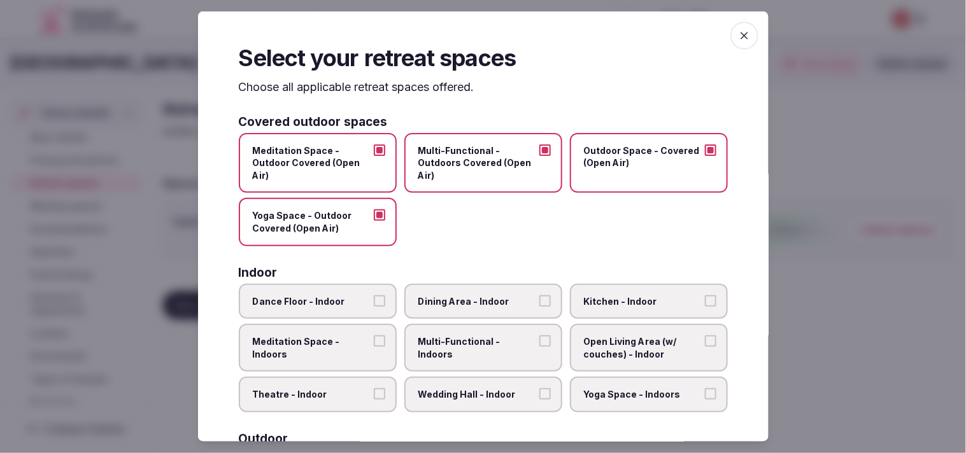
drag, startPoint x: 368, startPoint y: 154, endPoint x: 362, endPoint y: 189, distance: 35.0
click at [370, 155] on label "Meditation Space - Outdoor Covered (Open Air)" at bounding box center [318, 162] width 158 height 61
click at [374, 155] on button "Meditation Space - Outdoor Covered (Open Air)" at bounding box center [379, 149] width 11 height 11
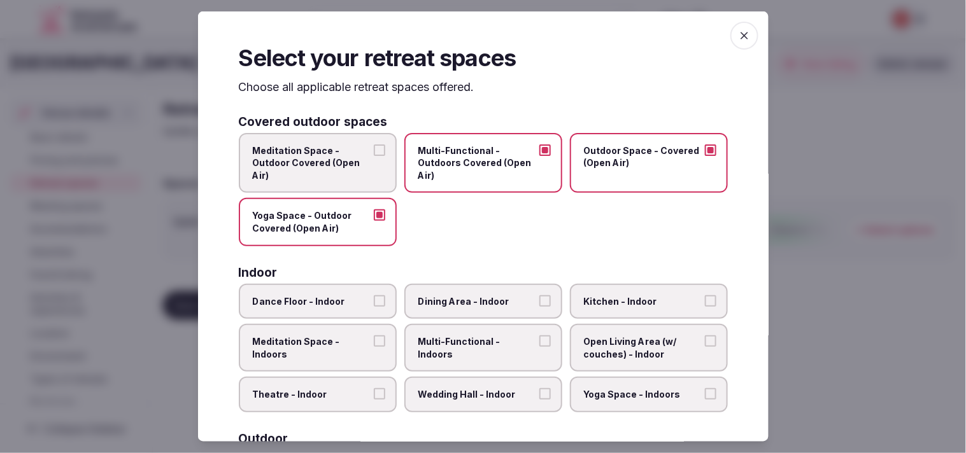
click at [359, 212] on span "Yoga Space - Outdoor Covered (Open Air)" at bounding box center [311, 222] width 117 height 25
click at [374, 212] on button "Yoga Space - Outdoor Covered (Open Air)" at bounding box center [379, 215] width 11 height 11
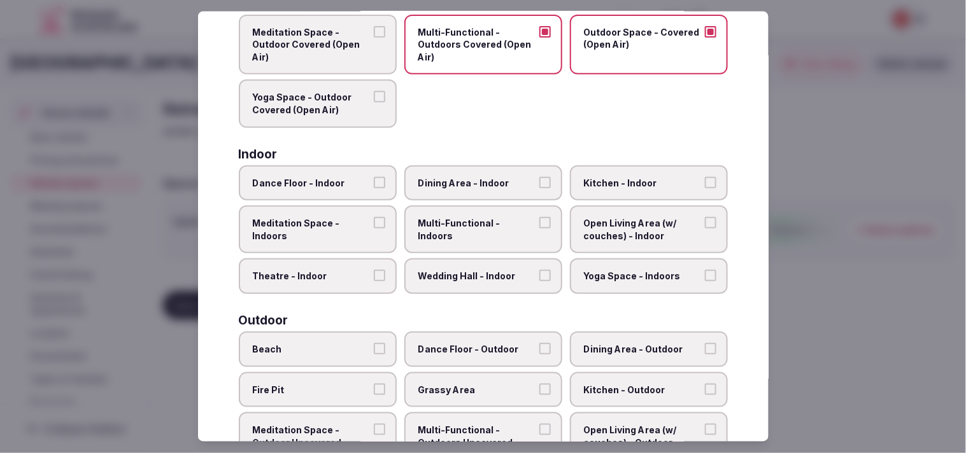
scroll to position [141, 0]
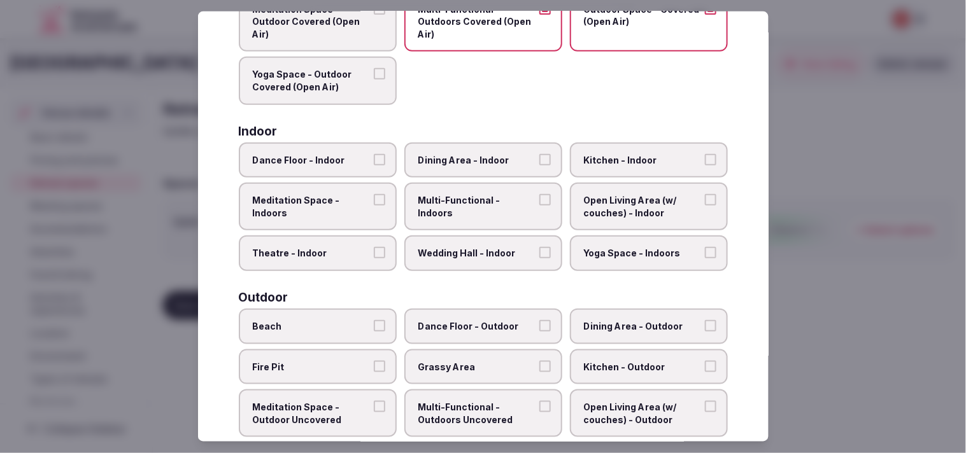
drag, startPoint x: 475, startPoint y: 164, endPoint x: 552, endPoint y: 172, distance: 76.8
click at [466, 164] on label "Dining Area - Indoor" at bounding box center [483, 160] width 158 height 36
click at [466, 164] on button "Dining Area - Indoor" at bounding box center [544, 158] width 11 height 11
click at [466, 199] on span "Multi-Functional - Indoors" at bounding box center [476, 206] width 117 height 25
click at [466, 199] on button "Multi-Functional - Indoors" at bounding box center [544, 199] width 11 height 11
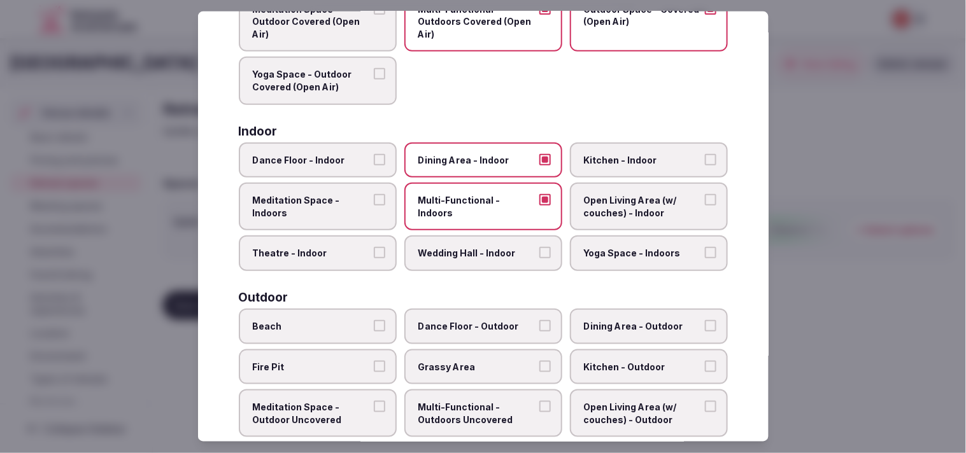
drag, startPoint x: 332, startPoint y: 204, endPoint x: 479, endPoint y: 208, distance: 147.2
click at [339, 204] on span "Meditation Space - Indoors" at bounding box center [311, 206] width 117 height 25
click at [374, 204] on button "Meditation Space - Indoors" at bounding box center [379, 199] width 11 height 11
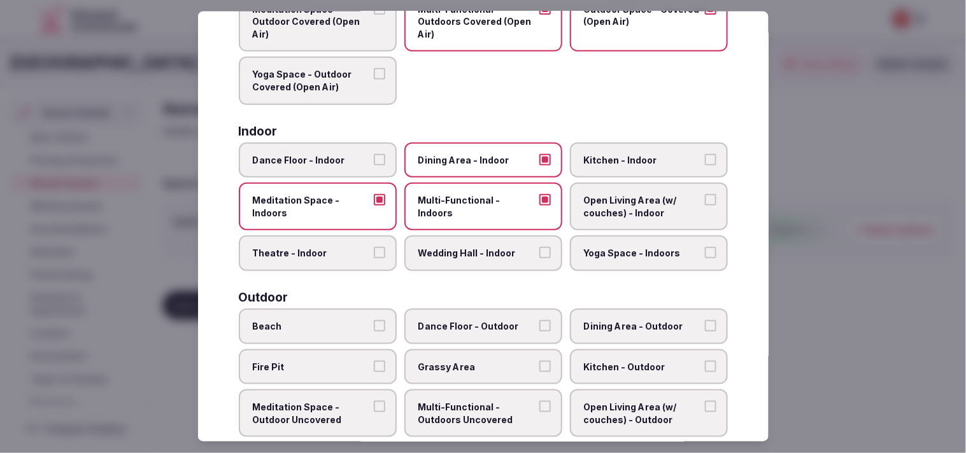
click at [466, 208] on span "Open Living Area (w/ couches) - Indoor" at bounding box center [642, 206] width 117 height 25
click at [466, 206] on button "Open Living Area (w/ couches) - Indoor" at bounding box center [710, 199] width 11 height 11
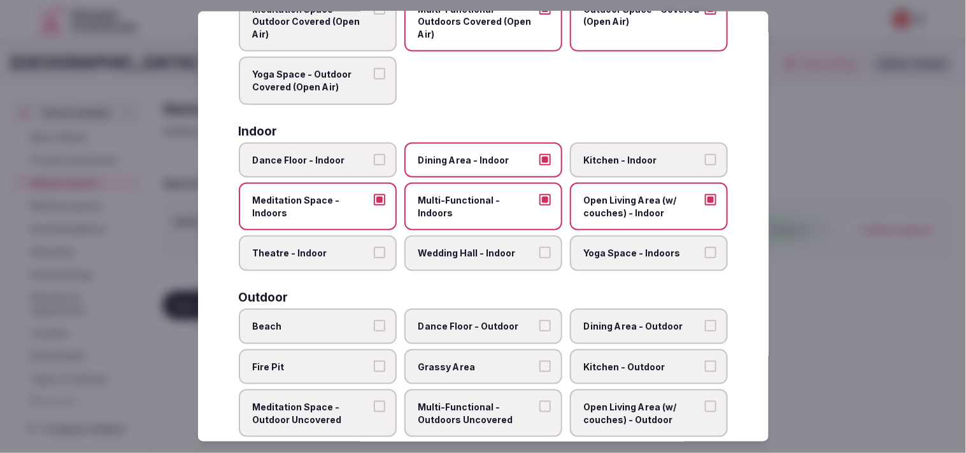
click at [346, 258] on label "Theatre - Indoor" at bounding box center [318, 254] width 158 height 36
click at [374, 258] on button "Theatre - Indoor" at bounding box center [379, 252] width 11 height 11
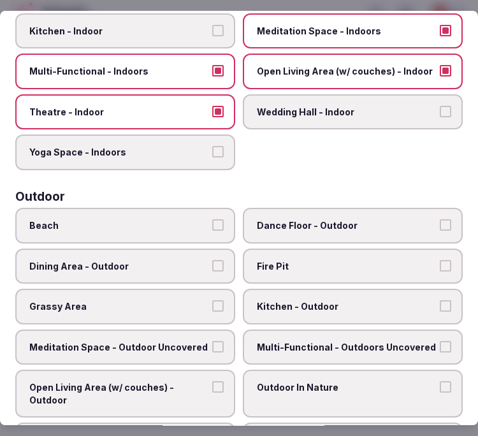
scroll to position [270, 0]
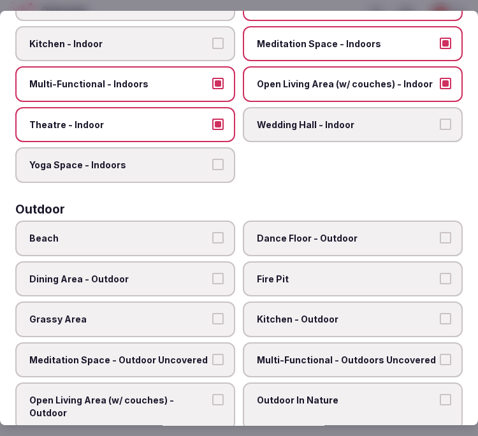
click at [147, 164] on label "Yoga Space - Indoors" at bounding box center [125, 165] width 220 height 36
click at [212, 164] on button "Yoga Space - Indoors" at bounding box center [217, 164] width 11 height 11
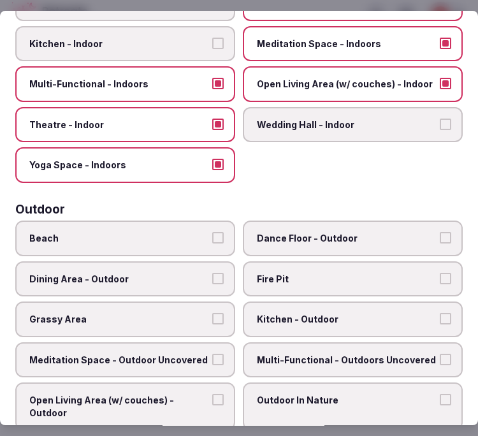
click at [183, 169] on label "Yoga Space - Indoors" at bounding box center [125, 165] width 220 height 36
click at [212, 169] on button "Yoga Space - Indoors" at bounding box center [217, 164] width 11 height 11
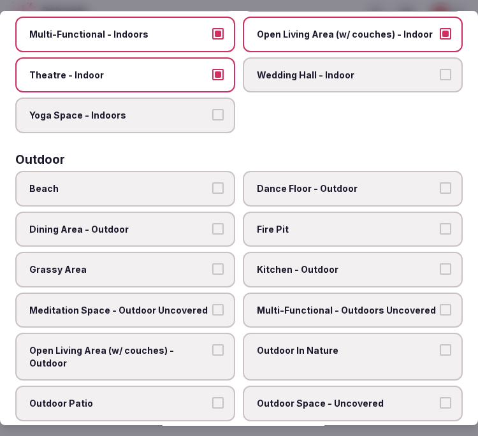
scroll to position [341, 0]
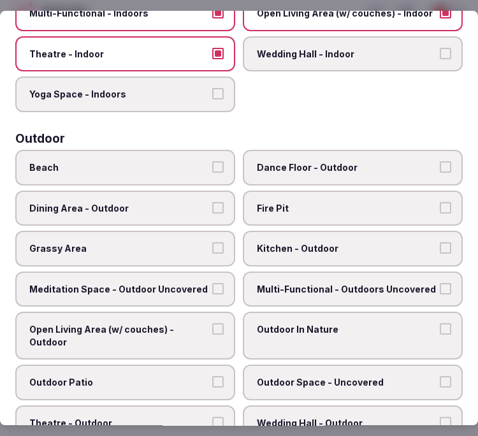
click at [199, 208] on label "Dining Area - Outdoor" at bounding box center [125, 208] width 220 height 36
click at [212, 208] on button "Dining Area - Outdoor" at bounding box center [217, 207] width 11 height 11
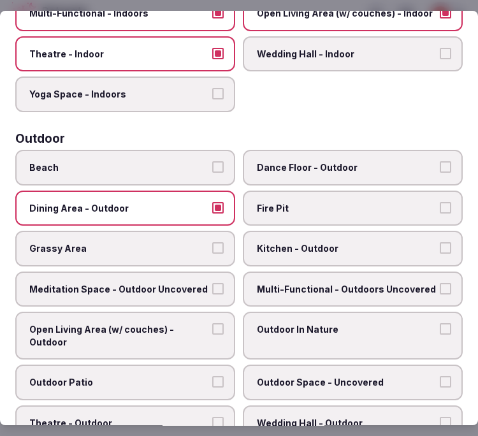
click at [201, 242] on span "Grassy Area" at bounding box center [118, 248] width 179 height 13
click at [212, 242] on button "Grassy Area" at bounding box center [217, 247] width 11 height 11
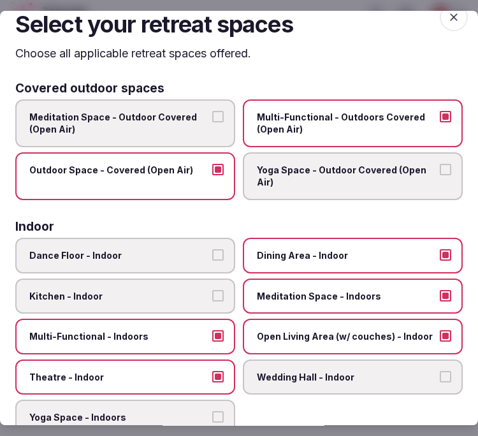
scroll to position [0, 0]
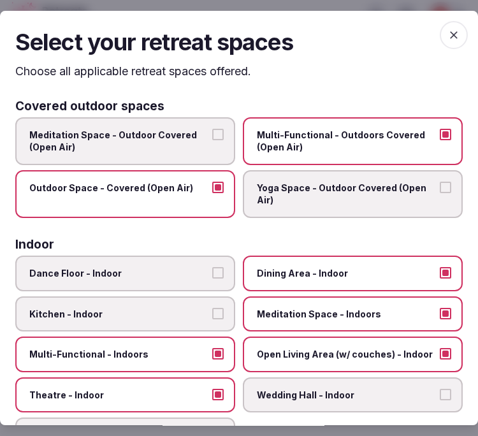
click at [454, 94] on div "Select your retreat spaces Choose all applicable retreat spaces offered. Covere…" at bounding box center [239, 218] width 478 height 414
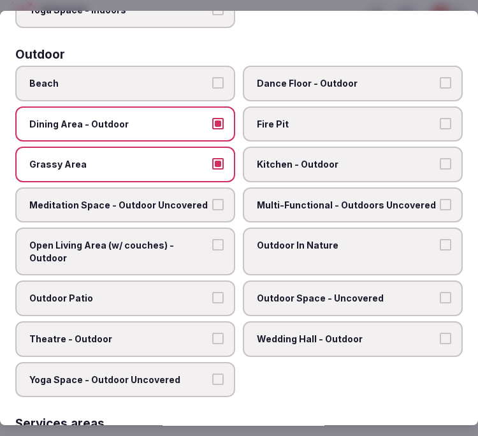
scroll to position [424, 0]
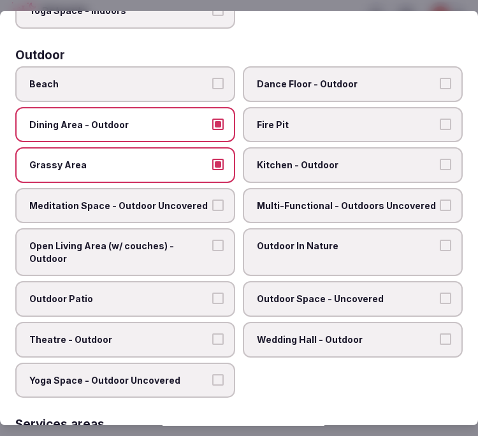
click at [195, 188] on label "Meditation Space - Outdoor Uncovered" at bounding box center [125, 206] width 220 height 36
click at [212, 199] on button "Meditation Space - Outdoor Uncovered" at bounding box center [217, 204] width 11 height 11
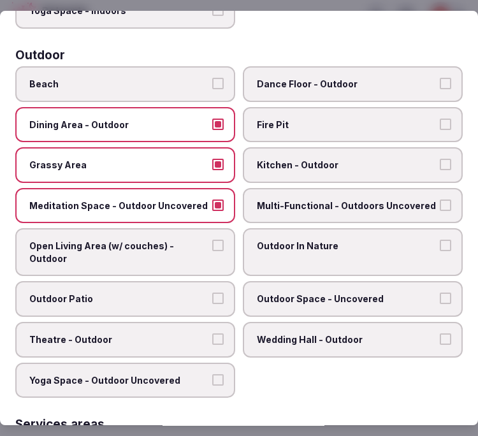
click at [274, 199] on span "Multi-Functional - Outdoors Uncovered" at bounding box center [346, 205] width 179 height 13
click at [439, 199] on button "Multi-Functional - Outdoors Uncovered" at bounding box center [444, 204] width 11 height 11
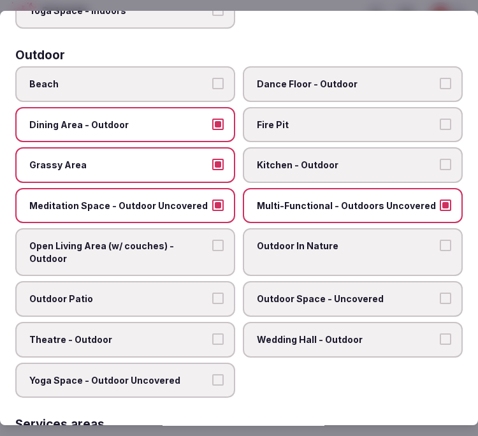
click at [297, 239] on label "Outdoor In Nature" at bounding box center [353, 252] width 220 height 48
click at [439, 239] on button "Outdoor In Nature" at bounding box center [444, 244] width 11 height 11
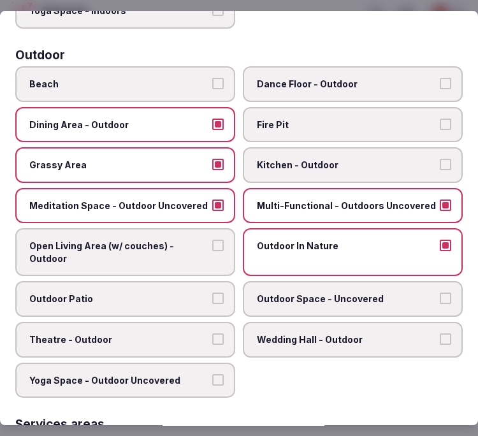
click at [164, 239] on span "Open Living Area (w/ couches) - Outdoor" at bounding box center [118, 251] width 179 height 25
click at [212, 239] on button "Open Living Area (w/ couches) - Outdoor" at bounding box center [217, 244] width 11 height 11
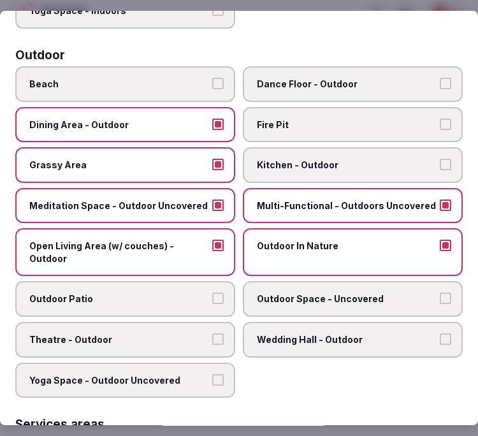
drag, startPoint x: 158, startPoint y: 285, endPoint x: 243, endPoint y: 298, distance: 85.7
click at [167, 293] on span "Outdoor Patio" at bounding box center [118, 299] width 179 height 13
click at [212, 293] on button "Outdoor Patio" at bounding box center [217, 298] width 11 height 11
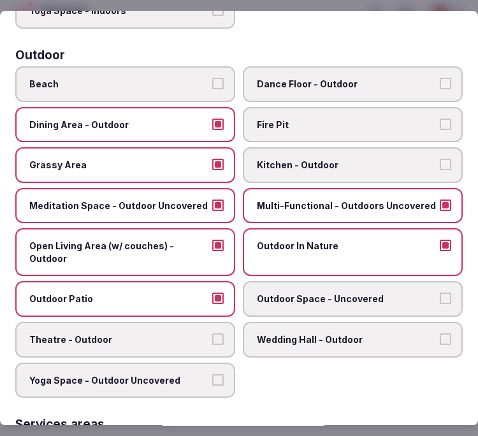
click at [313, 293] on span "Outdoor Space - Uncovered" at bounding box center [346, 299] width 179 height 13
click at [439, 293] on button "Outdoor Space - Uncovered" at bounding box center [444, 298] width 11 height 11
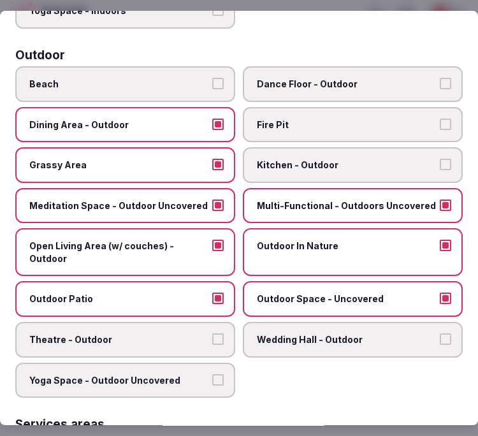
click at [332, 333] on span "Wedding Hall - Outdoor" at bounding box center [346, 339] width 179 height 13
click at [439, 333] on button "Wedding Hall - Outdoor" at bounding box center [444, 338] width 11 height 11
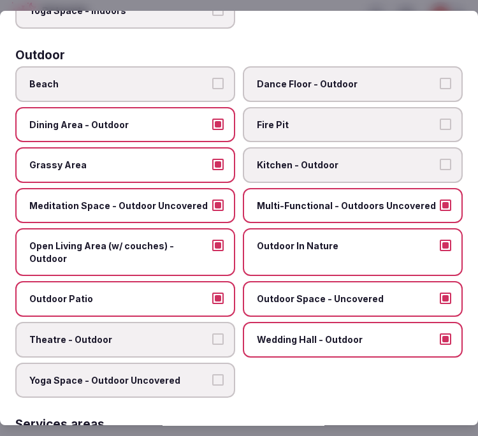
click at [330, 333] on span "Wedding Hall - Outdoor" at bounding box center [346, 339] width 179 height 13
click at [178, 333] on span "Theatre - Outdoor" at bounding box center [118, 339] width 179 height 13
click at [212, 333] on button "Theatre - Outdoor" at bounding box center [217, 338] width 11 height 11
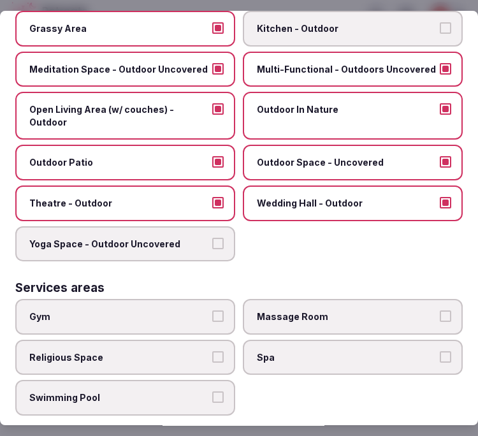
scroll to position [566, 0]
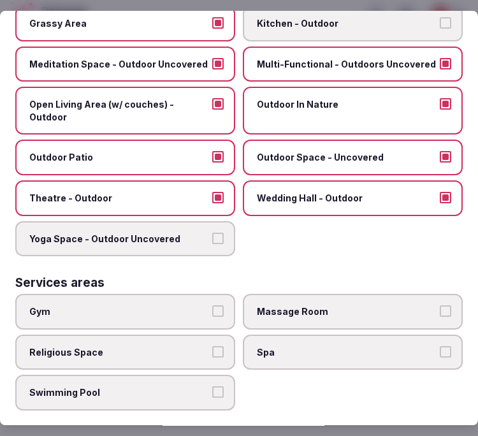
click at [148, 192] on span "Theatre - Outdoor" at bounding box center [118, 198] width 179 height 13
click at [212, 192] on button "Theatre - Outdoor" at bounding box center [217, 197] width 11 height 11
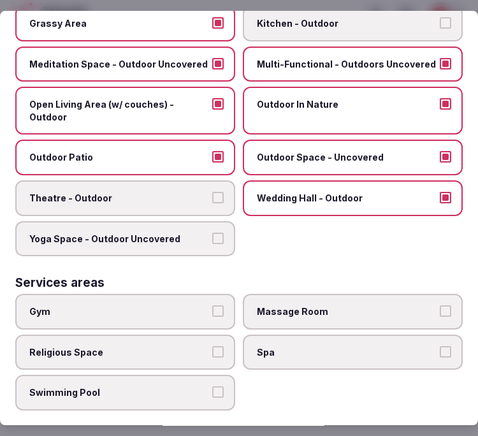
click at [200, 232] on span "Yoga Space - Outdoor Uncovered" at bounding box center [118, 238] width 179 height 13
click at [212, 232] on button "Yoga Space - Outdoor Uncovered" at bounding box center [217, 237] width 11 height 11
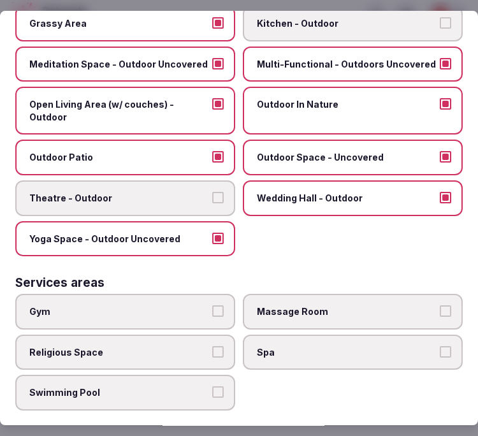
scroll to position [637, 0]
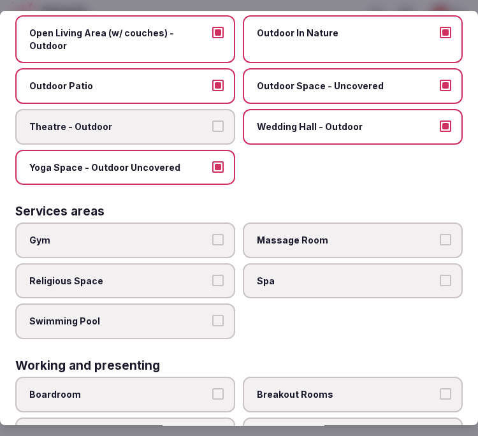
click at [201, 234] on span "Gym" at bounding box center [118, 240] width 179 height 13
click at [212, 234] on button "Gym" at bounding box center [217, 239] width 11 height 11
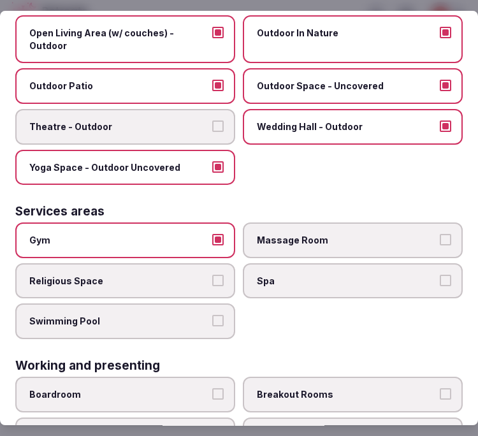
drag, startPoint x: 215, startPoint y: 306, endPoint x: 270, endPoint y: 253, distance: 76.6
click at [217, 304] on label "Swimming Pool" at bounding box center [125, 322] width 220 height 36
click at [271, 263] on label "Spa" at bounding box center [353, 281] width 220 height 36
click at [439, 274] on button "Spa" at bounding box center [444, 279] width 11 height 11
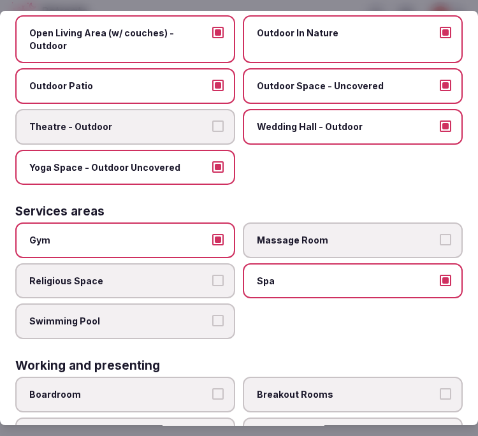
click at [279, 234] on span "Massage Room" at bounding box center [346, 240] width 179 height 13
click at [439, 234] on button "Massage Room" at bounding box center [444, 239] width 11 height 11
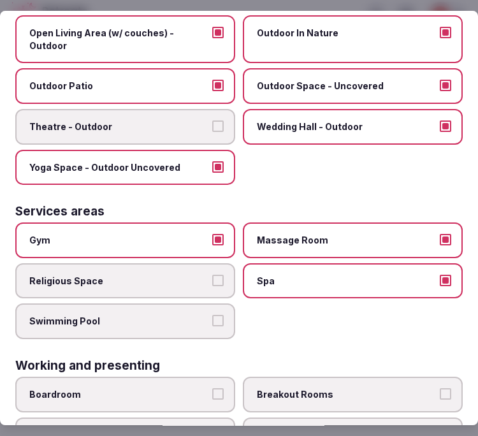
click at [178, 304] on label "Swimming Pool" at bounding box center [125, 322] width 220 height 36
click at [212, 315] on button "Swimming Pool" at bounding box center [217, 320] width 11 height 11
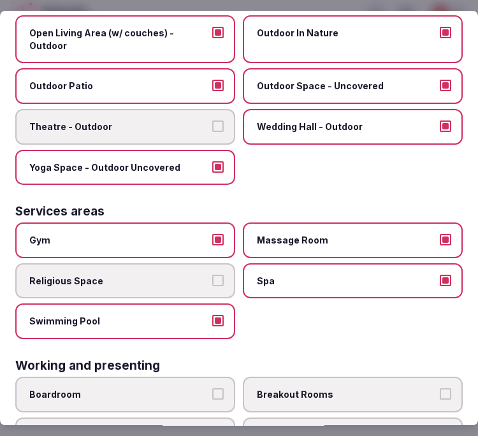
scroll to position [735, 0]
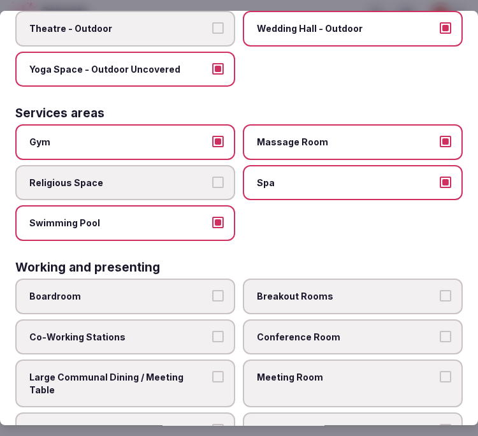
drag, startPoint x: 320, startPoint y: 323, endPoint x: 301, endPoint y: 327, distance: 20.2
click at [320, 322] on label "Conference Room" at bounding box center [353, 337] width 220 height 36
click at [439, 331] on button "Conference Room" at bounding box center [444, 336] width 11 height 11
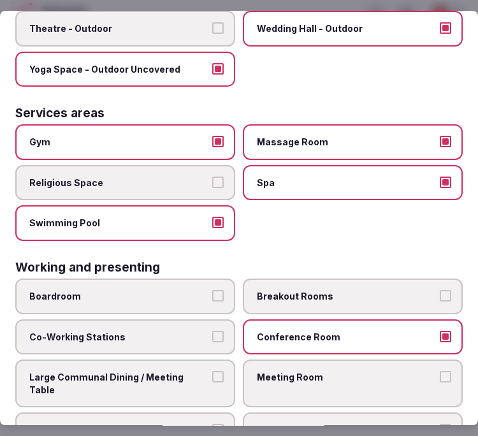
click at [192, 359] on label "Large Communal Dining / Meeting Table" at bounding box center [125, 383] width 220 height 48
click at [281, 371] on span "Meeting Room" at bounding box center [346, 377] width 179 height 13
click at [439, 371] on button "Meeting Room" at bounding box center [444, 376] width 11 height 11
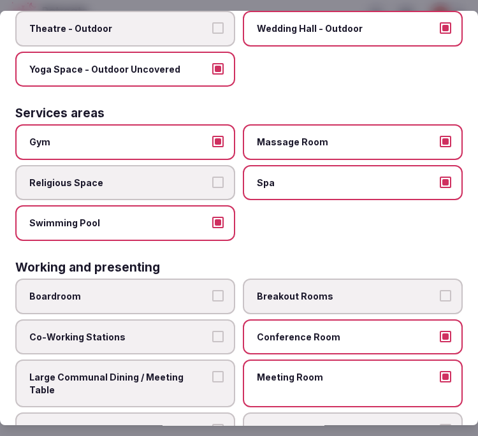
click at [204, 359] on label "Large Communal Dining / Meeting Table" at bounding box center [125, 383] width 220 height 48
click at [212, 371] on button "Large Communal Dining / Meeting Table" at bounding box center [217, 376] width 11 height 11
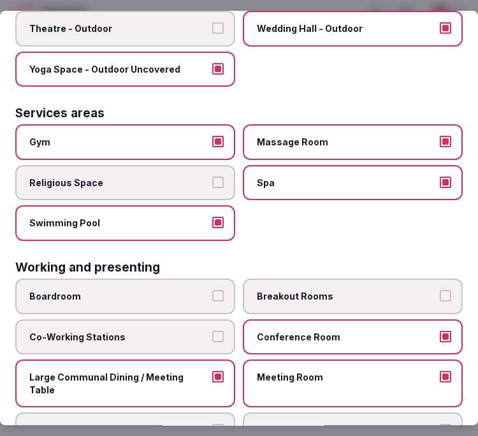
click at [310, 290] on span "Breakout Rooms" at bounding box center [346, 296] width 179 height 13
click at [392, 290] on span "Breakout Rooms" at bounding box center [346, 296] width 179 height 13
click at [439, 290] on button "Breakout Rooms" at bounding box center [444, 295] width 11 height 11
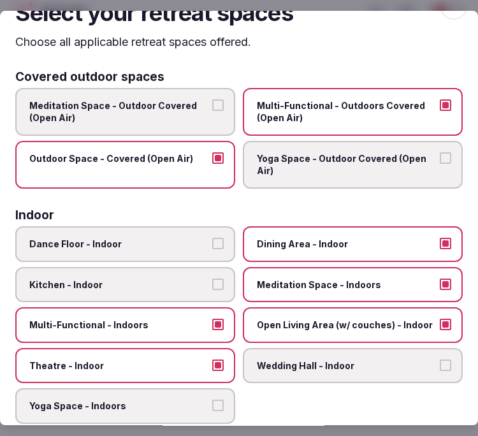
scroll to position [0, 0]
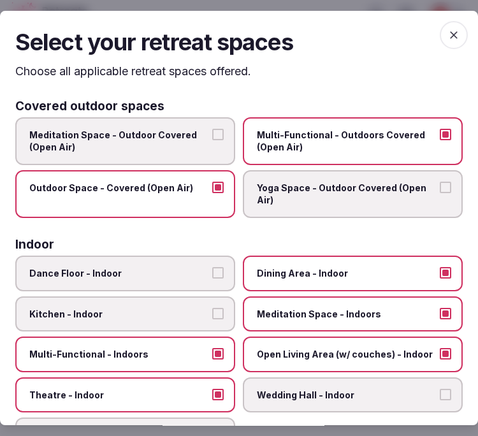
click at [439, 30] on span "button" at bounding box center [453, 35] width 28 height 28
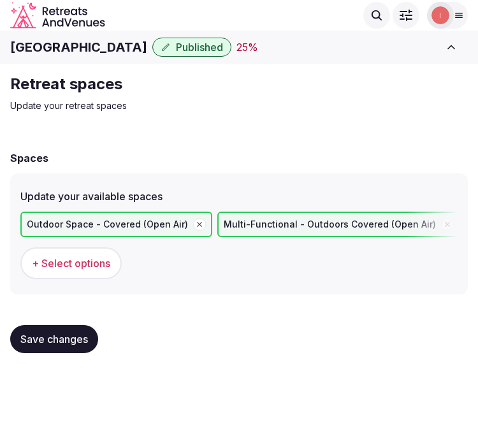
click at [86, 332] on span "Save changes" at bounding box center [54, 338] width 68 height 13
click at [89, 338] on button "Save changes" at bounding box center [54, 339] width 88 height 28
click at [55, 319] on div "Save changes" at bounding box center [238, 339] width 457 height 48
click at [59, 327] on button "Save changes" at bounding box center [54, 339] width 88 height 28
click at [70, 340] on span "Save changes" at bounding box center [54, 338] width 68 height 13
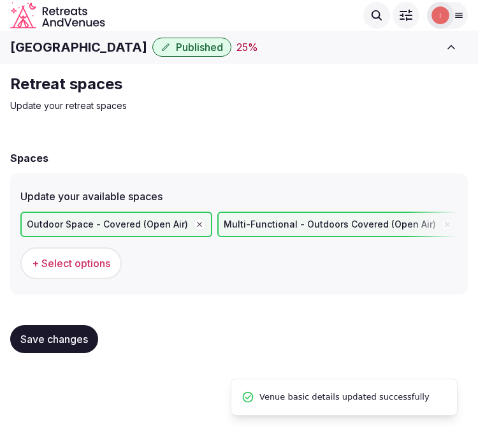
click at [379, 116] on div "Retreat spaces Update your retreat spaces Spaces Update your available spaces O…" at bounding box center [239, 219] width 478 height 310
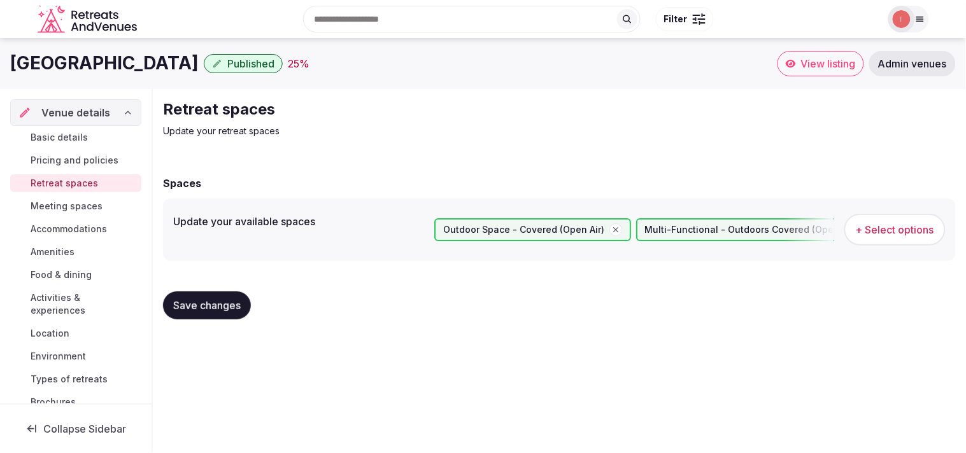
click at [90, 203] on span "Meeting spaces" at bounding box center [67, 206] width 72 height 13
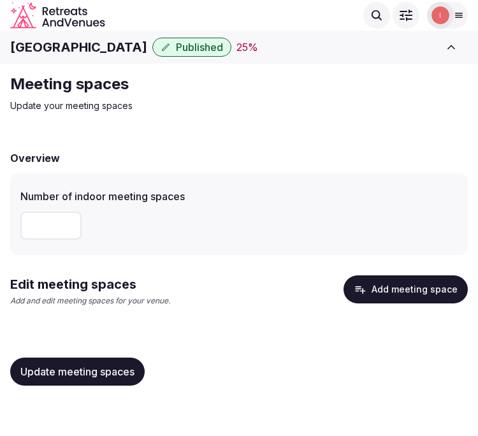
click at [398, 134] on div "Meeting spaces Update your meeting spaces Overview Number of indoor meeting spa…" at bounding box center [239, 235] width 478 height 342
click at [393, 290] on button "Add meeting space" at bounding box center [405, 289] width 124 height 28
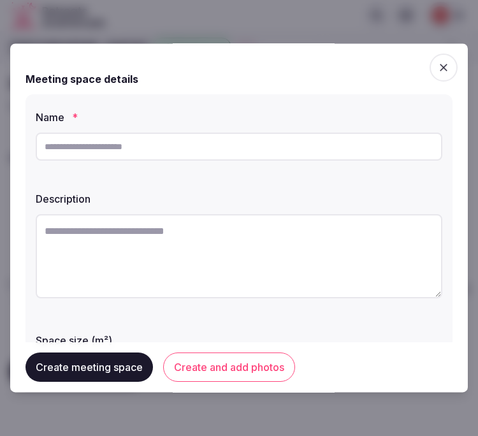
click at [120, 148] on input "text" at bounding box center [239, 146] width 406 height 28
paste input "**********"
click at [288, 145] on input "**********" at bounding box center [239, 146] width 406 height 28
paste input "*****"
type input "**********"
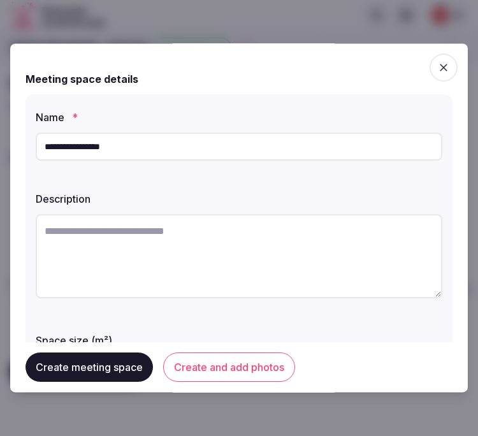
click at [183, 266] on textarea at bounding box center [239, 256] width 406 height 84
paste textarea "**********"
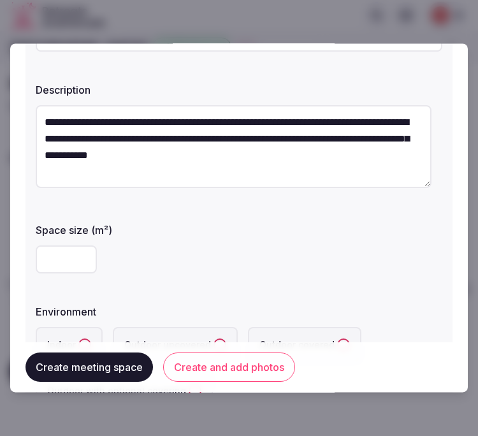
scroll to position [141, 0]
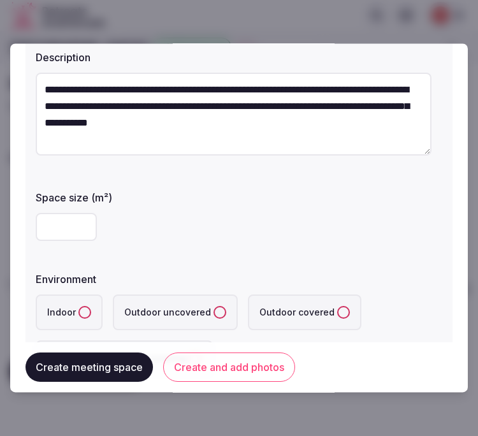
type textarea "**********"
click at [62, 231] on input "number" at bounding box center [66, 227] width 61 height 28
type input "****"
click at [84, 312] on button "Indoor" at bounding box center [84, 312] width 13 height 13
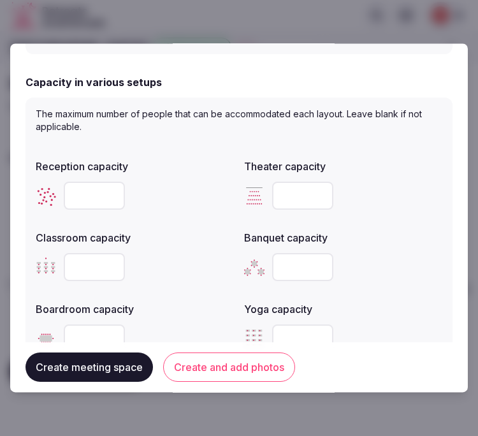
scroll to position [495, 0]
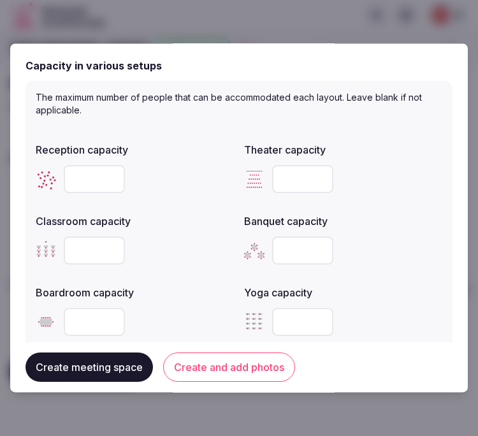
click at [90, 181] on input "number" at bounding box center [94, 180] width 61 height 28
click at [302, 182] on input "number" at bounding box center [302, 180] width 61 height 28
click at [306, 179] on input "number" at bounding box center [302, 180] width 61 height 28
type input "***"
click at [94, 248] on input "number" at bounding box center [94, 251] width 61 height 28
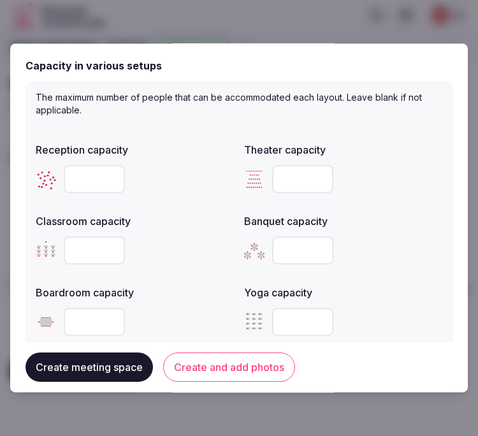
click at [94, 248] on input "number" at bounding box center [94, 251] width 61 height 28
type input "***"
click at [78, 175] on input "number" at bounding box center [94, 180] width 61 height 28
type input "****"
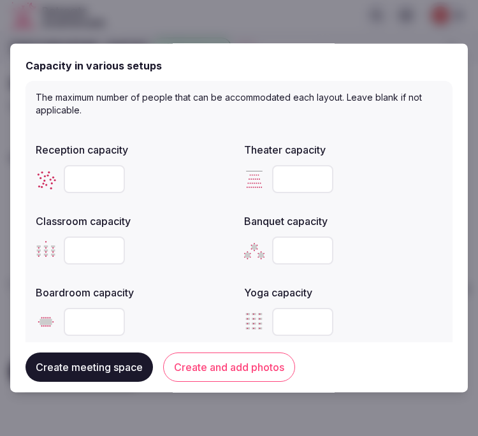
click at [228, 369] on button "Create and add photos" at bounding box center [229, 367] width 132 height 29
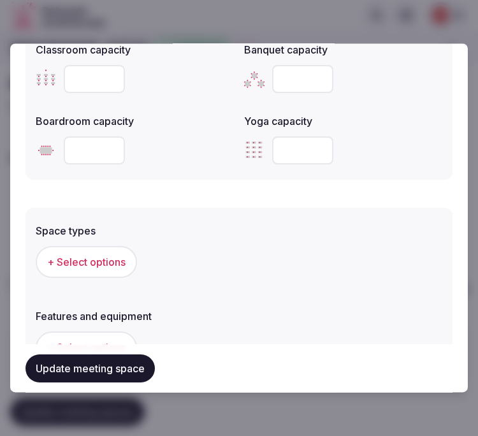
scroll to position [673, 0]
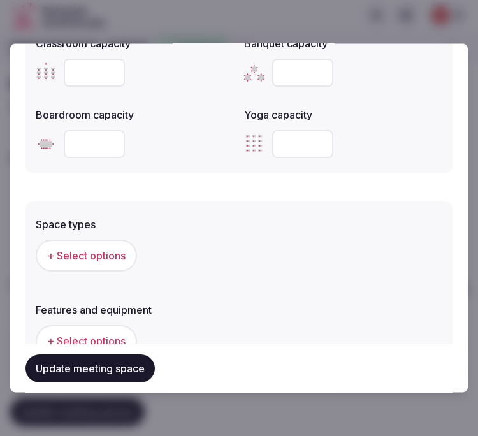
click at [103, 255] on span "+ Select options" at bounding box center [86, 256] width 78 height 14
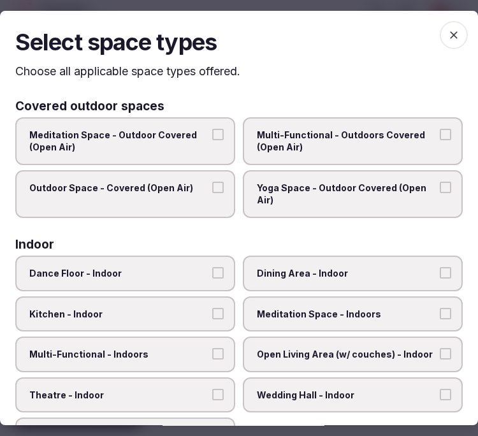
click at [325, 267] on span "Dining Area - Indoor" at bounding box center [346, 273] width 179 height 13
click at [439, 267] on button "Dining Area - Indoor" at bounding box center [444, 272] width 11 height 11
click at [348, 276] on span "Dining Area - Indoor" at bounding box center [346, 273] width 179 height 13
click at [439, 276] on button "Dining Area - Indoor" at bounding box center [444, 272] width 11 height 11
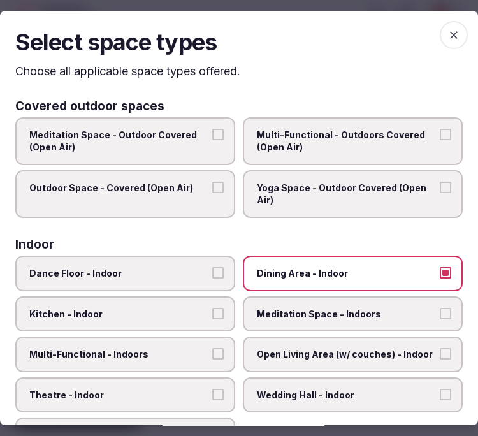
click at [176, 348] on span "Multi-Functional - Indoors" at bounding box center [118, 354] width 179 height 13
click at [212, 348] on button "Multi-Functional - Indoors" at bounding box center [217, 353] width 11 height 11
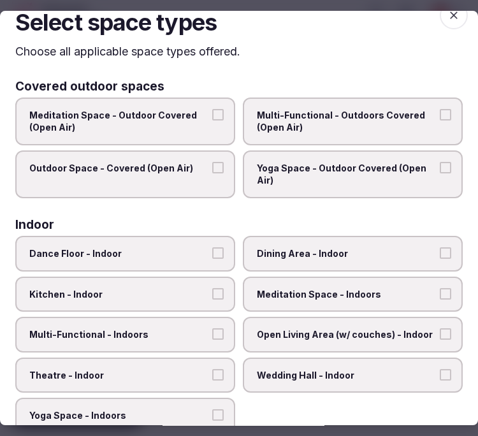
scroll to position [0, 0]
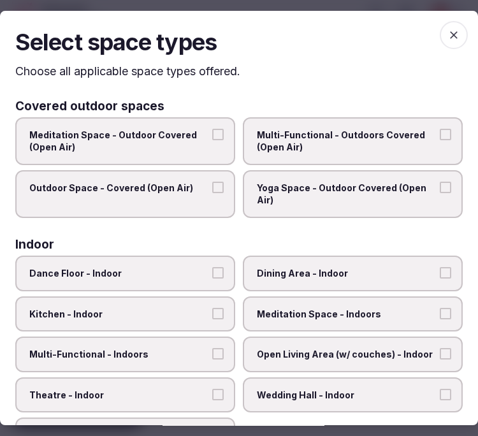
click at [439, 34] on span "button" at bounding box center [453, 35] width 28 height 28
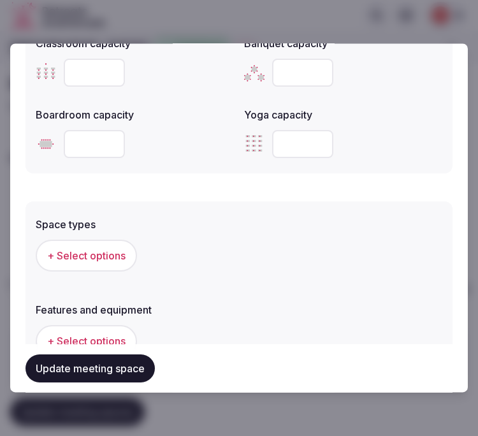
click at [99, 255] on span "+ Select options" at bounding box center [86, 256] width 78 height 14
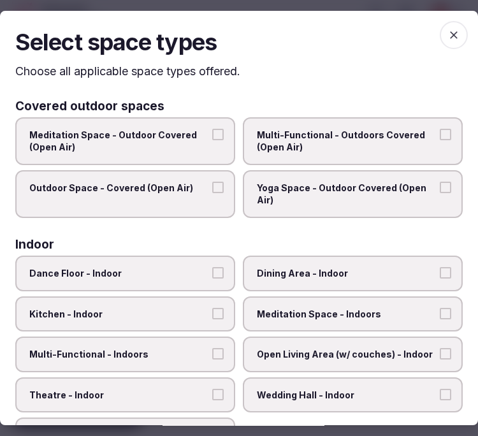
click at [293, 281] on label "Dining Area - Indoor" at bounding box center [353, 273] width 220 height 36
click at [439, 278] on button "Dining Area - Indoor" at bounding box center [444, 272] width 11 height 11
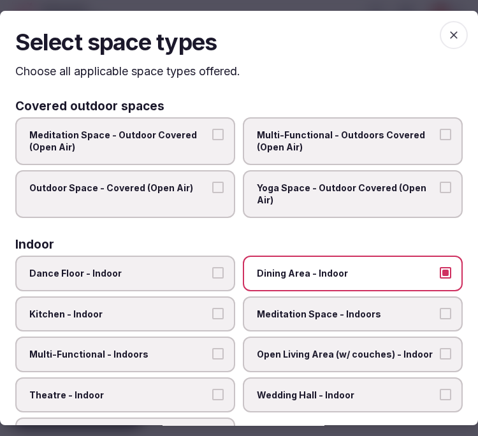
click at [269, 274] on span "Dining Area - Indoor" at bounding box center [346, 273] width 179 height 13
click at [439, 274] on button "Dining Area - Indoor" at bounding box center [444, 272] width 11 height 11
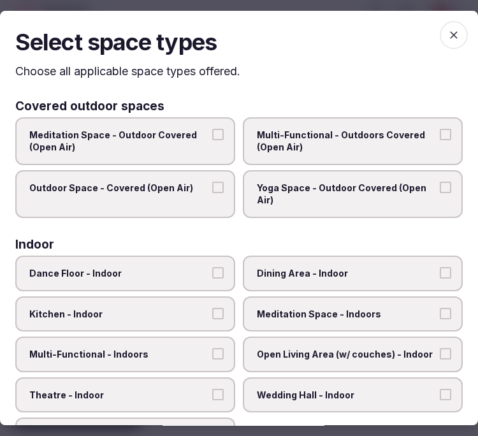
click at [202, 339] on label "Multi-Functional - Indoors" at bounding box center [125, 354] width 220 height 36
click at [212, 348] on button "Multi-Functional - Indoors" at bounding box center [217, 353] width 11 height 11
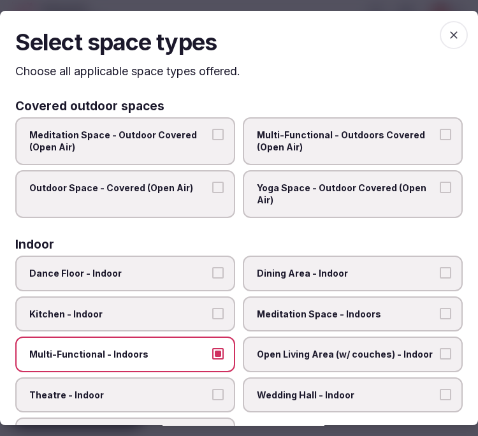
drag, startPoint x: 190, startPoint y: 390, endPoint x: 199, endPoint y: 379, distance: 14.4
click at [189, 390] on span "Theatre - Indoor" at bounding box center [118, 394] width 179 height 13
click at [212, 390] on button "Theatre - Indoor" at bounding box center [217, 393] width 11 height 11
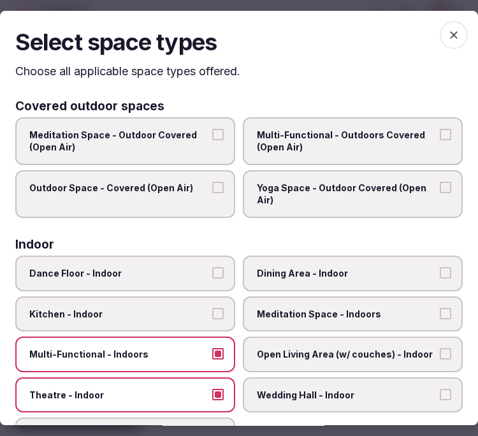
click at [450, 36] on icon "button" at bounding box center [454, 35] width 8 height 8
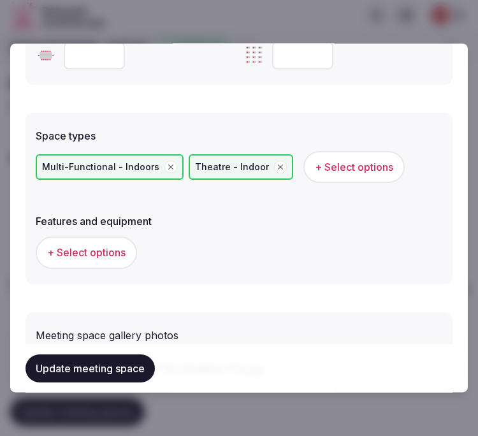
scroll to position [814, 0]
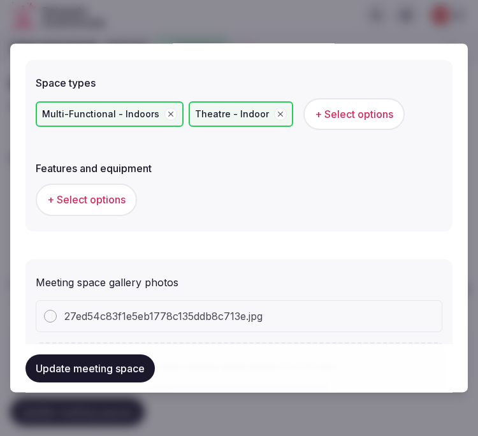
click at [75, 196] on span "+ Select options" at bounding box center [86, 200] width 78 height 14
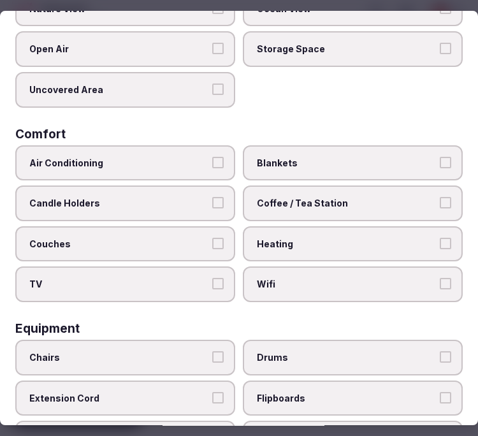
scroll to position [212, 0]
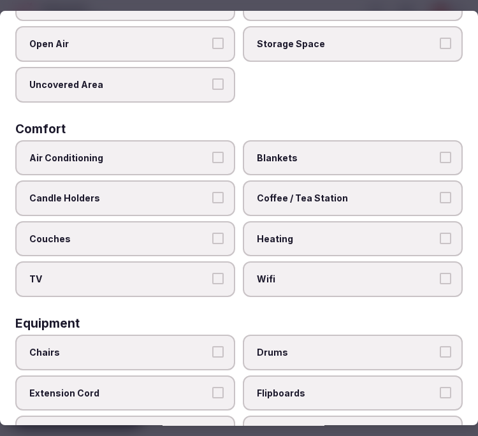
click at [174, 162] on label "Air Conditioning" at bounding box center [125, 158] width 220 height 36
click at [212, 162] on button "Air Conditioning" at bounding box center [217, 157] width 11 height 11
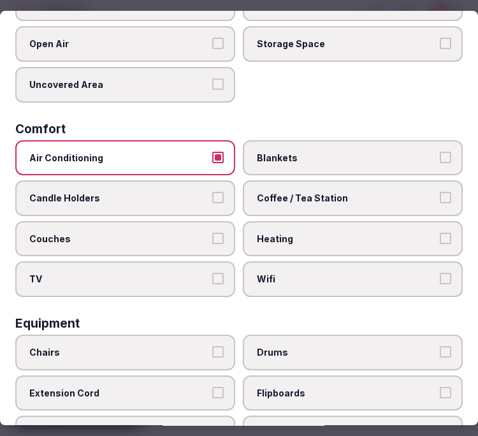
click at [325, 194] on span "Coffee / Tea Station" at bounding box center [346, 198] width 179 height 13
click at [439, 194] on button "Coffee / Tea Station" at bounding box center [444, 197] width 11 height 11
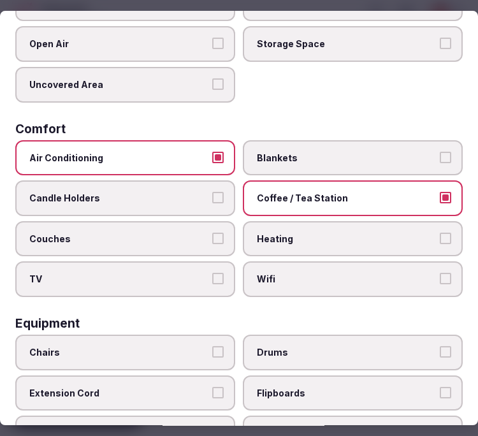
click at [329, 261] on label "Wifi" at bounding box center [353, 279] width 220 height 36
click at [439, 273] on button "Wifi" at bounding box center [444, 278] width 11 height 11
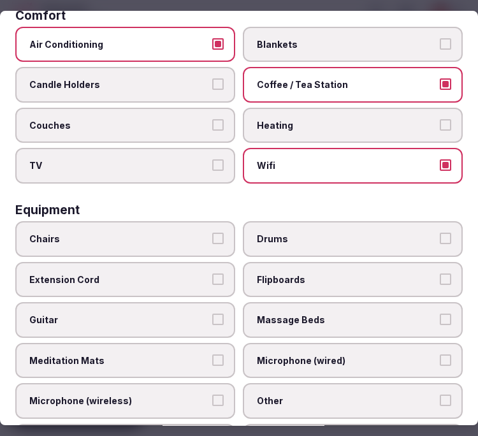
scroll to position [424, 0]
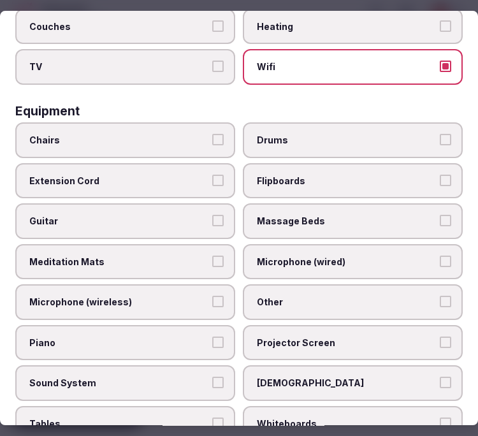
click at [138, 134] on span "Chairs" at bounding box center [118, 140] width 179 height 13
click at [212, 134] on button "Chairs" at bounding box center [217, 139] width 11 height 11
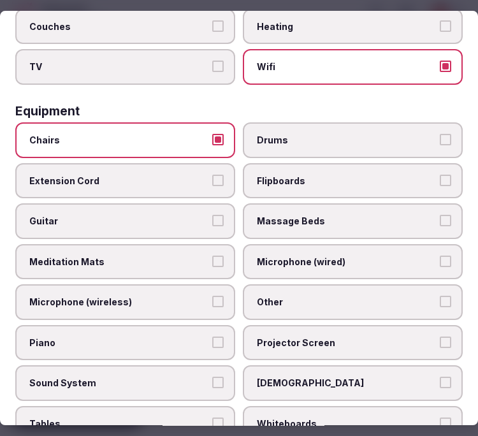
click at [283, 296] on span "Other" at bounding box center [346, 302] width 179 height 13
click at [439, 296] on button "Other" at bounding box center [444, 301] width 11 height 11
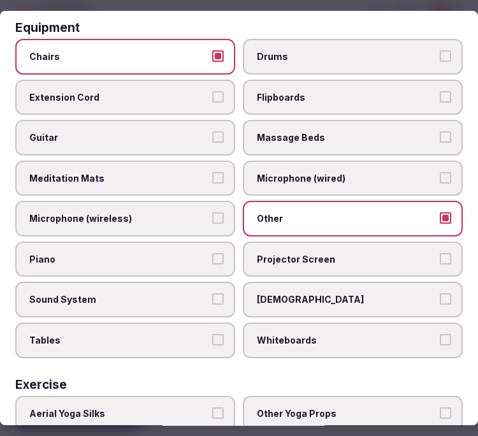
scroll to position [566, 0]
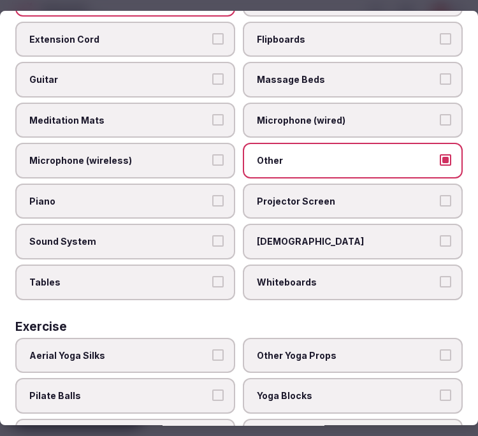
click at [150, 274] on label "Tables" at bounding box center [125, 282] width 220 height 36
click at [212, 276] on button "Tables" at bounding box center [217, 281] width 11 height 11
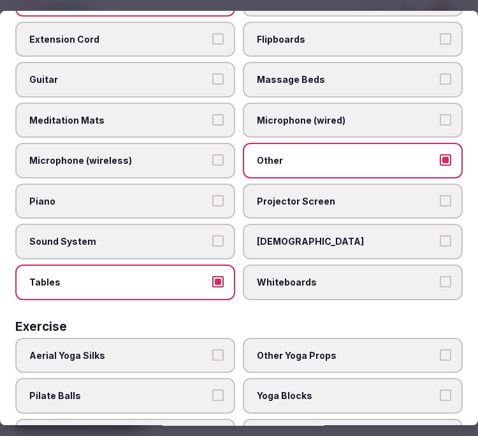
click at [187, 236] on span "Sound System" at bounding box center [118, 242] width 179 height 13
click at [212, 236] on button "Sound System" at bounding box center [217, 241] width 11 height 11
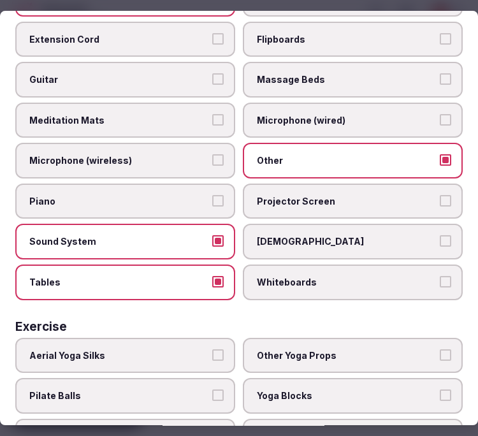
click at [288, 195] on span "Projector Screen" at bounding box center [346, 201] width 179 height 13
click at [439, 195] on button "Projector Screen" at bounding box center [444, 200] width 11 height 11
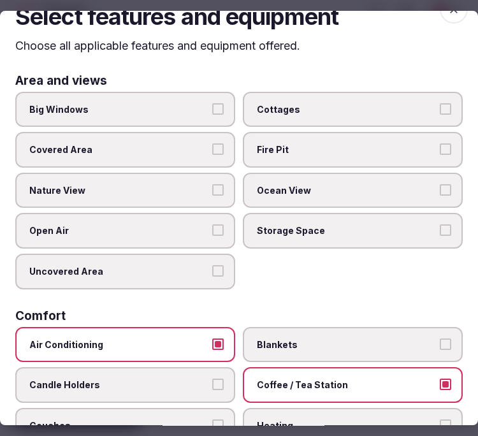
scroll to position [0, 0]
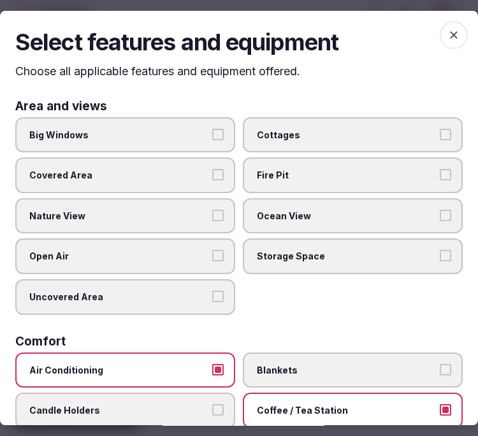
click at [447, 32] on icon "button" at bounding box center [453, 35] width 13 height 13
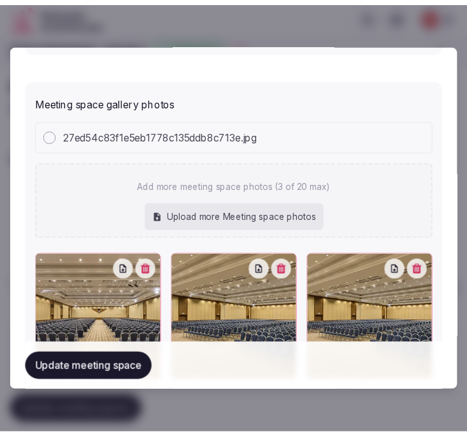
scroll to position [1097, 0]
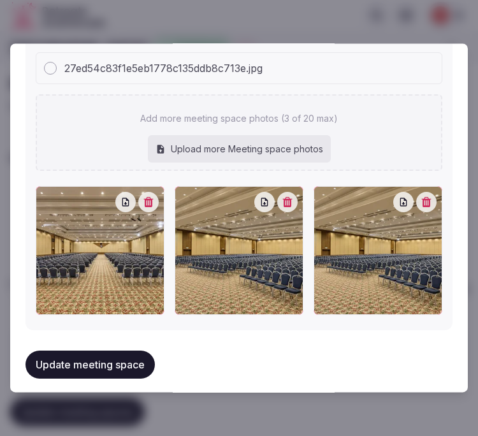
click at [135, 354] on button "Update meeting space" at bounding box center [89, 364] width 129 height 28
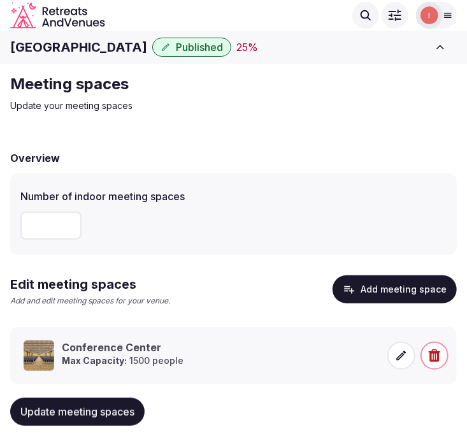
click at [392, 24] on button "Filter" at bounding box center [394, 15] width 27 height 27
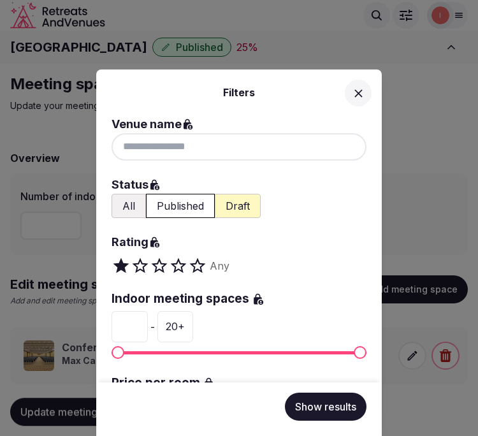
click at [359, 93] on icon at bounding box center [358, 93] width 13 height 13
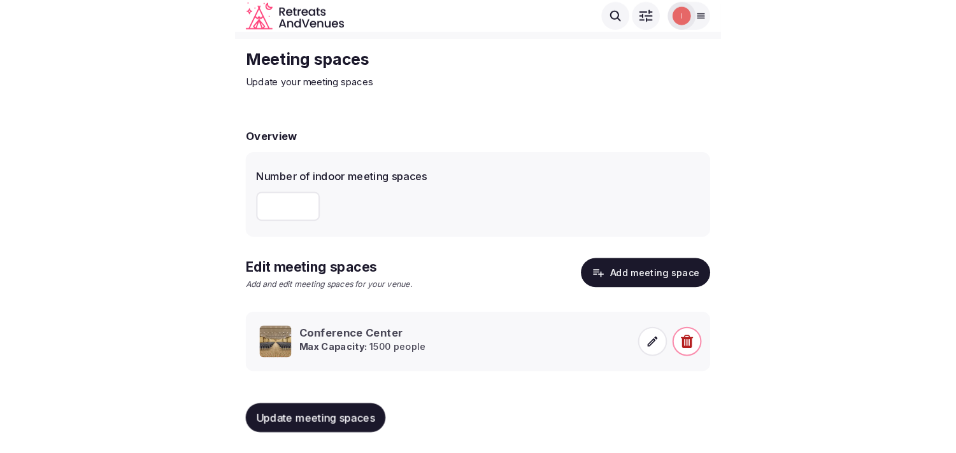
scroll to position [11, 0]
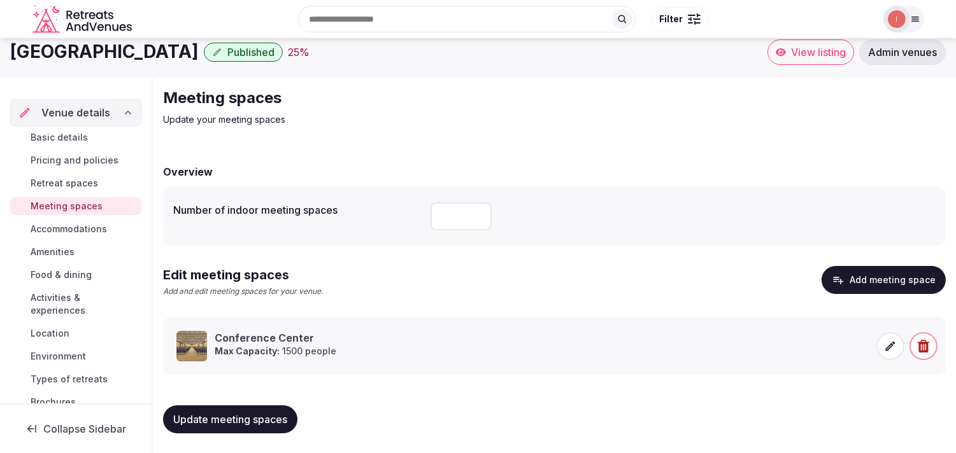
click at [47, 225] on span "Accommodations" at bounding box center [69, 229] width 76 height 13
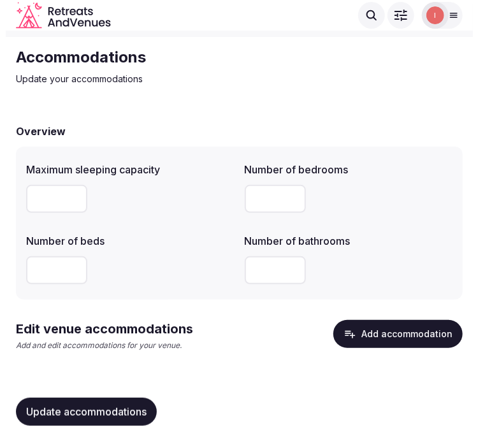
scroll to position [41, 0]
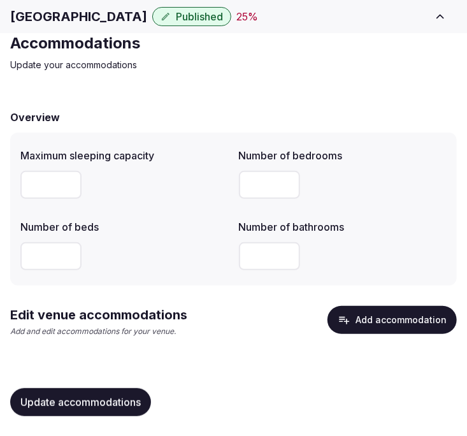
click at [365, 314] on button "Add accommodation" at bounding box center [391, 320] width 129 height 28
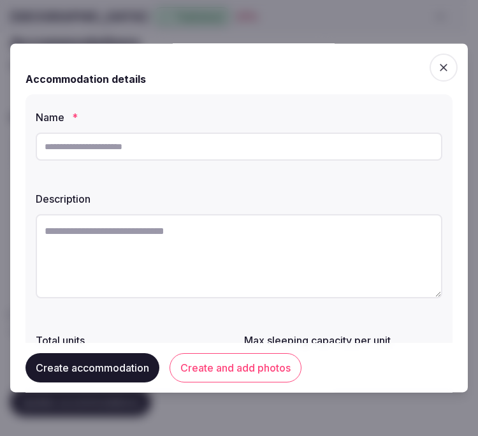
click at [317, 142] on input "text" at bounding box center [239, 146] width 406 height 28
drag, startPoint x: 320, startPoint y: 142, endPoint x: 327, endPoint y: 143, distance: 7.0
paste input "**********"
type input "**********"
click at [279, 257] on textarea at bounding box center [239, 256] width 406 height 84
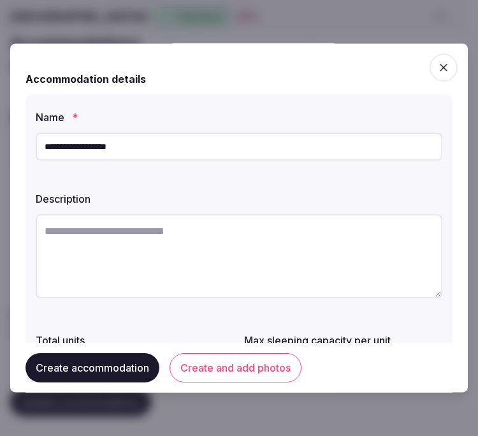
click at [280, 242] on textarea at bounding box center [239, 256] width 406 height 84
paste textarea "**********"
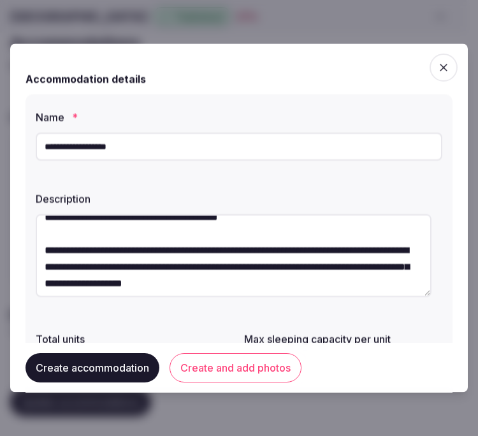
scroll to position [33, 0]
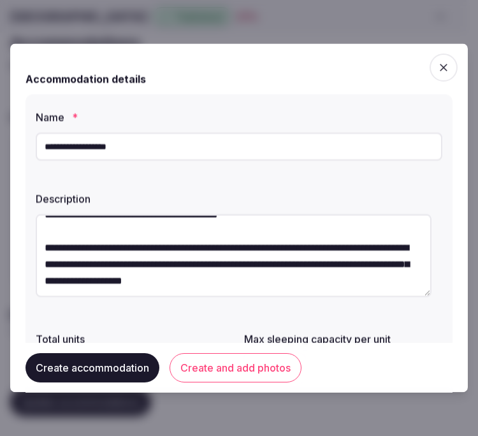
type textarea "**********"
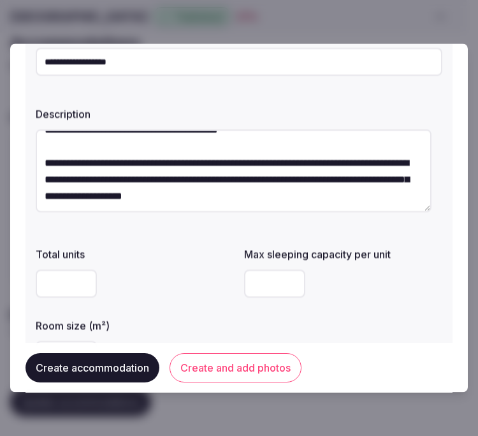
scroll to position [212, 0]
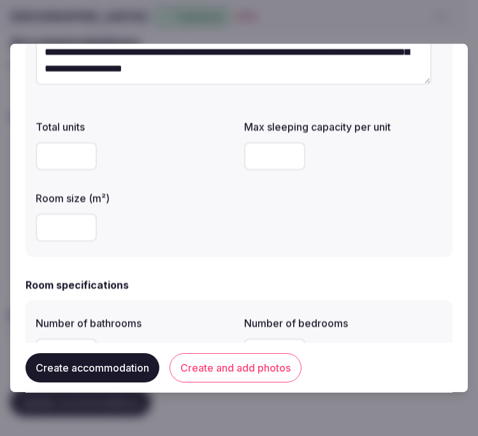
click at [276, 155] on input "number" at bounding box center [274, 157] width 61 height 28
type input "*"
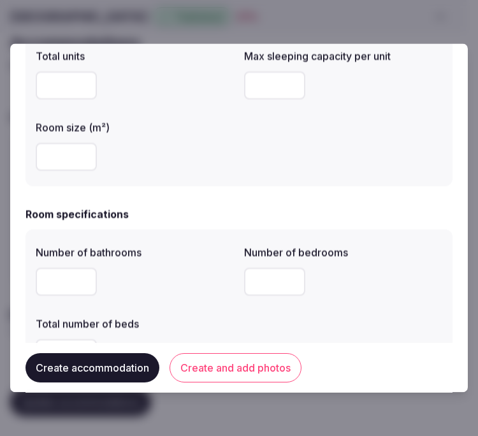
scroll to position [353, 0]
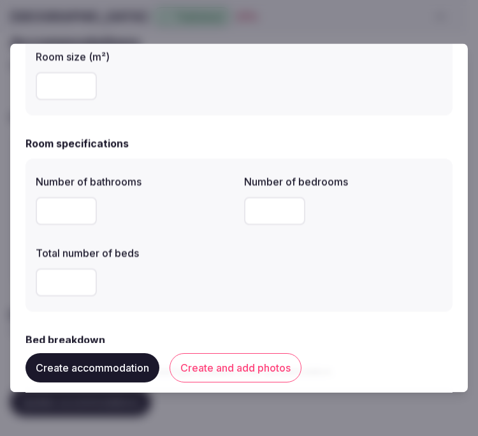
click at [51, 220] on input "number" at bounding box center [66, 211] width 61 height 28
type input "*"
click at [269, 207] on input "*" at bounding box center [274, 211] width 61 height 28
type input "*"
click at [86, 281] on input "*" at bounding box center [66, 283] width 61 height 28
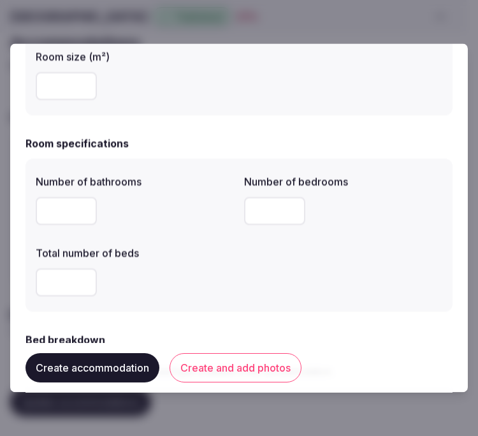
drag, startPoint x: 61, startPoint y: 277, endPoint x: 13, endPoint y: 285, distance: 48.4
click at [13, 285] on div "**********" at bounding box center [238, 217] width 457 height 348
type input "*"
click at [174, 291] on div "*" at bounding box center [135, 283] width 198 height 28
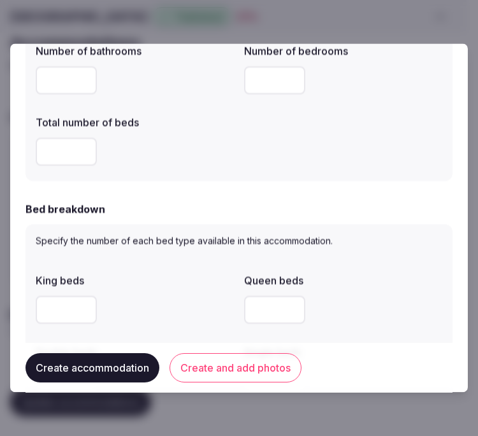
scroll to position [495, 0]
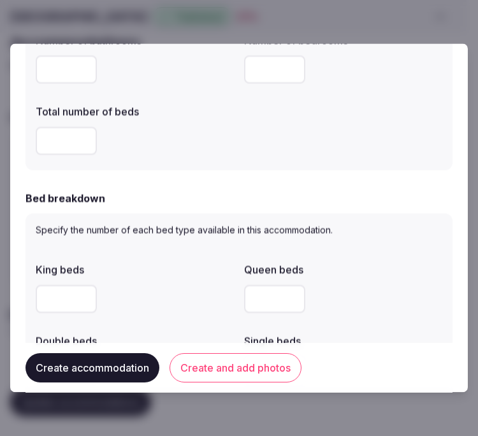
click at [53, 294] on input "number" at bounding box center [66, 299] width 61 height 28
type input "*"
click at [162, 280] on div "*" at bounding box center [135, 299] width 198 height 38
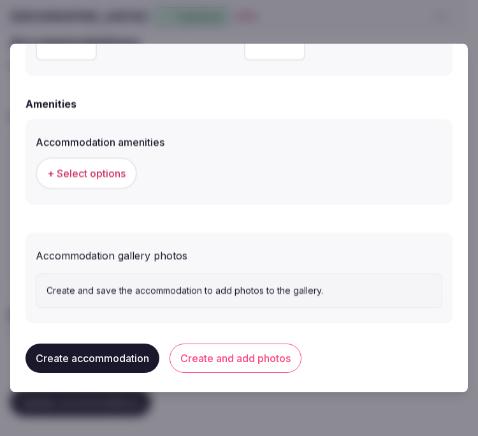
scroll to position [1230, 0]
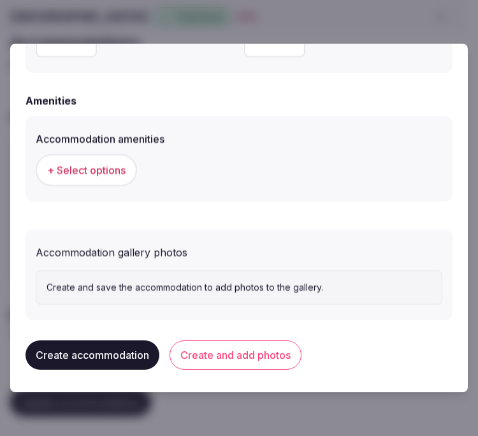
click at [90, 173] on span "+ Select options" at bounding box center [86, 171] width 78 height 14
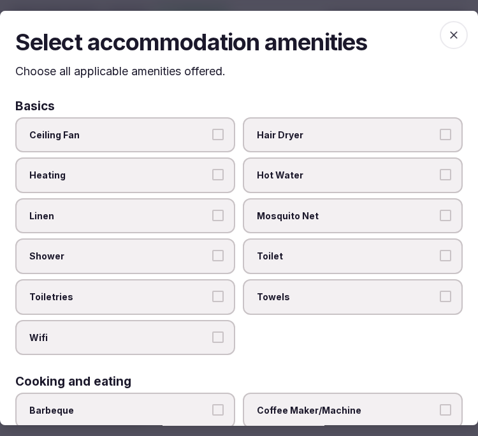
click at [182, 215] on span "Linen" at bounding box center [118, 216] width 179 height 13
click at [212, 215] on button "Linen" at bounding box center [217, 215] width 11 height 11
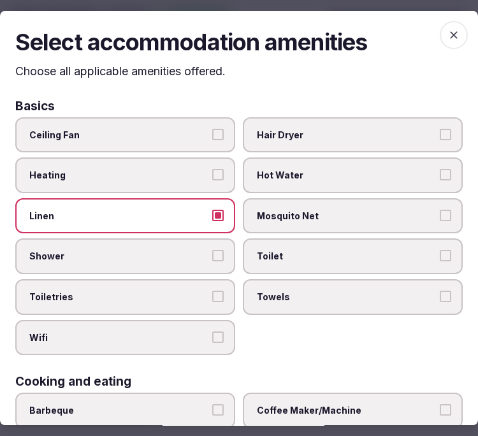
click at [204, 261] on label "Shower" at bounding box center [125, 256] width 220 height 36
click at [212, 261] on button "Shower" at bounding box center [217, 255] width 11 height 11
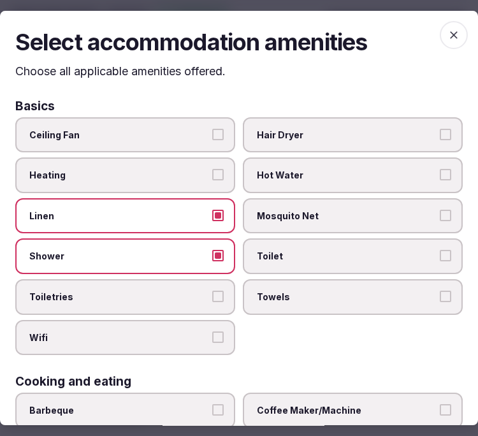
click at [212, 295] on button "Toiletries" at bounding box center [217, 295] width 11 height 11
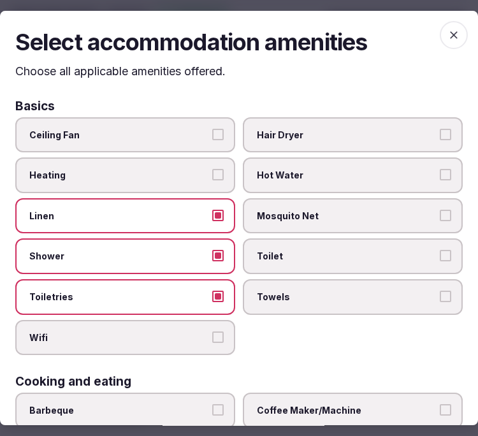
click at [209, 343] on label "Wifi" at bounding box center [125, 338] width 220 height 36
click at [212, 343] on button "Wifi" at bounding box center [217, 336] width 11 height 11
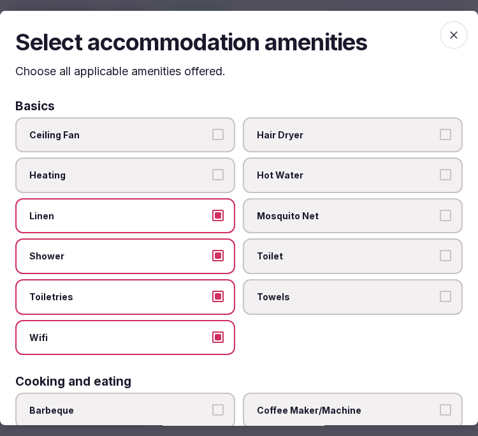
click at [395, 281] on label "Towels" at bounding box center [353, 297] width 220 height 36
click at [439, 290] on button "Towels" at bounding box center [444, 295] width 11 height 11
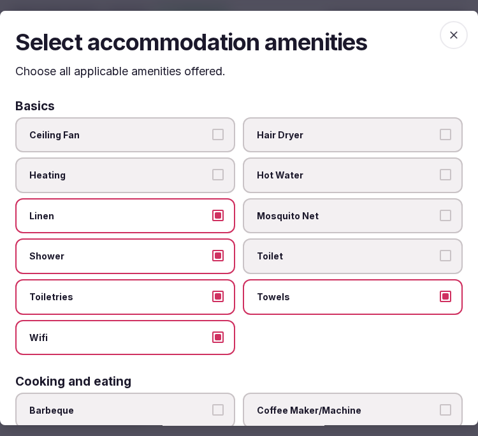
click at [391, 257] on span "Toilet" at bounding box center [346, 256] width 179 height 13
click at [439, 257] on button "Toilet" at bounding box center [444, 255] width 11 height 11
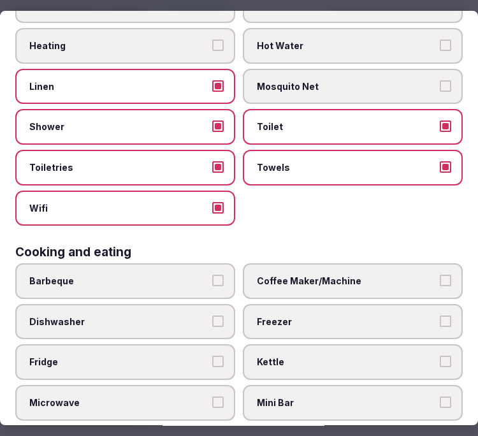
scroll to position [212, 0]
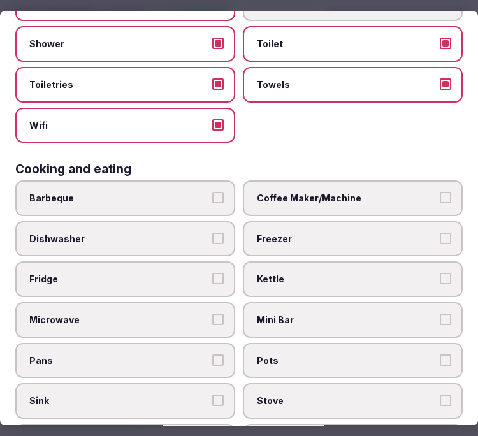
click at [326, 194] on span "Coffee Maker/Machine" at bounding box center [346, 198] width 179 height 13
click at [439, 194] on button "Coffee Maker/Machine" at bounding box center [444, 197] width 11 height 11
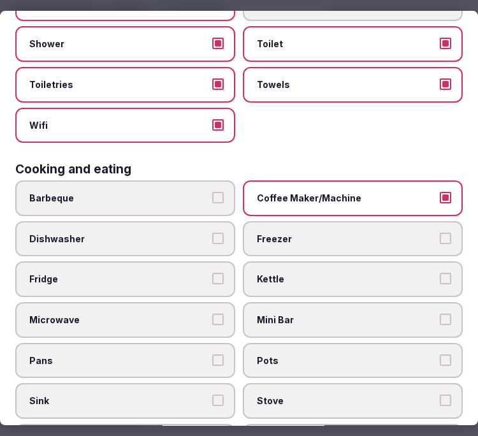
click at [358, 276] on label "Kettle" at bounding box center [353, 279] width 220 height 36
click at [439, 276] on button "Kettle" at bounding box center [444, 278] width 11 height 11
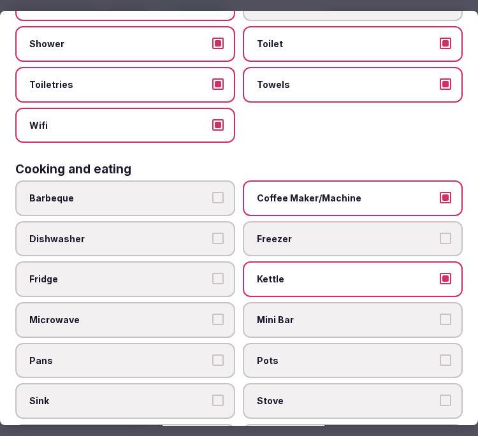
click at [368, 275] on label "Kettle" at bounding box center [353, 279] width 220 height 36
click at [439, 275] on button "Kettle" at bounding box center [444, 278] width 11 height 11
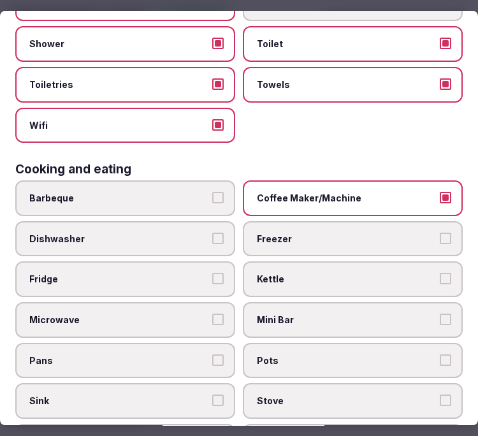
drag, startPoint x: 173, startPoint y: 265, endPoint x: 178, endPoint y: 274, distance: 10.3
click at [173, 273] on span "Fridge" at bounding box center [118, 279] width 179 height 13
click at [212, 273] on button "Fridge" at bounding box center [217, 278] width 11 height 11
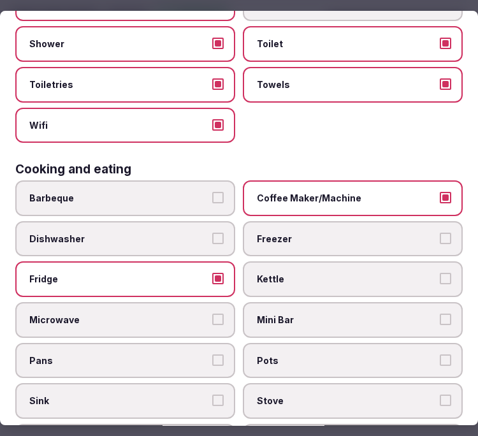
click at [177, 302] on label "Microwave" at bounding box center [125, 320] width 220 height 36
click at [212, 313] on button "Microwave" at bounding box center [217, 318] width 11 height 11
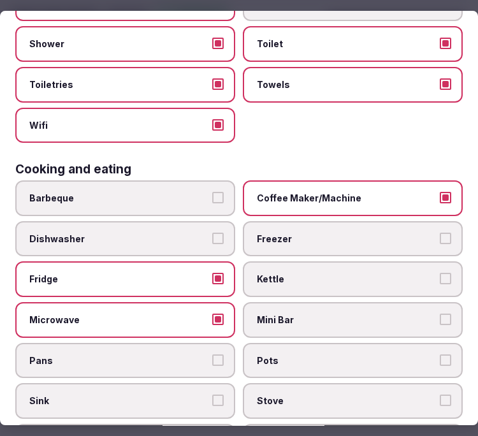
click at [188, 354] on span "Pans" at bounding box center [118, 360] width 179 height 13
click at [212, 354] on button "Pans" at bounding box center [217, 359] width 11 height 11
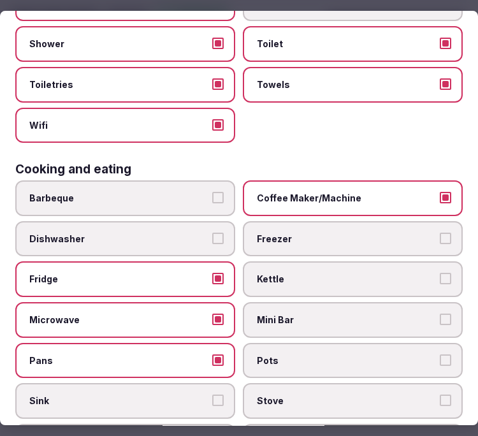
click at [193, 383] on label "Sink" at bounding box center [125, 401] width 220 height 36
click at [212, 394] on button "Sink" at bounding box center [217, 399] width 11 height 11
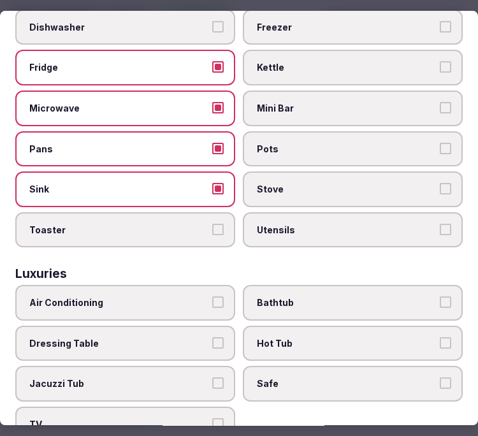
scroll to position [424, 0]
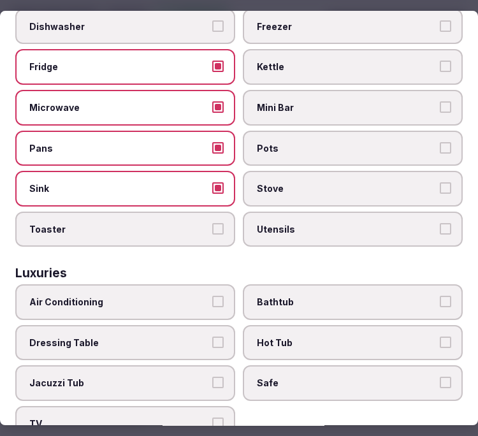
drag, startPoint x: 164, startPoint y: 224, endPoint x: 241, endPoint y: 217, distance: 76.8
click at [168, 222] on label "Toaster" at bounding box center [125, 229] width 220 height 36
click at [212, 223] on button "Toaster" at bounding box center [217, 228] width 11 height 11
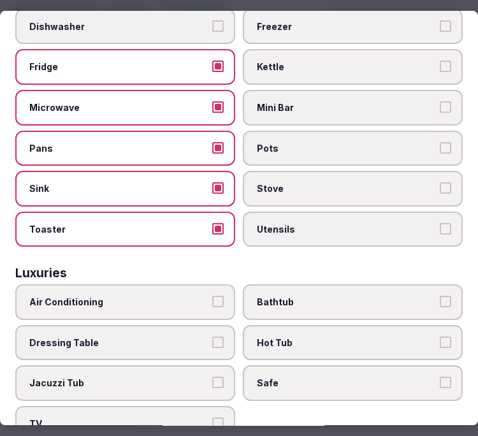
click at [246, 215] on label "Utensils" at bounding box center [353, 229] width 220 height 36
click at [439, 223] on button "Utensils" at bounding box center [444, 228] width 11 height 11
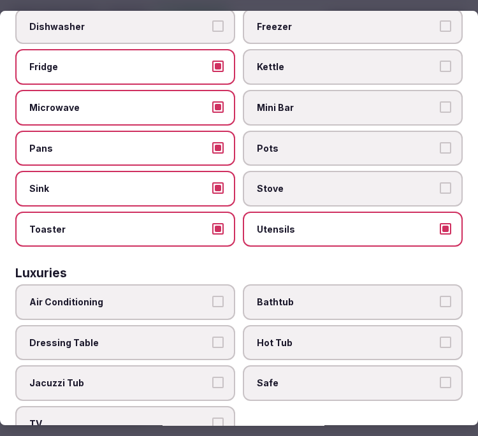
click at [294, 182] on span "Stove" at bounding box center [346, 188] width 179 height 13
click at [439, 182] on button "Stove" at bounding box center [444, 187] width 11 height 11
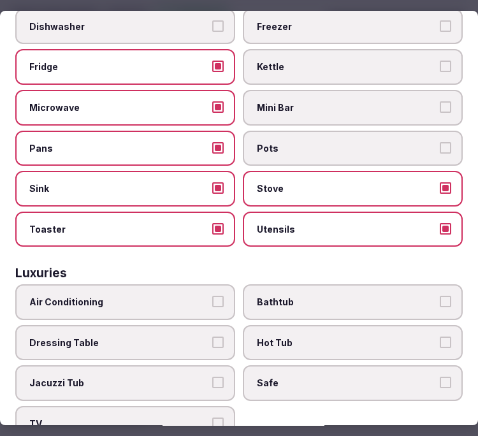
click at [304, 142] on span "Pots" at bounding box center [346, 148] width 179 height 13
click at [439, 142] on button "Pots" at bounding box center [444, 147] width 11 height 11
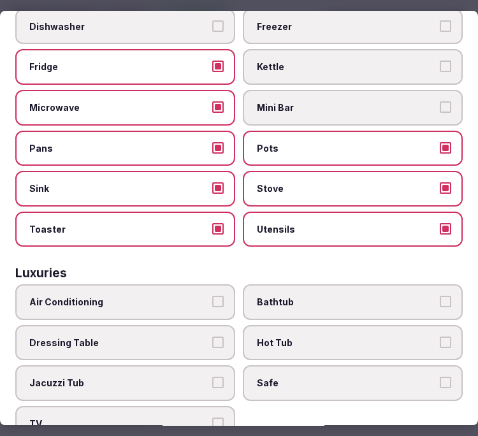
click at [313, 90] on label "Mini Bar" at bounding box center [353, 108] width 220 height 36
click at [439, 101] on button "Mini Bar" at bounding box center [444, 106] width 11 height 11
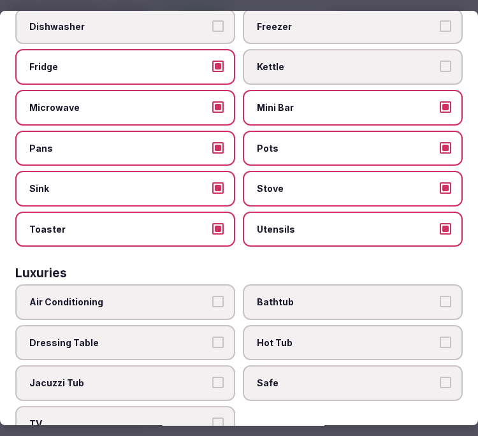
click at [342, 61] on span "Kettle" at bounding box center [346, 67] width 179 height 13
click at [439, 61] on button "Kettle" at bounding box center [444, 66] width 11 height 11
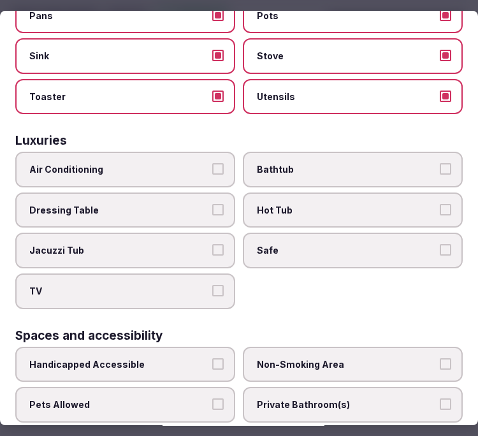
scroll to position [637, 0]
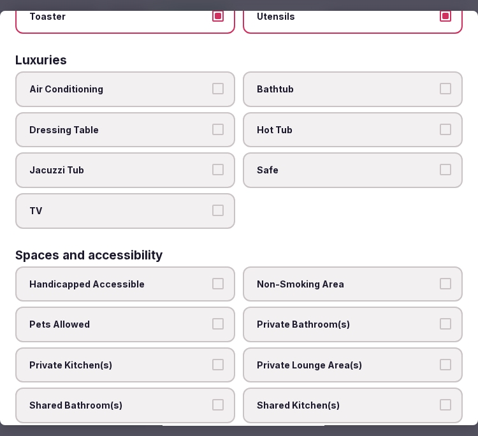
click at [183, 83] on span "Air Conditioning" at bounding box center [118, 89] width 179 height 13
click at [212, 83] on button "Air Conditioning" at bounding box center [217, 88] width 11 height 11
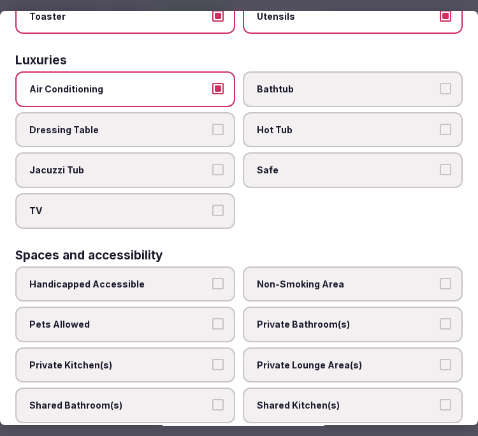
drag, startPoint x: 266, startPoint y: 73, endPoint x: 265, endPoint y: 143, distance: 70.7
click at [270, 83] on span "Bathtub" at bounding box center [346, 89] width 179 height 13
click at [263, 159] on label "Safe" at bounding box center [353, 171] width 220 height 36
click at [439, 164] on button "Safe" at bounding box center [444, 169] width 11 height 11
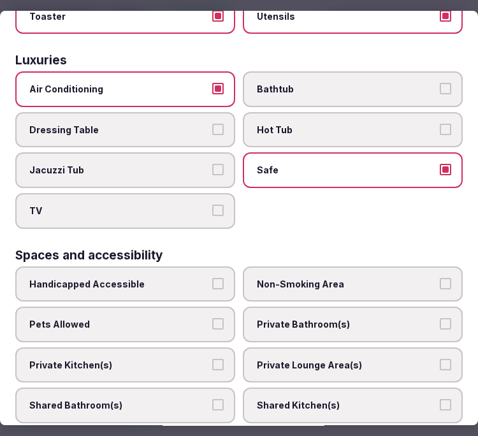
click at [190, 198] on label "TV" at bounding box center [125, 211] width 220 height 36
click at [212, 204] on button "TV" at bounding box center [217, 209] width 11 height 11
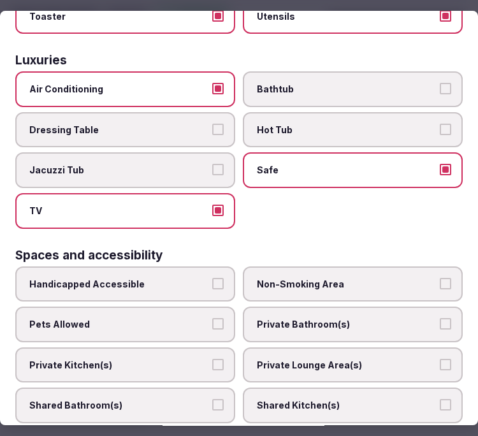
click at [351, 83] on span "Bathtub" at bounding box center [346, 89] width 179 height 13
click at [439, 83] on button "Bathtub" at bounding box center [444, 88] width 11 height 11
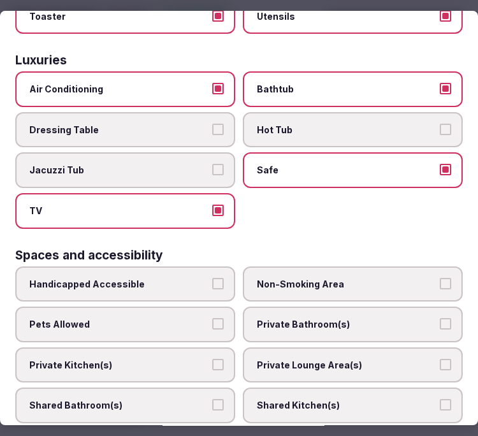
click at [354, 318] on span "Private Bathroom(s)" at bounding box center [346, 324] width 179 height 13
click at [439, 318] on button "Private Bathroom(s)" at bounding box center [444, 323] width 11 height 11
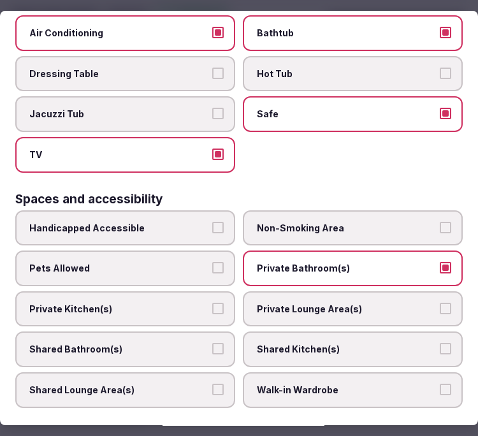
scroll to position [778, 0]
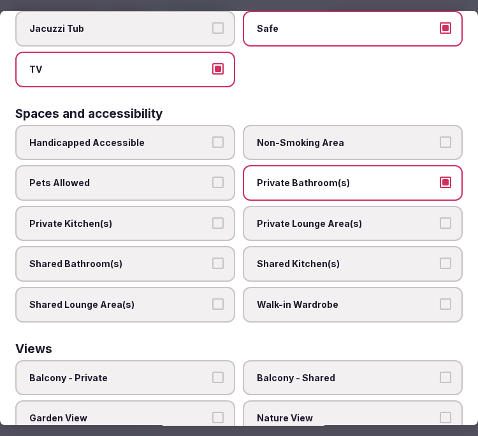
click at [301, 217] on span "Private Lounge Area(s)" at bounding box center [346, 223] width 179 height 13
click at [439, 217] on button "Private Lounge Area(s)" at bounding box center [444, 222] width 11 height 11
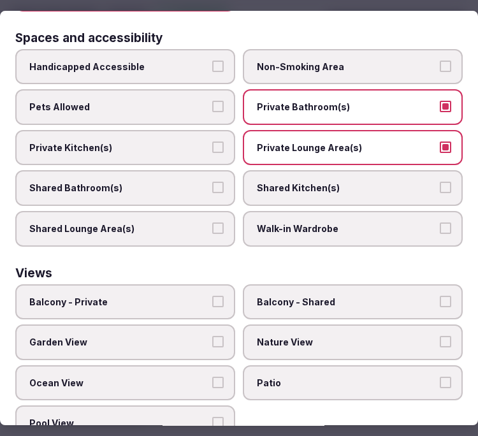
scroll to position [855, 0]
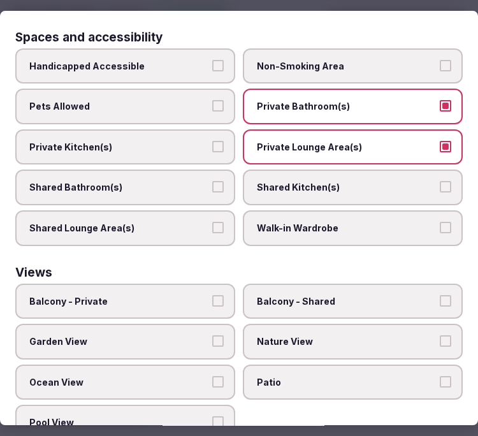
click at [94, 295] on span "Balcony - Private" at bounding box center [118, 301] width 179 height 13
click at [212, 295] on button "Balcony - Private" at bounding box center [217, 300] width 11 height 11
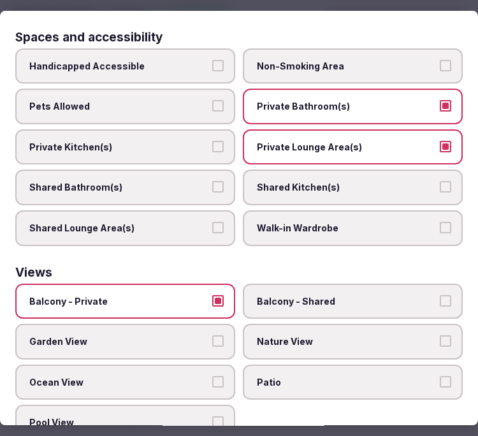
click at [373, 335] on span "Nature View" at bounding box center [346, 341] width 179 height 13
click at [439, 335] on button "Nature View" at bounding box center [444, 340] width 11 height 11
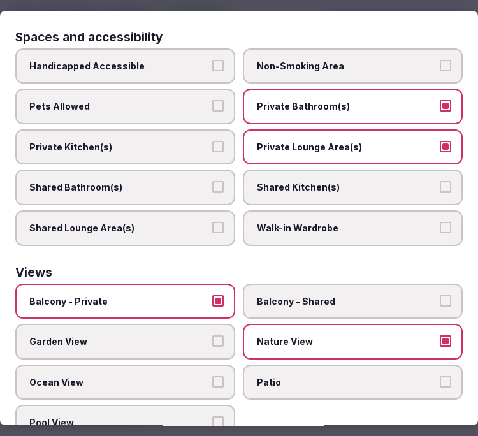
click at [183, 405] on label "Pool View" at bounding box center [125, 423] width 220 height 36
click at [212, 417] on button "Pool View" at bounding box center [217, 422] width 11 height 11
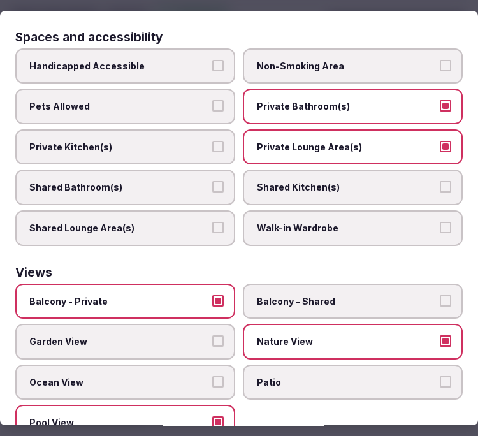
click at [392, 335] on span "Nature View" at bounding box center [346, 341] width 179 height 13
click at [439, 335] on button "Nature View" at bounding box center [444, 340] width 11 height 11
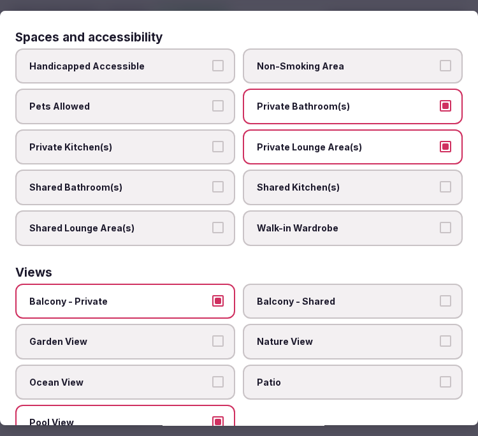
click at [196, 335] on span "Garden View" at bounding box center [118, 341] width 179 height 13
click at [212, 335] on button "Garden View" at bounding box center [217, 340] width 11 height 11
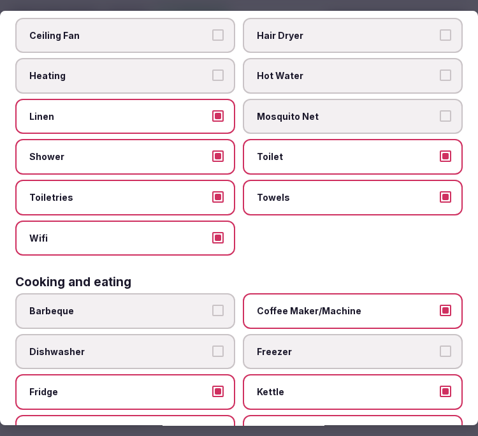
scroll to position [0, 0]
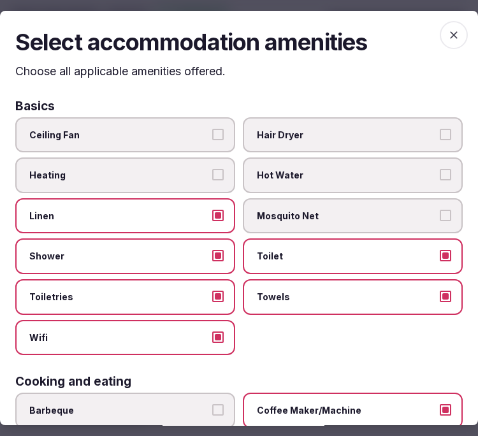
click at [439, 26] on span "button" at bounding box center [453, 35] width 28 height 28
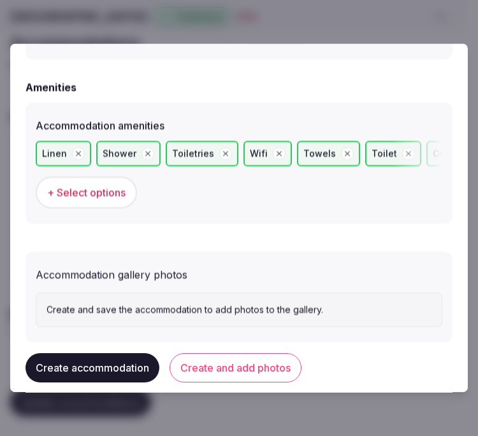
scroll to position [1265, 0]
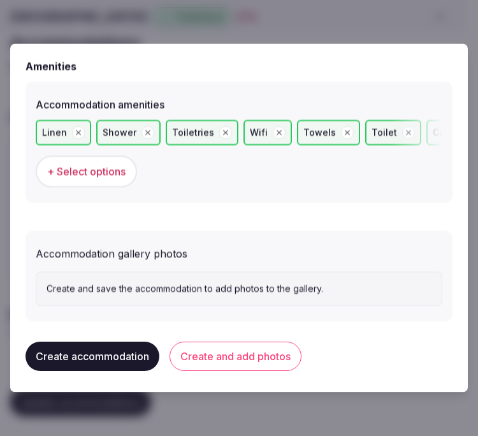
click at [191, 346] on button "Create and add photos" at bounding box center [235, 355] width 132 height 29
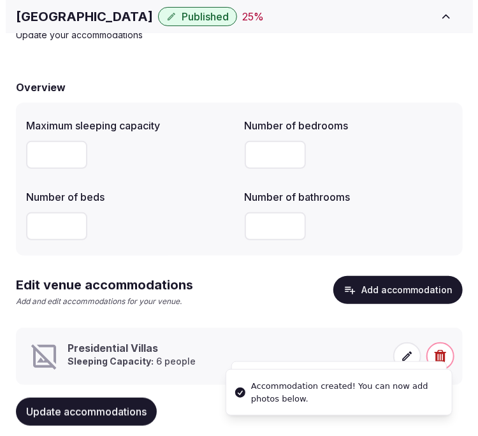
scroll to position [98, 0]
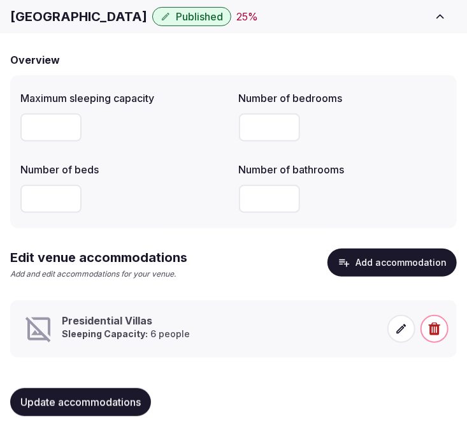
click at [396, 329] on icon at bounding box center [401, 328] width 13 height 13
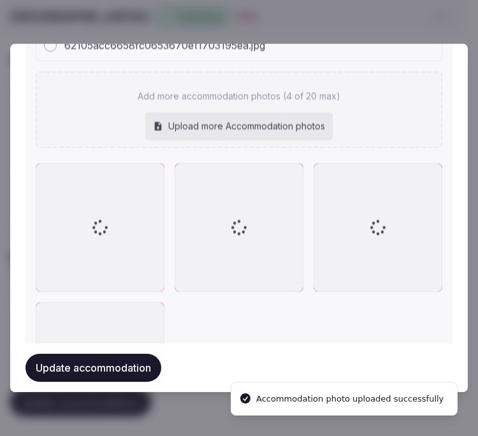
scroll to position [1665, 0]
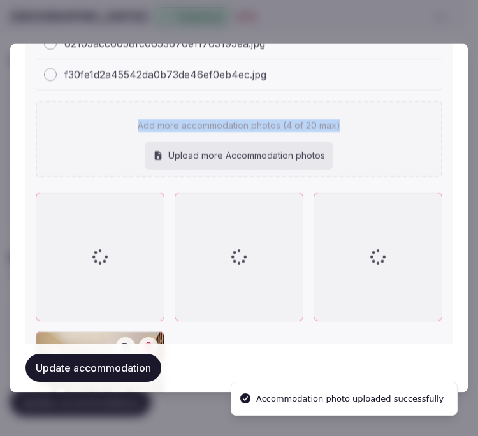
click at [310, 113] on div "Add more accommodation photos (4 of 20 max) Upload more Accommodation photos" at bounding box center [239, 139] width 406 height 76
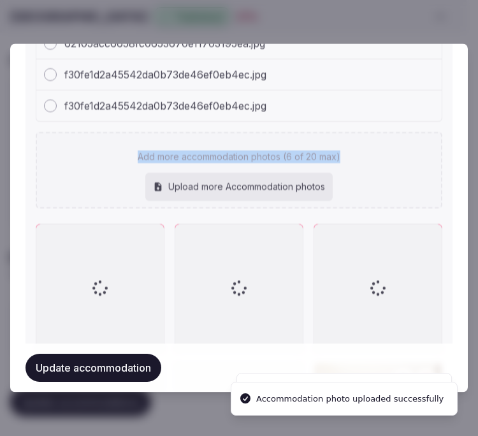
click at [377, 91] on div "f30fe1d2a45542da0b73de46ef0eb4ec.jpg" at bounding box center [238, 106] width 405 height 31
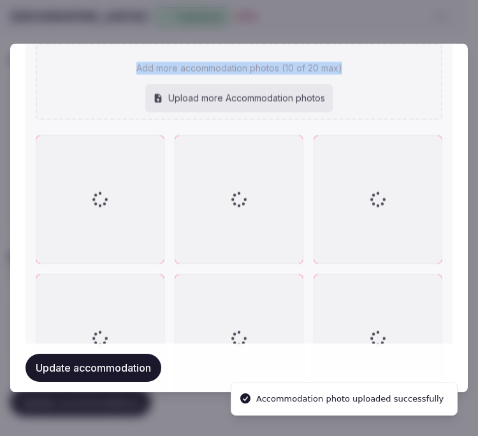
scroll to position [1877, 0]
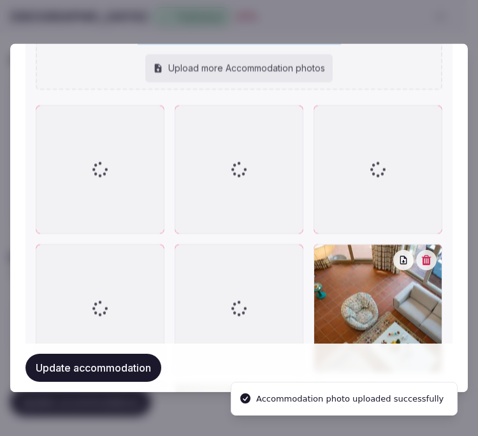
click at [320, 94] on div "0826d39f36671e7f20f0d97c51c75a76.jpg 65a4c7f186046bc3495ca2bd36324d13.jpg 65a4c…" at bounding box center [239, 155] width 406 height 991
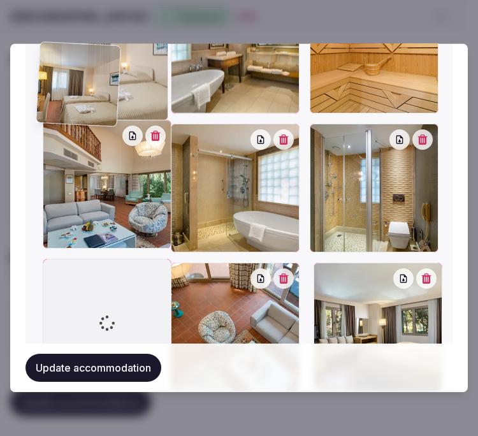
drag, startPoint x: 177, startPoint y: 174, endPoint x: 91, endPoint y: 62, distance: 141.8
click at [91, 62] on div at bounding box center [103, 56] width 129 height 129
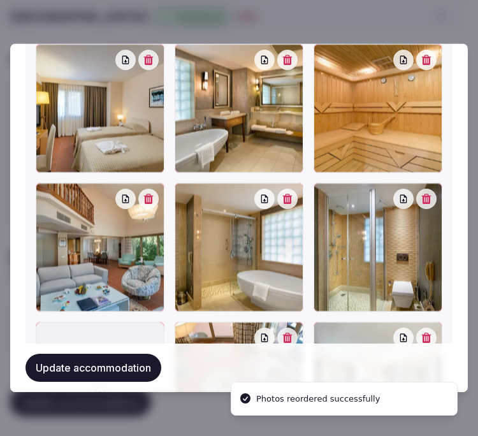
scroll to position [2009, 0]
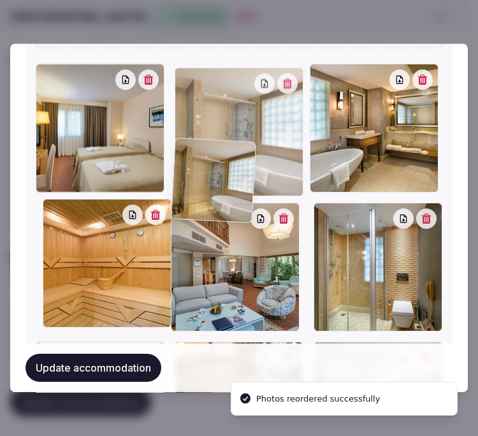
drag, startPoint x: 200, startPoint y: 78, endPoint x: 203, endPoint y: 23, distance: 55.5
click at [203, 23] on body "**********" at bounding box center [233, 169] width 467 height 534
click at [203, 23] on div at bounding box center [239, 218] width 478 height 436
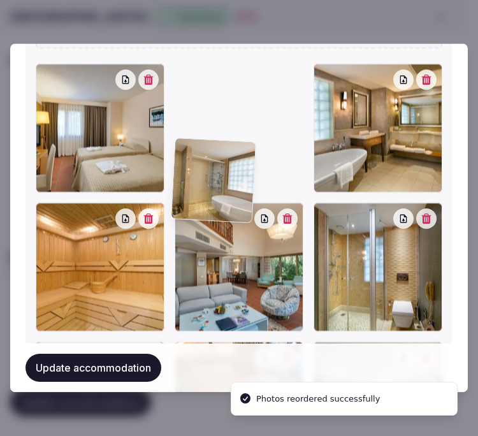
scroll to position [1842, 0]
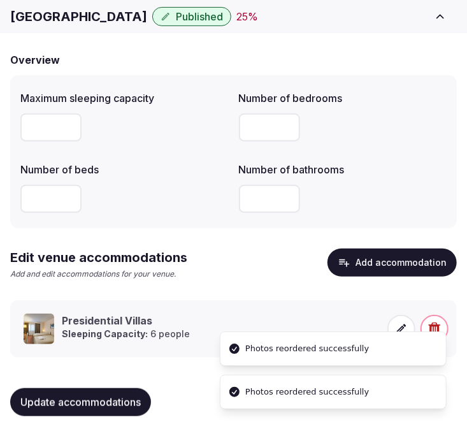
click at [402, 332] on li "Photos reordered successfully" at bounding box center [333, 349] width 227 height 34
click at [400, 332] on li "Photos reordered successfully" at bounding box center [333, 349] width 227 height 34
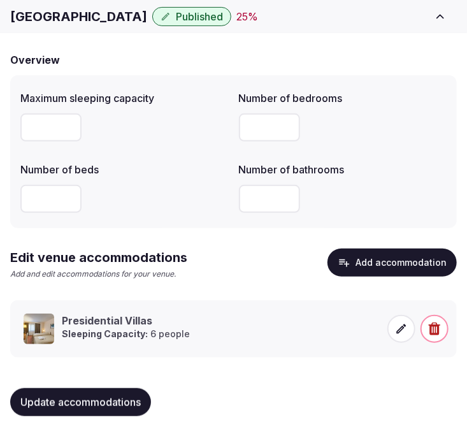
click at [404, 332] on icon at bounding box center [401, 328] width 13 height 13
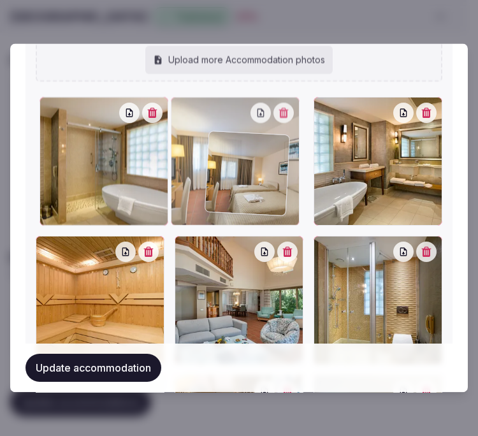
scroll to position [1527, 0]
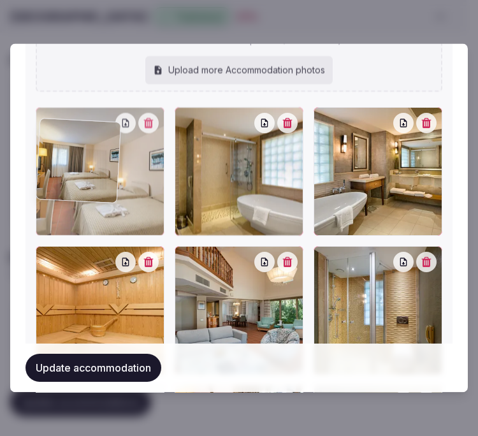
drag, startPoint x: 46, startPoint y: 78, endPoint x: 83, endPoint y: 99, distance: 42.5
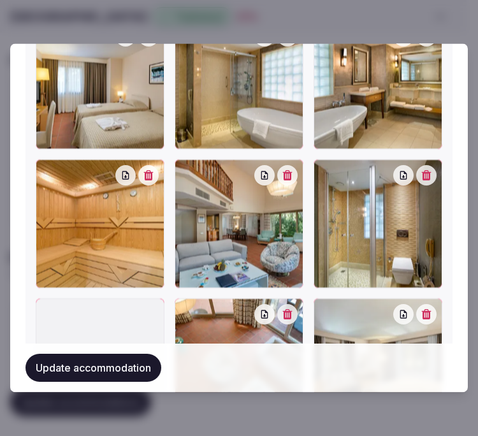
scroll to position [1648, 0]
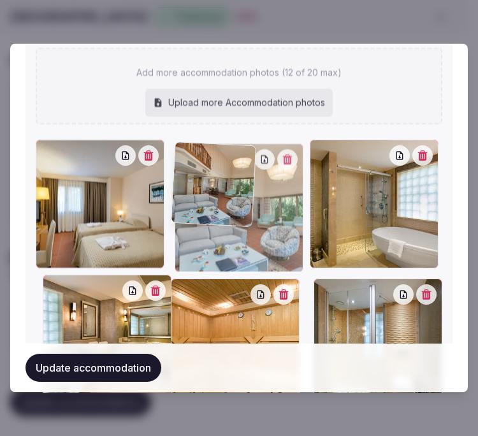
drag, startPoint x: 180, startPoint y: 121, endPoint x: 185, endPoint y: 60, distance: 61.4
click at [185, 60] on div "Add more accommodation photos (12 of 20 max) Upload more Accommodation photos T…" at bounding box center [239, 366] width 406 height 637
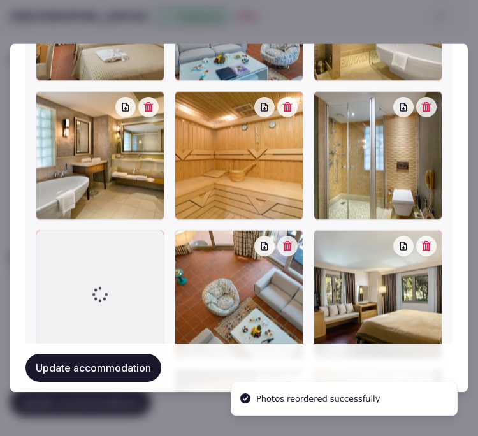
scroll to position [1767, 0]
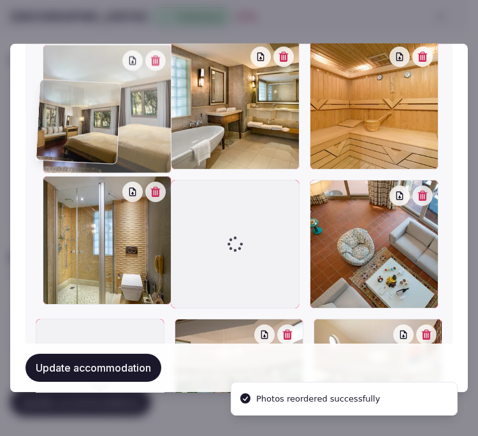
drag, startPoint x: 315, startPoint y: 145, endPoint x: 99, endPoint y: 82, distance: 225.5
click at [99, 82] on div at bounding box center [107, 109] width 129 height 129
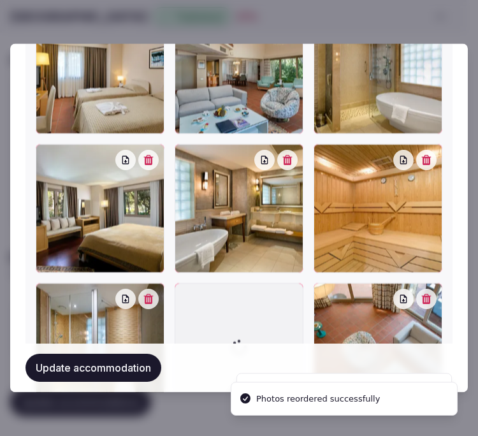
scroll to position [1609, 0]
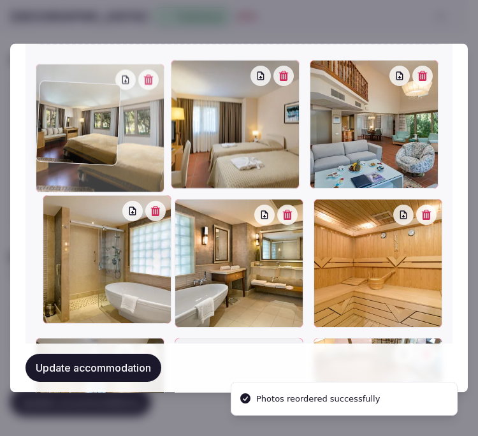
drag, startPoint x: 50, startPoint y: 157, endPoint x: 54, endPoint y: 87, distance: 70.2
click at [54, 85] on div at bounding box center [46, 74] width 20 height 20
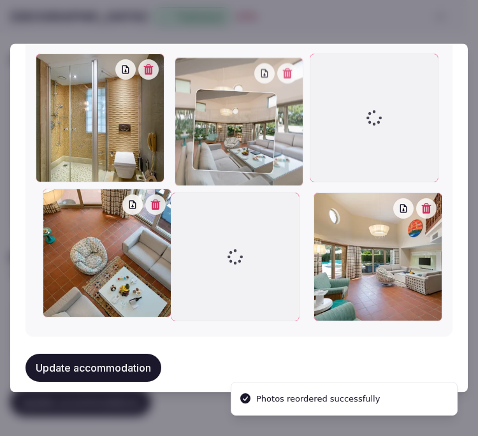
scroll to position [1834, 0]
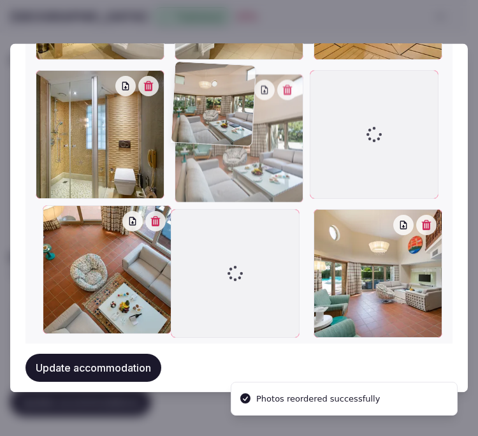
drag, startPoint x: 170, startPoint y: 183, endPoint x: 192, endPoint y: 97, distance: 89.4
click at [192, 97] on div at bounding box center [238, 139] width 129 height 129
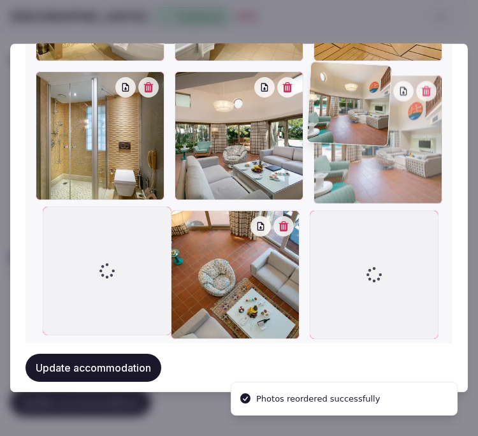
drag, startPoint x: 320, startPoint y: 201, endPoint x: 310, endPoint y: 113, distance: 88.4
click at [313, 113] on div at bounding box center [377, 140] width 129 height 129
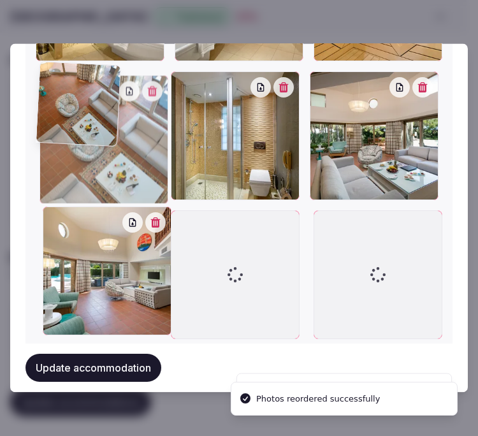
drag, startPoint x: 188, startPoint y: 205, endPoint x: 109, endPoint y: 140, distance: 102.3
click at [110, 142] on div at bounding box center [103, 140] width 129 height 129
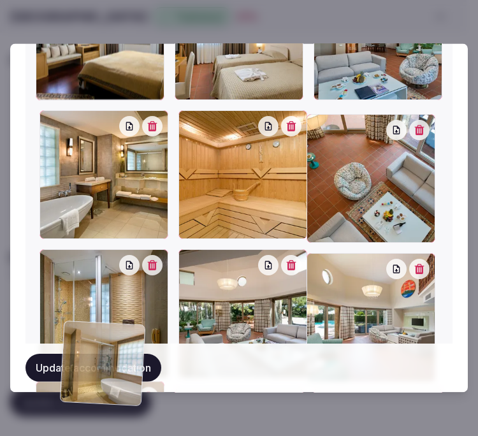
scroll to position [1663, 0]
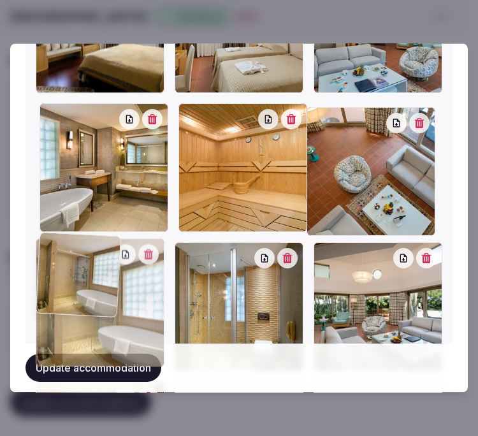
drag, startPoint x: 46, startPoint y: 222, endPoint x: 92, endPoint y: 266, distance: 63.5
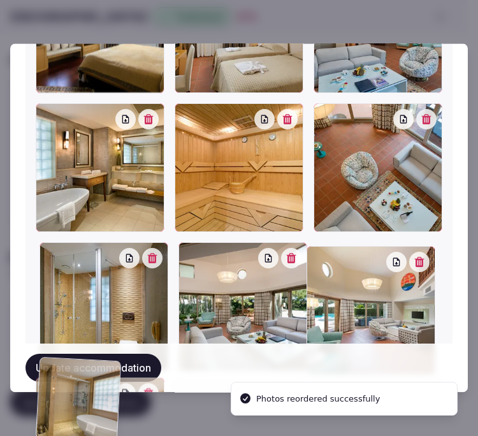
drag, startPoint x: 43, startPoint y: 238, endPoint x: 24, endPoint y: 336, distance: 100.5
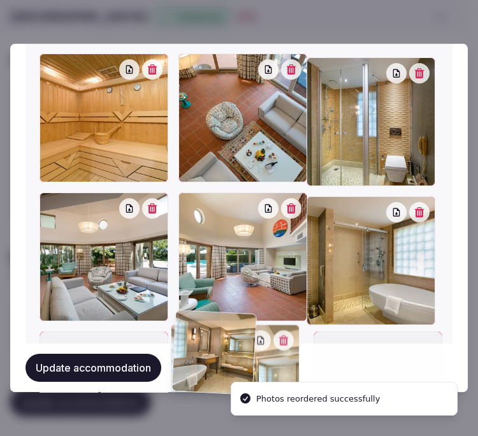
drag, startPoint x: 46, startPoint y: 87, endPoint x: 231, endPoint y: 334, distance: 308.5
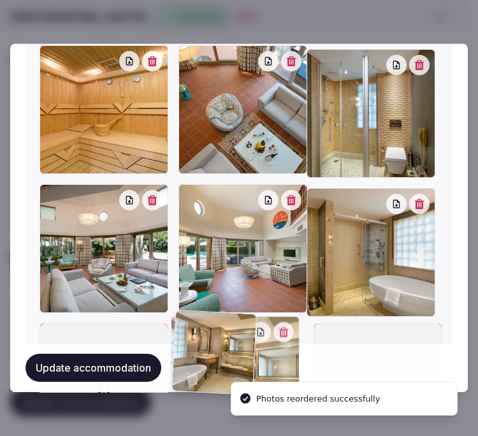
drag, startPoint x: 231, startPoint y: 334, endPoint x: 228, endPoint y: 327, distance: 7.7
click at [229, 331] on div at bounding box center [235, 381] width 129 height 129
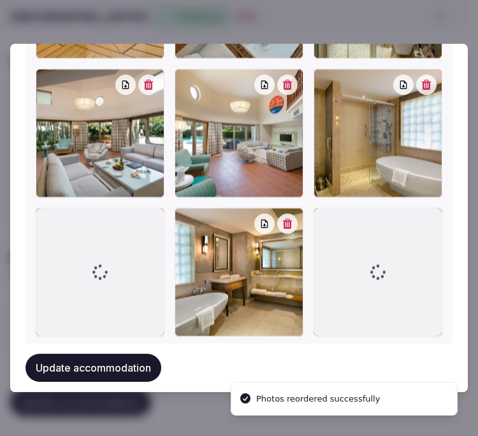
scroll to position [1852, 0]
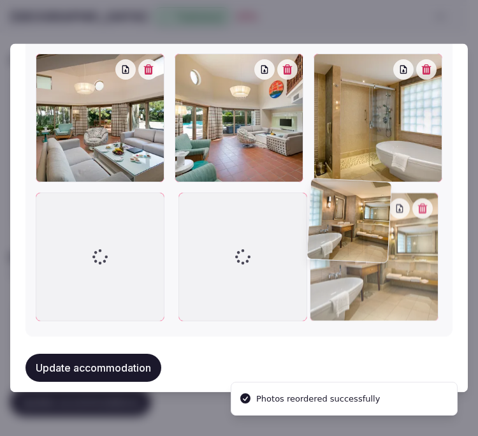
drag, startPoint x: 267, startPoint y: 189, endPoint x: 326, endPoint y: 200, distance: 59.6
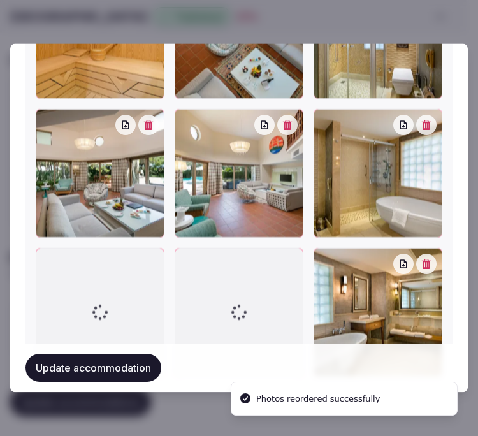
scroll to position [1781, 0]
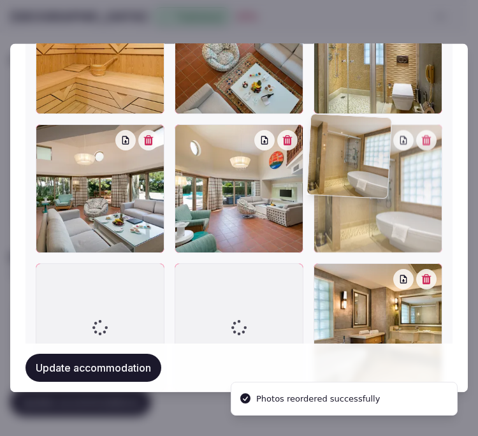
drag, startPoint x: 319, startPoint y: 119, endPoint x: 402, endPoint y: 126, distance: 83.1
click at [402, 126] on div at bounding box center [377, 189] width 129 height 129
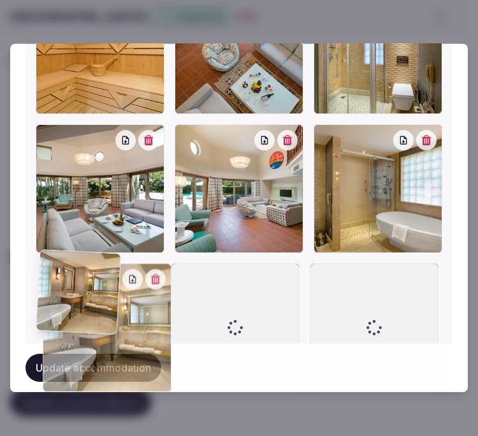
drag, startPoint x: 315, startPoint y: 261, endPoint x: 102, endPoint y: 269, distance: 212.9
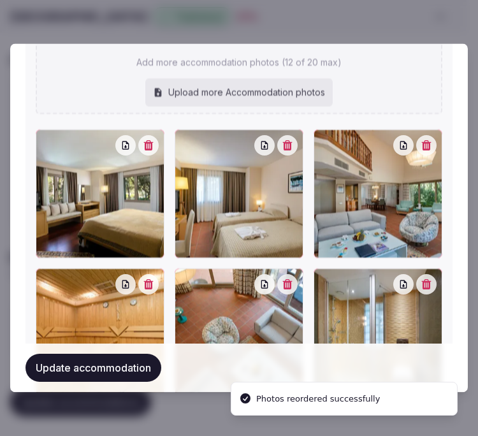
scroll to position [1640, 0]
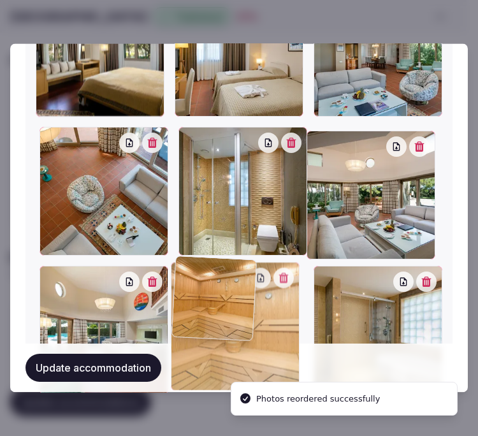
drag, startPoint x: 49, startPoint y: 128, endPoint x: 196, endPoint y: 259, distance: 196.7
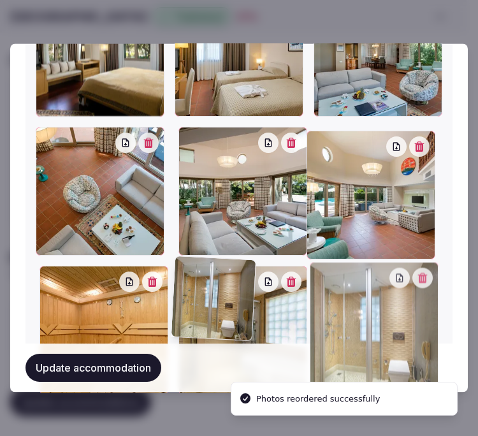
drag, startPoint x: 186, startPoint y: 134, endPoint x: 244, endPoint y: 267, distance: 145.8
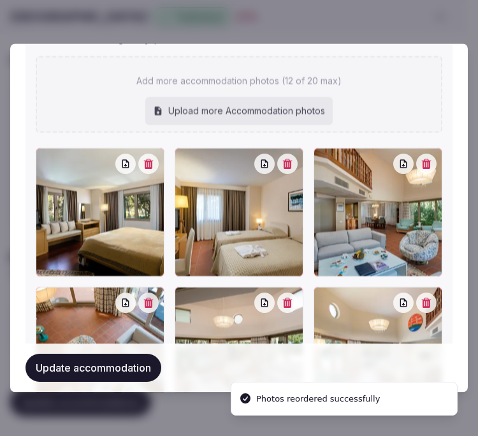
scroll to position [1499, 0]
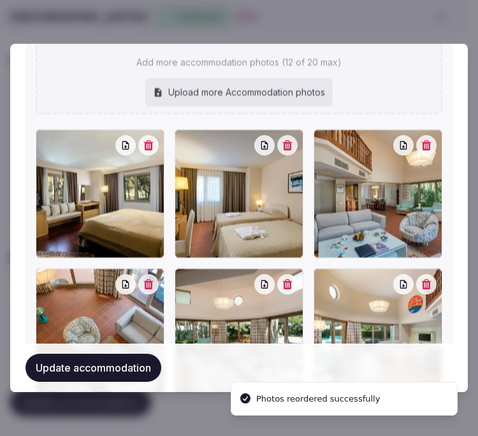
click at [132, 354] on button "Update accommodation" at bounding box center [93, 368] width 136 height 28
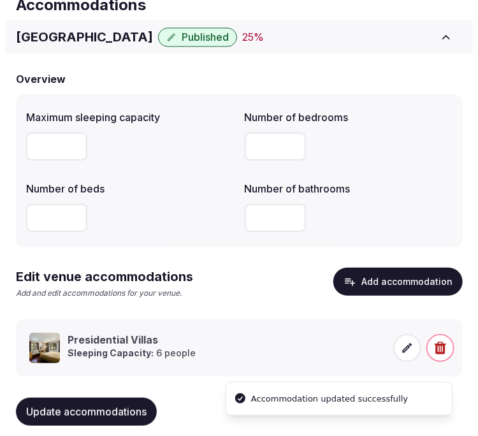
scroll to position [98, 0]
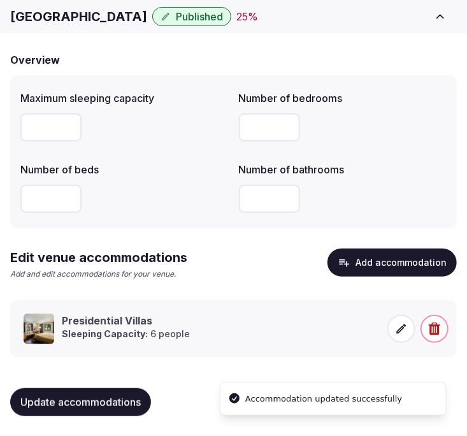
click at [402, 324] on icon at bounding box center [401, 328] width 13 height 13
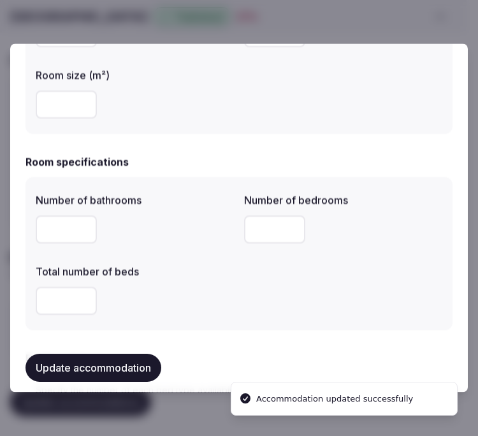
scroll to position [424, 0]
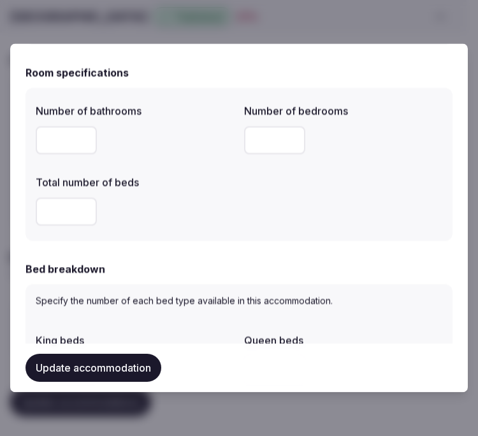
drag, startPoint x: 74, startPoint y: 219, endPoint x: 42, endPoint y: 213, distance: 32.5
click at [42, 213] on input "*" at bounding box center [66, 212] width 61 height 28
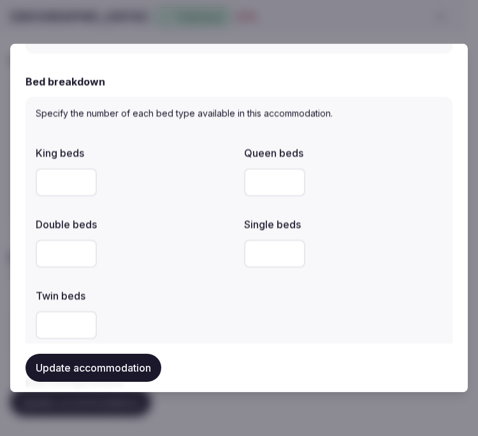
scroll to position [637, 0]
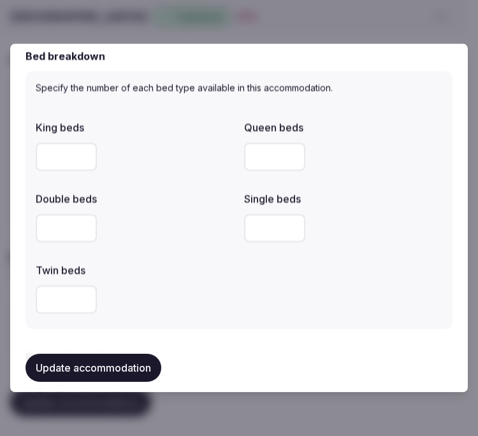
type input "*"
drag, startPoint x: 45, startPoint y: 160, endPoint x: 32, endPoint y: 153, distance: 14.5
click at [29, 157] on div "Specify the number of each bed type available in this accommodation. King beds …" at bounding box center [238, 200] width 427 height 257
drag, startPoint x: 59, startPoint y: 150, endPoint x: 36, endPoint y: 146, distance: 22.6
click at [39, 147] on input "*" at bounding box center [66, 157] width 61 height 28
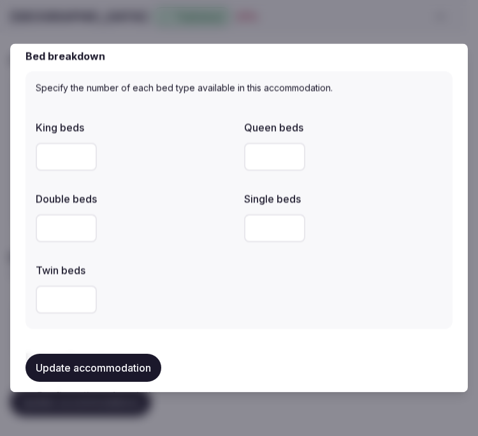
type input "*"
click at [262, 231] on input "number" at bounding box center [274, 229] width 61 height 28
click at [45, 231] on input "number" at bounding box center [66, 229] width 61 height 28
type input "*"
click at [283, 256] on div "King beds * Queen beds Double beds * Single beds Twin beds" at bounding box center [239, 217] width 406 height 204
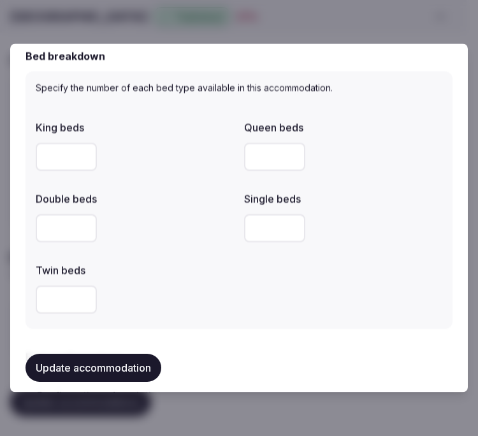
click at [104, 353] on div "Update accommodation" at bounding box center [238, 368] width 427 height 48
click at [110, 365] on button "Update accommodation" at bounding box center [93, 368] width 136 height 28
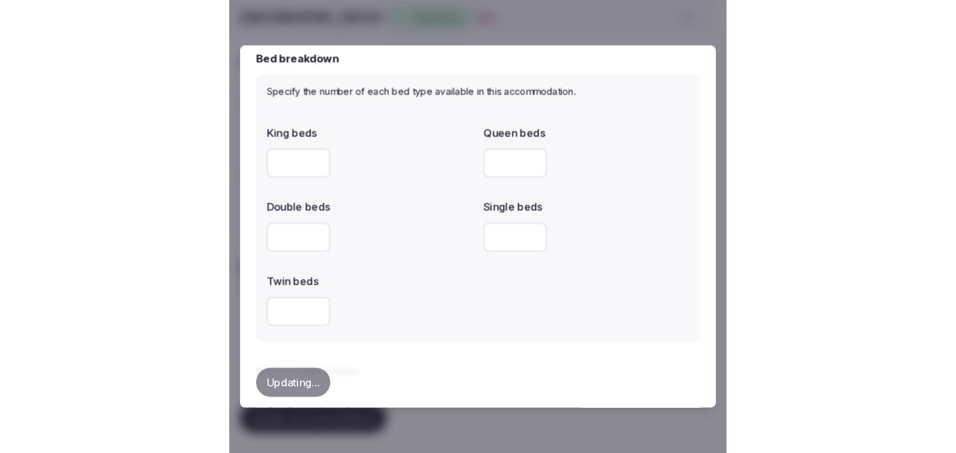
scroll to position [45, 0]
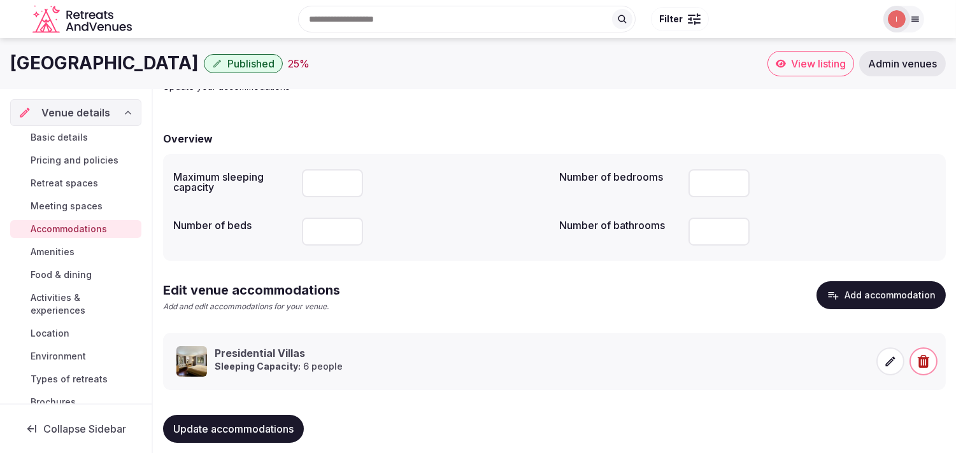
click at [87, 253] on link "Amenities" at bounding box center [75, 252] width 131 height 18
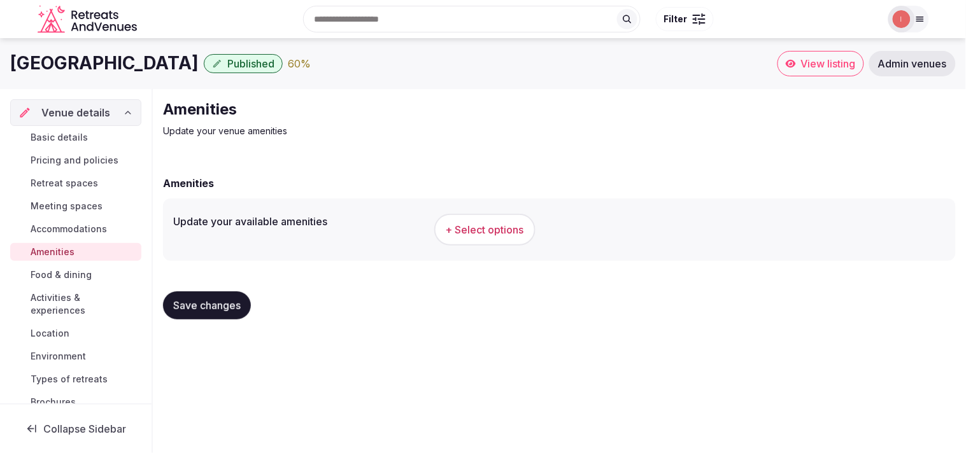
click at [466, 229] on span "+ Select options" at bounding box center [485, 230] width 78 height 14
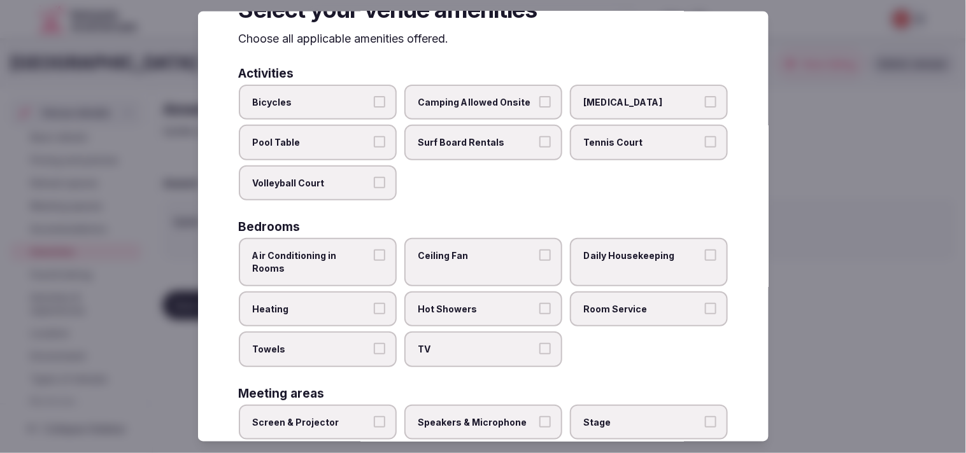
scroll to position [71, 0]
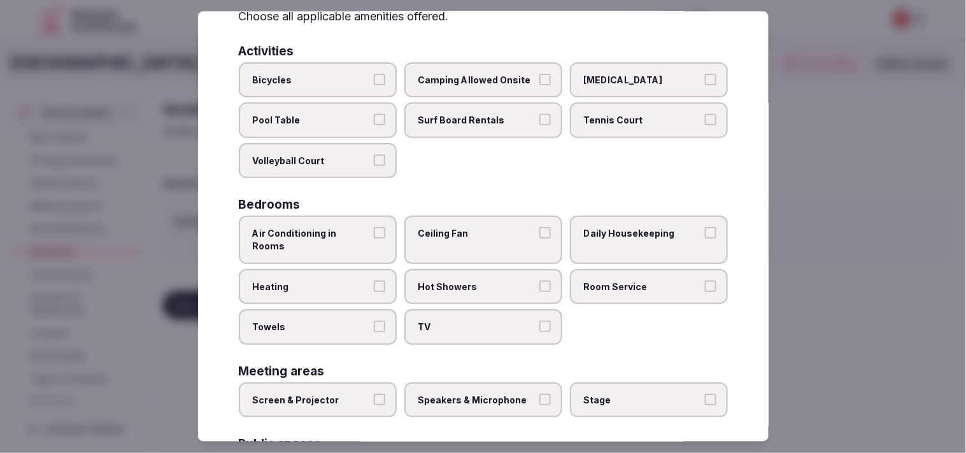
click at [374, 227] on button "Air Conditioning in Rooms" at bounding box center [379, 232] width 11 height 11
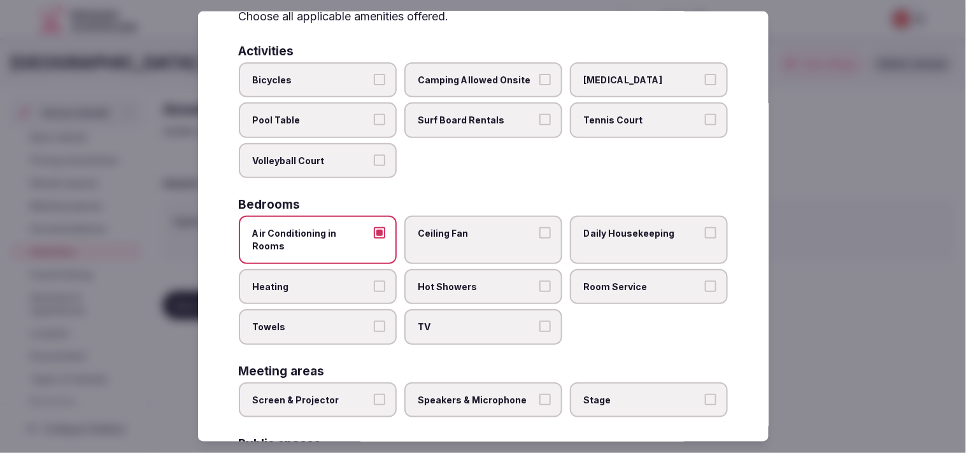
click at [376, 313] on label "Towels" at bounding box center [318, 328] width 158 height 36
click at [376, 321] on button "Towels" at bounding box center [379, 326] width 11 height 11
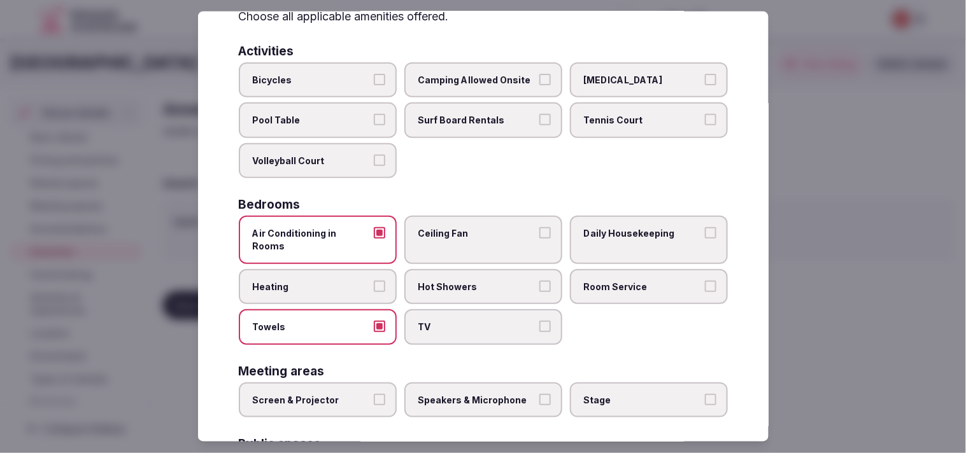
click at [466, 310] on label "TV" at bounding box center [483, 328] width 158 height 36
click at [466, 321] on button "TV" at bounding box center [544, 326] width 11 height 11
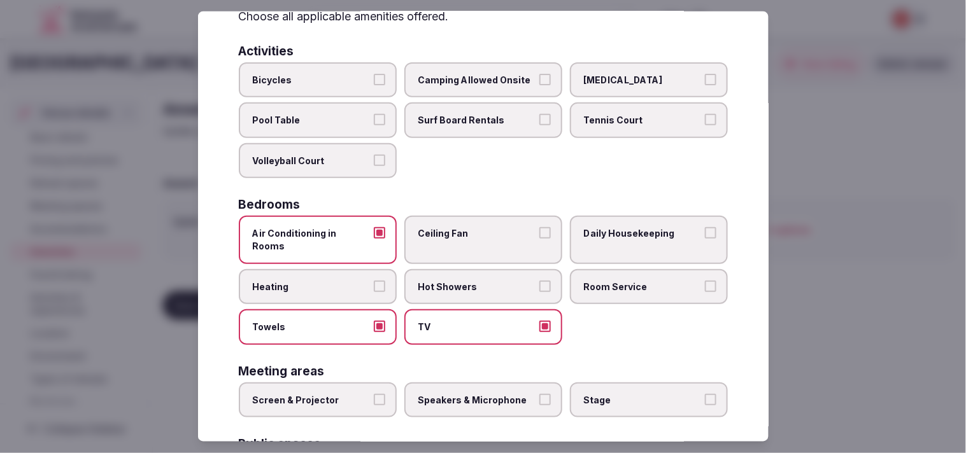
click at [466, 274] on label "Hot Showers" at bounding box center [483, 287] width 158 height 36
click at [466, 280] on button "Hot Showers" at bounding box center [544, 285] width 11 height 11
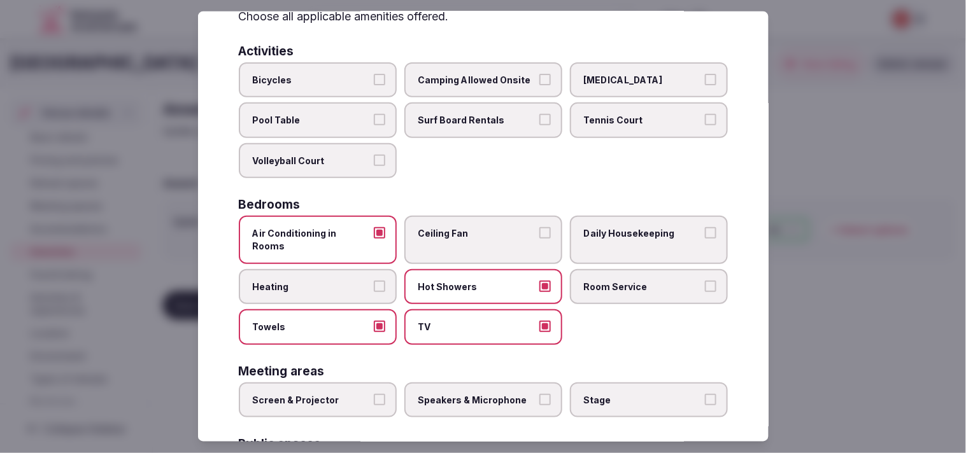
click at [466, 273] on label "Hot Showers" at bounding box center [483, 287] width 158 height 36
click at [466, 280] on button "Hot Showers" at bounding box center [544, 285] width 11 height 11
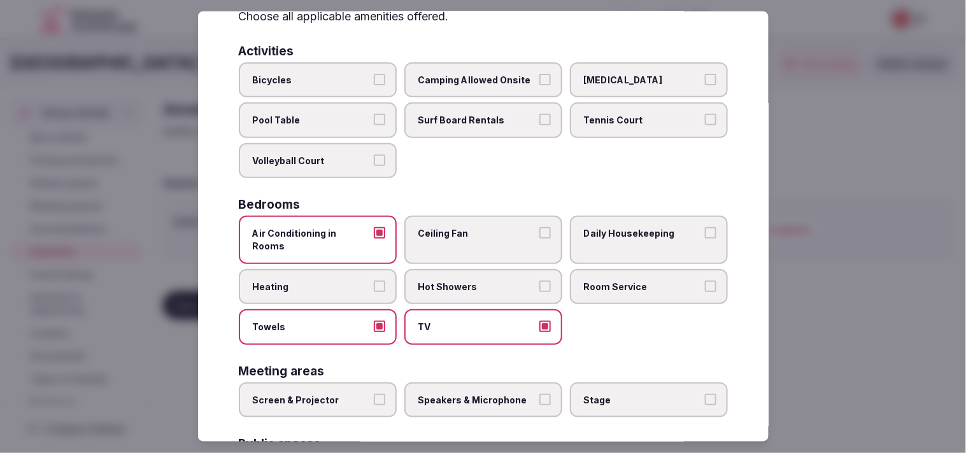
click at [466, 232] on span "Ceiling Fan" at bounding box center [476, 233] width 117 height 13
click at [466, 232] on button "Ceiling Fan" at bounding box center [544, 232] width 11 height 11
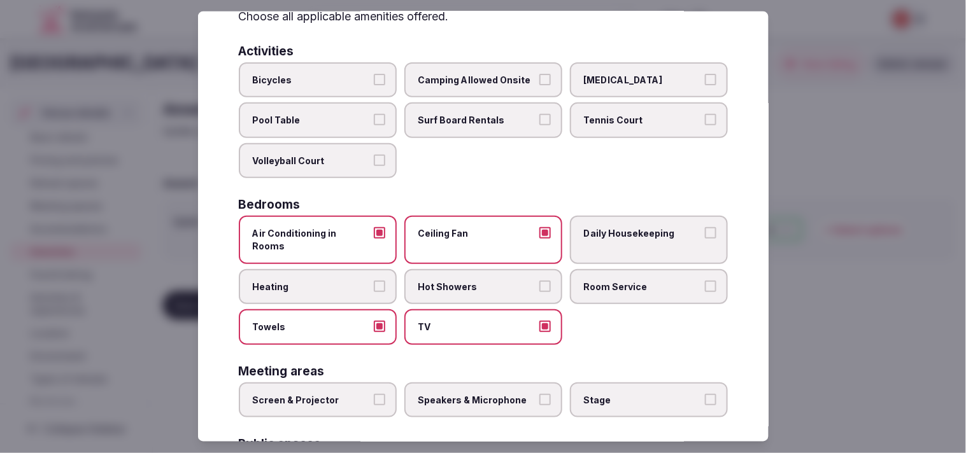
click at [466, 234] on span "Daily Housekeeping" at bounding box center [642, 233] width 117 height 13
click at [466, 234] on button "Daily Housekeeping" at bounding box center [710, 232] width 11 height 11
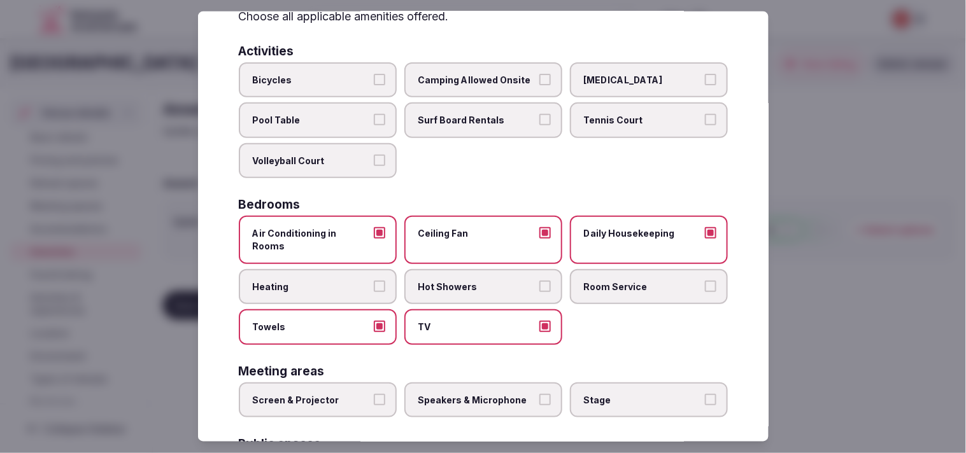
click at [466, 269] on label "Room Service" at bounding box center [649, 287] width 158 height 36
click at [466, 280] on button "Room Service" at bounding box center [710, 285] width 11 height 11
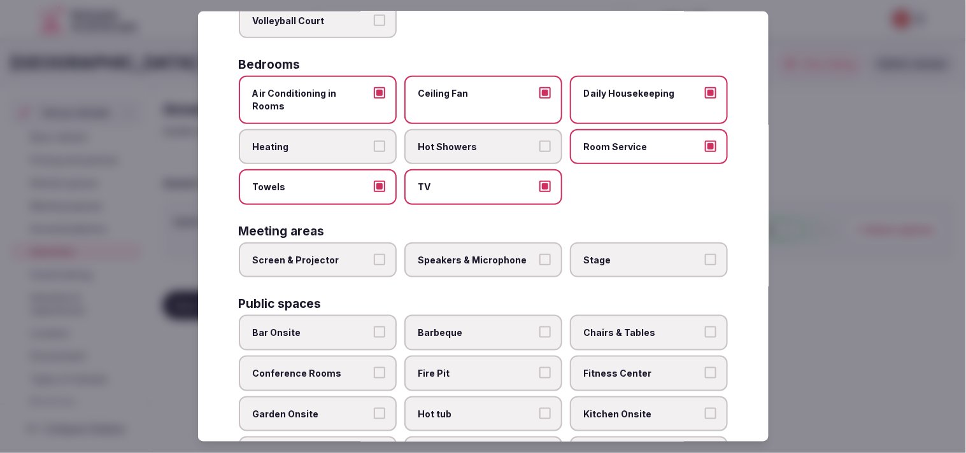
scroll to position [212, 0]
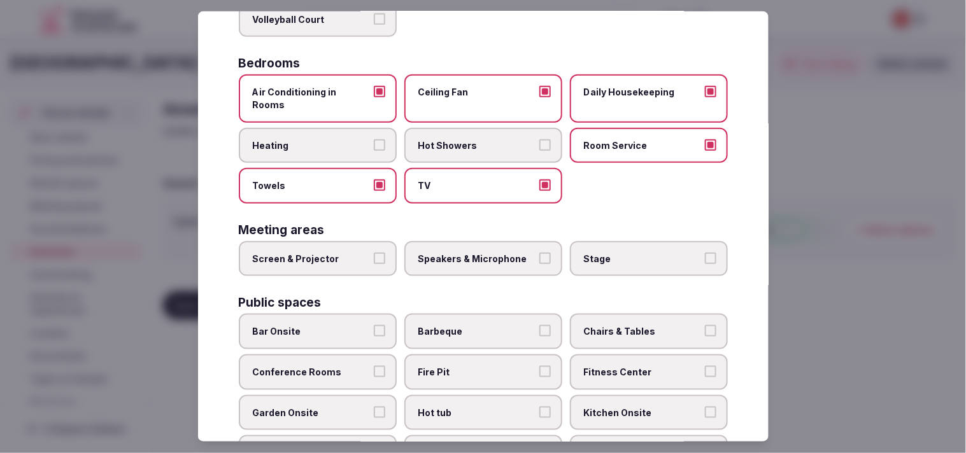
click at [341, 253] on span "Screen & Projector" at bounding box center [311, 259] width 117 height 13
click at [374, 253] on button "Screen & Projector" at bounding box center [379, 258] width 11 height 11
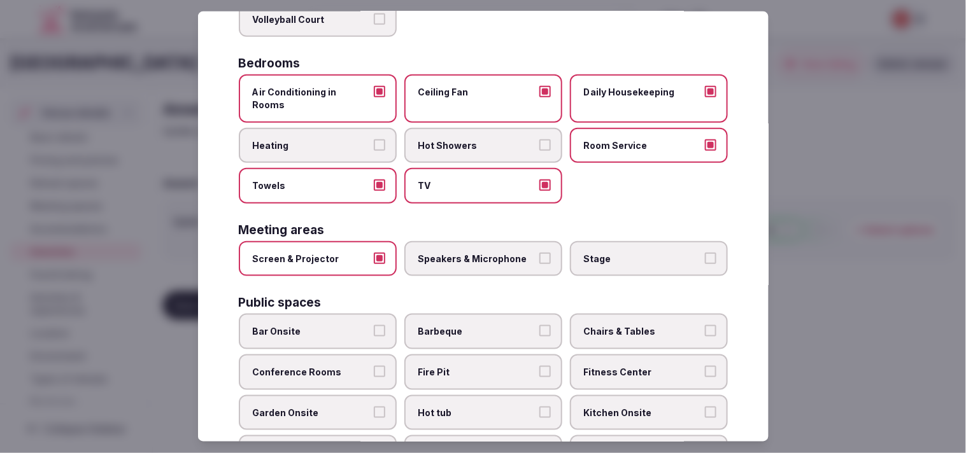
click at [466, 241] on label "Speakers & Microphone" at bounding box center [483, 259] width 158 height 36
click at [466, 253] on button "Speakers & Microphone" at bounding box center [544, 258] width 11 height 11
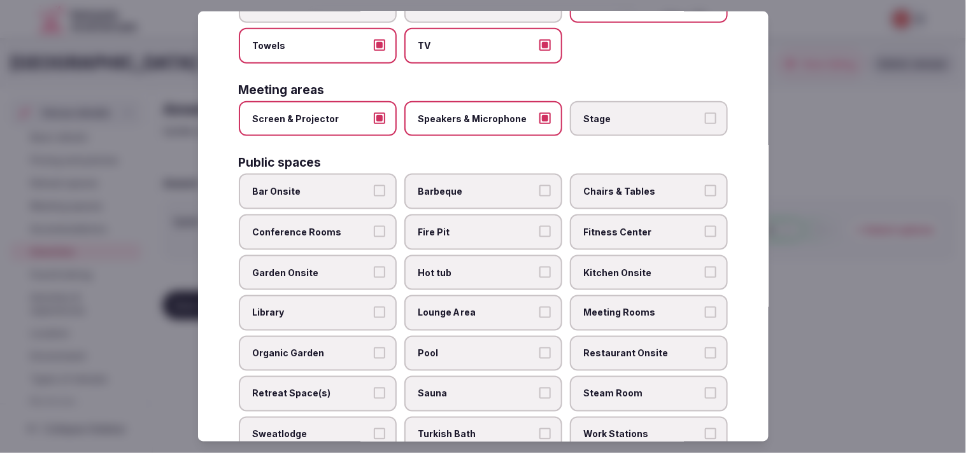
scroll to position [353, 0]
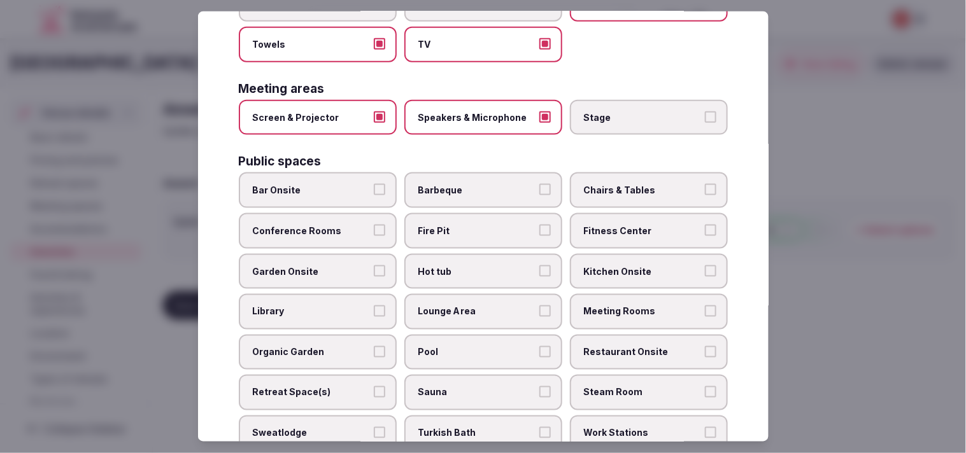
click at [359, 218] on label "Conference Rooms" at bounding box center [318, 231] width 158 height 36
click at [374, 225] on button "Conference Rooms" at bounding box center [379, 230] width 11 height 11
click at [466, 225] on span "Fitness Center" at bounding box center [642, 231] width 117 height 13
click at [466, 225] on button "Fitness Center" at bounding box center [710, 230] width 11 height 11
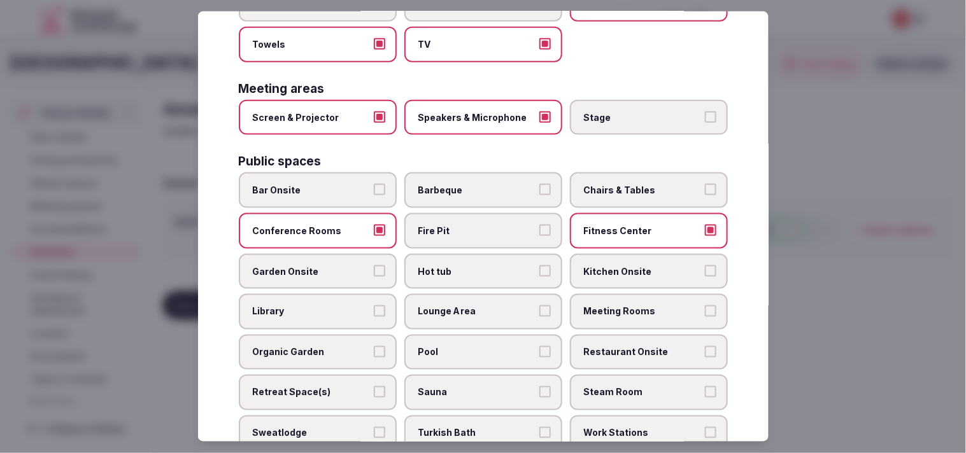
click at [466, 186] on div "Bar Onsite Barbeque Chairs & Tables Conference Rooms Fire Pit Fitness Center Ga…" at bounding box center [483, 332] width 489 height 319
click at [466, 184] on span "Chairs & Tables" at bounding box center [642, 190] width 117 height 13
click at [466, 184] on button "Chairs & Tables" at bounding box center [710, 189] width 11 height 11
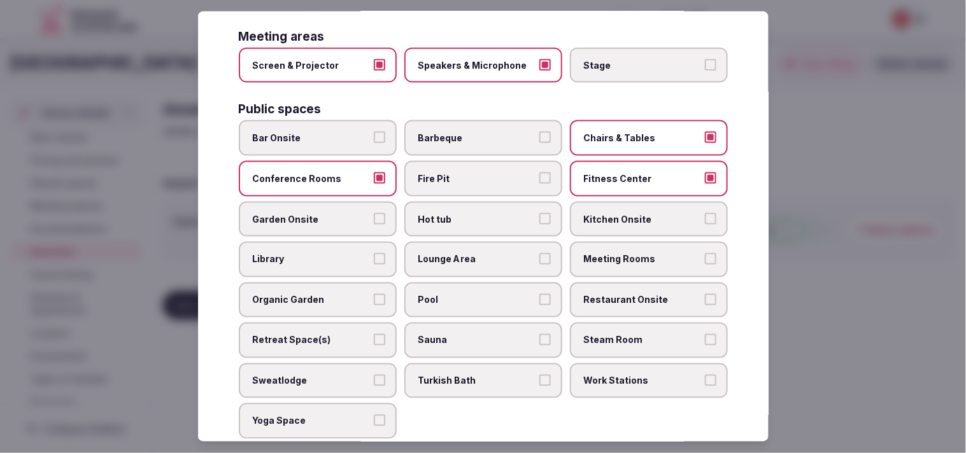
scroll to position [424, 0]
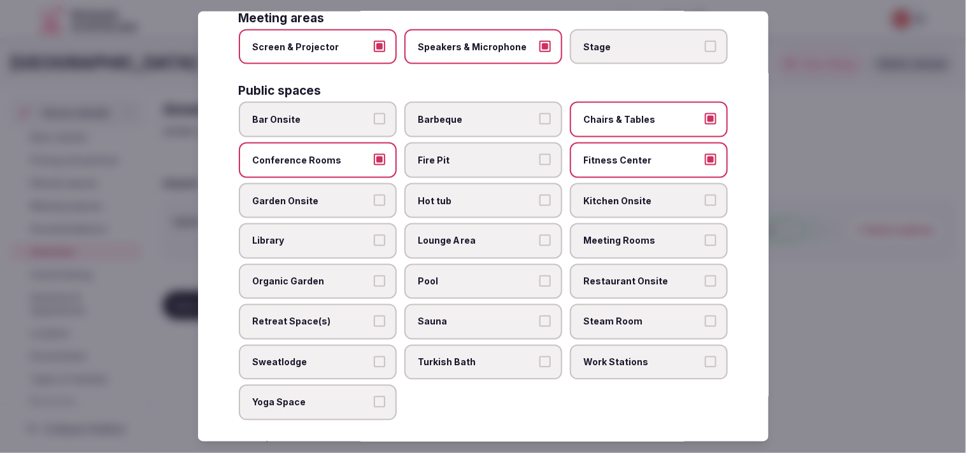
click at [466, 224] on label "Meeting Rooms" at bounding box center [649, 242] width 158 height 36
click at [466, 235] on button "Meeting Rooms" at bounding box center [710, 240] width 11 height 11
click at [364, 194] on span "Garden Onsite" at bounding box center [311, 200] width 117 height 13
click at [374, 194] on button "Garden Onsite" at bounding box center [379, 199] width 11 height 11
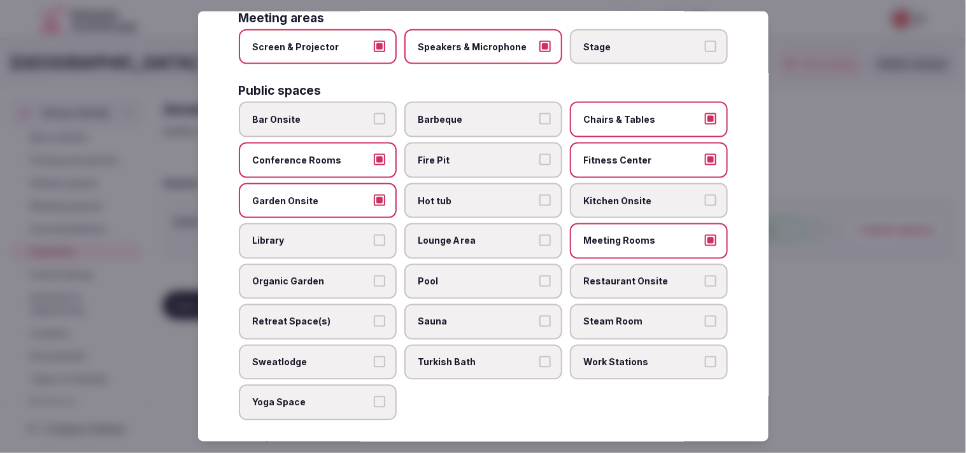
click at [443, 276] on span "Pool" at bounding box center [476, 282] width 117 height 13
click at [466, 276] on button "Pool" at bounding box center [544, 281] width 11 height 11
click at [466, 264] on label "Restaurant Onsite" at bounding box center [649, 282] width 158 height 36
click at [466, 276] on button "Restaurant Onsite" at bounding box center [710, 281] width 11 height 11
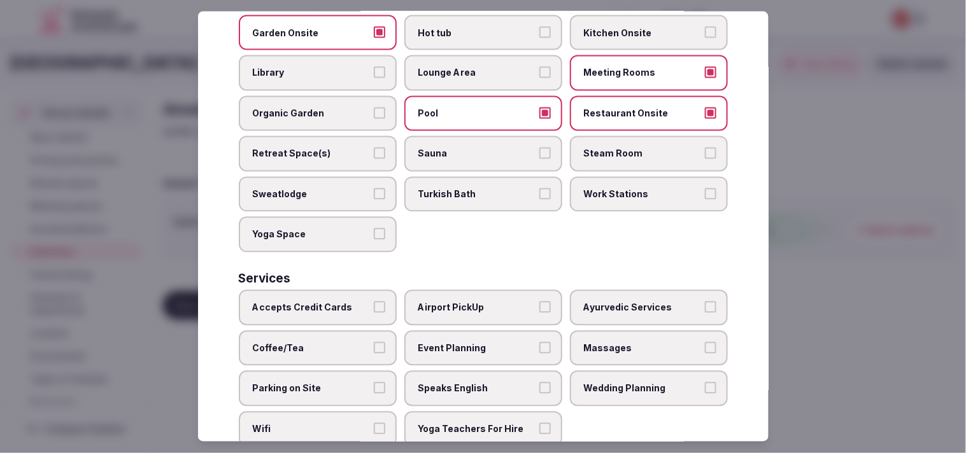
scroll to position [593, 0]
click at [383, 290] on label "Accepts Credit Cards" at bounding box center [318, 308] width 158 height 36
click at [383, 301] on button "Accepts Credit Cards" at bounding box center [379, 306] width 11 height 11
click at [466, 330] on label "Massages" at bounding box center [649, 348] width 158 height 36
click at [466, 341] on button "Massages" at bounding box center [710, 346] width 11 height 11
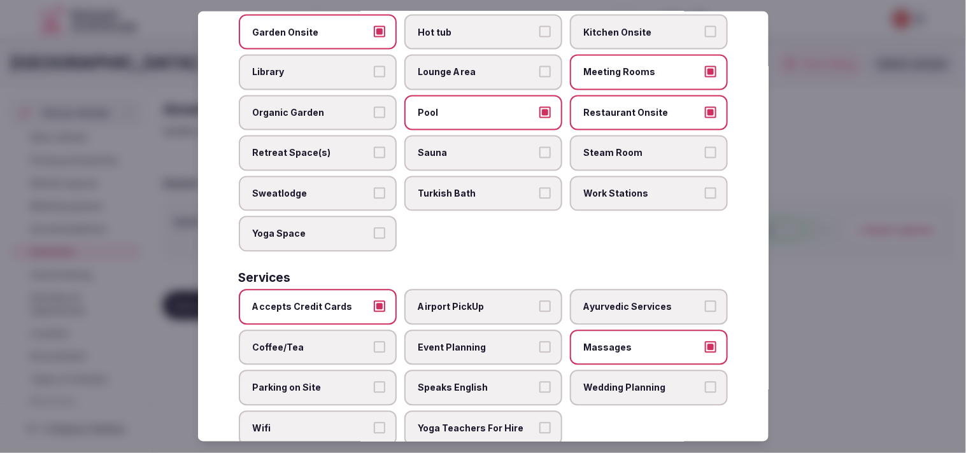
click at [466, 371] on label "Speaks English" at bounding box center [483, 389] width 158 height 36
click at [466, 382] on button "Speaks English" at bounding box center [544, 387] width 11 height 11
click at [336, 423] on span "Wifi" at bounding box center [311, 429] width 117 height 13
click at [374, 423] on button "Wifi" at bounding box center [379, 428] width 11 height 11
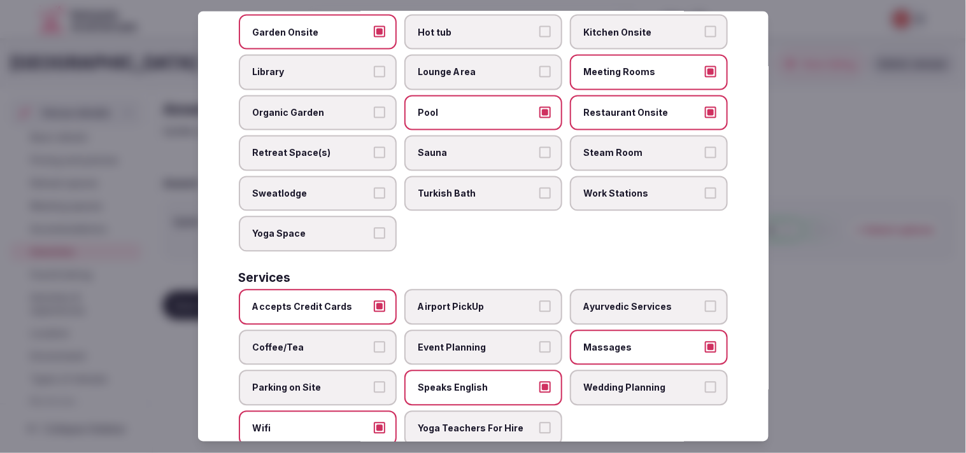
click at [335, 341] on span "Coffee/Tea" at bounding box center [311, 347] width 117 height 13
click at [374, 341] on button "Coffee/Tea" at bounding box center [379, 346] width 11 height 11
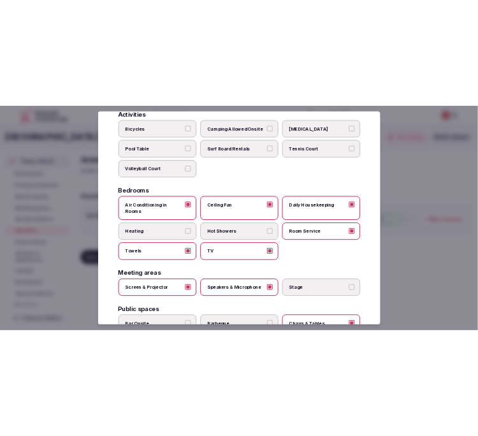
scroll to position [0, 0]
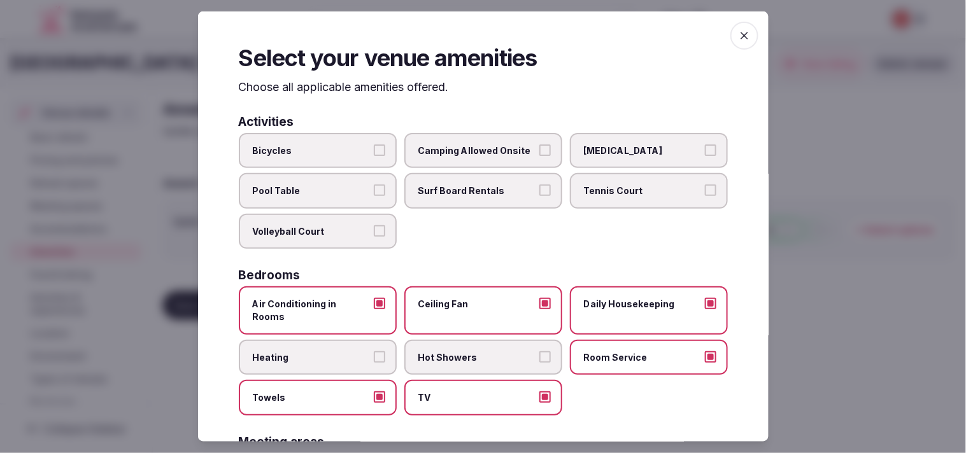
click at [466, 39] on icon "button" at bounding box center [744, 35] width 13 height 13
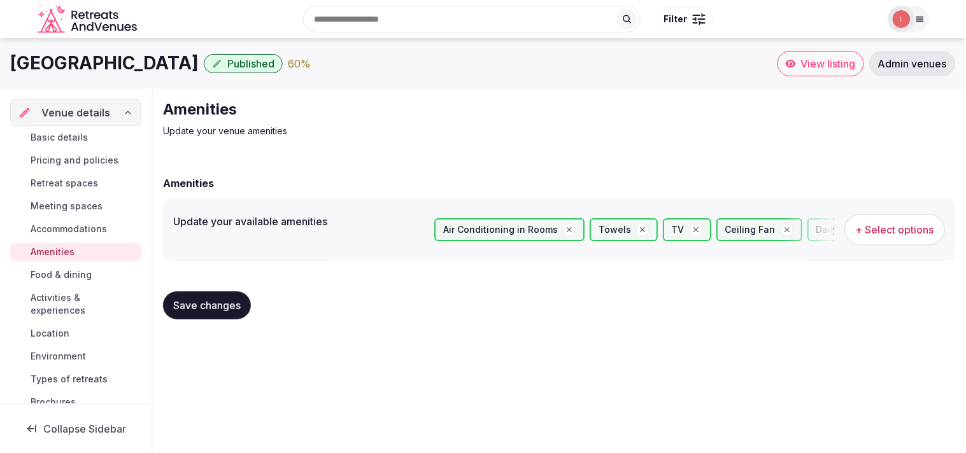
click at [204, 307] on span "Save changes" at bounding box center [207, 305] width 68 height 13
click at [192, 304] on span "Save changes" at bounding box center [207, 305] width 68 height 13
click at [55, 274] on span "Food & dining" at bounding box center [61, 275] width 61 height 13
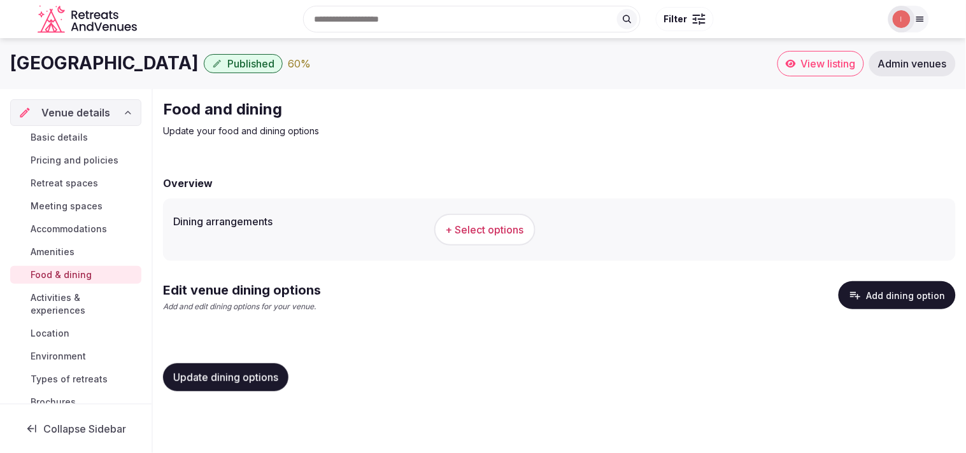
click at [466, 236] on span "+ Select options" at bounding box center [485, 230] width 78 height 14
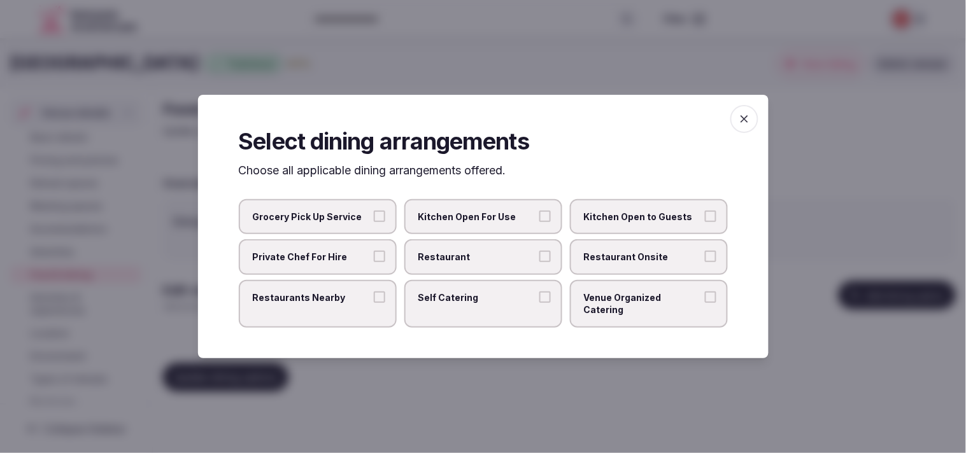
click at [466, 264] on span "Restaurant Onsite" at bounding box center [642, 257] width 117 height 13
click at [466, 262] on button "Restaurant Onsite" at bounding box center [710, 256] width 11 height 11
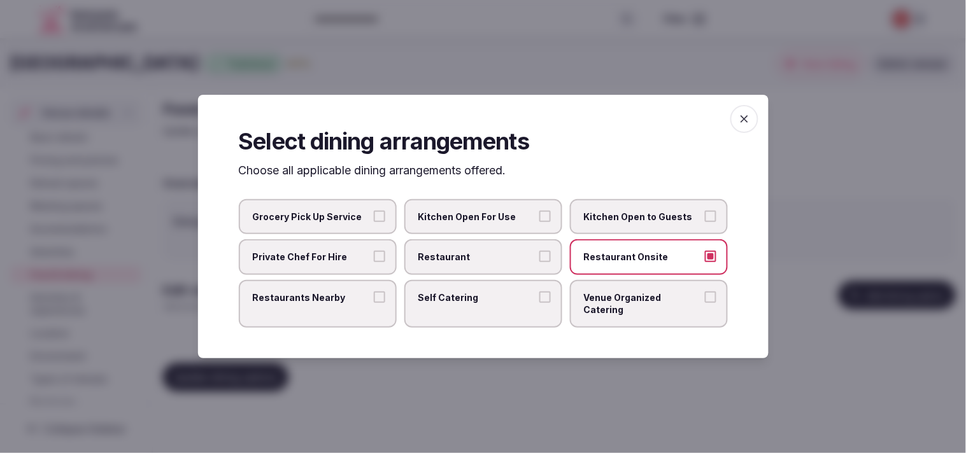
click at [440, 261] on span "Restaurant" at bounding box center [476, 257] width 117 height 13
click at [466, 261] on button "Restaurant" at bounding box center [544, 256] width 11 height 11
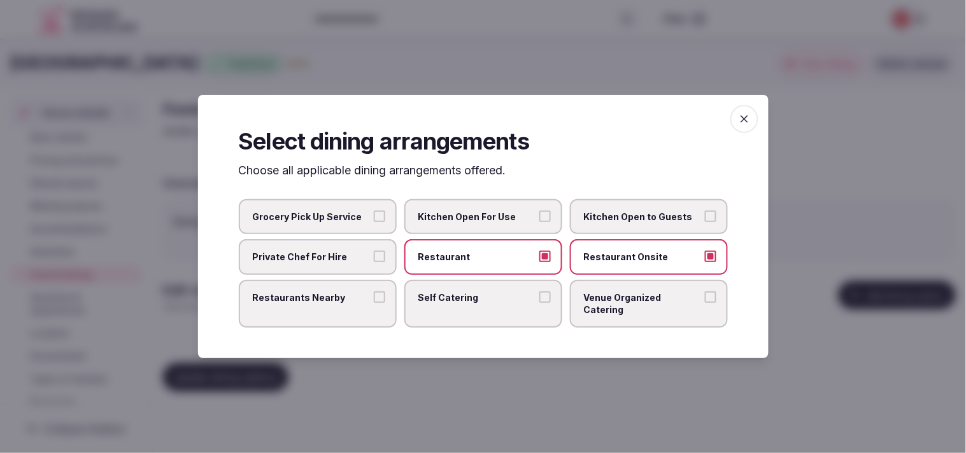
click at [376, 302] on button "Restaurants Nearby" at bounding box center [379, 297] width 11 height 11
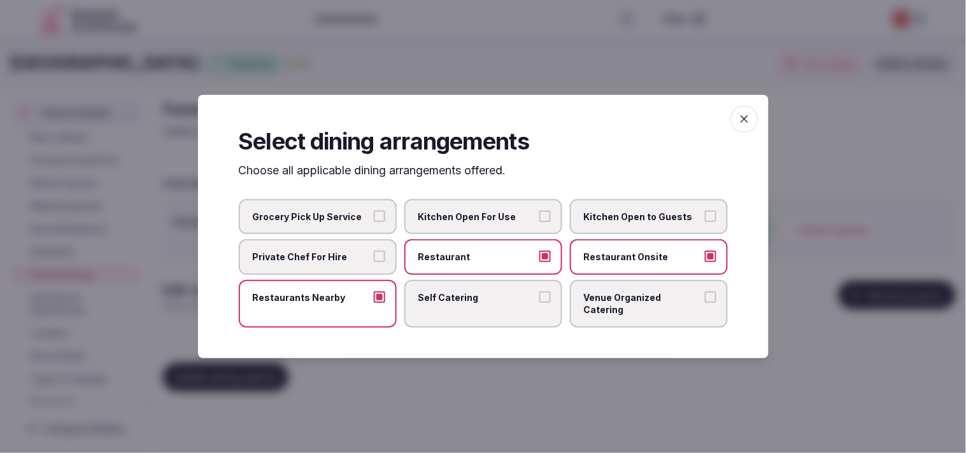
click at [466, 303] on span "Venue Organized Catering" at bounding box center [642, 304] width 117 height 25
click at [466, 303] on button "Venue Organized Catering" at bounding box center [710, 297] width 11 height 11
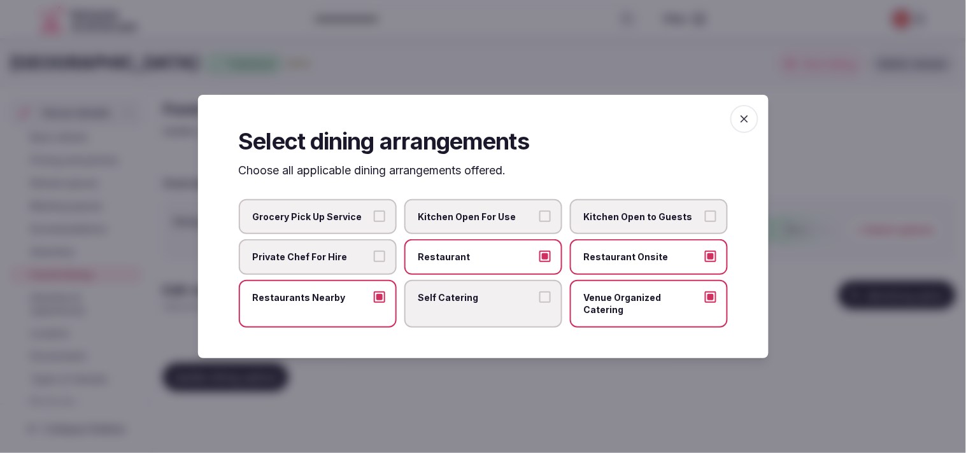
click at [466, 125] on icon "button" at bounding box center [744, 119] width 13 height 13
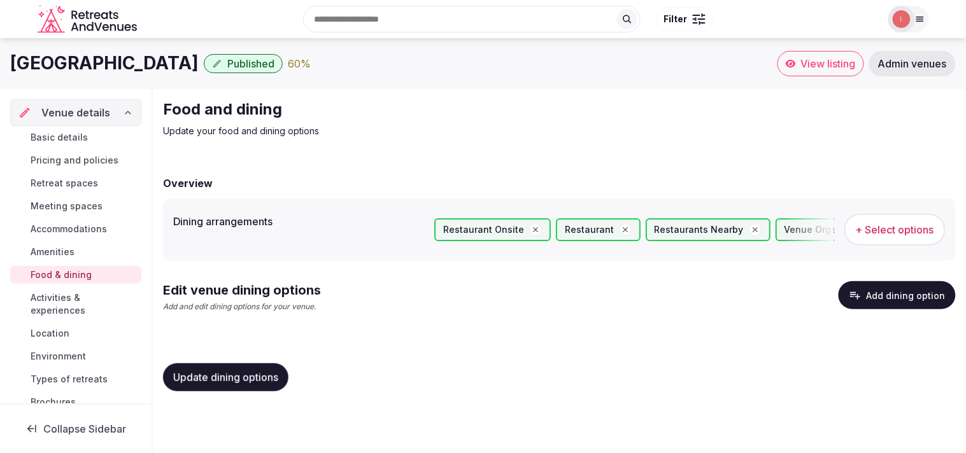
click at [215, 367] on button "Update dining options" at bounding box center [225, 378] width 125 height 28
click at [466, 284] on button "Add dining option" at bounding box center [897, 295] width 117 height 28
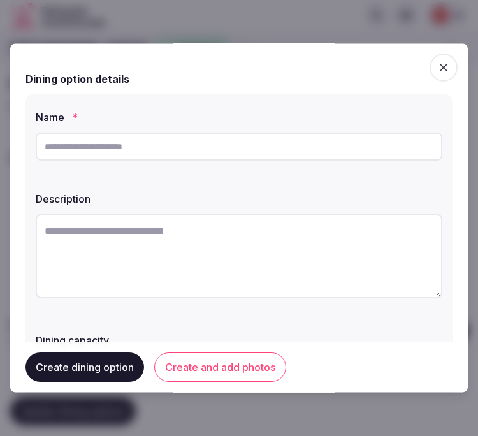
click at [143, 145] on input "text" at bounding box center [239, 146] width 406 height 28
paste input "**********"
type input "**********"
click at [232, 234] on textarea at bounding box center [239, 256] width 406 height 84
paste textarea "**********"
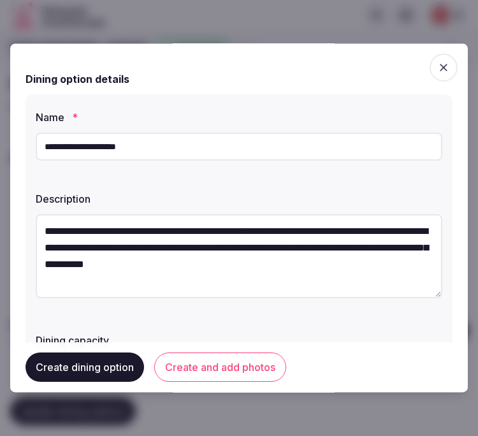
scroll to position [7, 0]
type textarea "**********"
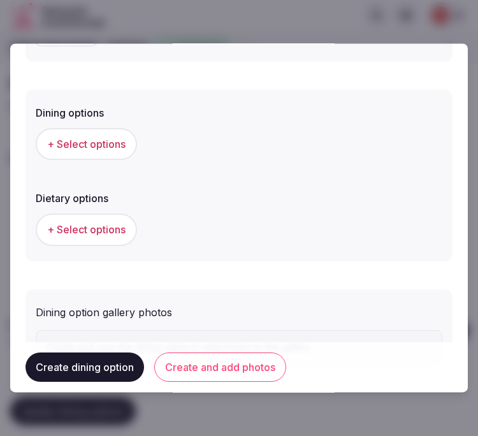
scroll to position [395, 0]
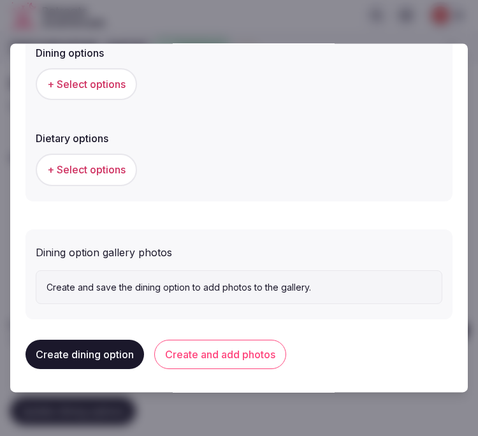
click at [96, 82] on span "+ Select options" at bounding box center [86, 85] width 78 height 14
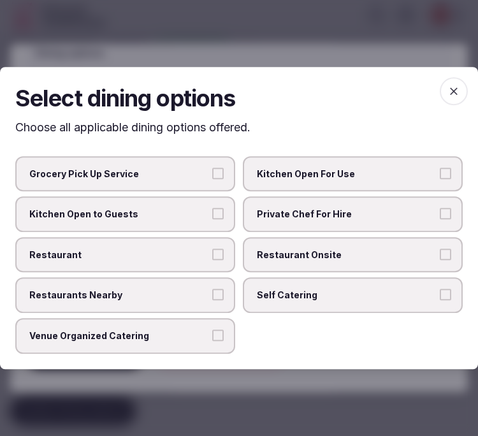
click at [325, 220] on span "Private Chef For Hire" at bounding box center [346, 214] width 179 height 13
click at [439, 219] on button "Private Chef For Hire" at bounding box center [444, 213] width 11 height 11
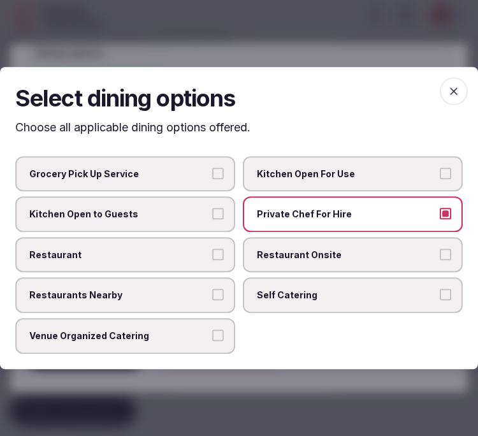
click at [296, 230] on label "Private Chef For Hire" at bounding box center [353, 214] width 220 height 36
click at [439, 219] on button "Private Chef For Hire" at bounding box center [444, 213] width 11 height 11
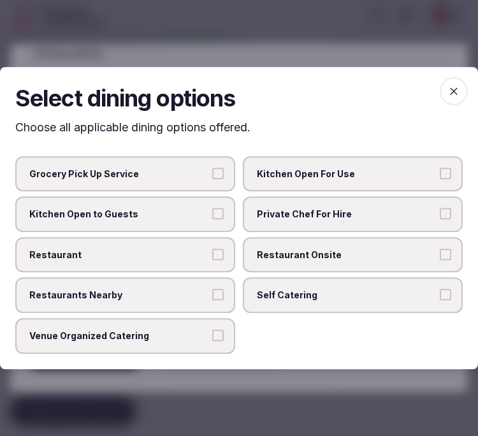
click at [183, 257] on span "Restaurant" at bounding box center [118, 254] width 179 height 13
click at [212, 257] on button "Restaurant" at bounding box center [217, 253] width 11 height 11
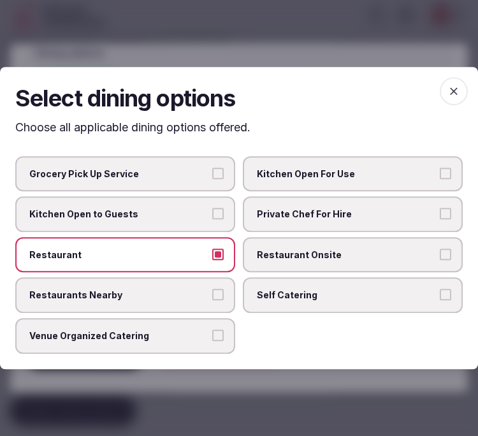
click at [285, 255] on span "Restaurant Onsite" at bounding box center [346, 254] width 179 height 13
click at [439, 255] on button "Restaurant Onsite" at bounding box center [444, 253] width 11 height 11
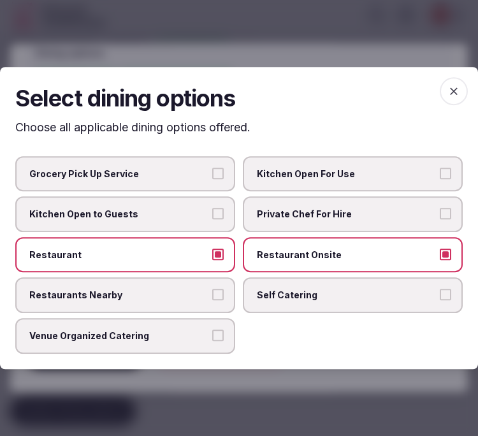
click at [450, 92] on icon "button" at bounding box center [453, 91] width 13 height 13
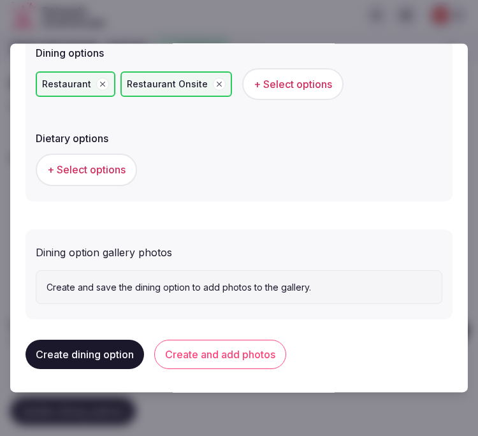
click at [225, 350] on button "Create and add photos" at bounding box center [220, 354] width 132 height 29
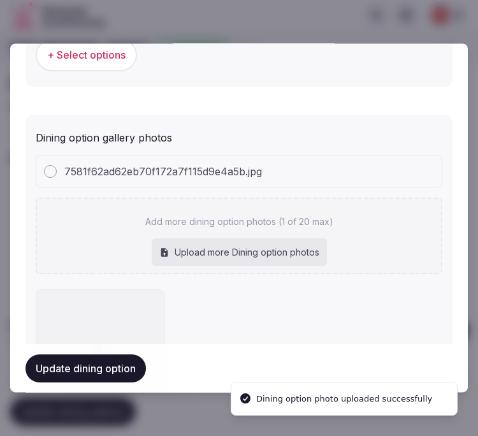
scroll to position [512, 0]
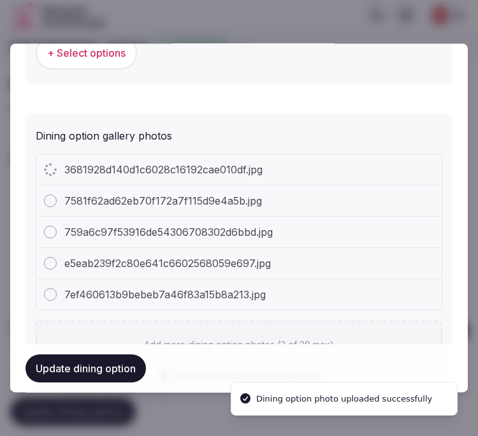
click at [318, 255] on div "e5eab239f2c80e641c6602568059e697.jpg" at bounding box center [238, 263] width 405 height 31
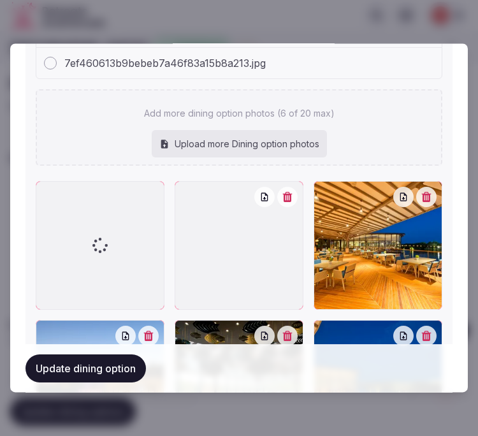
scroll to position [795, 0]
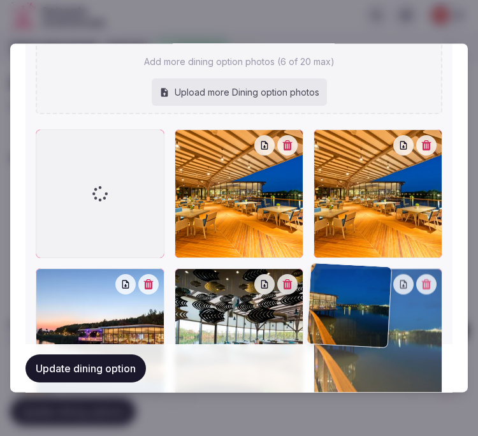
drag, startPoint x: 52, startPoint y: 138, endPoint x: 149, endPoint y: 202, distance: 116.4
click at [149, 202] on div at bounding box center [100, 193] width 129 height 129
drag, startPoint x: 80, startPoint y: 141, endPoint x: 187, endPoint y: 149, distance: 107.3
click at [187, 149] on div at bounding box center [239, 332] width 406 height 406
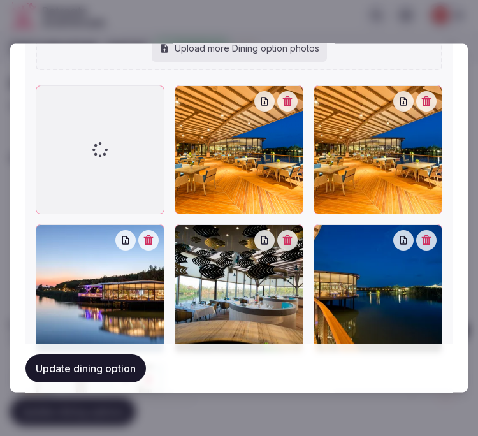
scroll to position [866, 0]
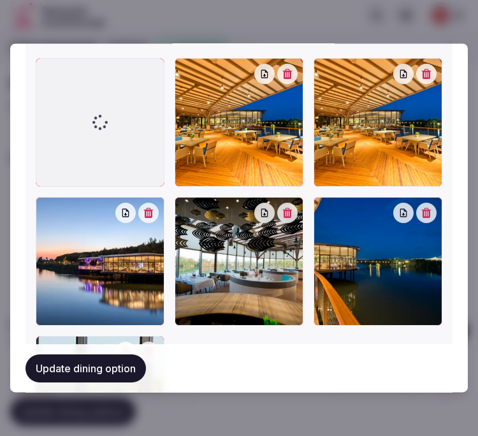
click at [132, 364] on button "Update dining option" at bounding box center [85, 368] width 120 height 28
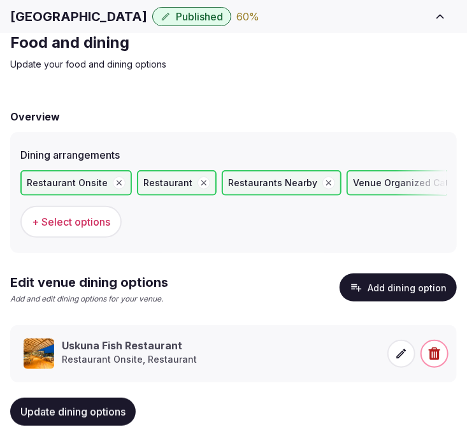
scroll to position [64, 0]
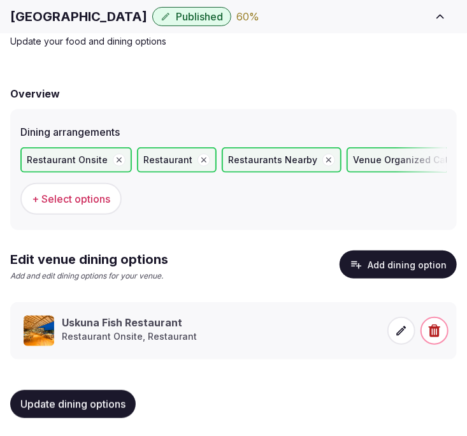
click at [111, 403] on span "Update dining options" at bounding box center [72, 403] width 105 height 13
drag, startPoint x: 62, startPoint y: 405, endPoint x: 200, endPoint y: 274, distance: 190.1
click at [64, 405] on span "Update dining options" at bounding box center [72, 403] width 105 height 13
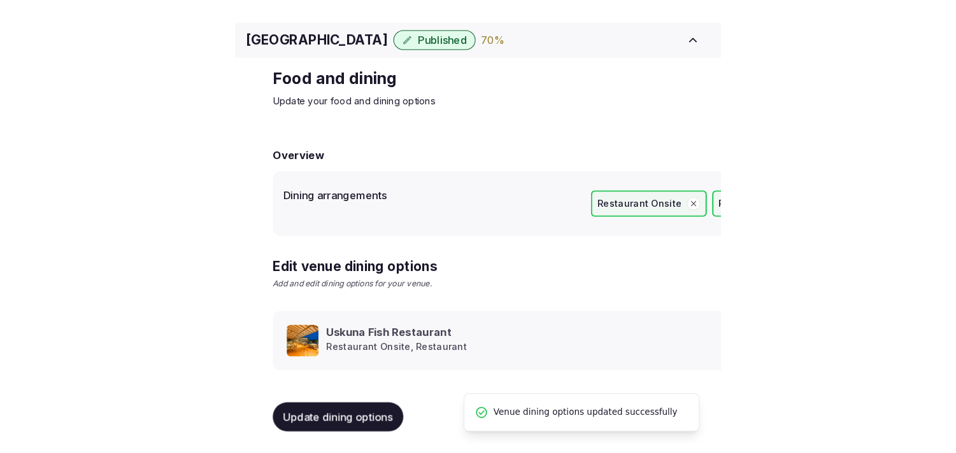
scroll to position [15, 0]
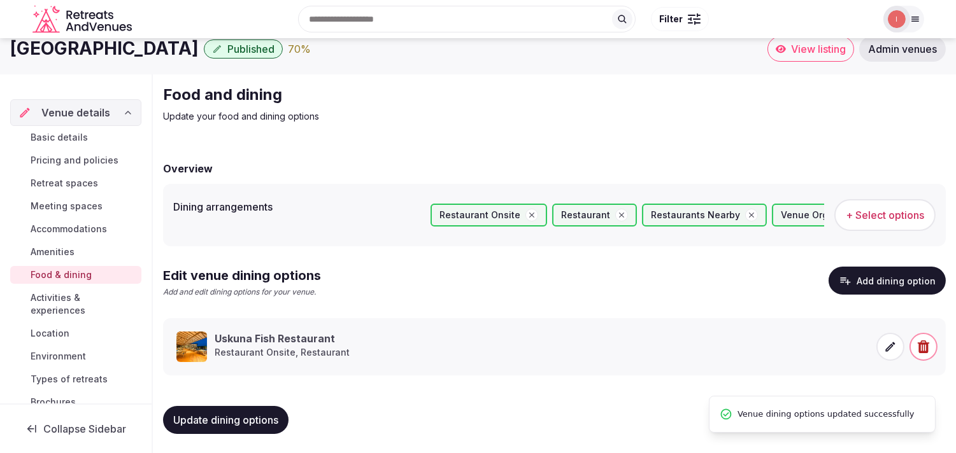
click at [71, 308] on span "Activities & experiences" at bounding box center [84, 304] width 106 height 25
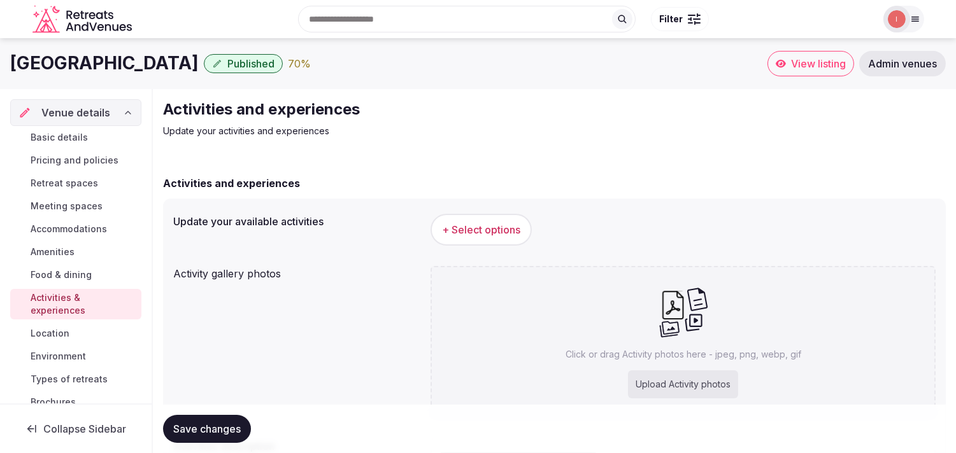
click at [466, 230] on span "+ Select options" at bounding box center [481, 230] width 78 height 14
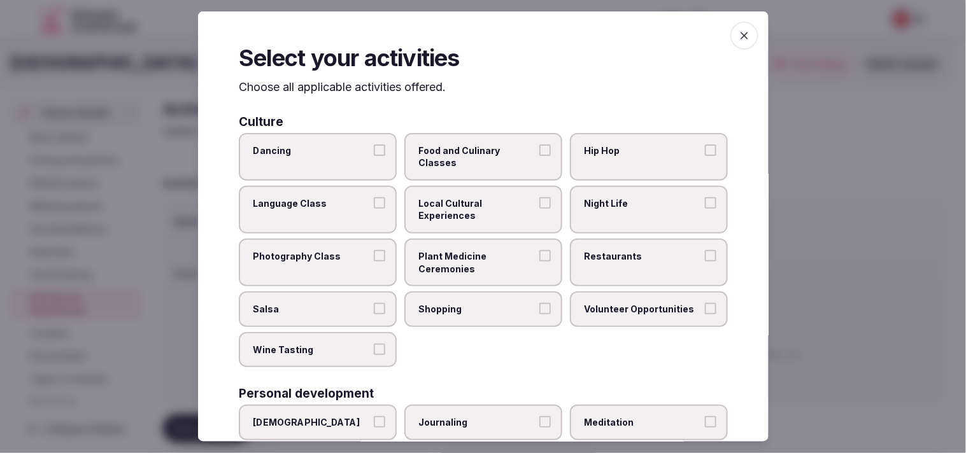
click at [466, 257] on span "Restaurants" at bounding box center [642, 256] width 117 height 13
click at [466, 257] on button "Restaurants" at bounding box center [710, 255] width 11 height 11
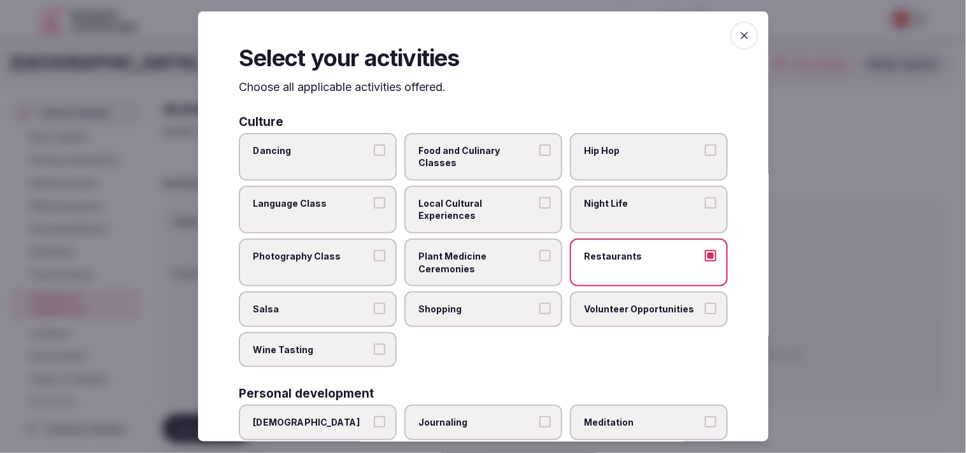
click at [466, 206] on span "Local Cultural Experiences" at bounding box center [476, 209] width 117 height 25
click at [466, 206] on button "Local Cultural Experiences" at bounding box center [544, 202] width 11 height 11
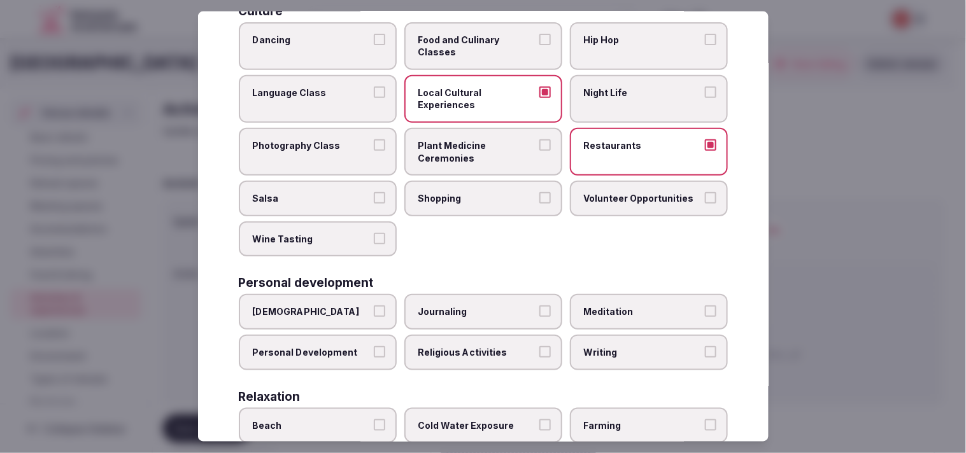
scroll to position [141, 0]
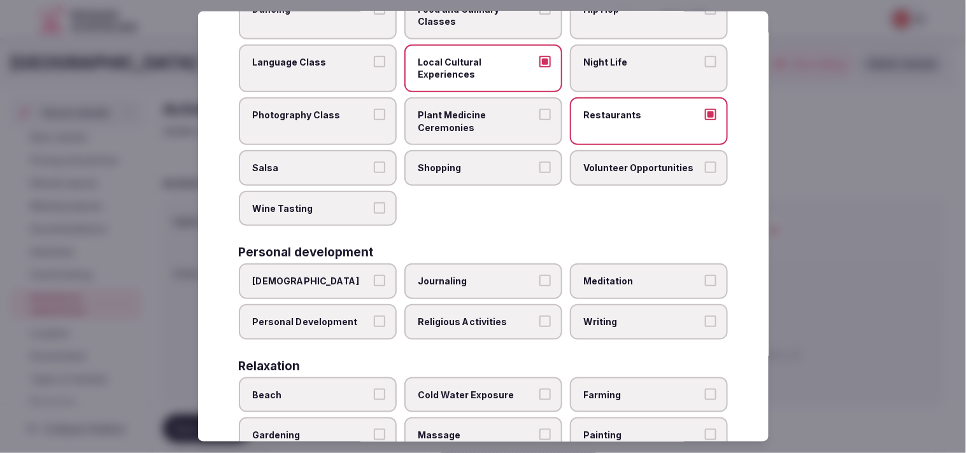
click at [387, 320] on label "Personal Development" at bounding box center [318, 322] width 158 height 36
click at [385, 320] on button "Personal Development" at bounding box center [379, 321] width 11 height 11
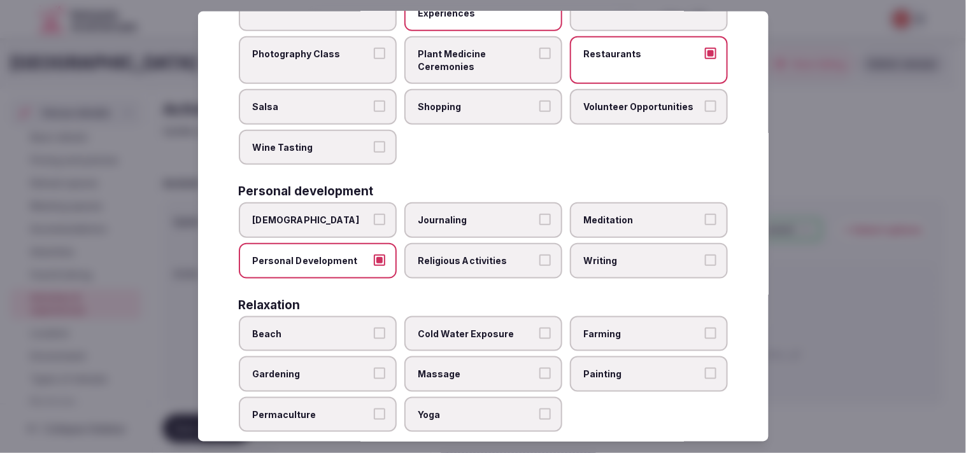
scroll to position [283, 0]
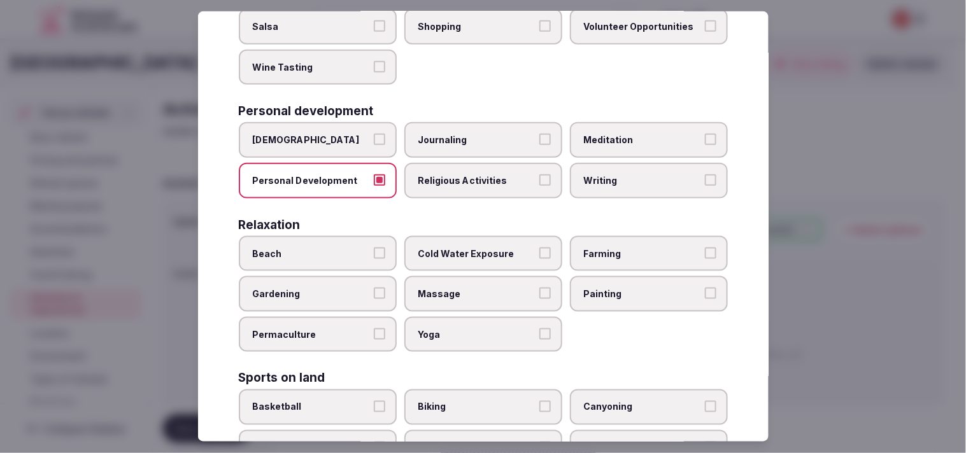
click at [466, 282] on label "Massage" at bounding box center [483, 294] width 158 height 36
click at [466, 288] on button "Massage" at bounding box center [544, 293] width 11 height 11
click at [353, 247] on span "Beach" at bounding box center [311, 253] width 117 height 13
click at [374, 247] on button "Beach" at bounding box center [379, 252] width 11 height 11
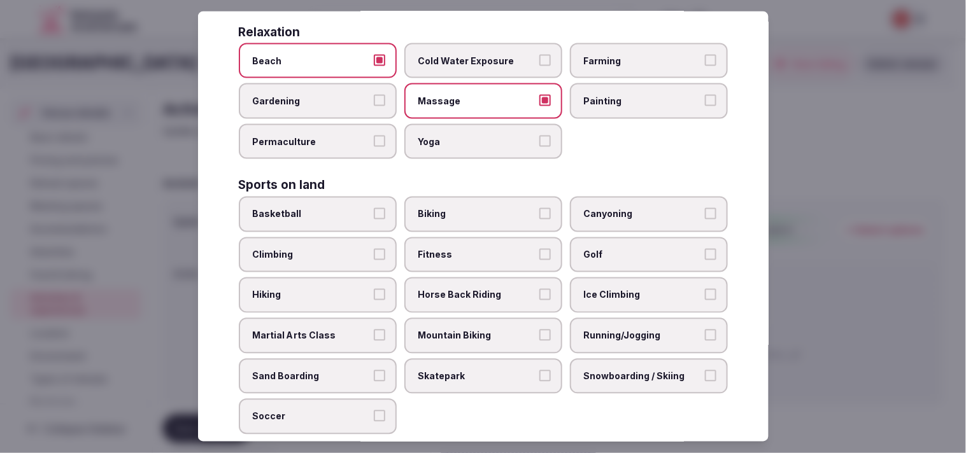
scroll to position [495, 0]
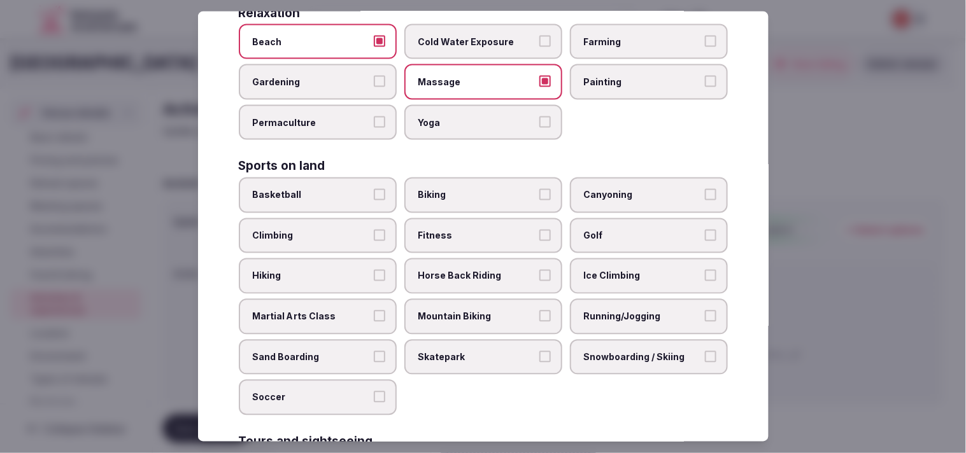
click at [466, 230] on span "Fitness" at bounding box center [476, 236] width 117 height 13
click at [466, 230] on button "Fitness" at bounding box center [544, 235] width 11 height 11
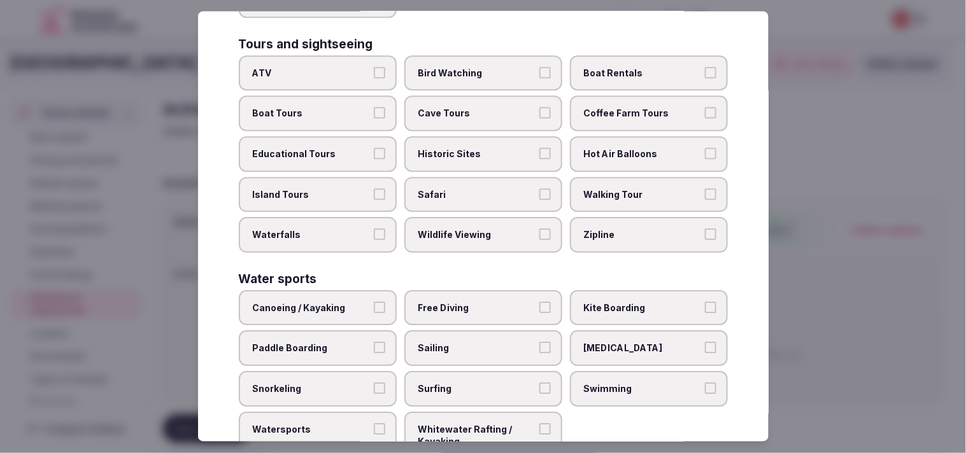
scroll to position [911, 0]
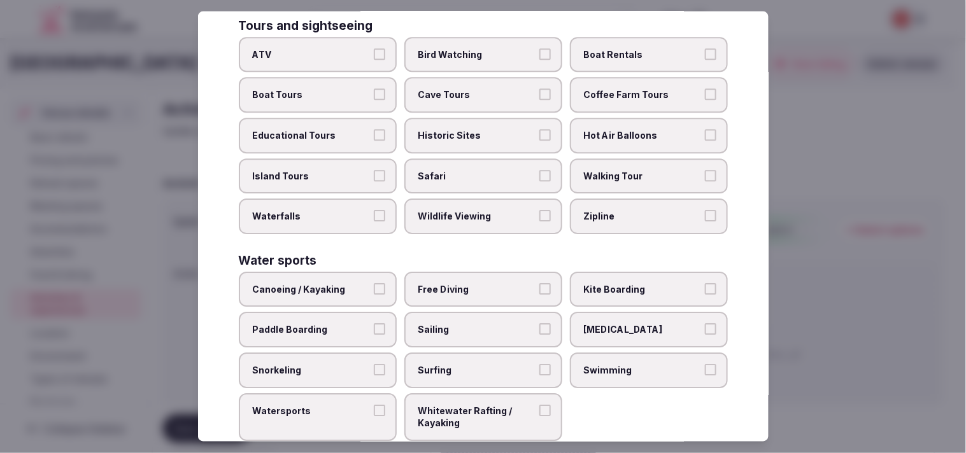
click at [466, 353] on label "Swimming" at bounding box center [649, 371] width 158 height 36
click at [466, 364] on button "Swimming" at bounding box center [710, 369] width 11 height 11
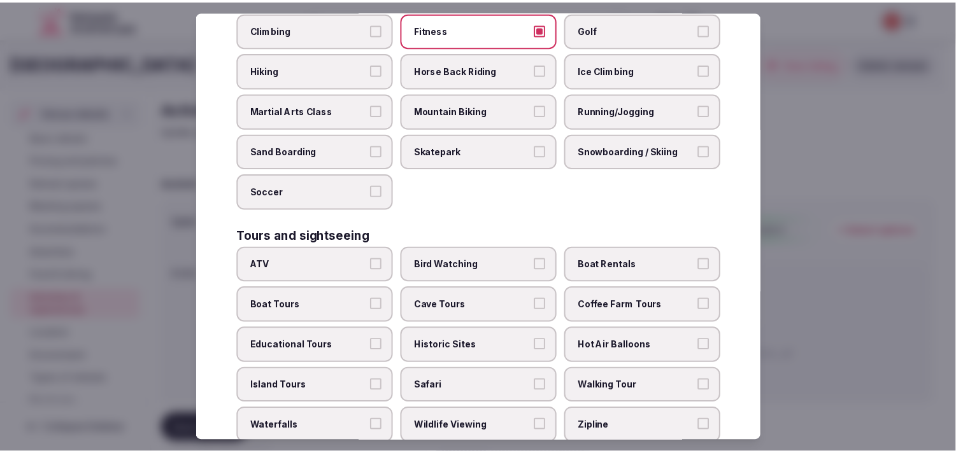
scroll to position [699, 0]
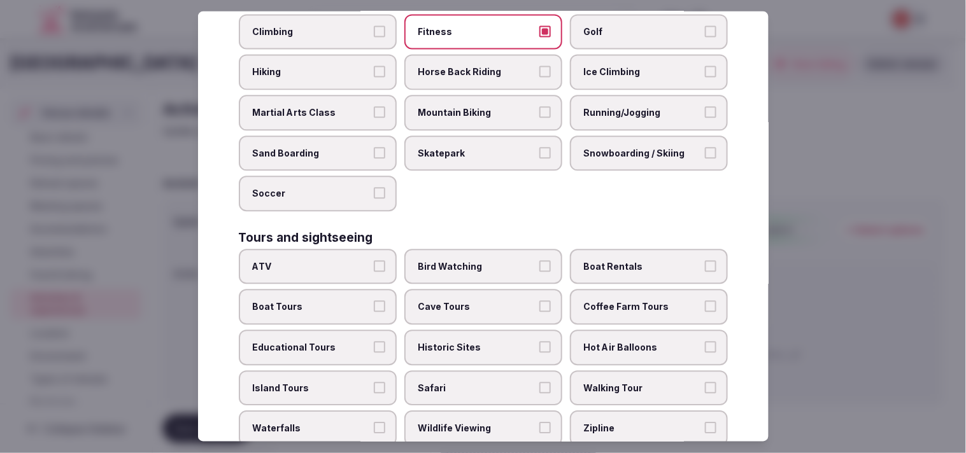
click at [466, 115] on div at bounding box center [483, 226] width 966 height 453
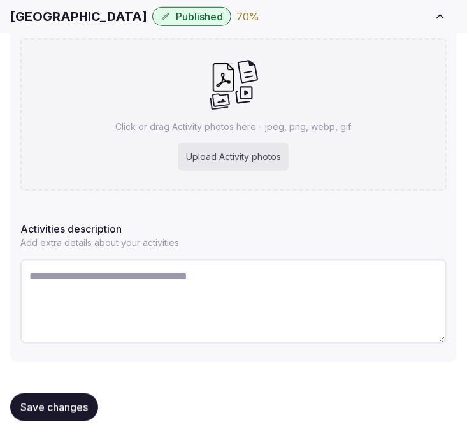
scroll to position [298, 0]
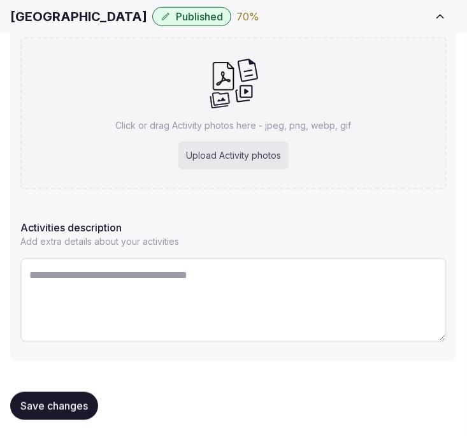
click at [339, 288] on textarea at bounding box center [233, 300] width 426 height 84
paste textarea "**********"
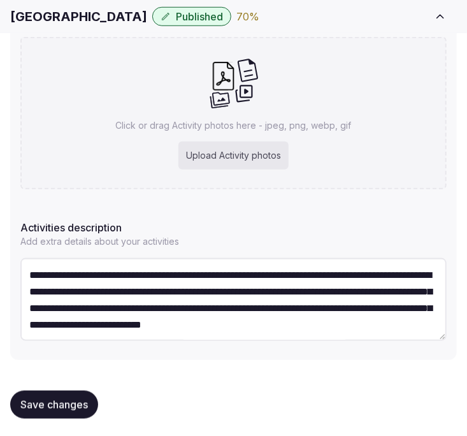
scroll to position [487, 0]
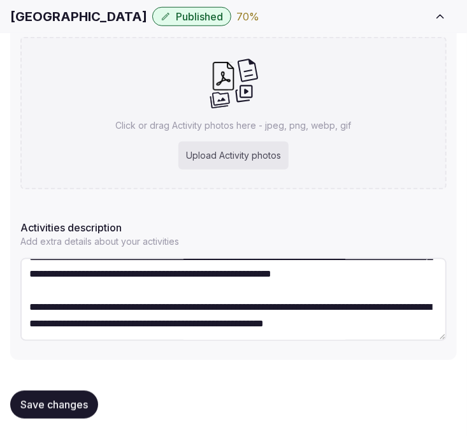
type textarea "**********"
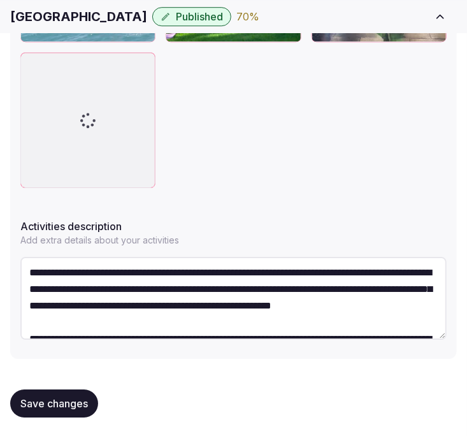
scroll to position [355, 0]
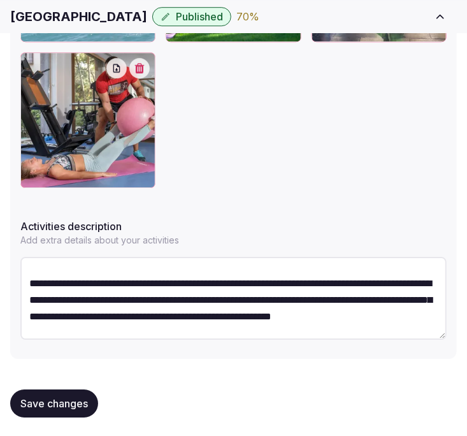
click at [74, 399] on span "Save changes" at bounding box center [54, 403] width 68 height 13
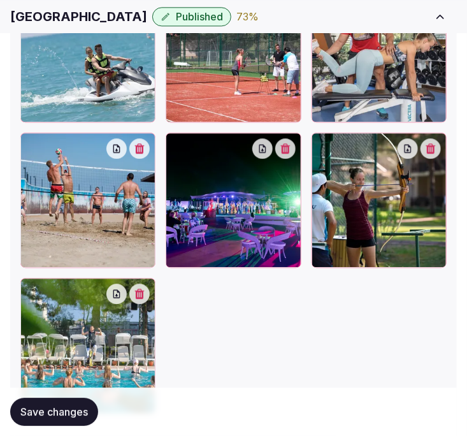
scroll to position [878, 0]
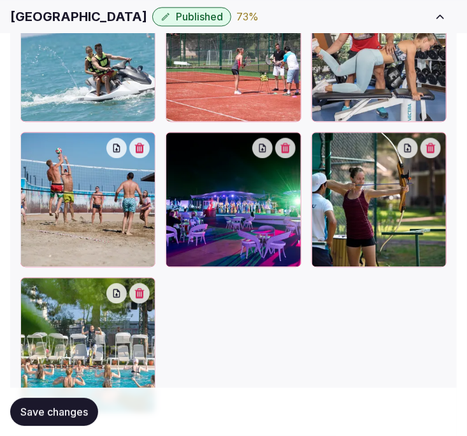
click at [66, 409] on span "Save changes" at bounding box center [54, 411] width 68 height 13
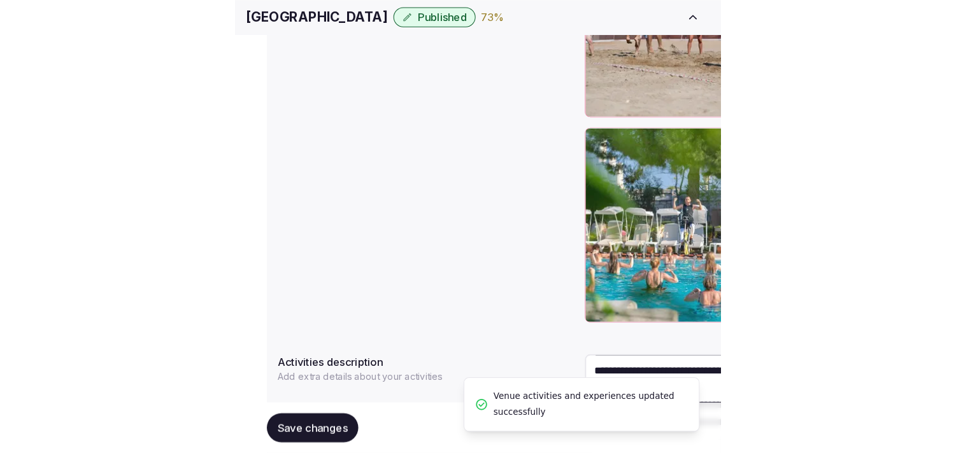
scroll to position [397, 0]
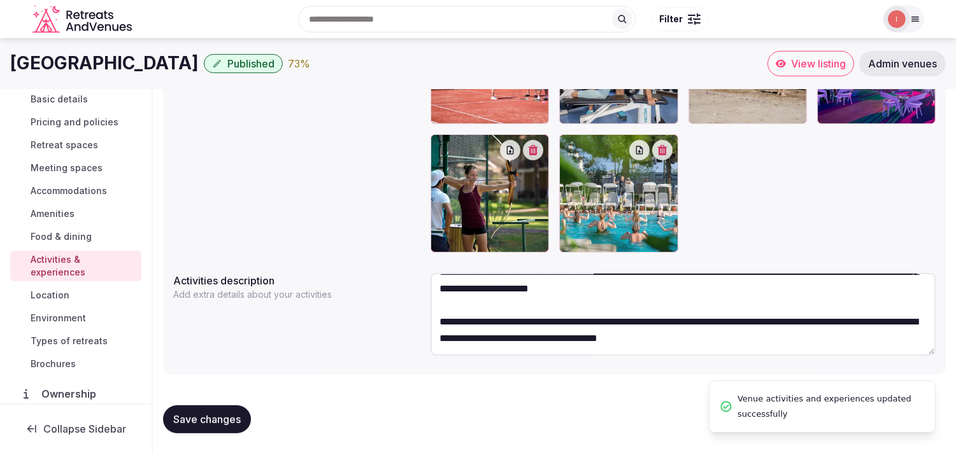
click at [59, 291] on span "Location" at bounding box center [50, 295] width 39 height 13
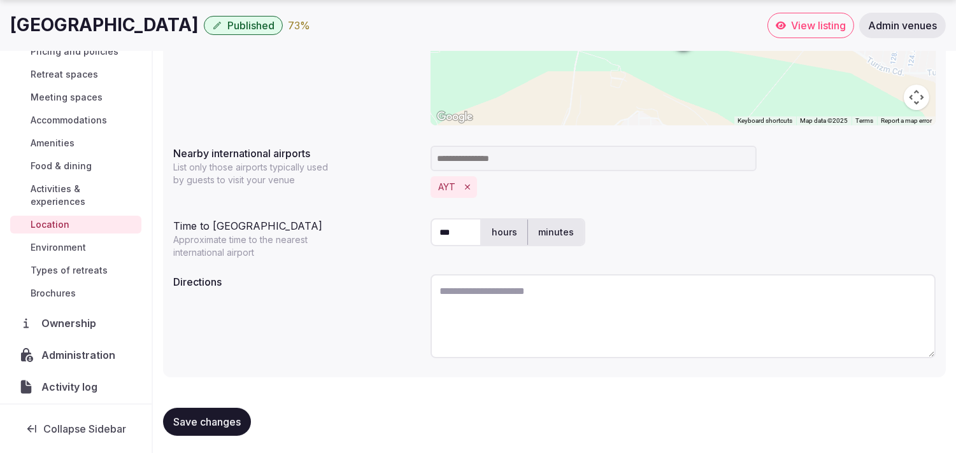
scroll to position [317, 0]
click at [228, 424] on span "Save changes" at bounding box center [207, 421] width 68 height 13
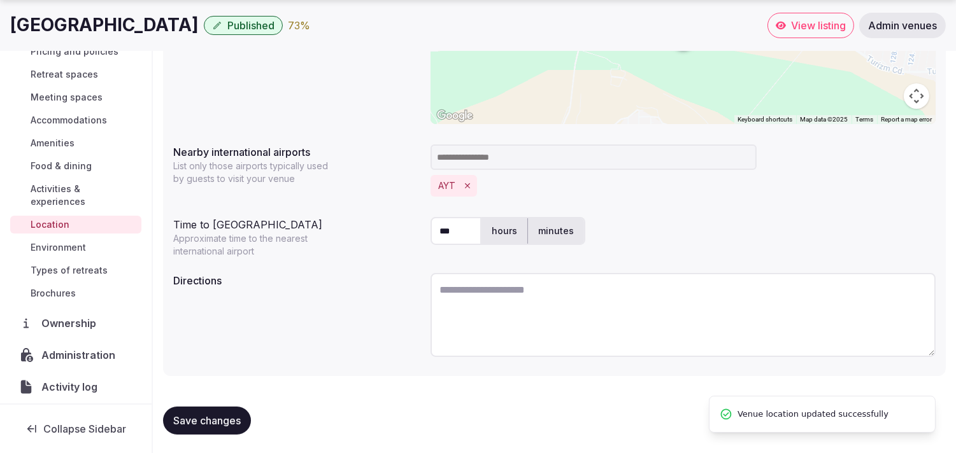
click at [81, 243] on span "Environment" at bounding box center [58, 247] width 55 height 13
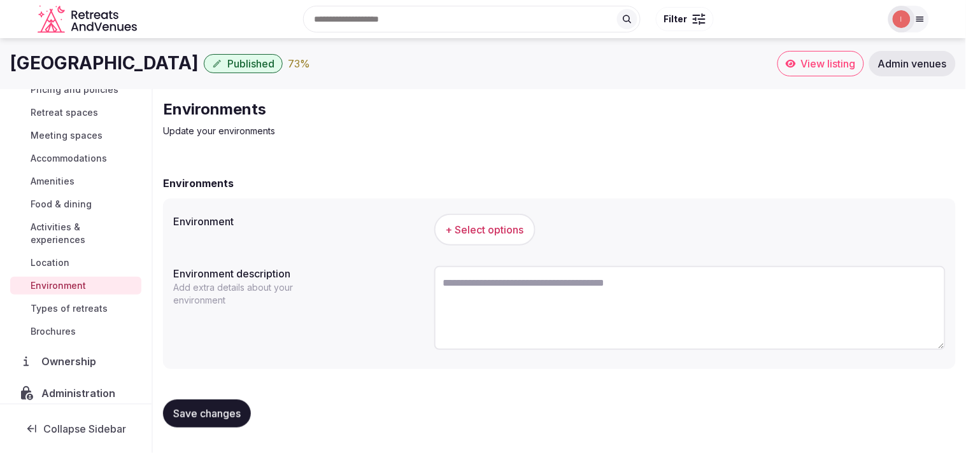
click at [220, 412] on span "Save changes" at bounding box center [207, 414] width 68 height 13
click at [461, 239] on button "+ Select options" at bounding box center [484, 230] width 101 height 32
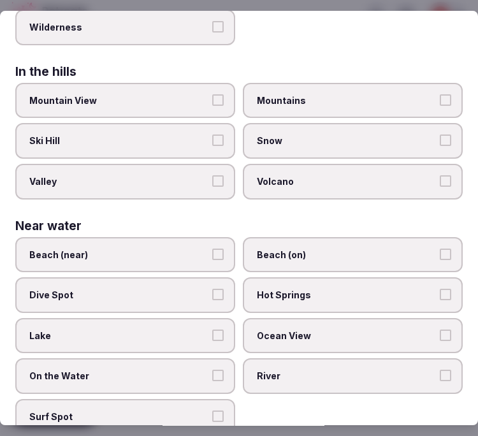
scroll to position [508, 0]
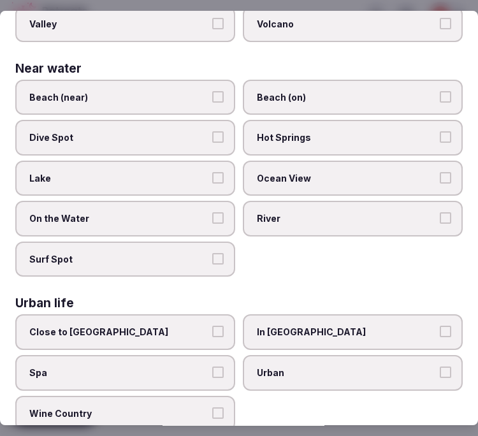
click at [439, 91] on button "Beach (on)" at bounding box center [444, 96] width 11 height 11
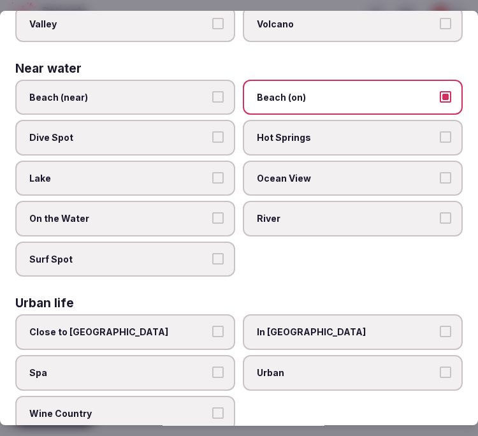
click at [415, 297] on div "Urban life" at bounding box center [238, 303] width 447 height 12
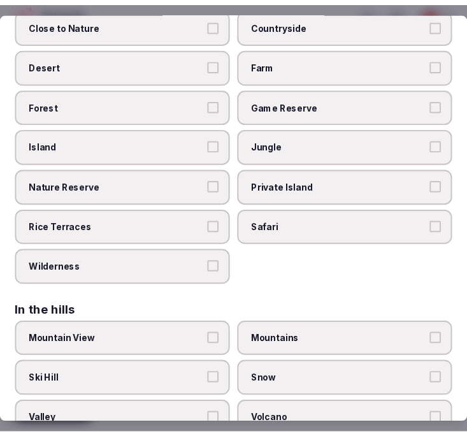
scroll to position [0, 0]
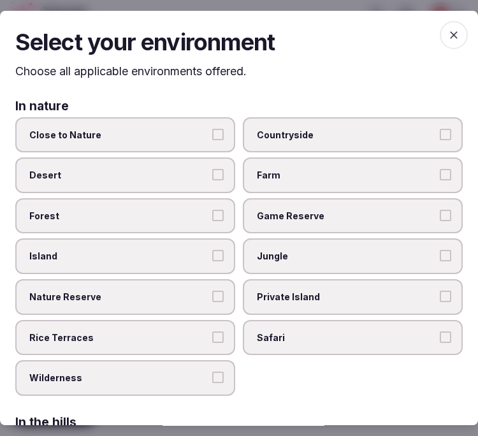
click at [444, 25] on span "button" at bounding box center [453, 35] width 28 height 28
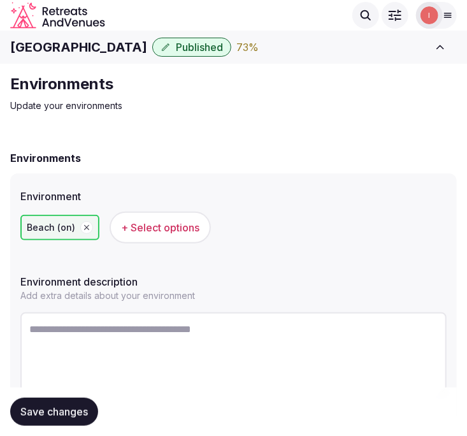
click at [87, 408] on span "Save changes" at bounding box center [54, 411] width 68 height 13
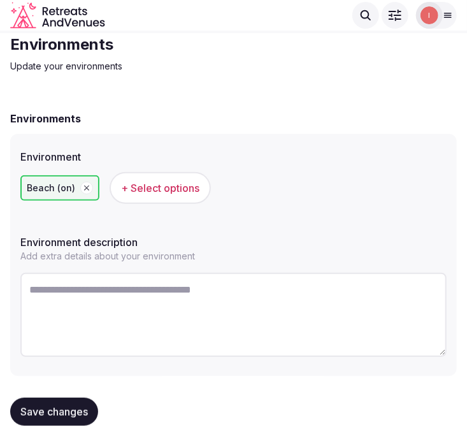
scroll to position [55, 0]
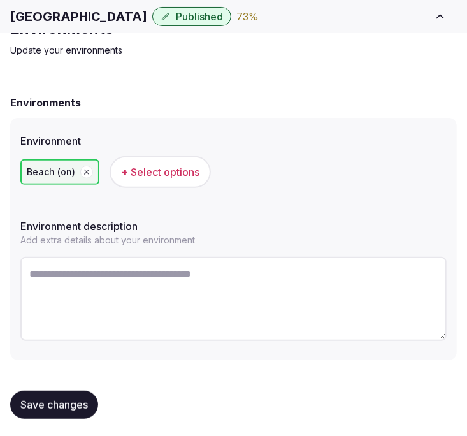
click at [87, 398] on span "Save changes" at bounding box center [54, 404] width 68 height 13
click at [57, 406] on span "Save changes" at bounding box center [54, 404] width 68 height 13
click at [78, 406] on span "Save changes" at bounding box center [54, 404] width 68 height 13
click at [73, 406] on span "Save changes" at bounding box center [54, 404] width 68 height 13
click at [71, 398] on span "Save changes" at bounding box center [54, 404] width 68 height 13
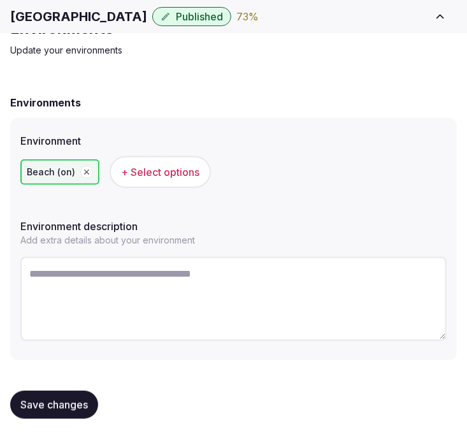
click at [82, 390] on div "Save changes" at bounding box center [233, 404] width 446 height 48
click at [87, 405] on span "Save changes" at bounding box center [54, 404] width 68 height 13
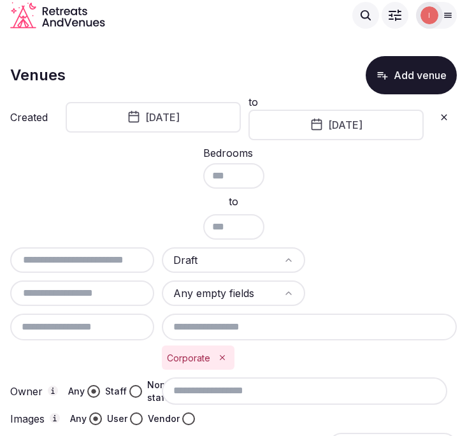
scroll to position [353, 0]
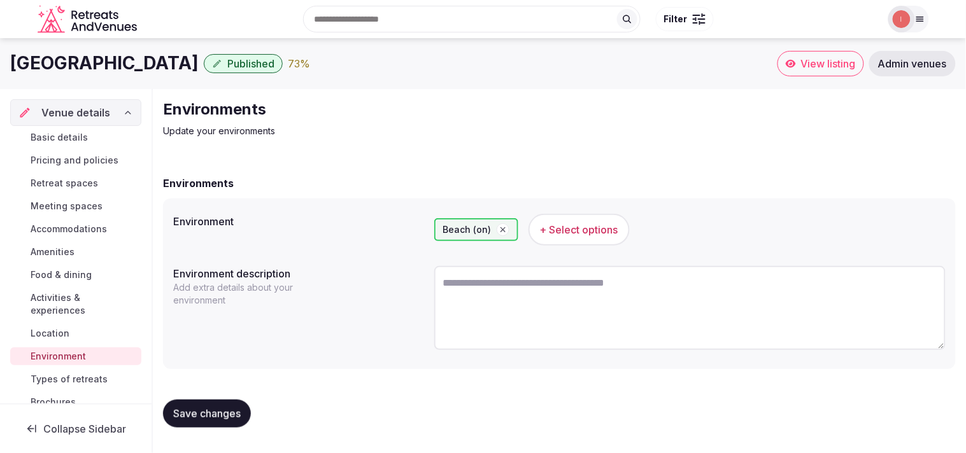
click at [50, 381] on span "Types of retreats" at bounding box center [69, 379] width 77 height 13
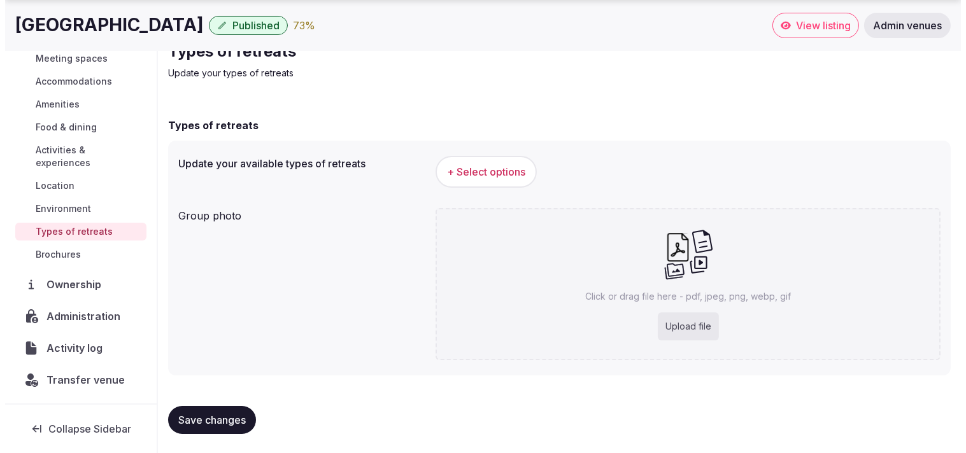
scroll to position [109, 0]
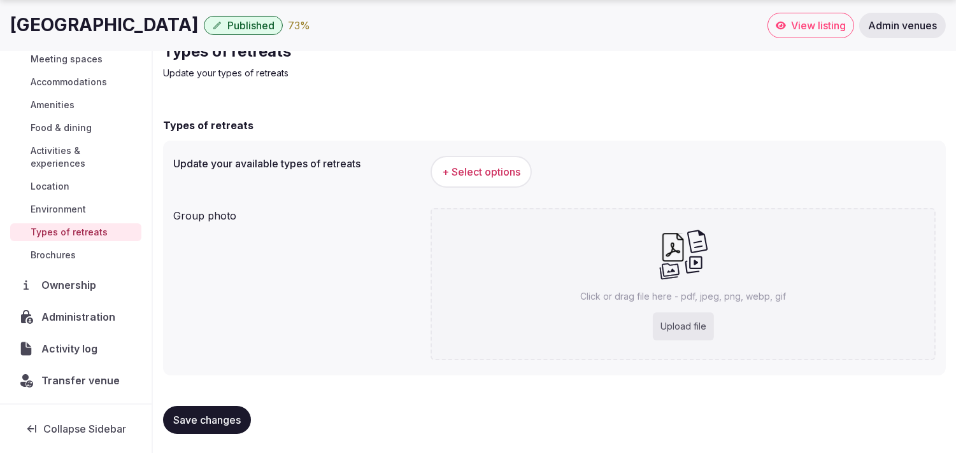
click at [466, 166] on span "+ Select options" at bounding box center [481, 172] width 78 height 14
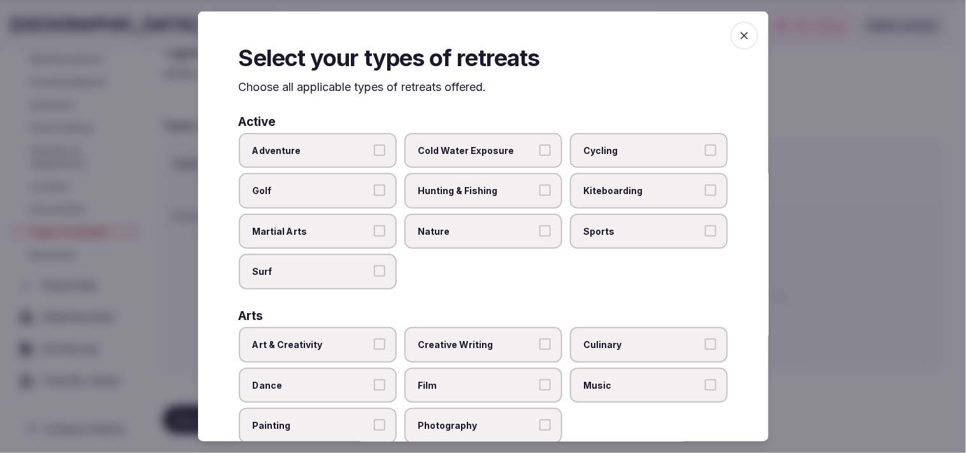
click at [364, 231] on span "Martial Arts" at bounding box center [311, 231] width 117 height 13
click at [374, 231] on button "Martial Arts" at bounding box center [379, 230] width 11 height 11
click at [463, 199] on label "Hunting & Fishing" at bounding box center [483, 191] width 158 height 36
click at [466, 196] on button "Hunting & Fishing" at bounding box center [544, 190] width 11 height 11
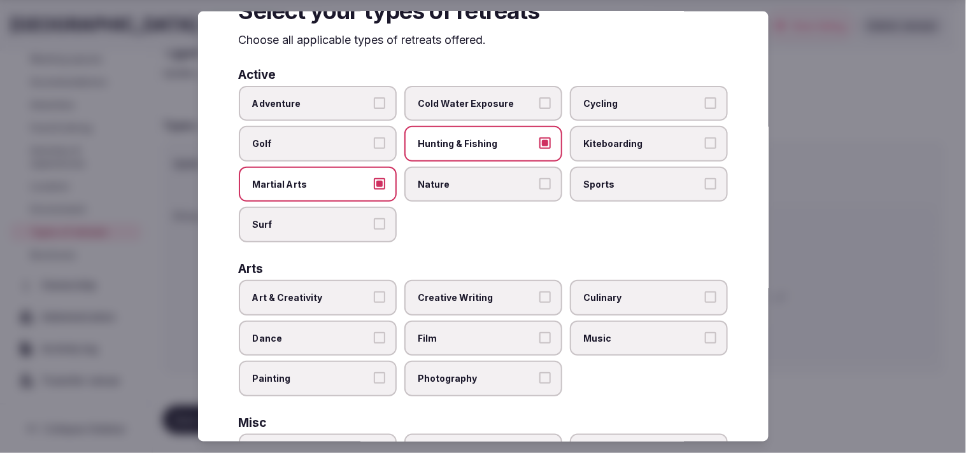
scroll to position [71, 0]
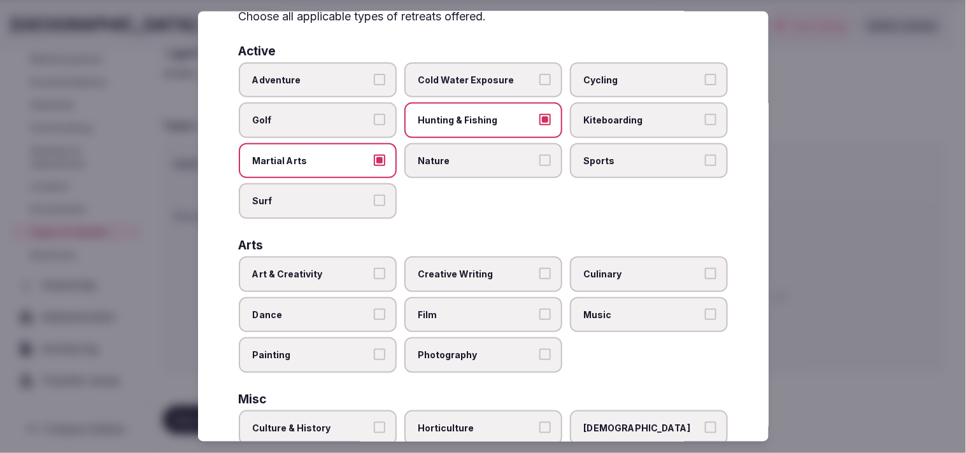
click at [346, 284] on label "Art & Creativity" at bounding box center [318, 275] width 158 height 36
click at [374, 280] on button "Art & Creativity" at bounding box center [379, 273] width 11 height 11
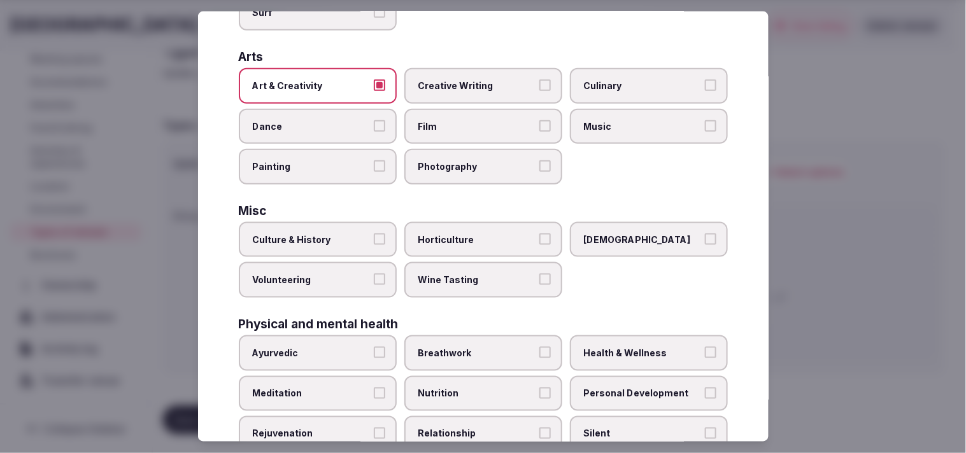
scroll to position [283, 0]
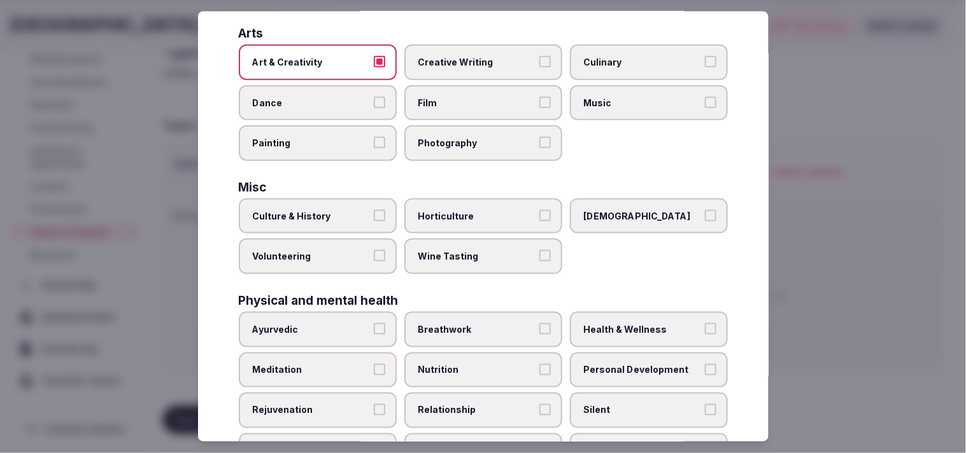
click at [466, 364] on span "Personal Development" at bounding box center [642, 370] width 117 height 13
click at [466, 364] on button "Personal Development" at bounding box center [710, 369] width 11 height 11
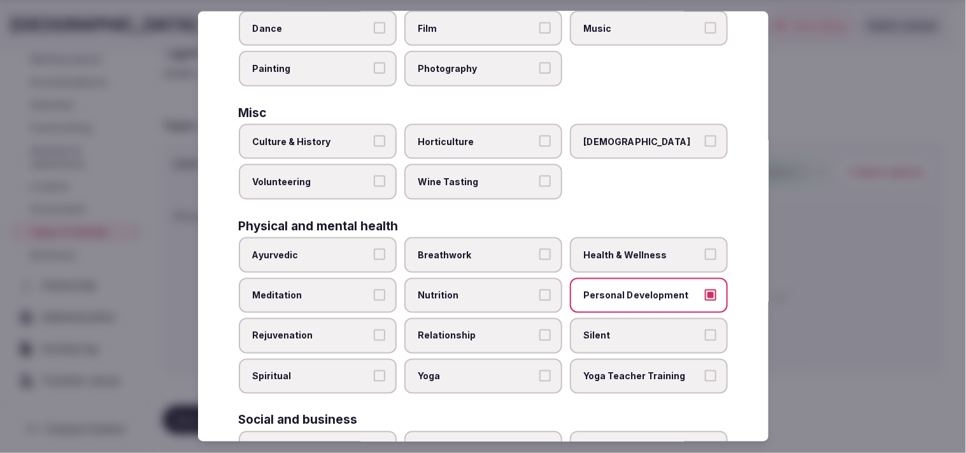
scroll to position [424, 0]
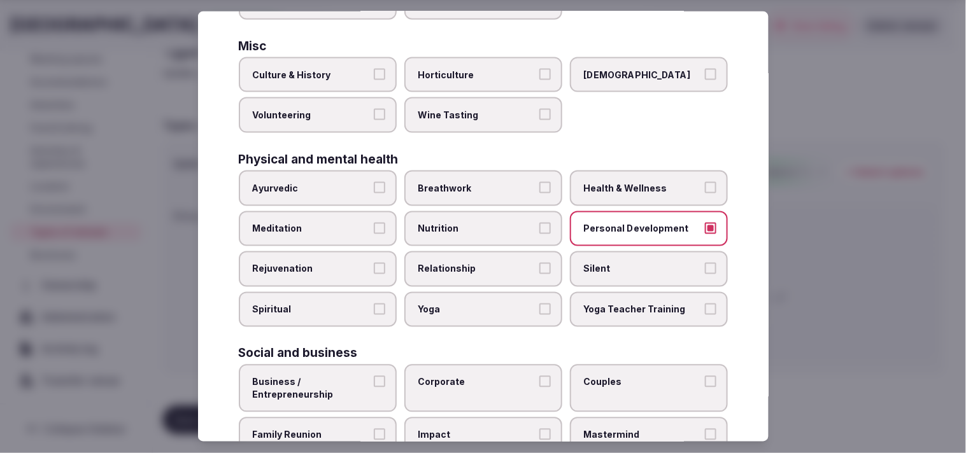
click at [466, 263] on span "Relationship" at bounding box center [476, 269] width 117 height 13
click at [466, 263] on button "Relationship" at bounding box center [544, 268] width 11 height 11
click at [340, 222] on span "Meditation" at bounding box center [311, 228] width 117 height 13
click at [374, 222] on button "Meditation" at bounding box center [379, 227] width 11 height 11
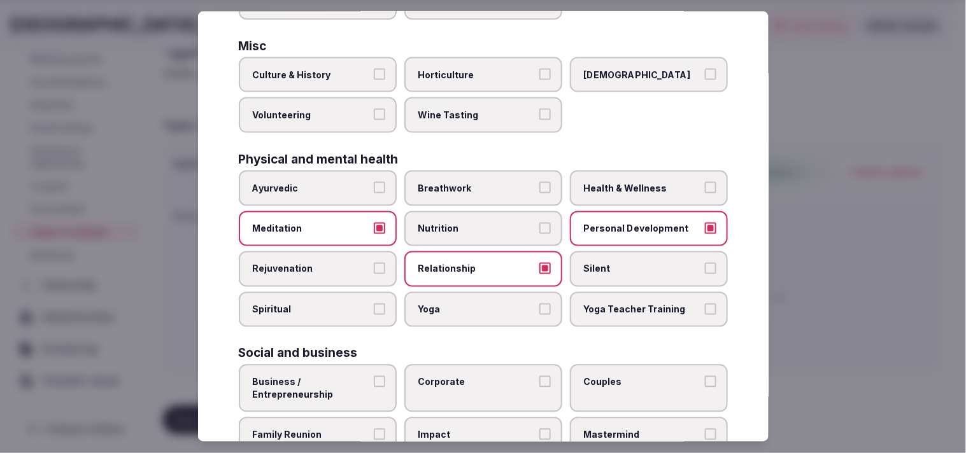
click at [359, 222] on span "Meditation" at bounding box center [311, 228] width 117 height 13
click at [374, 222] on button "Meditation" at bounding box center [379, 227] width 11 height 11
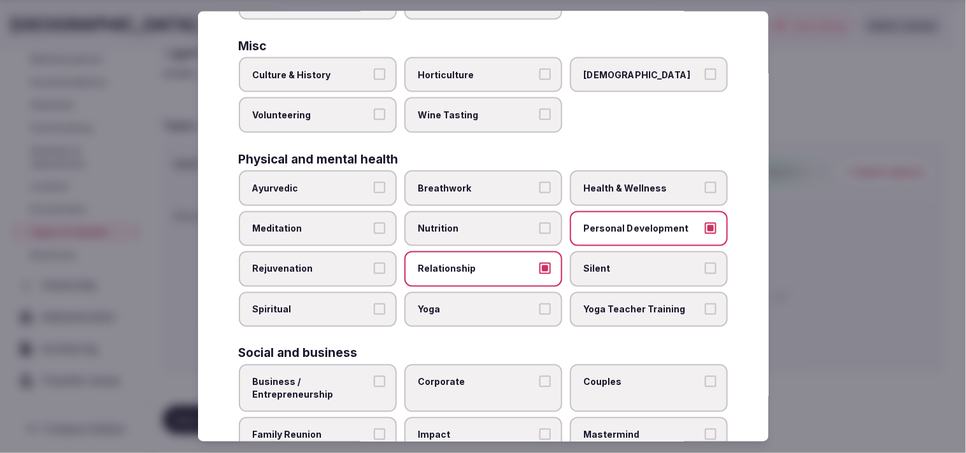
click at [466, 182] on span "Health & Wellness" at bounding box center [642, 188] width 117 height 13
click at [466, 182] on button "Health & Wellness" at bounding box center [710, 187] width 11 height 11
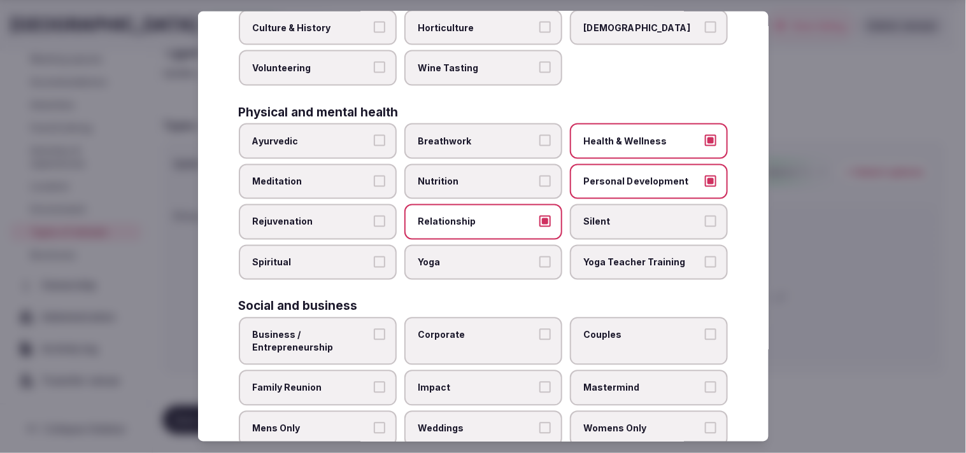
scroll to position [487, 0]
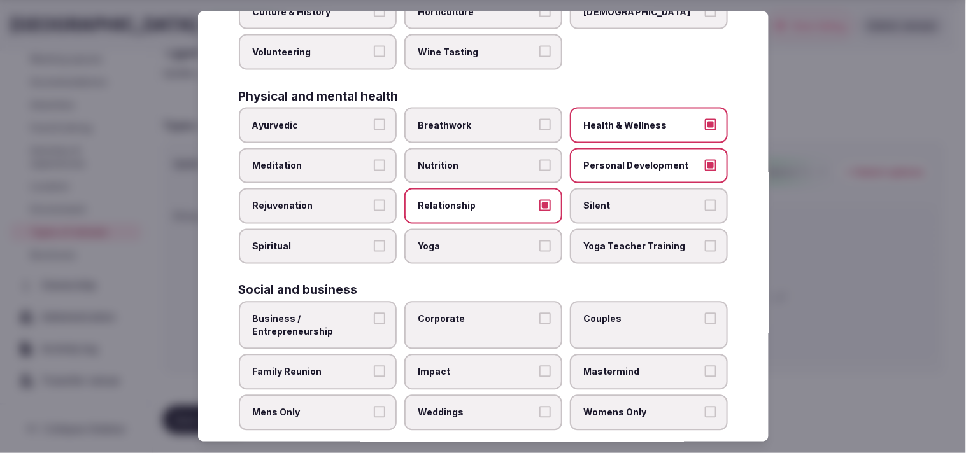
click at [384, 308] on label "Business / Entrepreneurship" at bounding box center [318, 326] width 158 height 48
click at [384, 313] on button "Business / Entrepreneurship" at bounding box center [379, 318] width 11 height 11
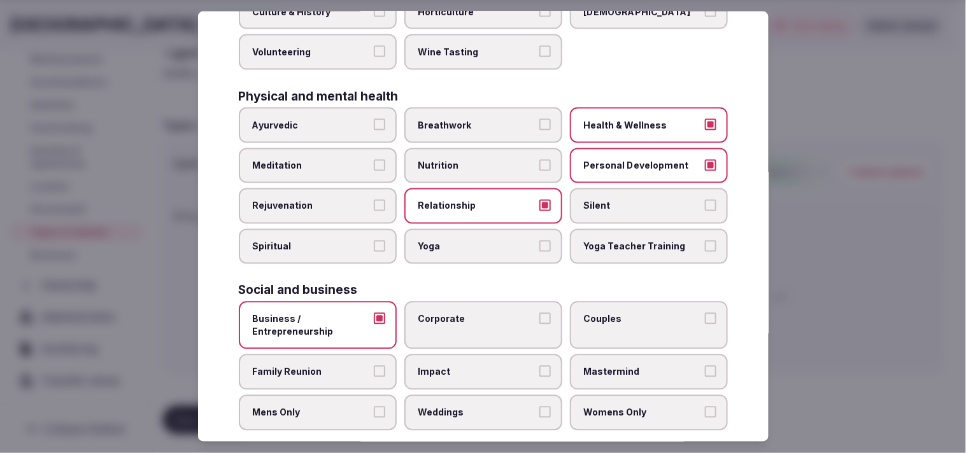
click at [466, 313] on span "Corporate" at bounding box center [476, 319] width 117 height 13
click at [466, 313] on button "Corporate" at bounding box center [544, 318] width 11 height 11
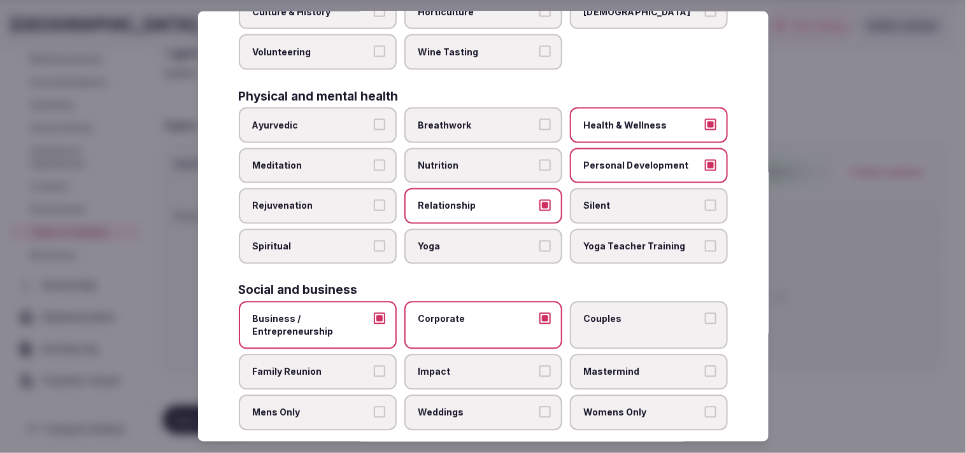
click at [466, 315] on label "Couples" at bounding box center [649, 326] width 158 height 48
click at [466, 315] on button "Couples" at bounding box center [710, 318] width 11 height 11
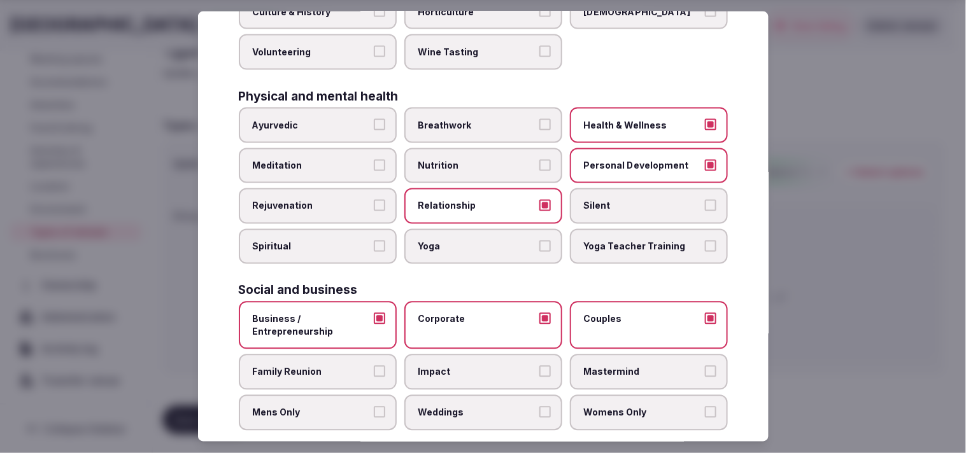
click at [380, 366] on button "Family Reunion" at bounding box center [379, 371] width 11 height 11
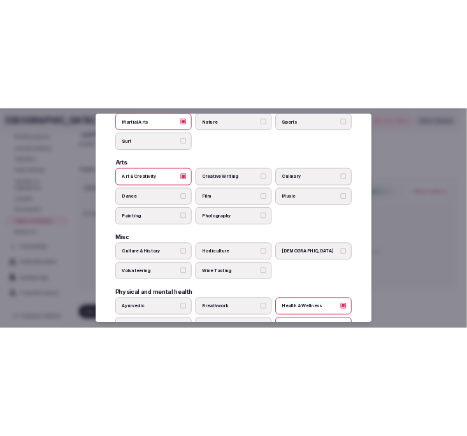
scroll to position [0, 0]
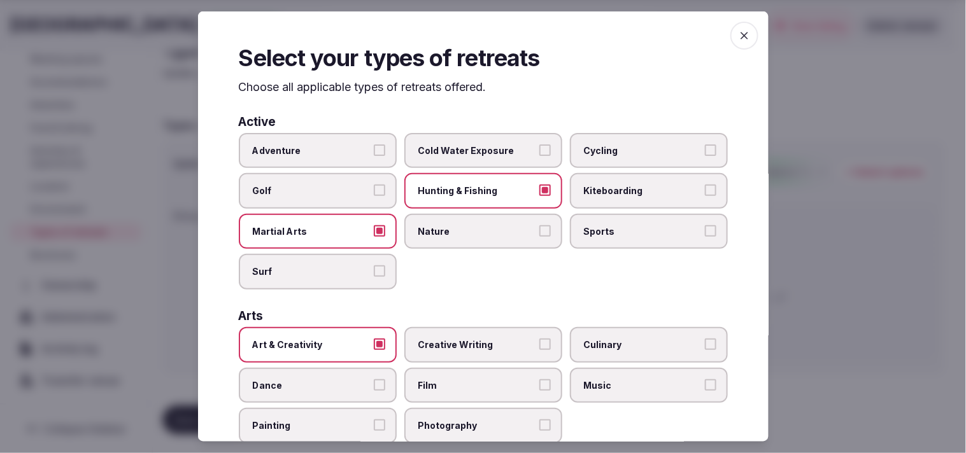
click at [466, 43] on span "button" at bounding box center [744, 36] width 28 height 28
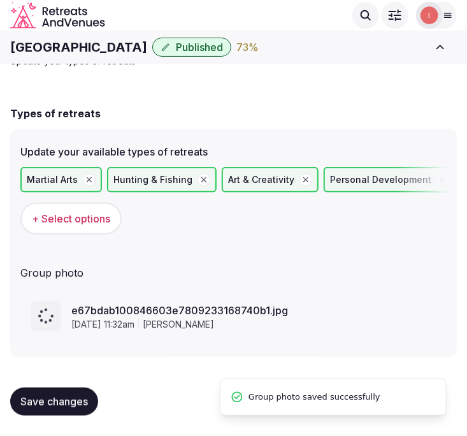
scroll to position [41, 0]
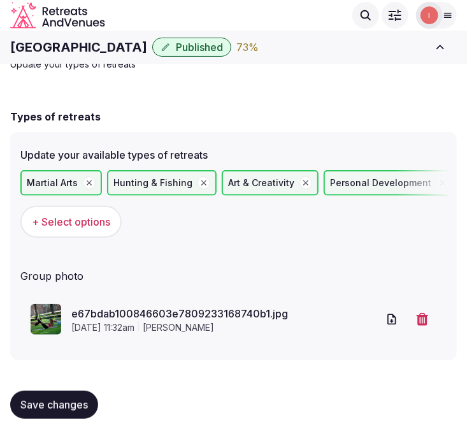
click at [53, 406] on span "Save changes" at bounding box center [54, 404] width 68 height 13
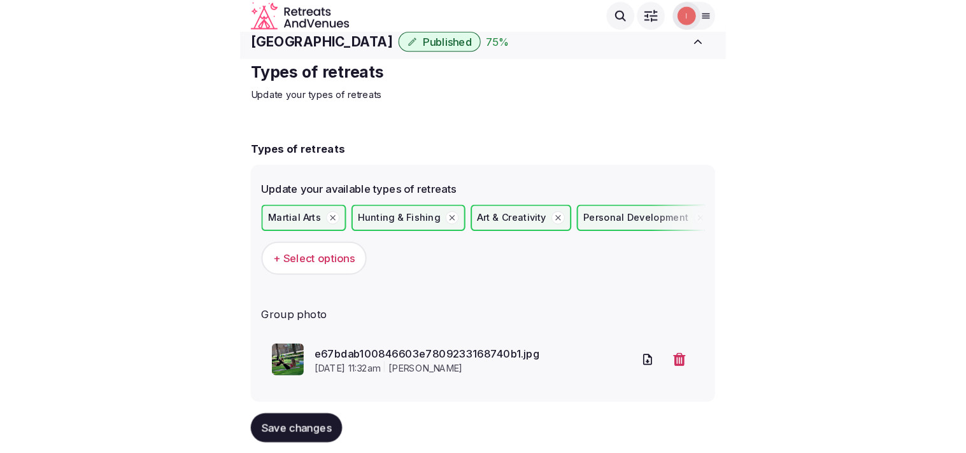
scroll to position [0, 0]
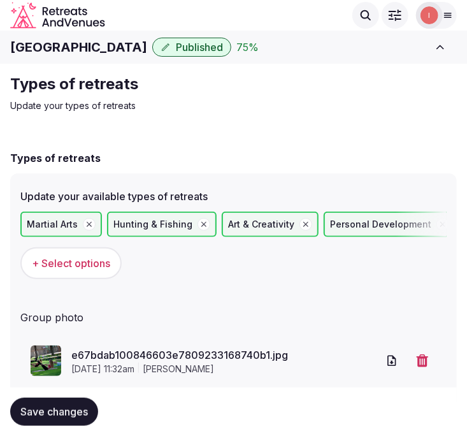
click at [87, 46] on h1 "[GEOGRAPHIC_DATA]" at bounding box center [78, 47] width 137 height 18
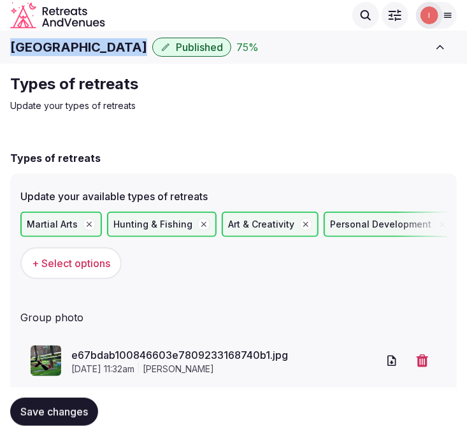
click at [87, 46] on h1 "[GEOGRAPHIC_DATA]" at bounding box center [78, 47] width 137 height 18
copy div "[GEOGRAPHIC_DATA]"
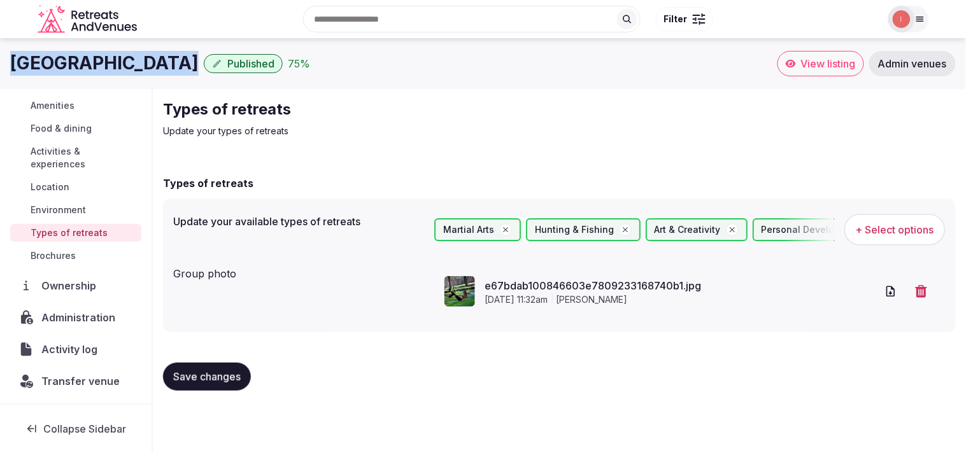
scroll to position [147, 0]
click at [73, 324] on span "Administration" at bounding box center [80, 317] width 79 height 15
